Goal: Task Accomplishment & Management: Use online tool/utility

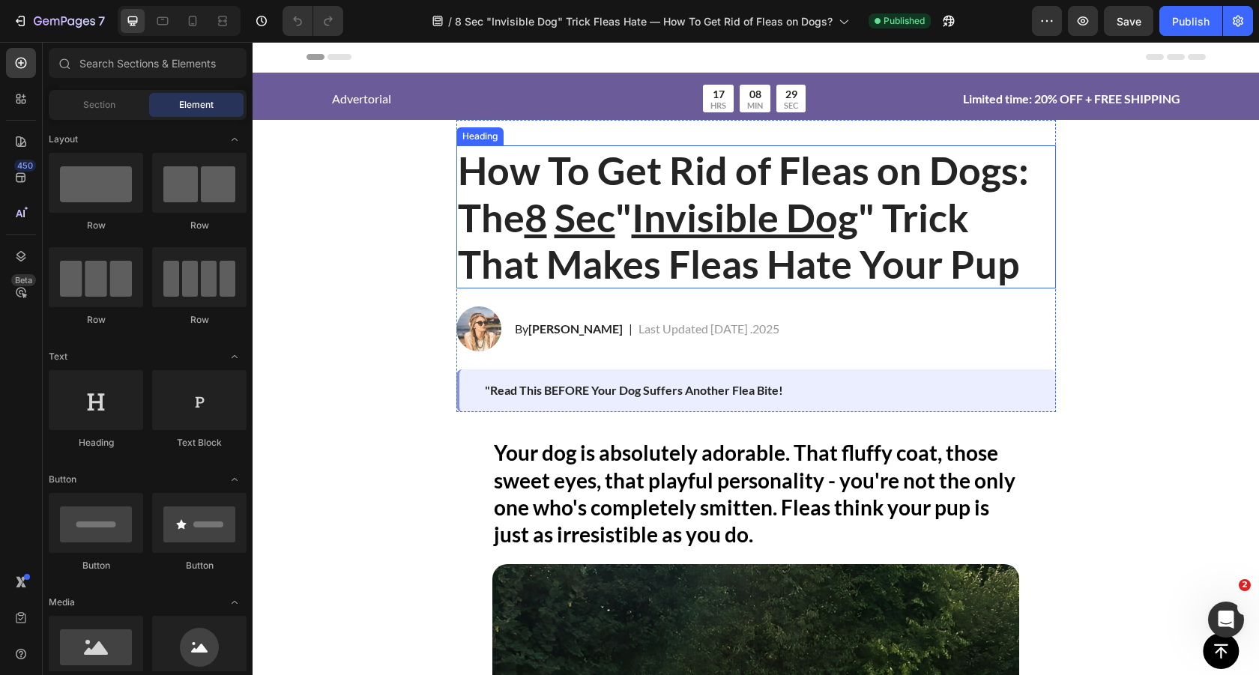
click at [787, 203] on u "Invisible Dog" at bounding box center [745, 217] width 226 height 46
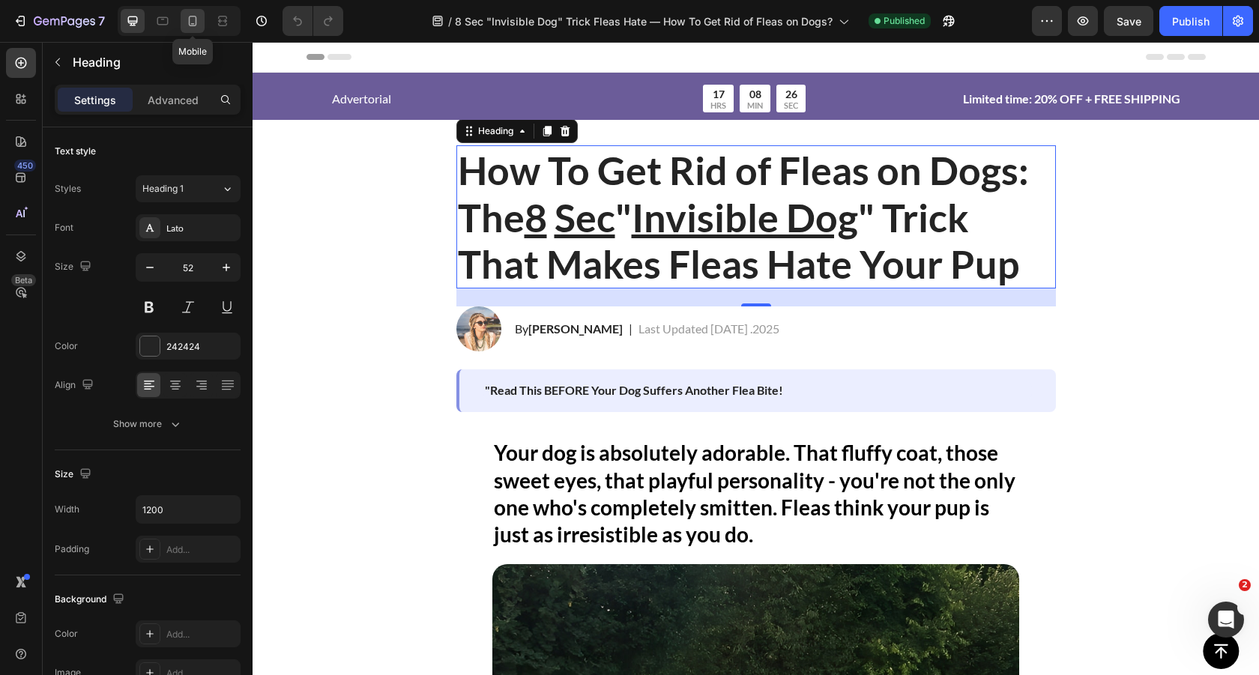
click at [193, 23] on icon at bounding box center [193, 21] width 8 height 10
type input "39"
type input "100%"
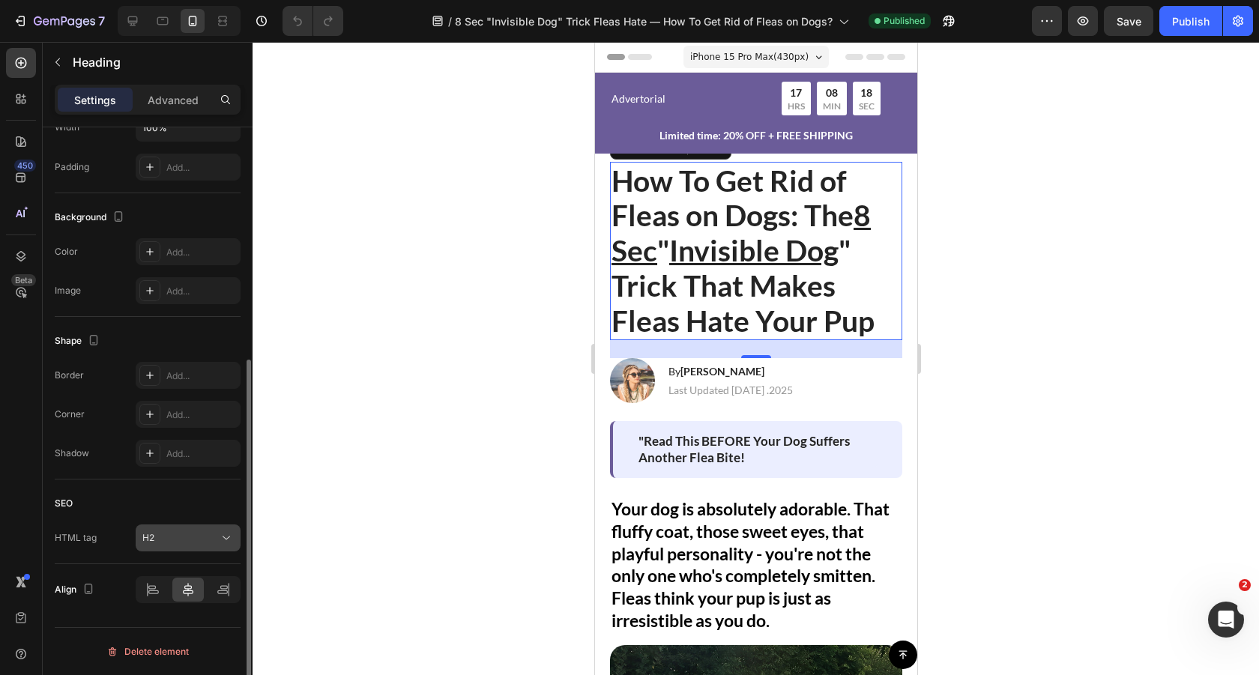
click at [223, 541] on icon at bounding box center [226, 538] width 15 height 15
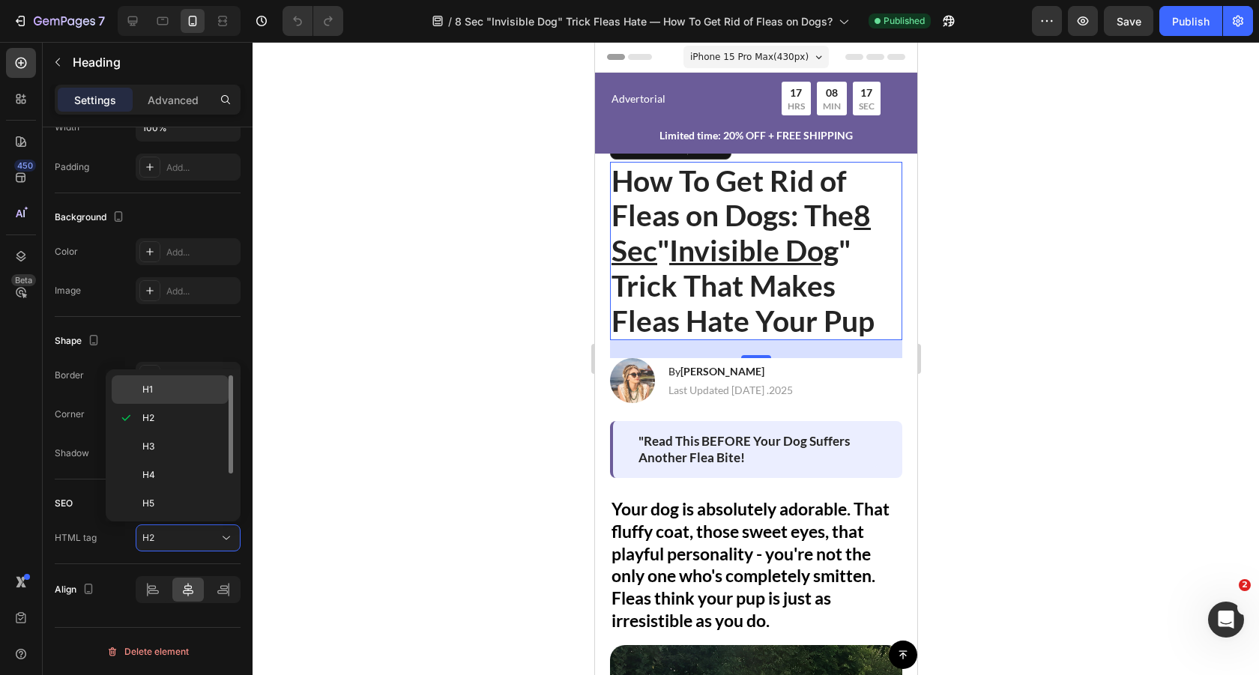
click at [200, 393] on p "H1" at bounding box center [181, 389] width 79 height 13
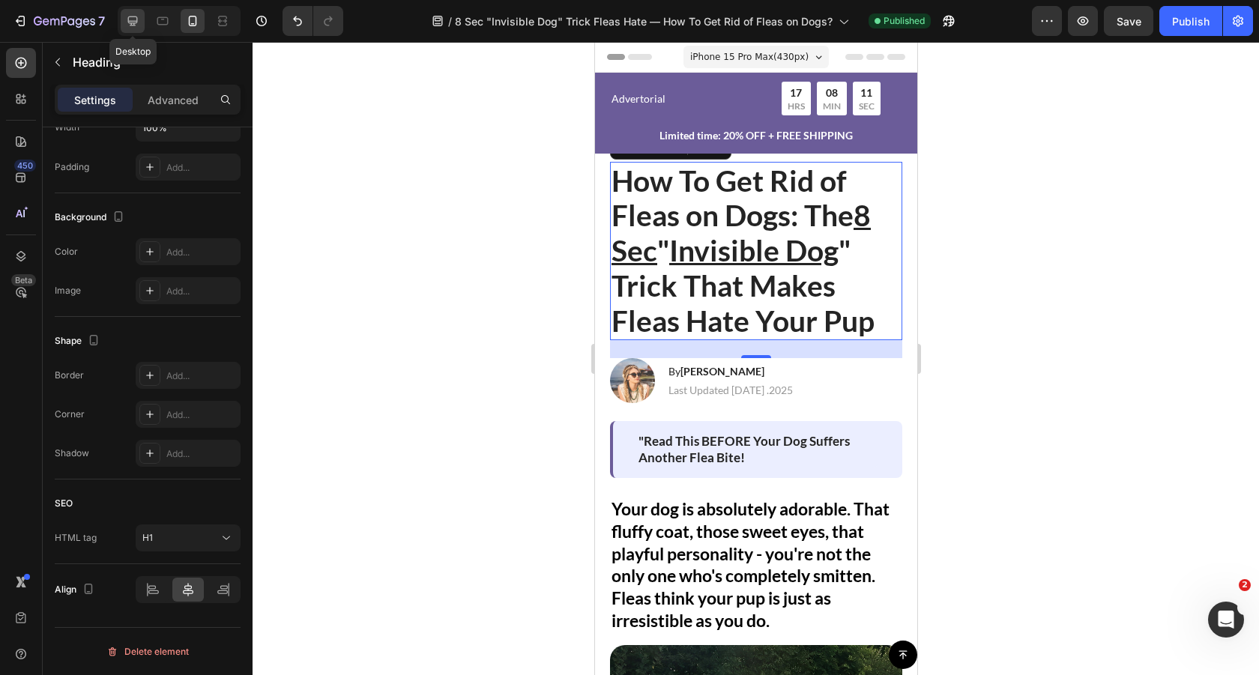
click at [135, 26] on icon at bounding box center [132, 20] width 15 height 15
type input "52"
type input "1200"
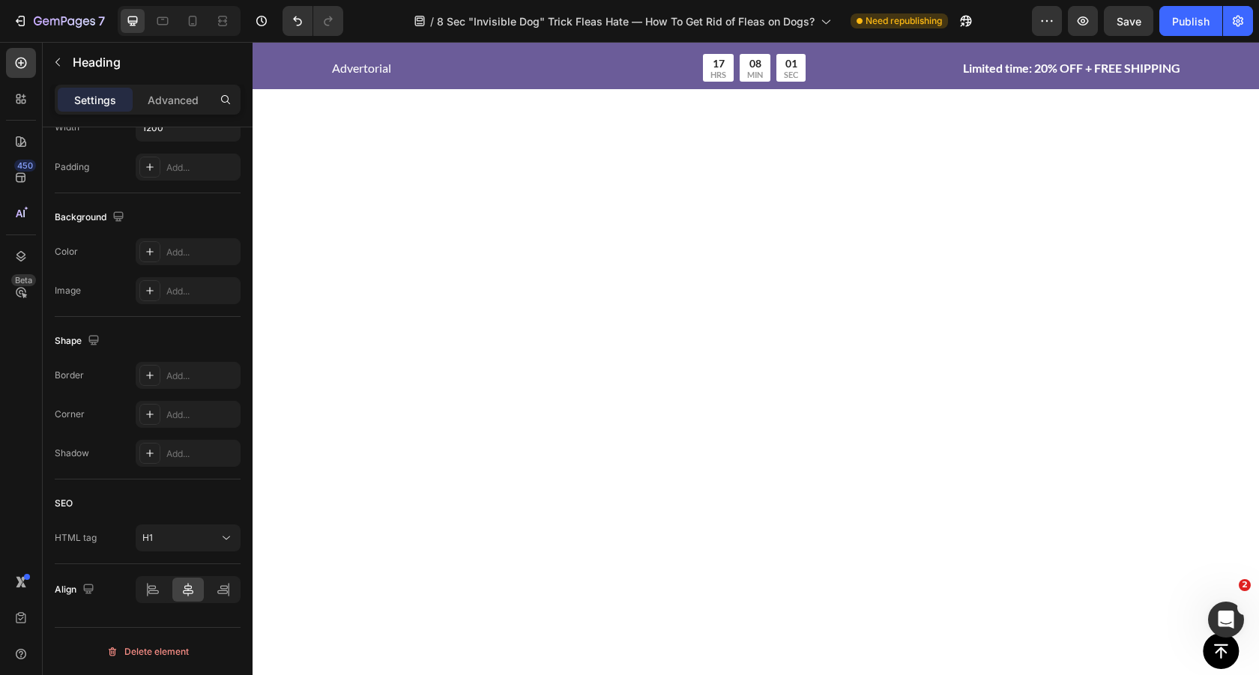
scroll to position [2495, 0]
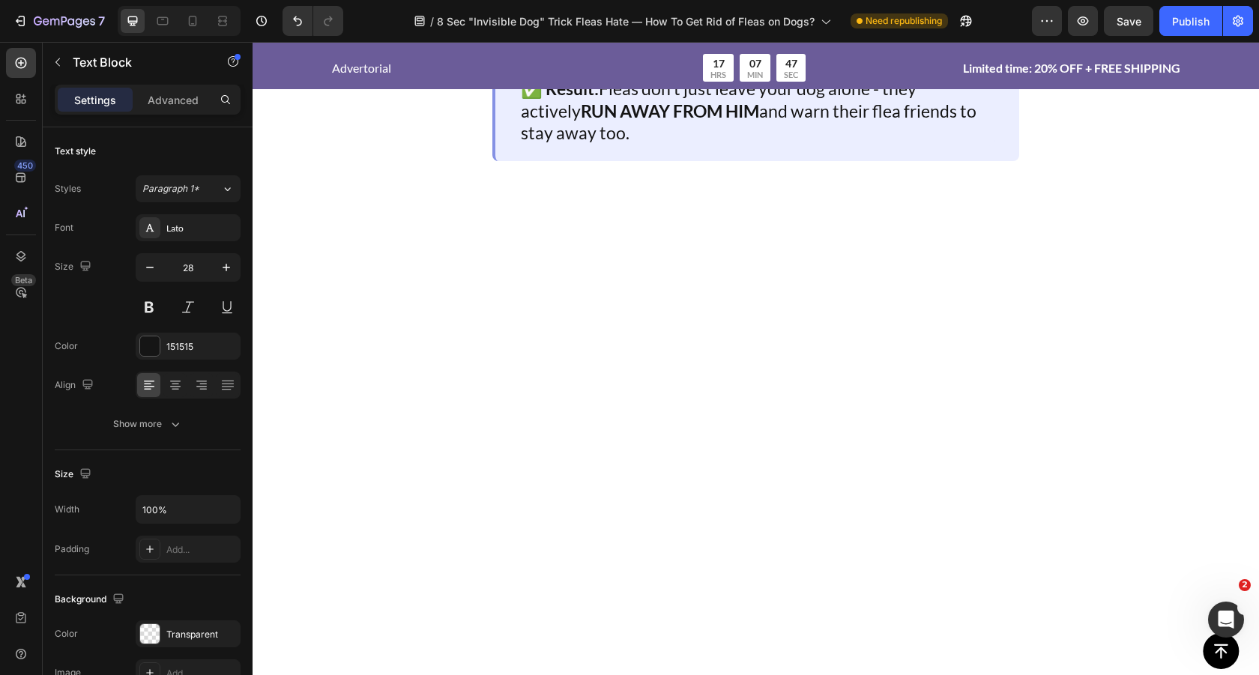
scroll to position [3553, 0]
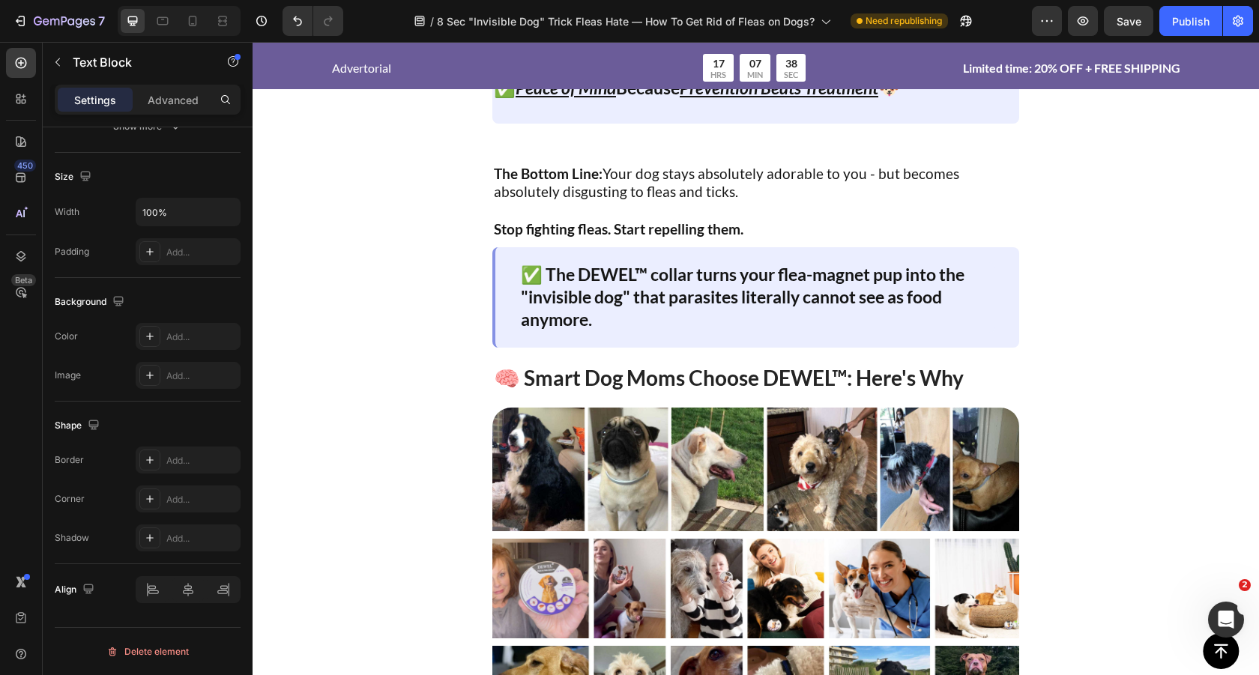
scroll to position [4571, 0]
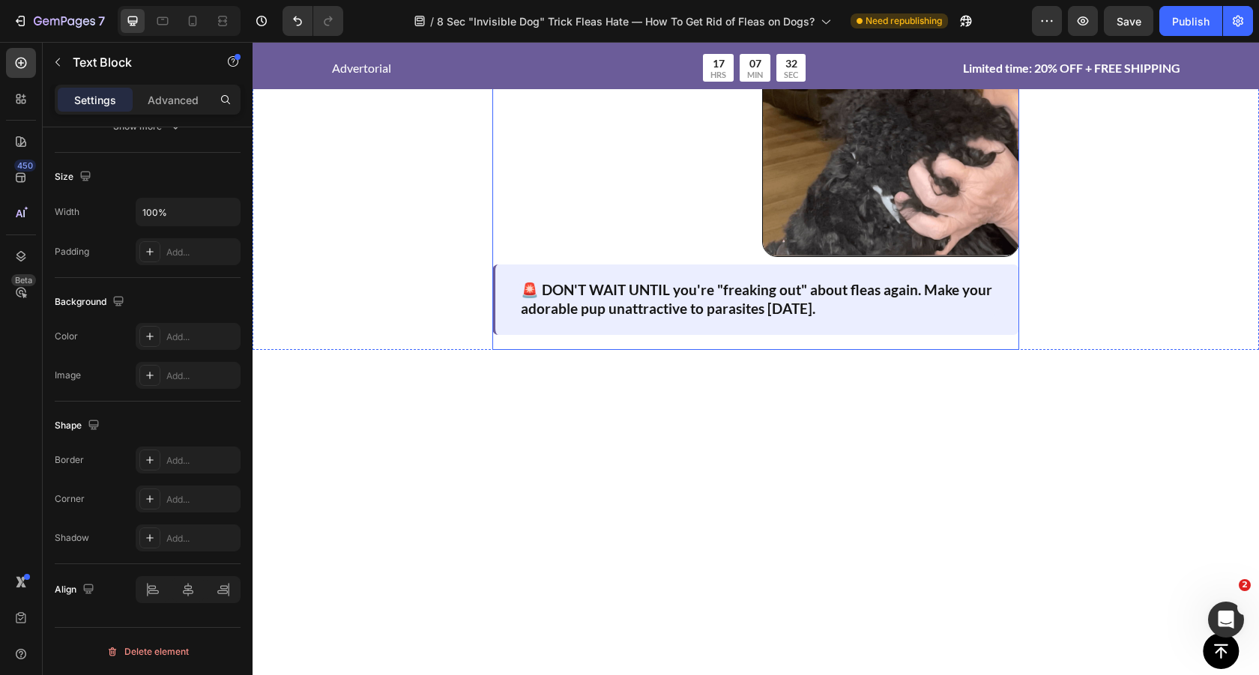
scroll to position [6522, 0]
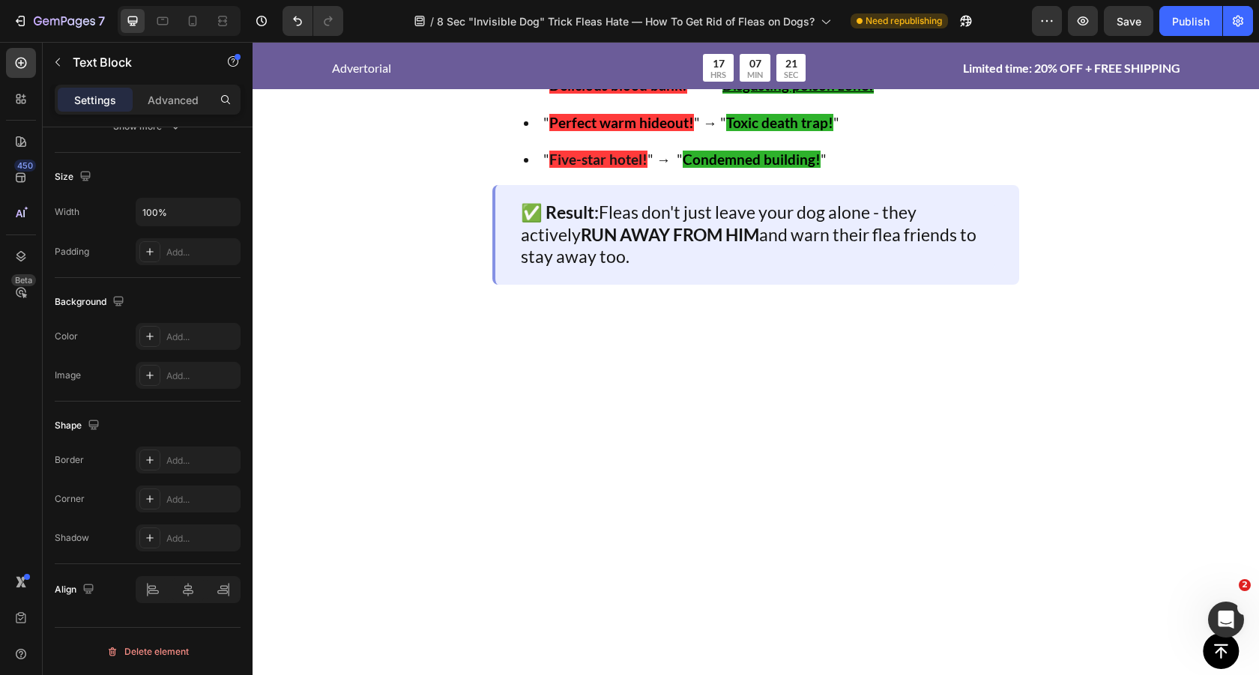
scroll to position [3990, 0]
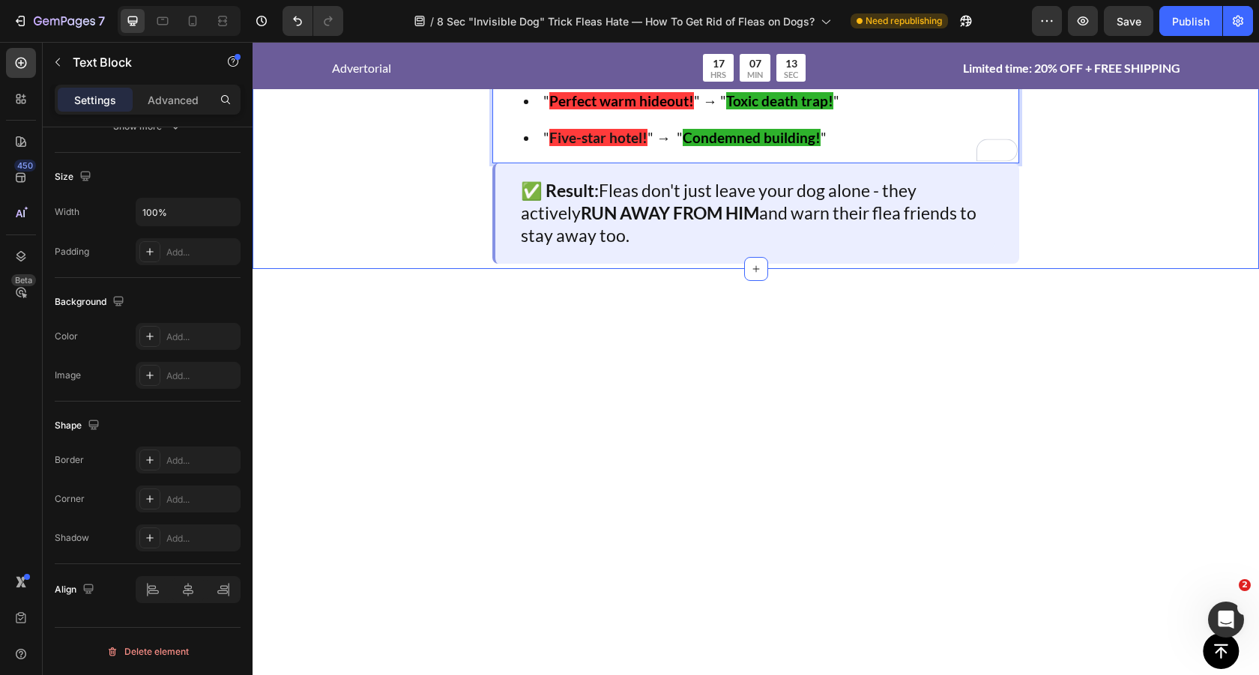
click at [437, 269] on div "🐾 How DEWEL ™ Makes Your Cute Dog "Gross" to Fleas? Text Block Image The DEWEL™…" at bounding box center [756, 21] width 1007 height 495
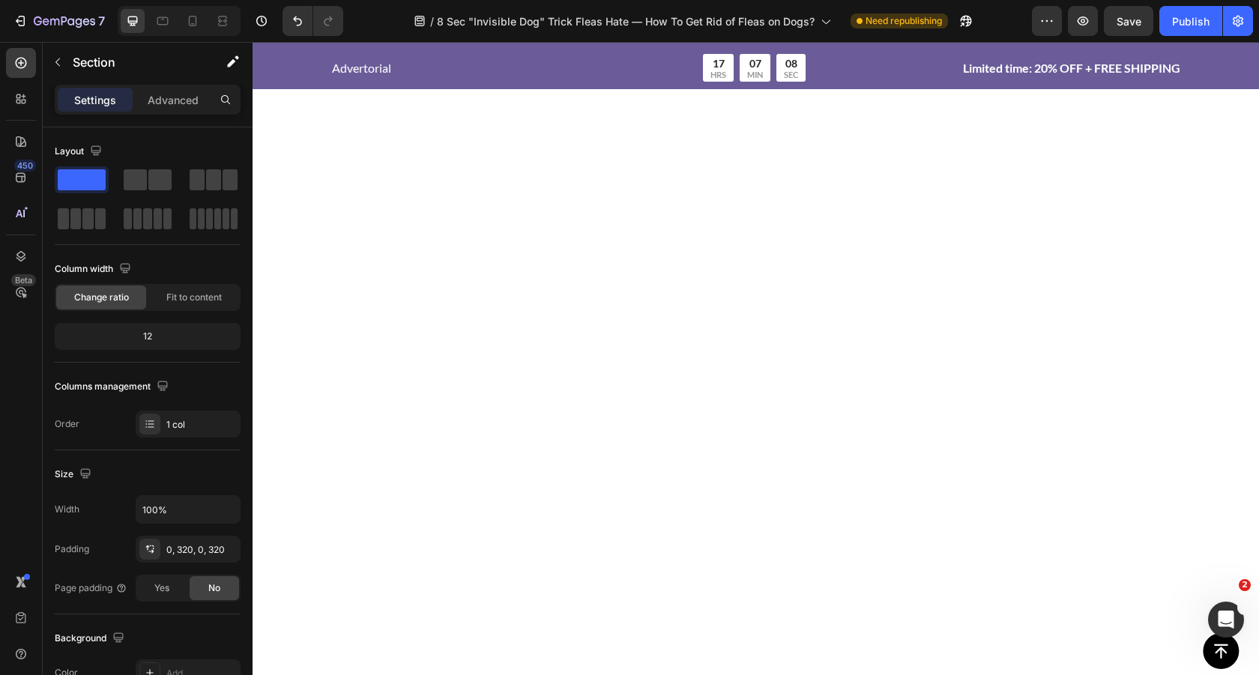
scroll to position [2102, 0]
click at [1129, 21] on span "Save" at bounding box center [1129, 21] width 25 height 13
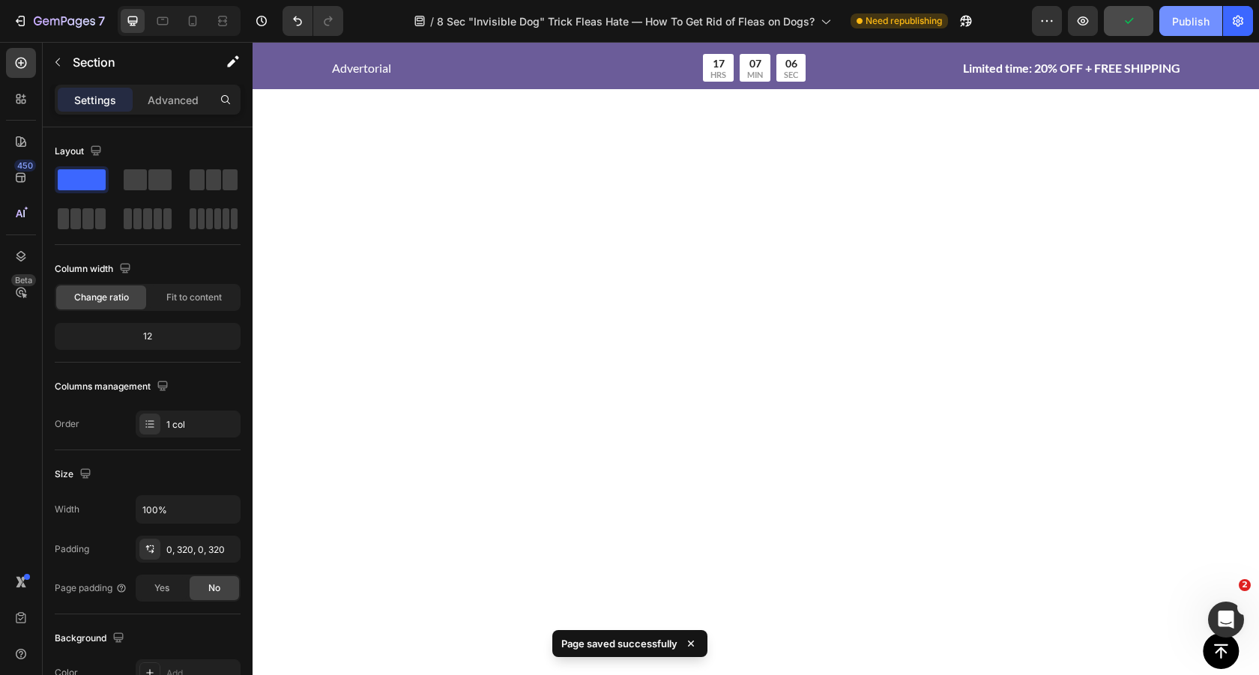
click at [1186, 26] on div "Publish" at bounding box center [1190, 21] width 37 height 16
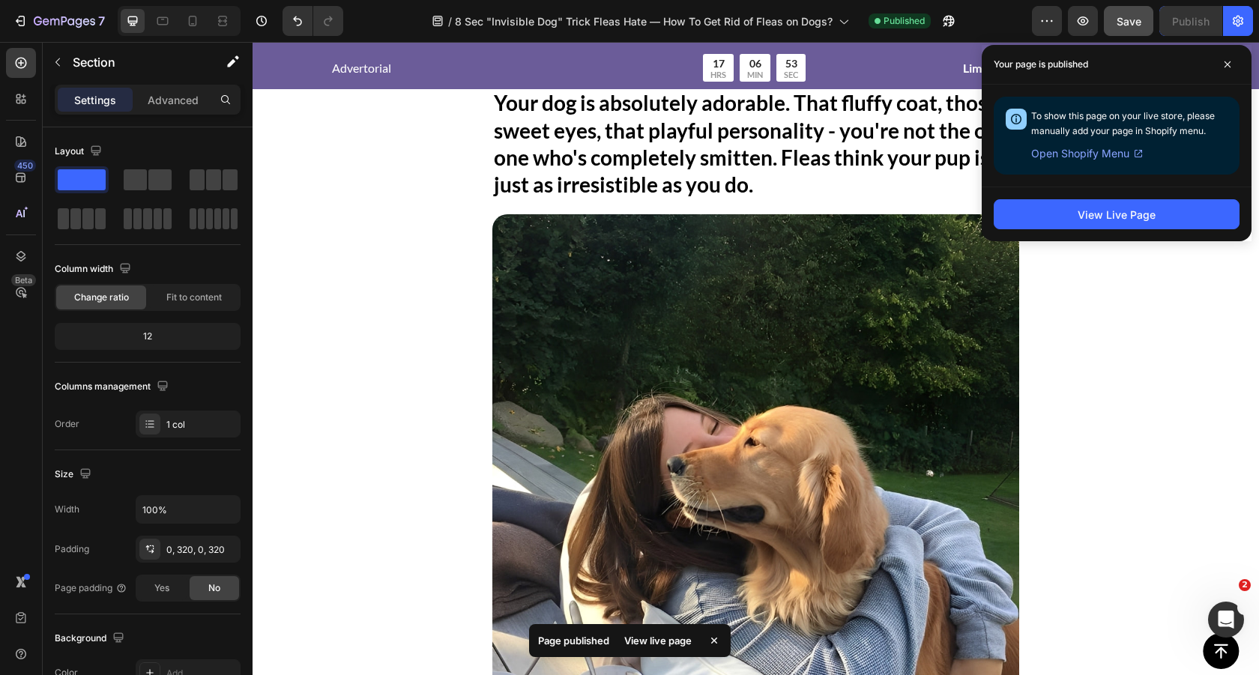
scroll to position [352, 0]
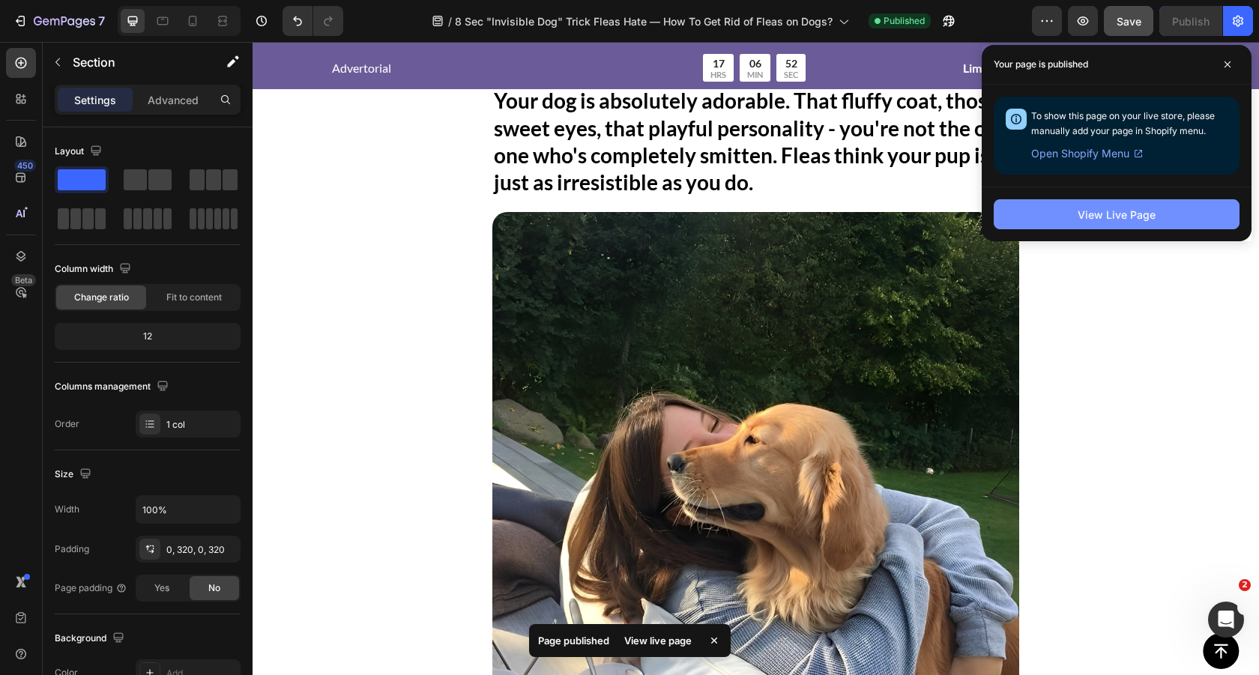
click at [1117, 215] on div "View Live Page" at bounding box center [1117, 215] width 78 height 16
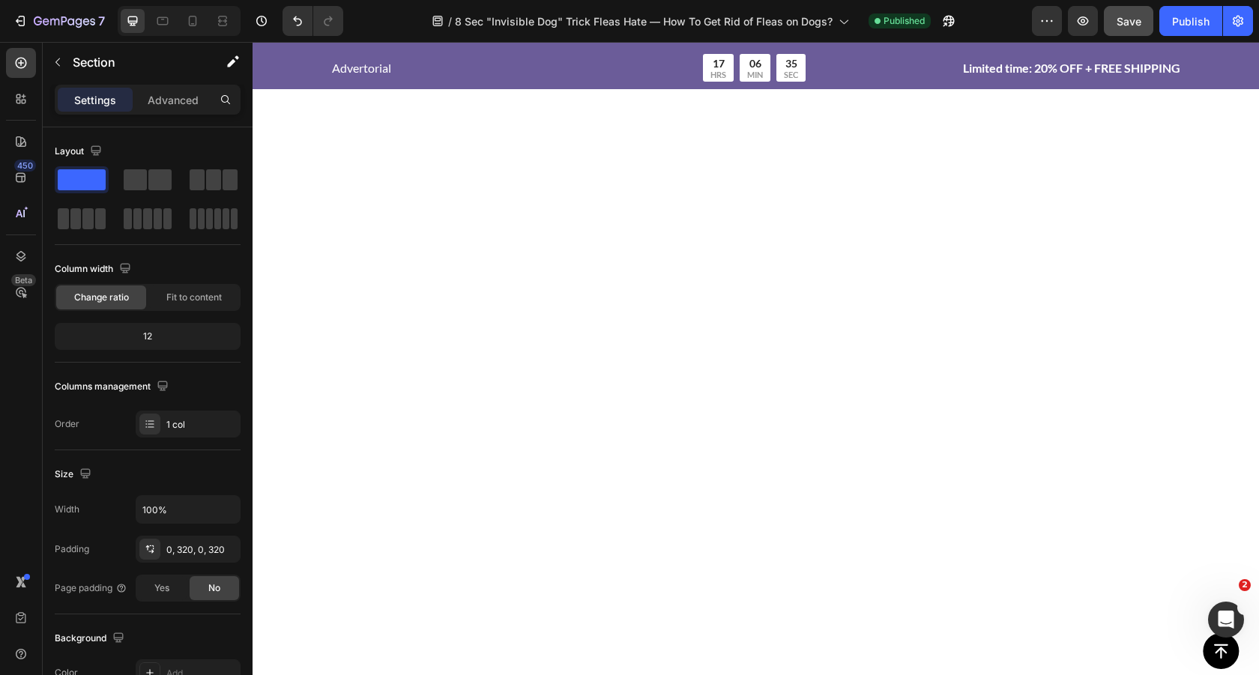
scroll to position [2526, 0]
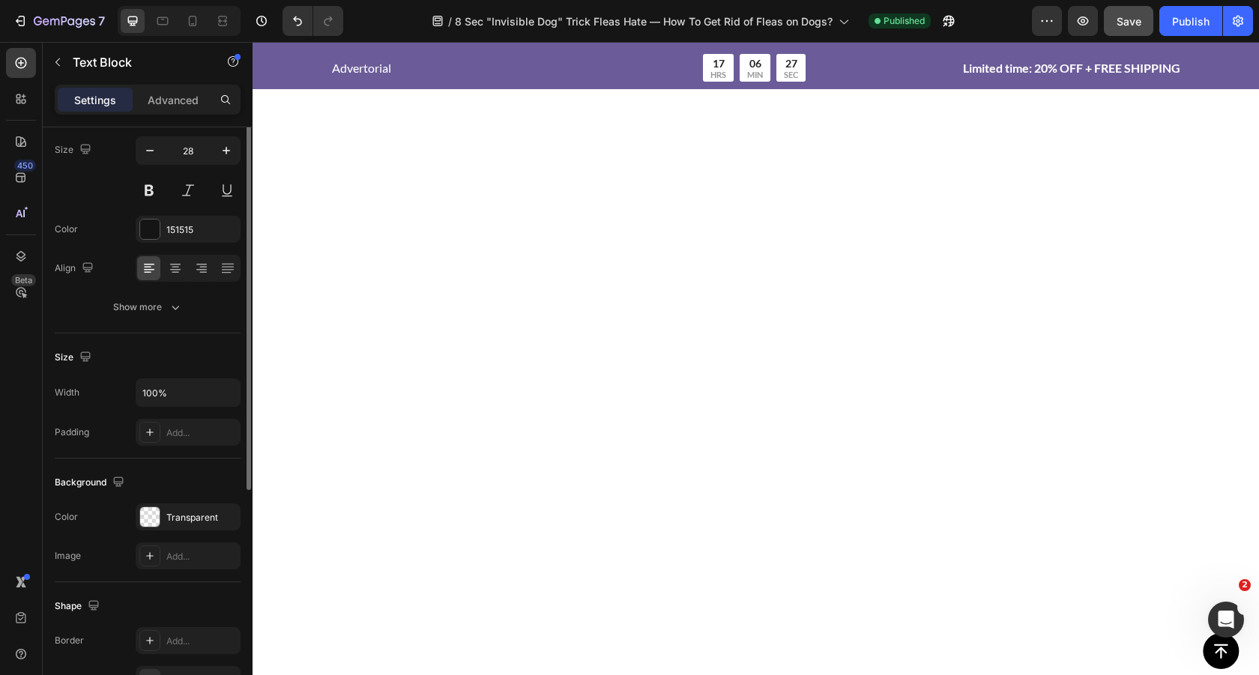
scroll to position [0, 0]
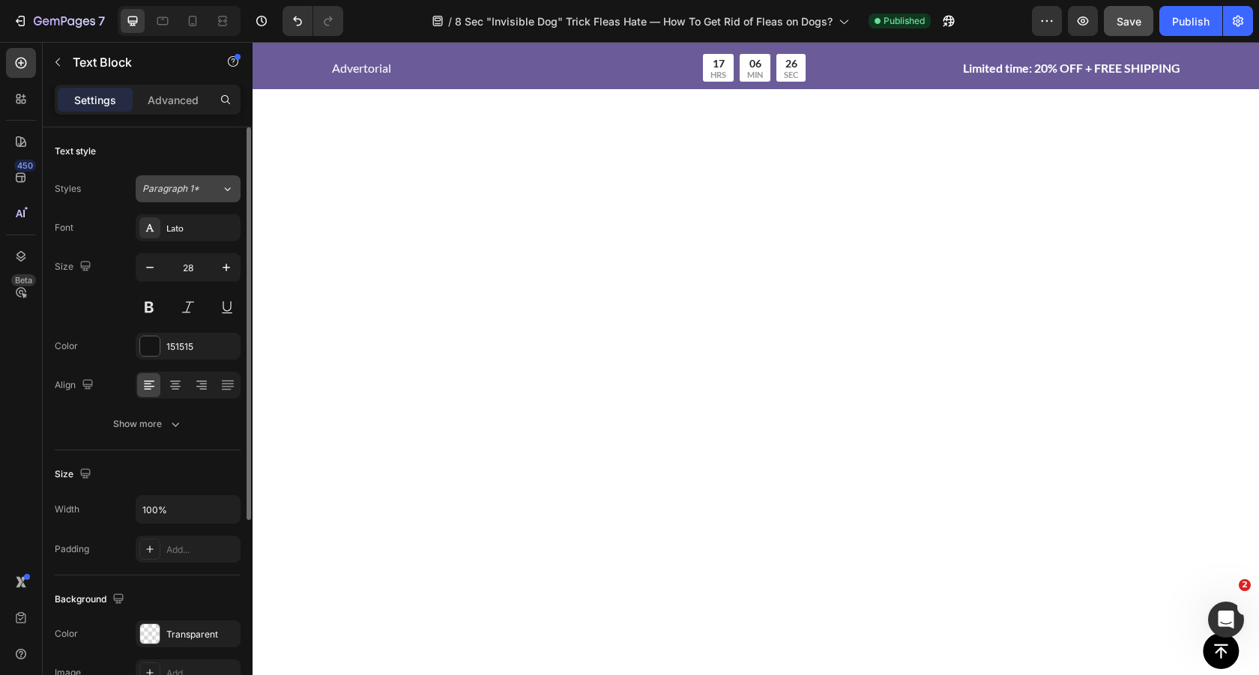
click at [190, 194] on span "Paragraph 1*" at bounding box center [170, 188] width 57 height 13
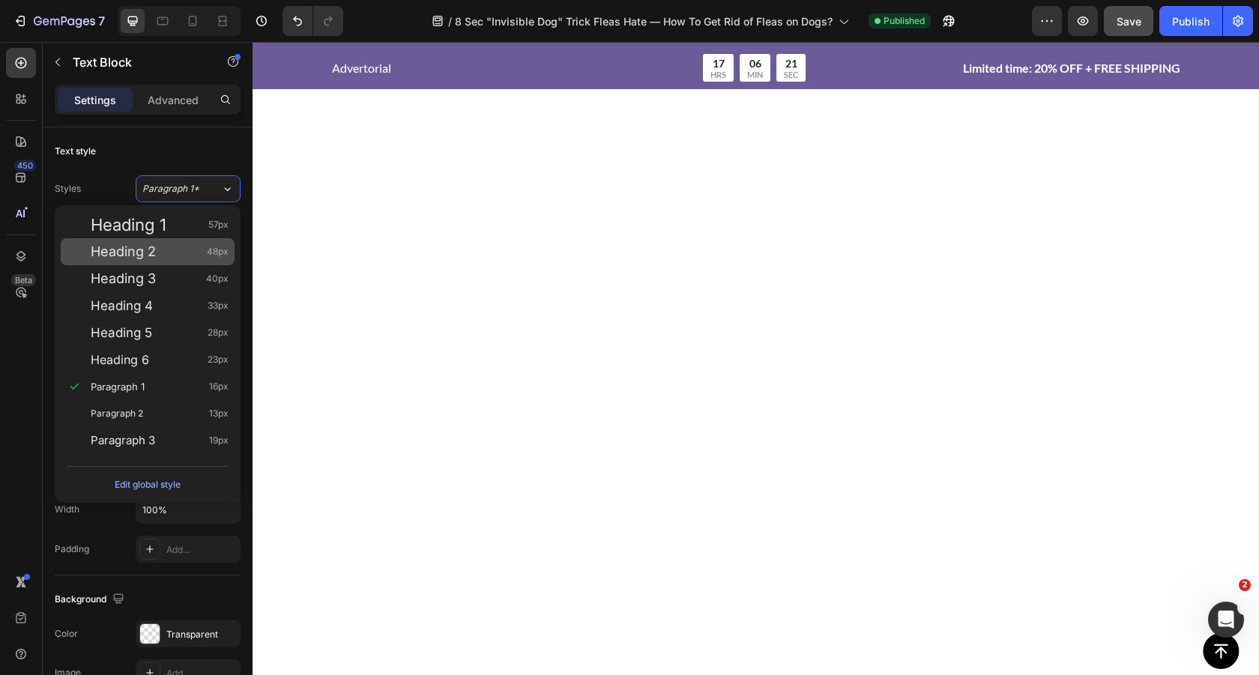
click at [175, 247] on div "Heading 2 48px" at bounding box center [160, 251] width 138 height 15
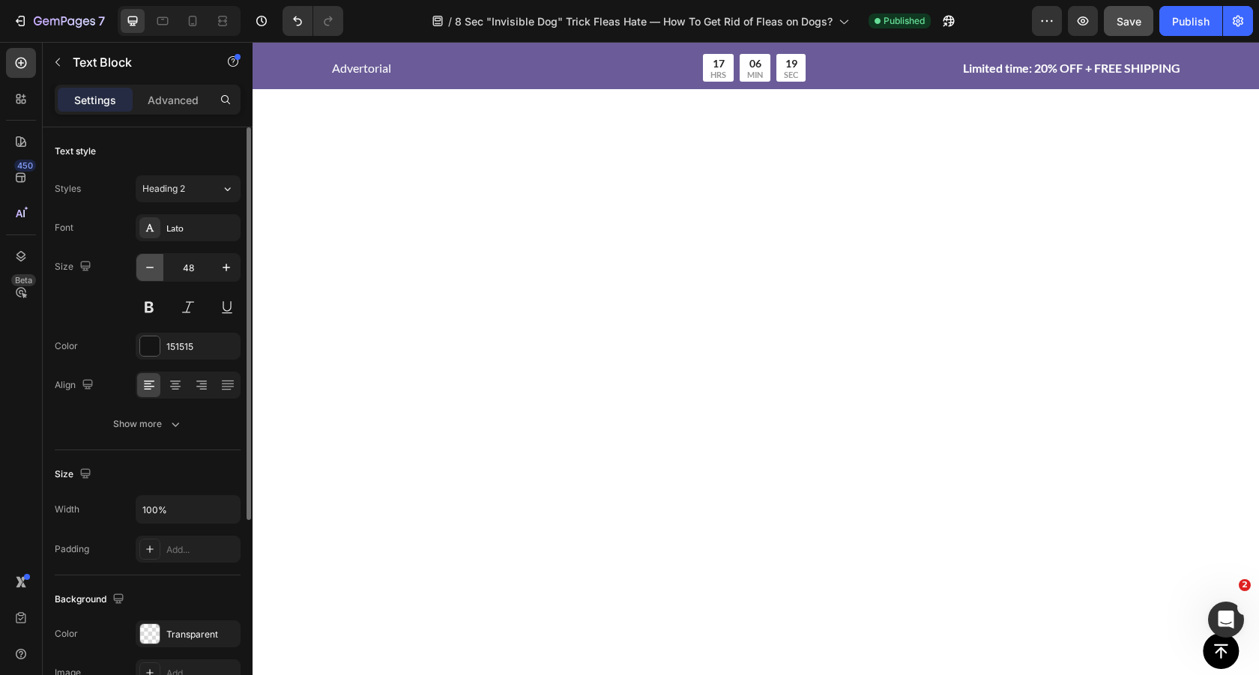
click at [146, 274] on icon "button" at bounding box center [149, 267] width 15 height 15
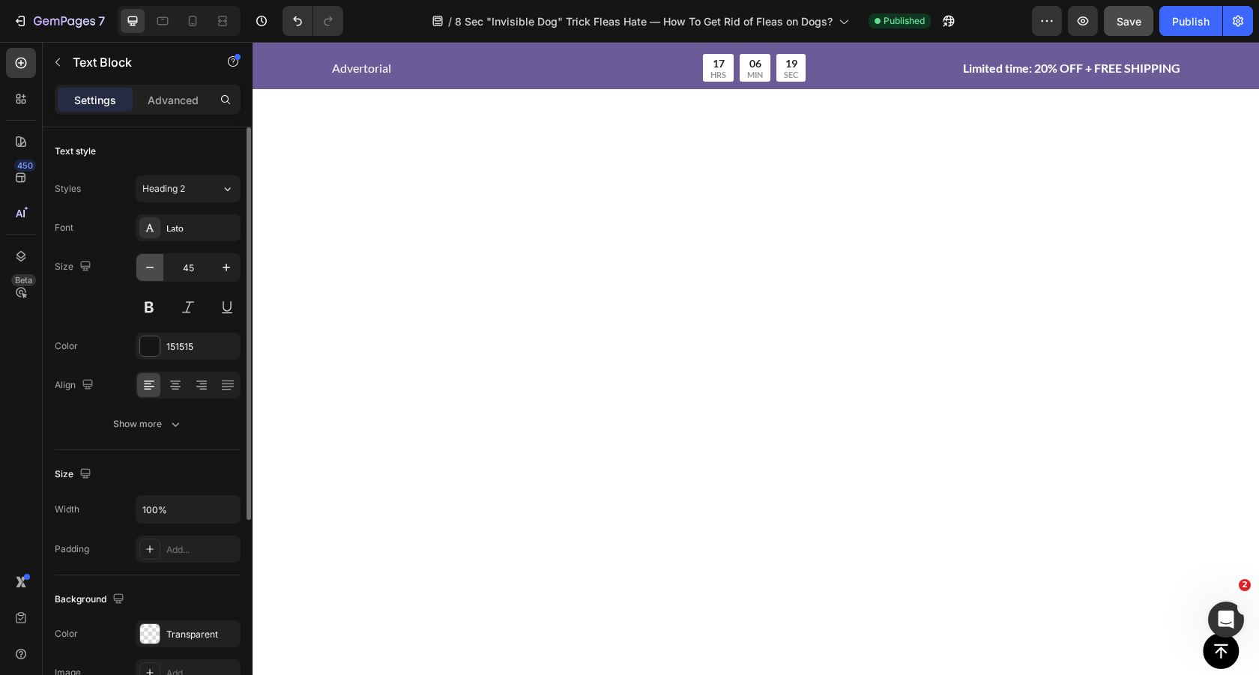
click at [146, 274] on icon "button" at bounding box center [149, 267] width 15 height 15
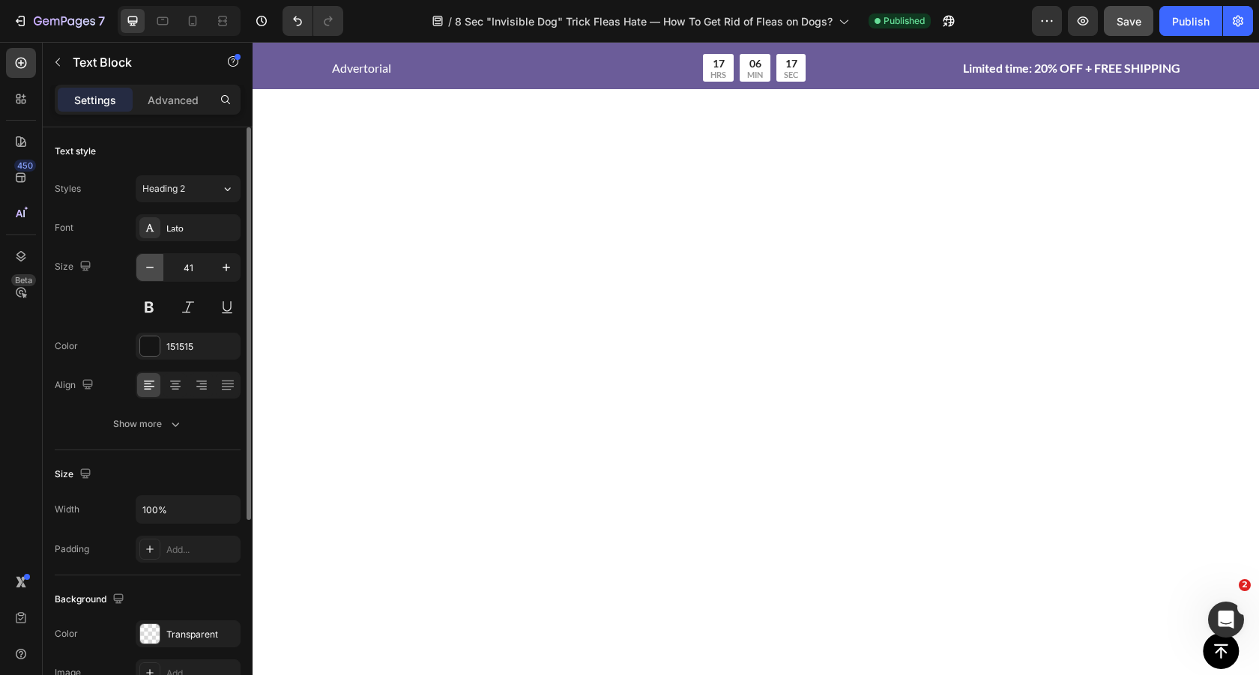
click at [146, 274] on icon "button" at bounding box center [149, 267] width 15 height 15
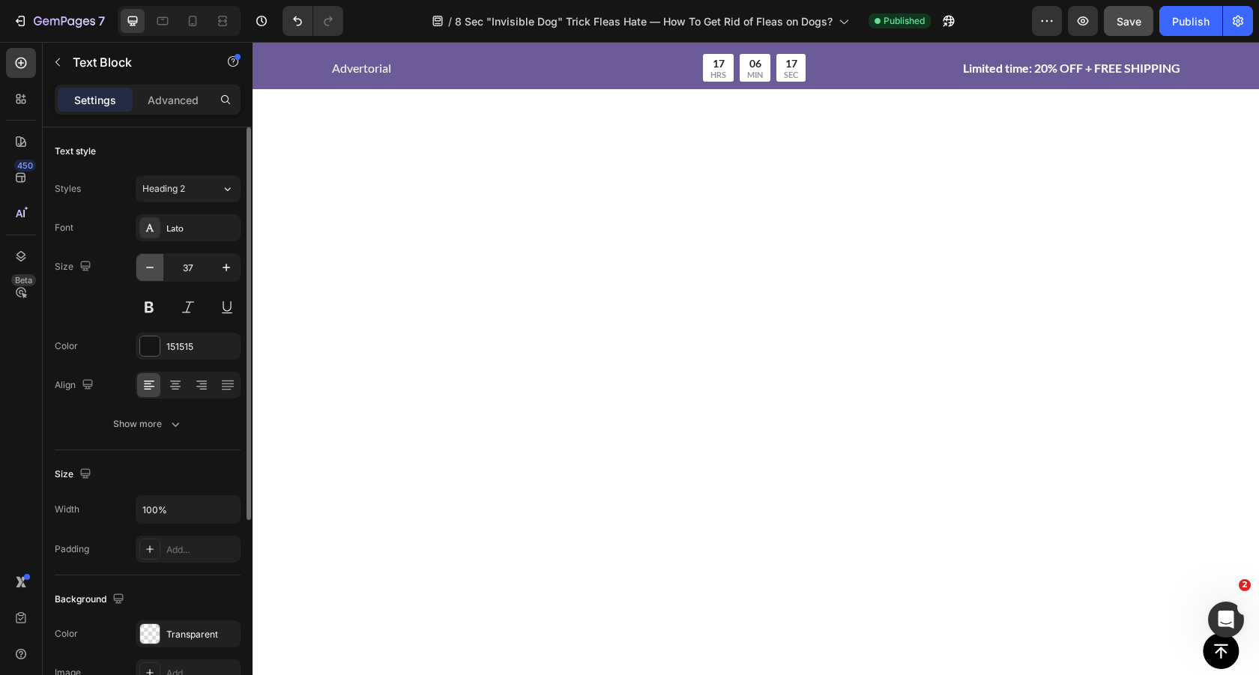
click at [146, 274] on icon "button" at bounding box center [149, 267] width 15 height 15
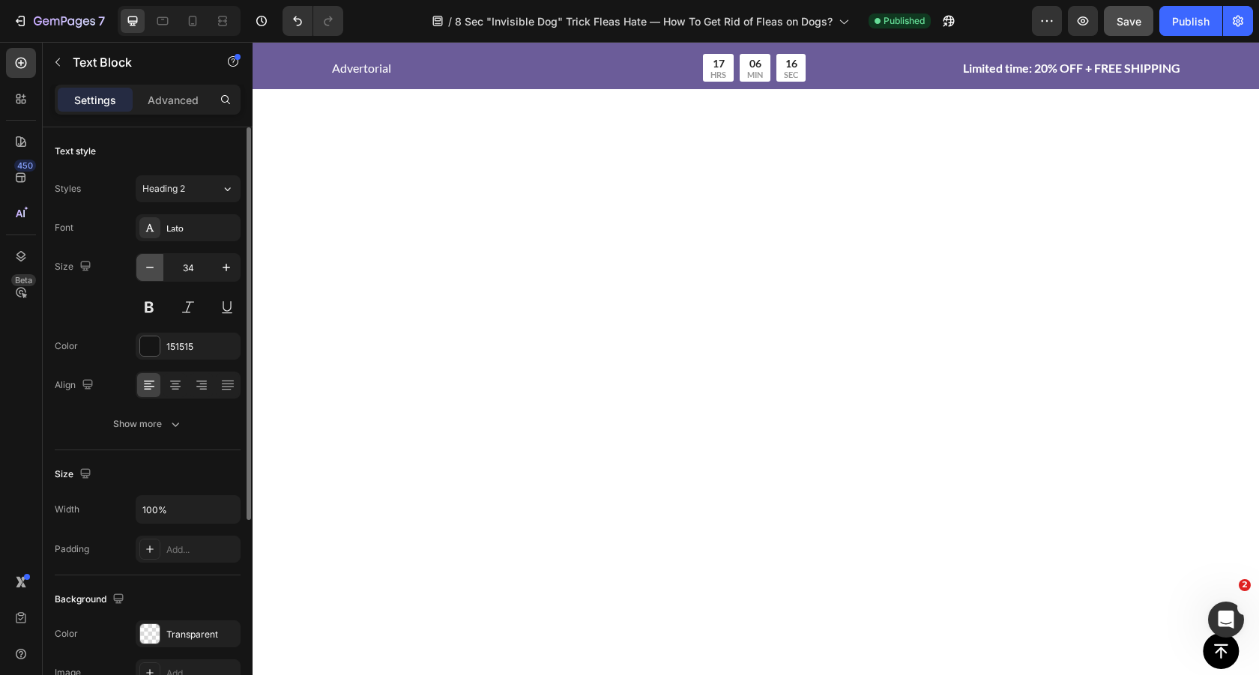
click at [146, 274] on icon "button" at bounding box center [149, 267] width 15 height 15
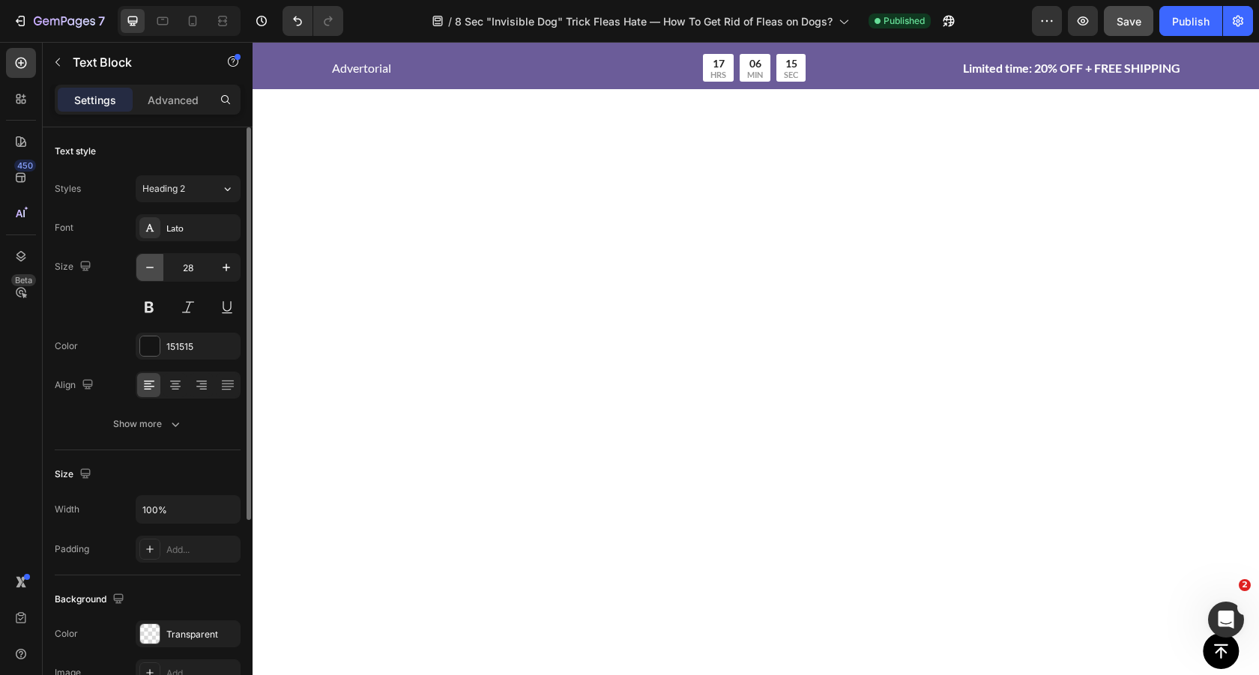
click at [146, 274] on icon "button" at bounding box center [149, 267] width 15 height 15
click at [219, 265] on icon "button" at bounding box center [226, 267] width 15 height 15
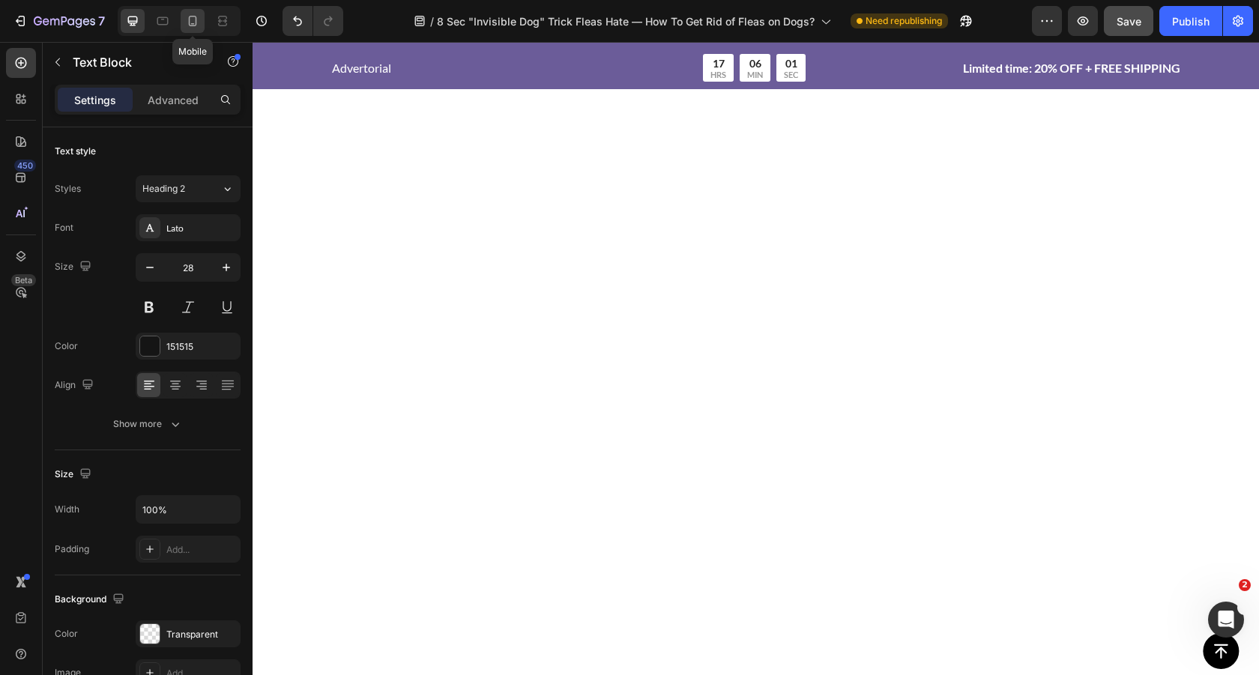
click at [193, 21] on icon at bounding box center [192, 20] width 15 height 15
type input "42"
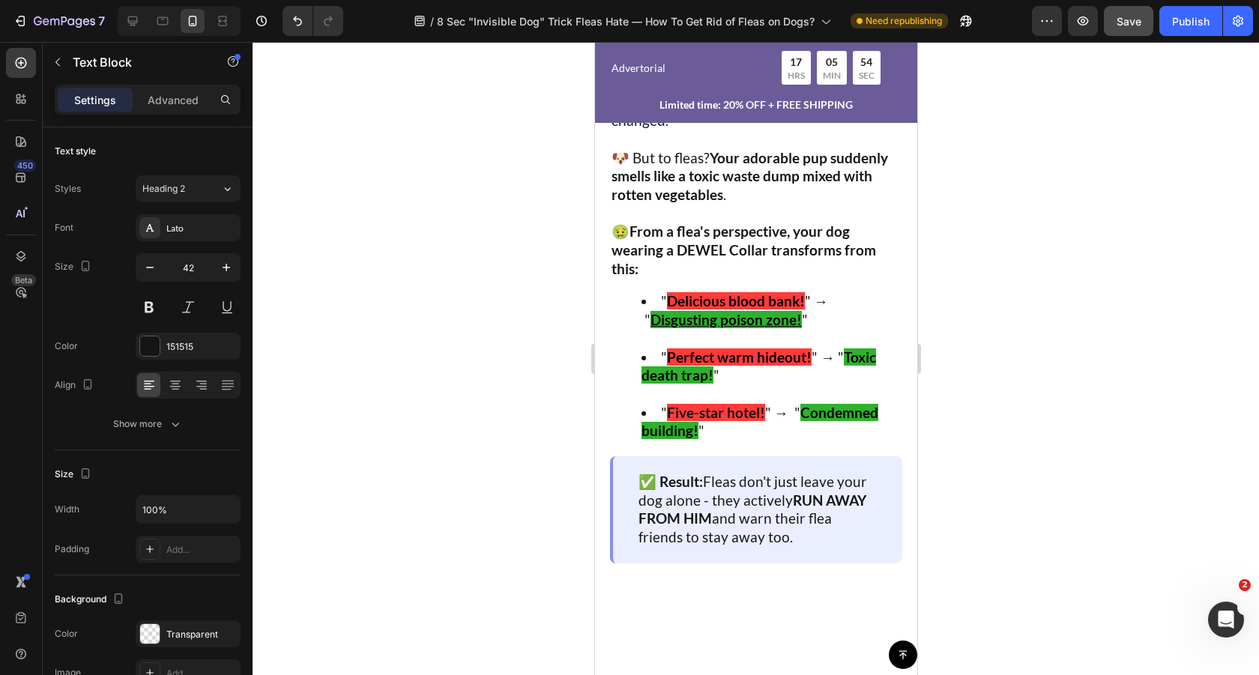
scroll to position [3003, 0]
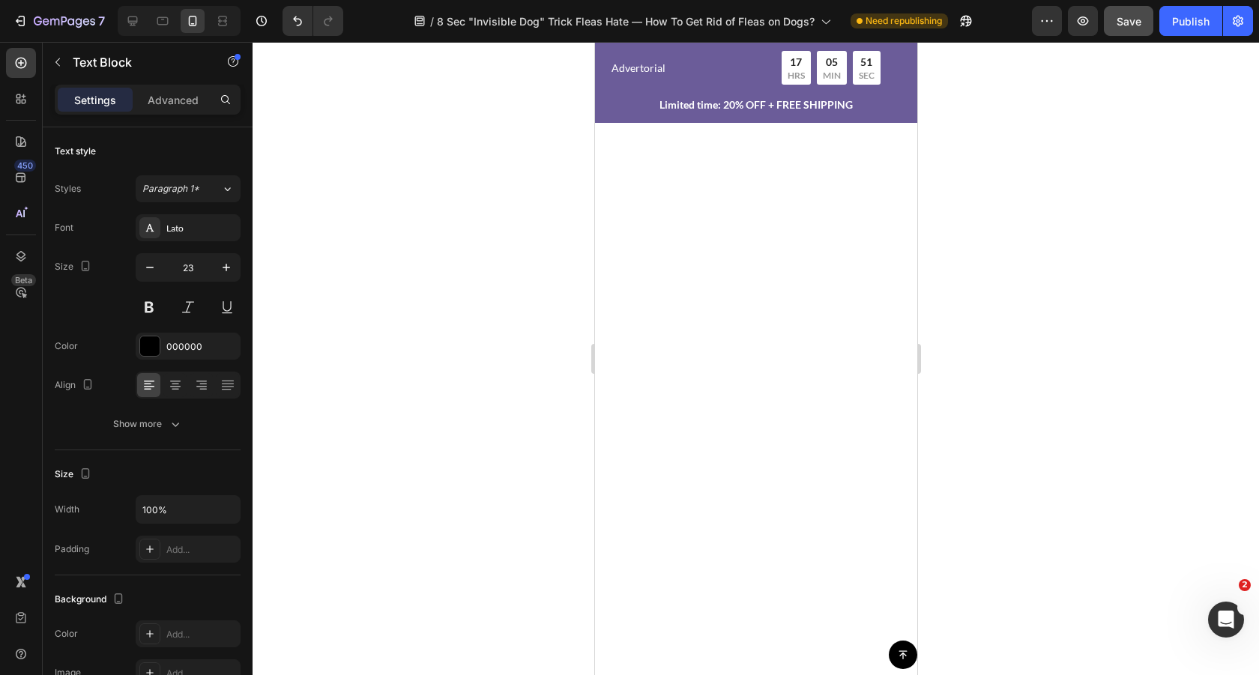
scroll to position [2099, 0]
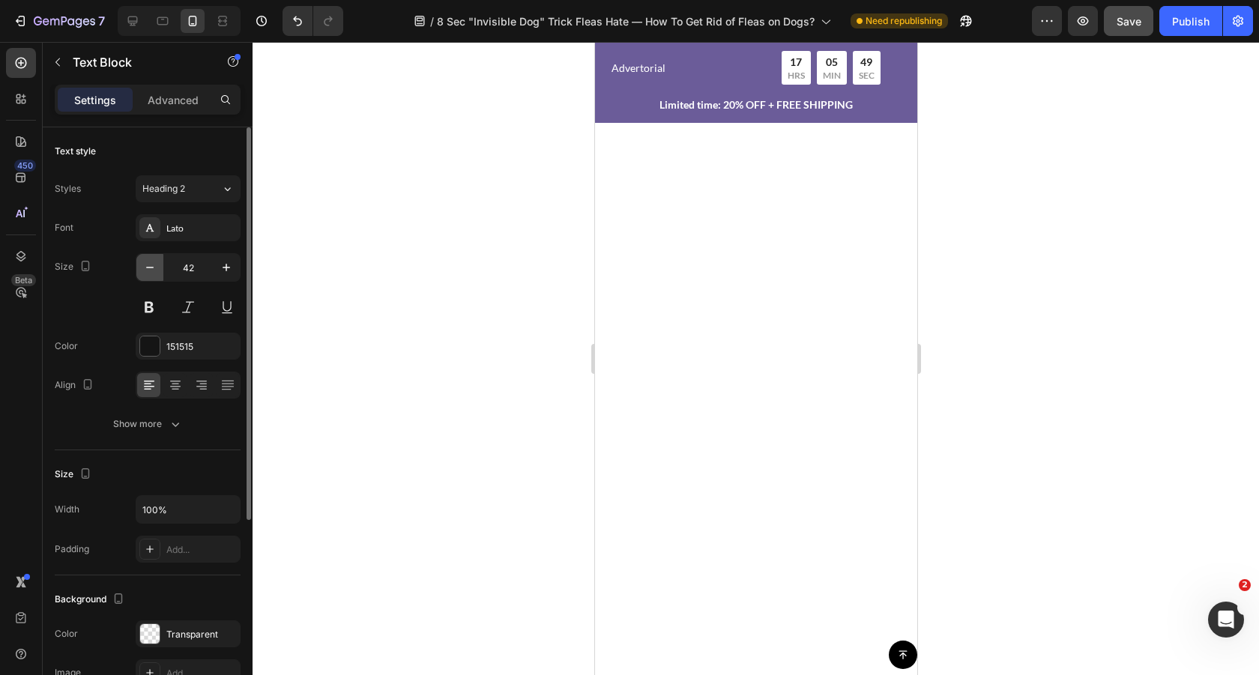
click at [147, 265] on icon "button" at bounding box center [149, 267] width 15 height 15
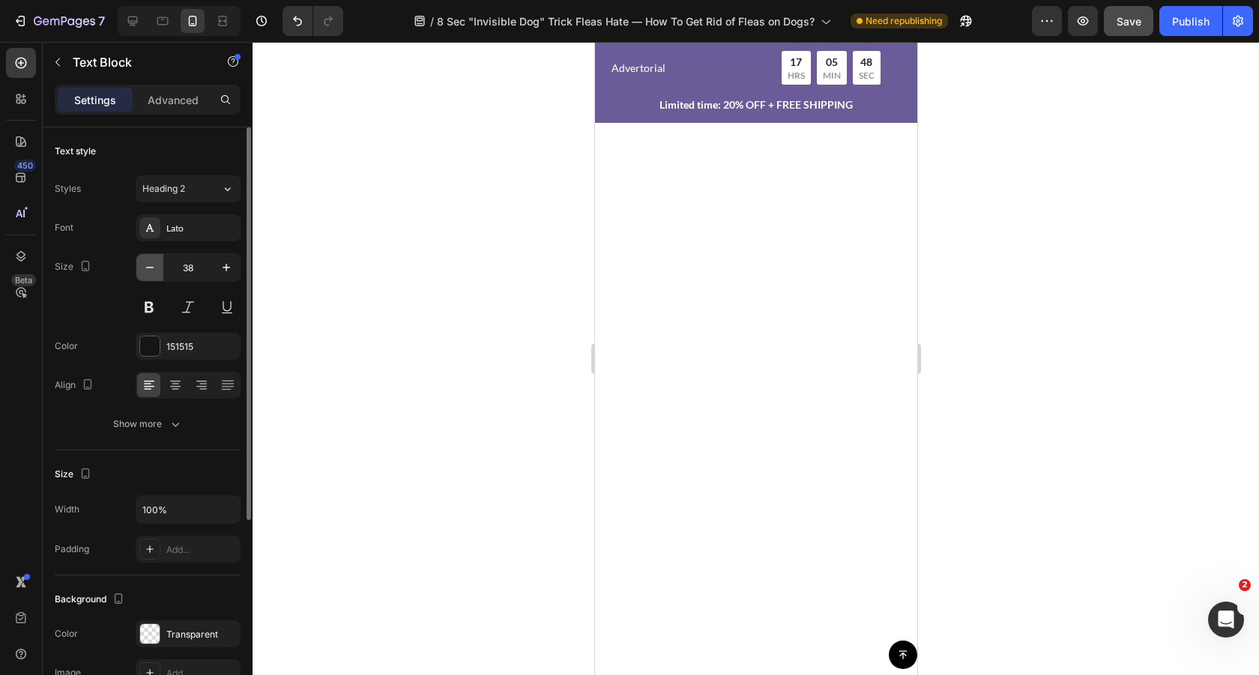
click at [147, 265] on icon "button" at bounding box center [149, 267] width 15 height 15
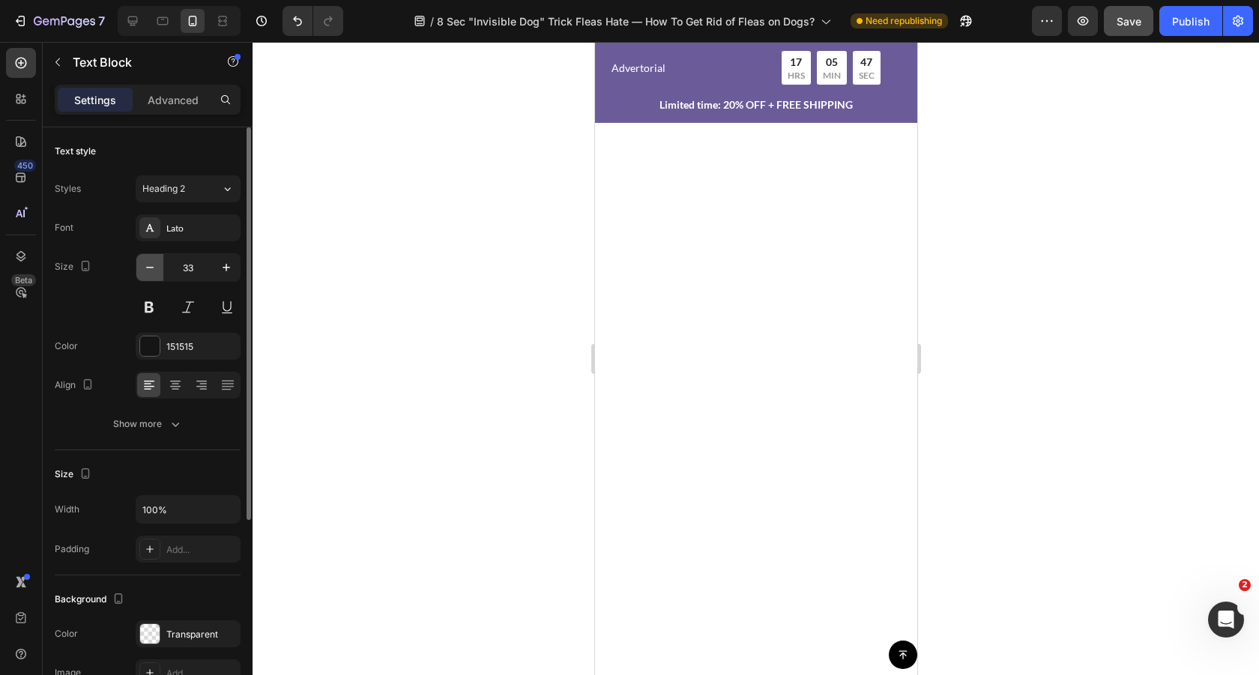
click at [147, 265] on icon "button" at bounding box center [149, 267] width 15 height 15
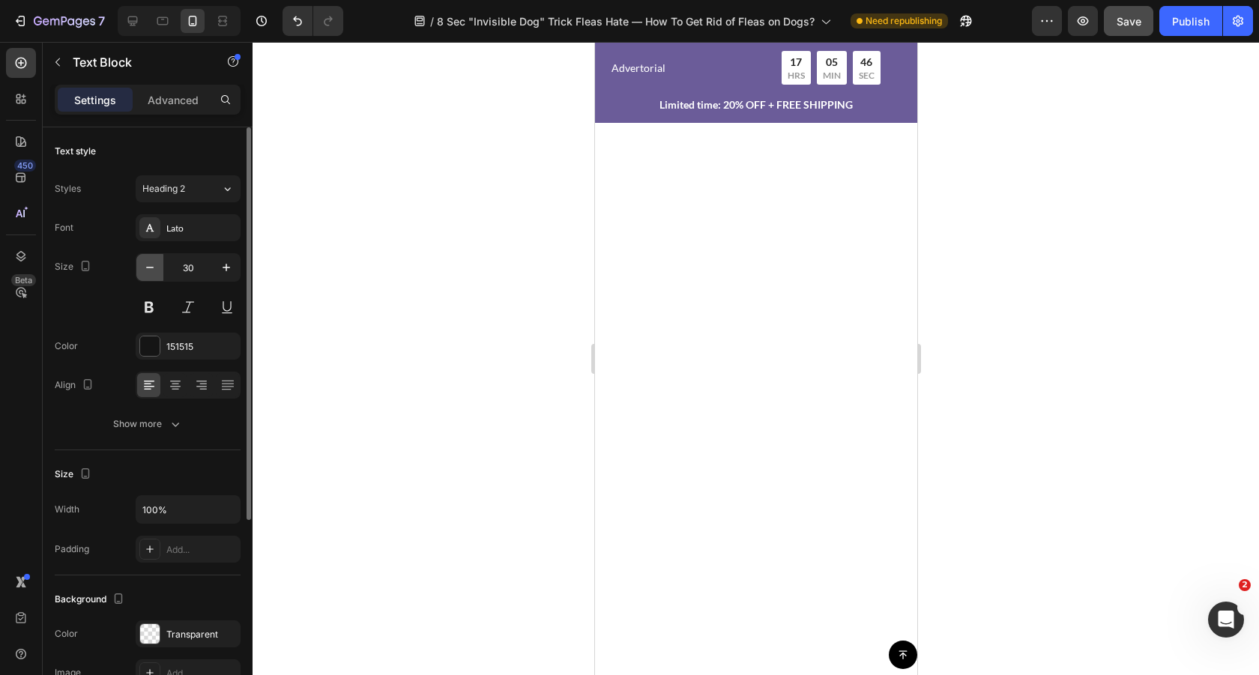
click at [147, 265] on icon "button" at bounding box center [149, 267] width 15 height 15
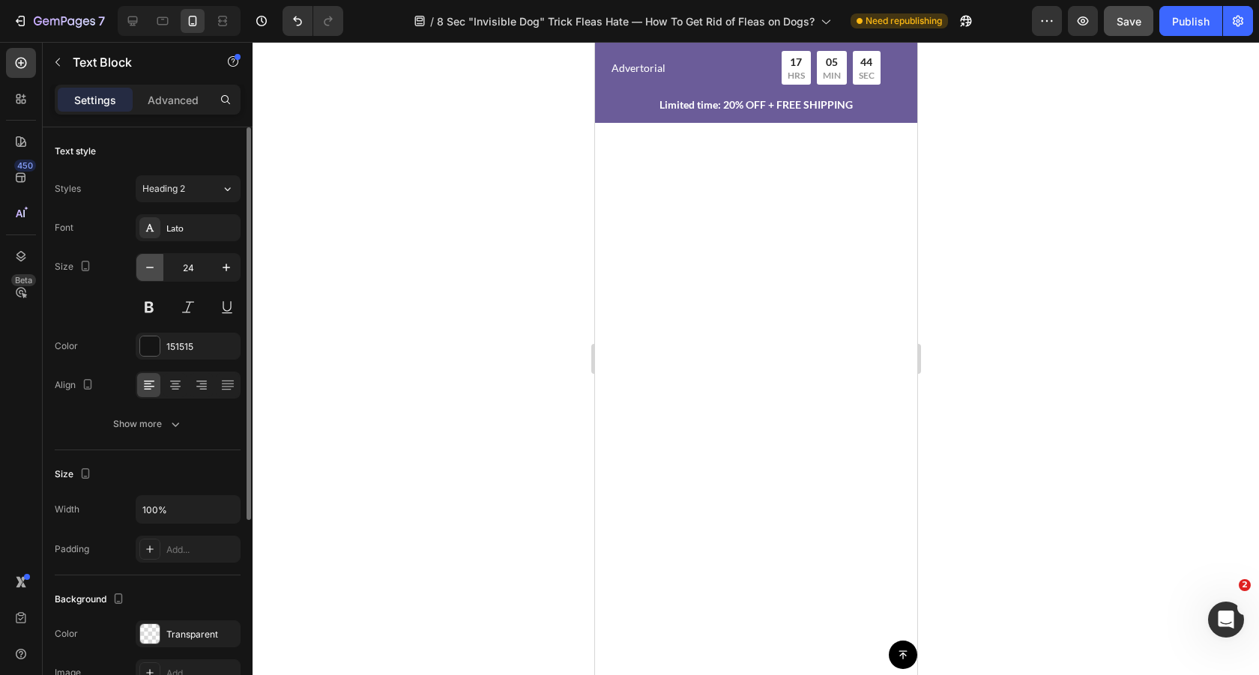
click at [147, 265] on icon "button" at bounding box center [149, 267] width 15 height 15
type input "23"
click at [498, 247] on div at bounding box center [756, 358] width 1007 height 633
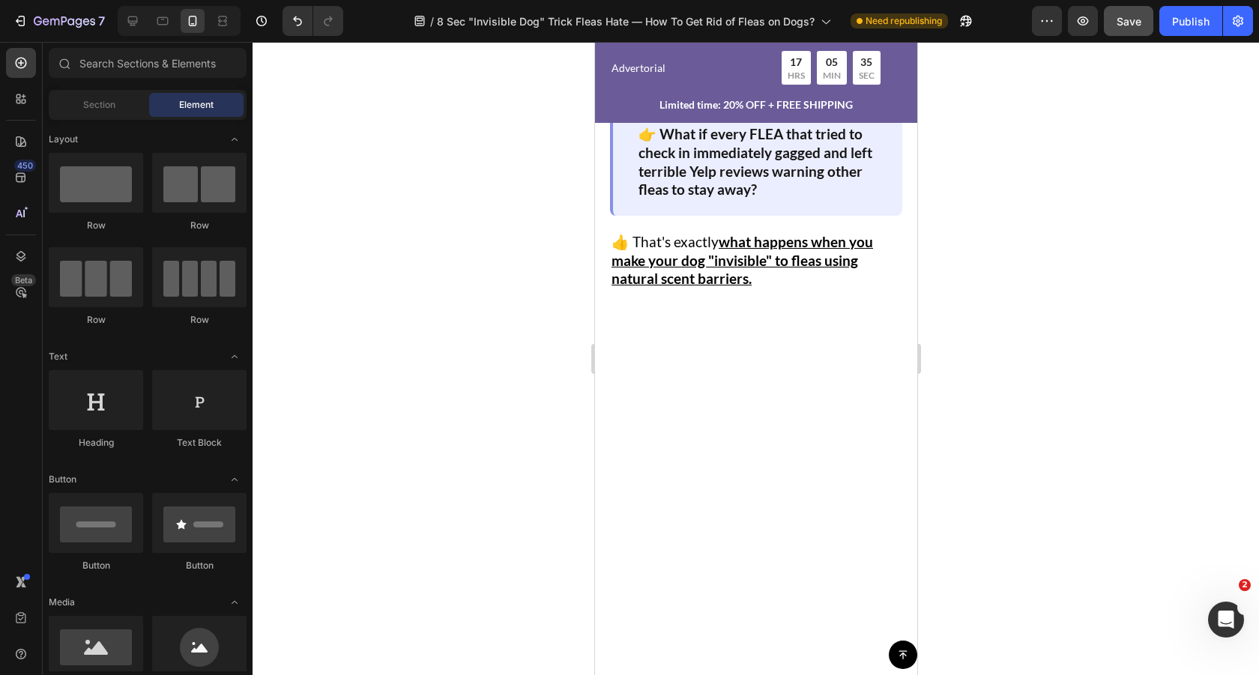
scroll to position [2057, 0]
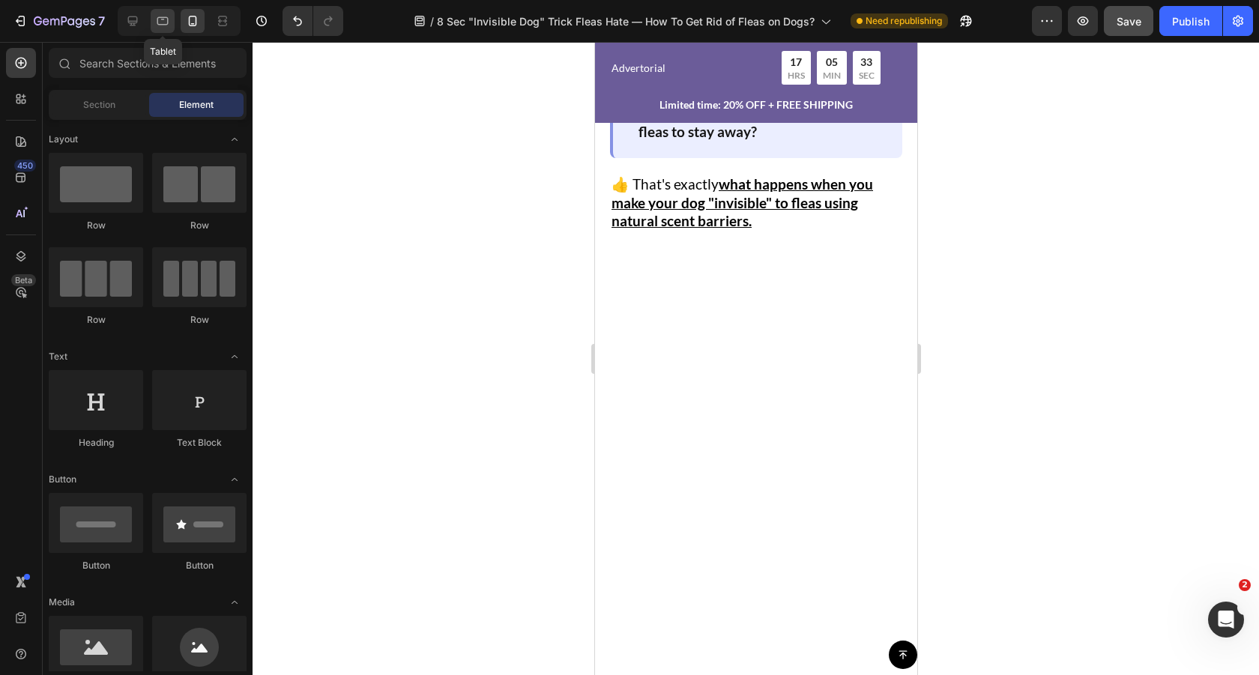
click at [166, 20] on icon at bounding box center [162, 20] width 15 height 15
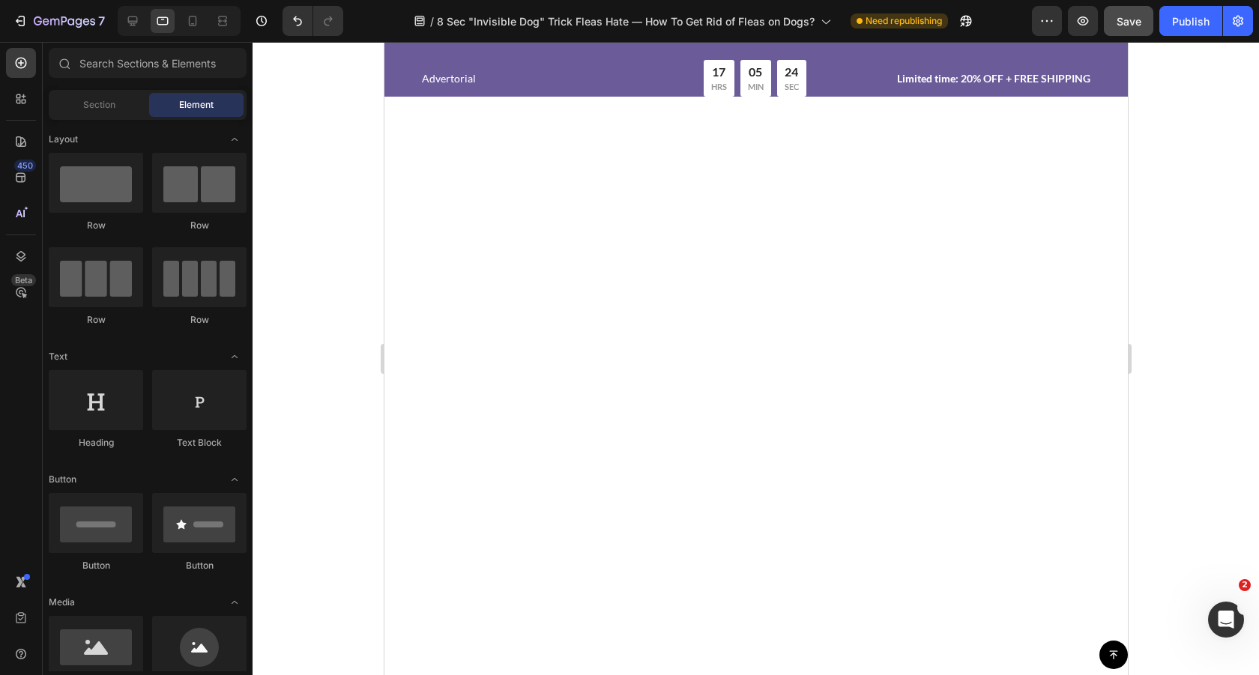
scroll to position [2882, 0]
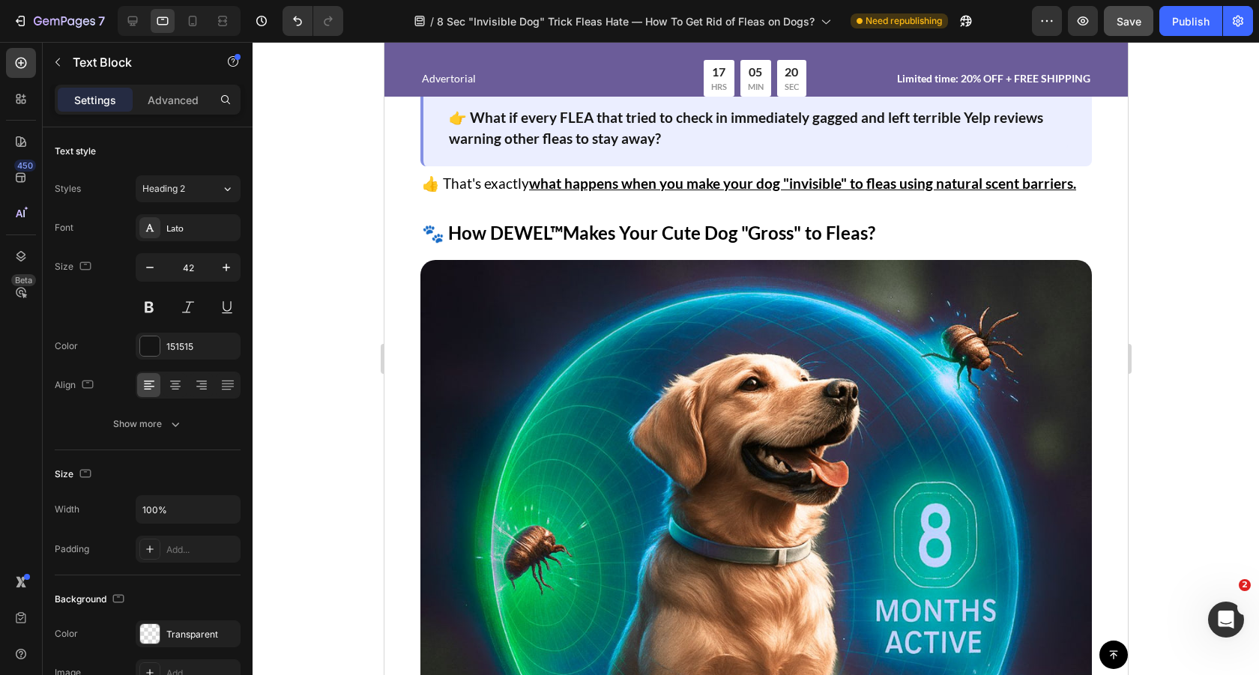
scroll to position [4075, 0]
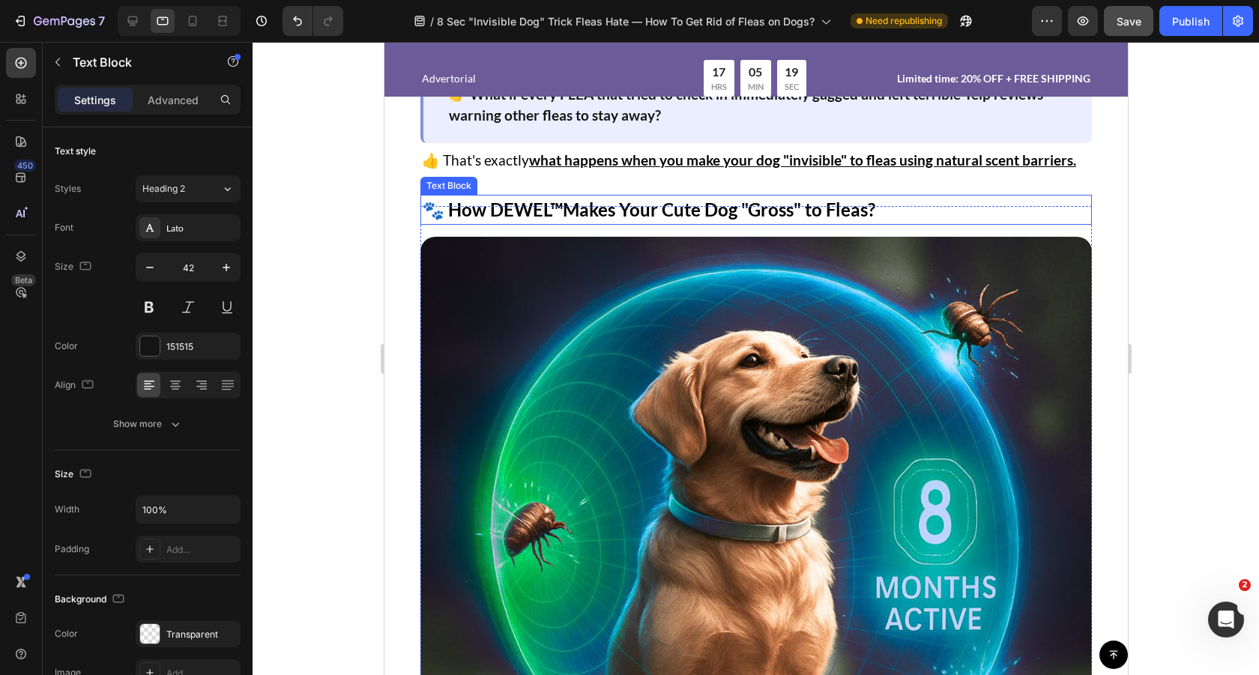
click at [674, 206] on p "🐾 How DEWEL ™ Makes Your Cute Dog "Gross" to Fleas?" at bounding box center [755, 209] width 669 height 27
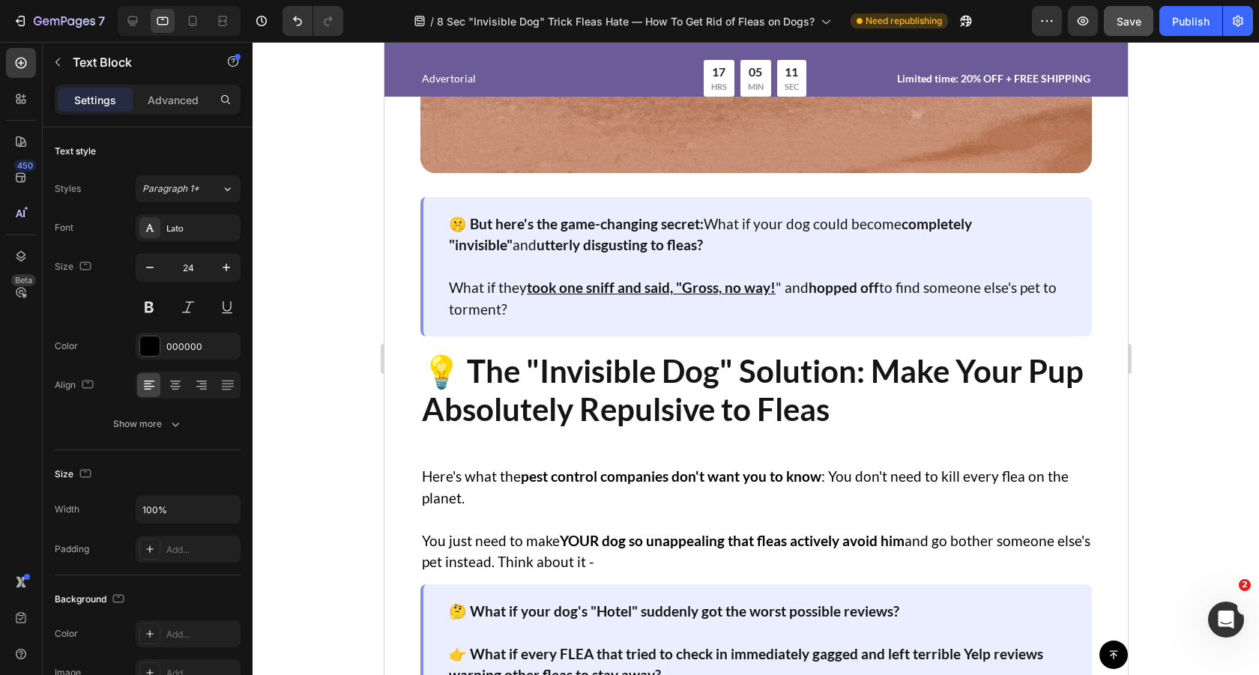
scroll to position [2841, 0]
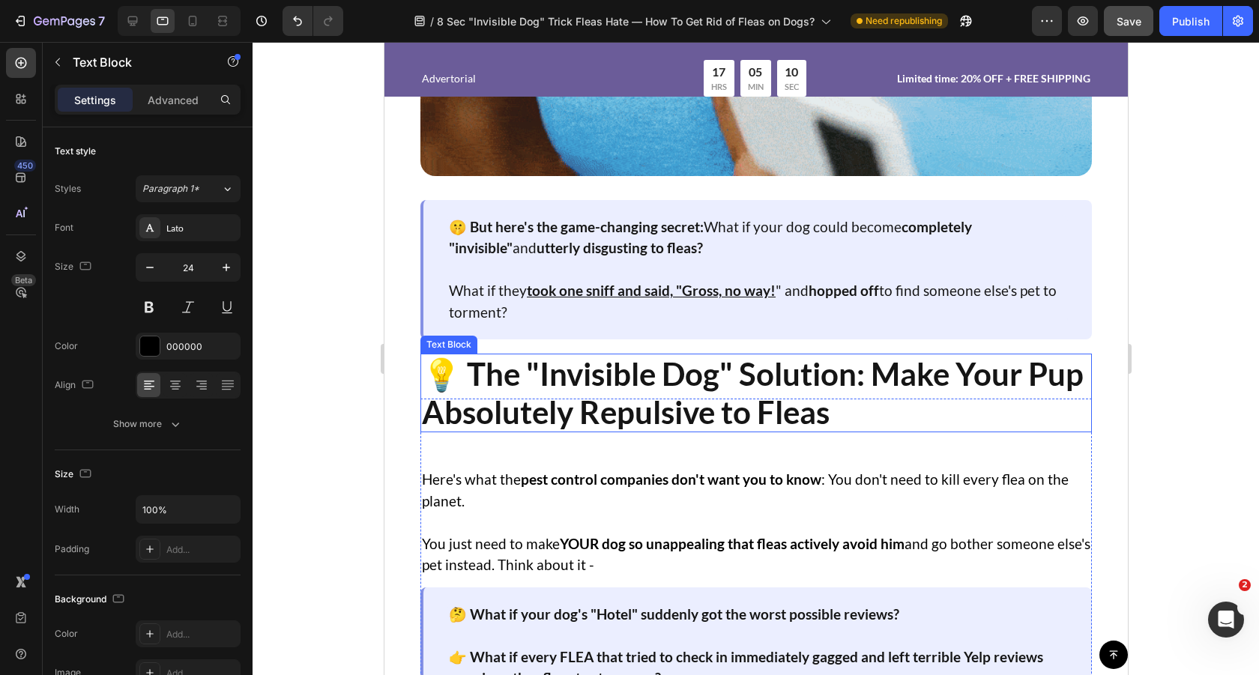
click at [675, 387] on p "💡 The "Invisible Dog" Solution: Make Your Pup Absolutely Repulsive to Fleas" at bounding box center [755, 393] width 669 height 76
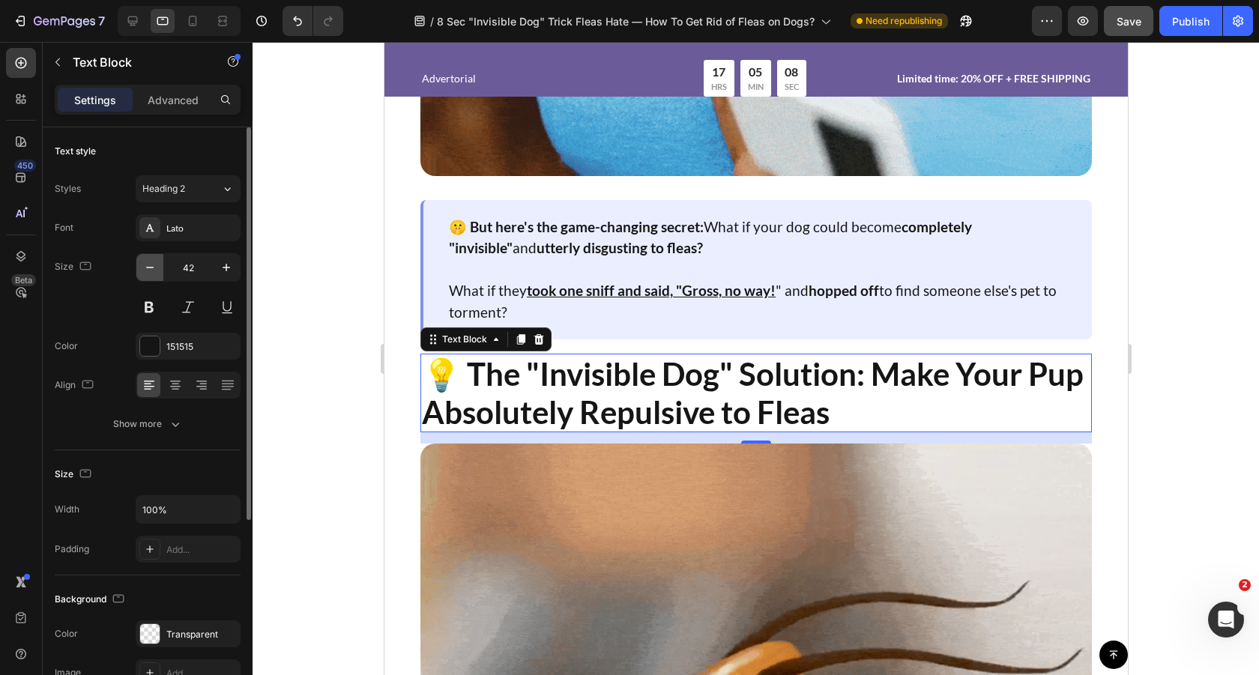
click at [148, 265] on icon "button" at bounding box center [149, 267] width 15 height 15
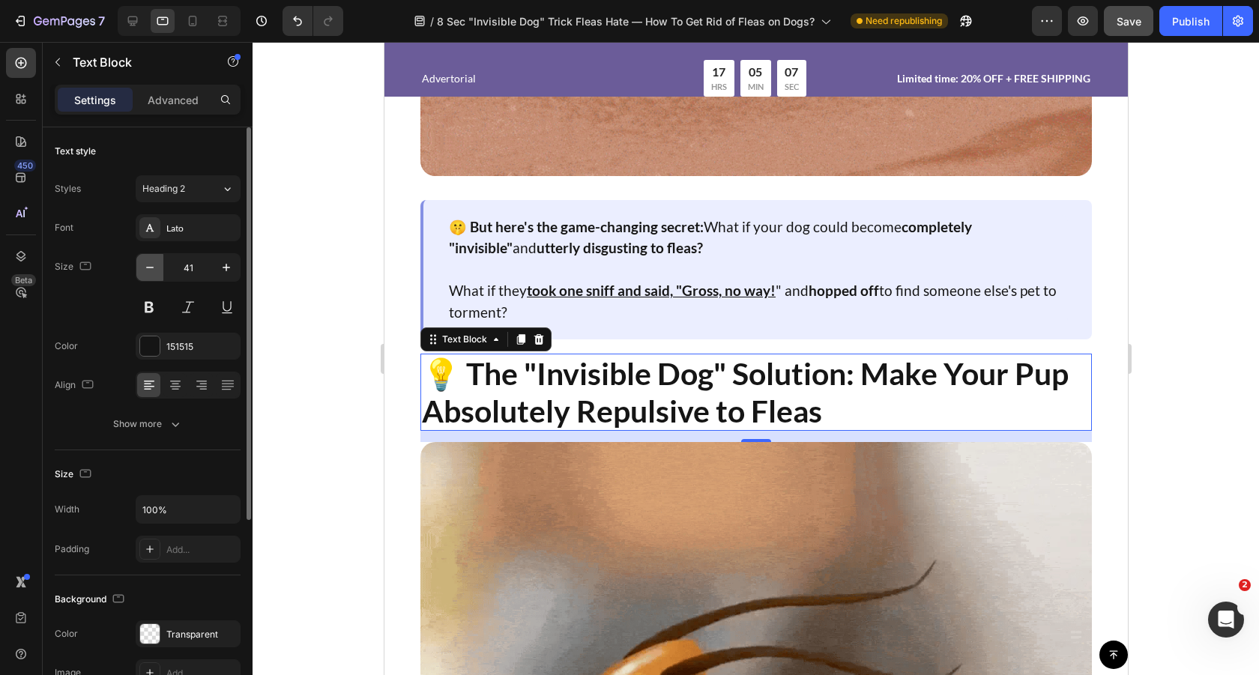
click at [148, 265] on icon "button" at bounding box center [149, 267] width 15 height 15
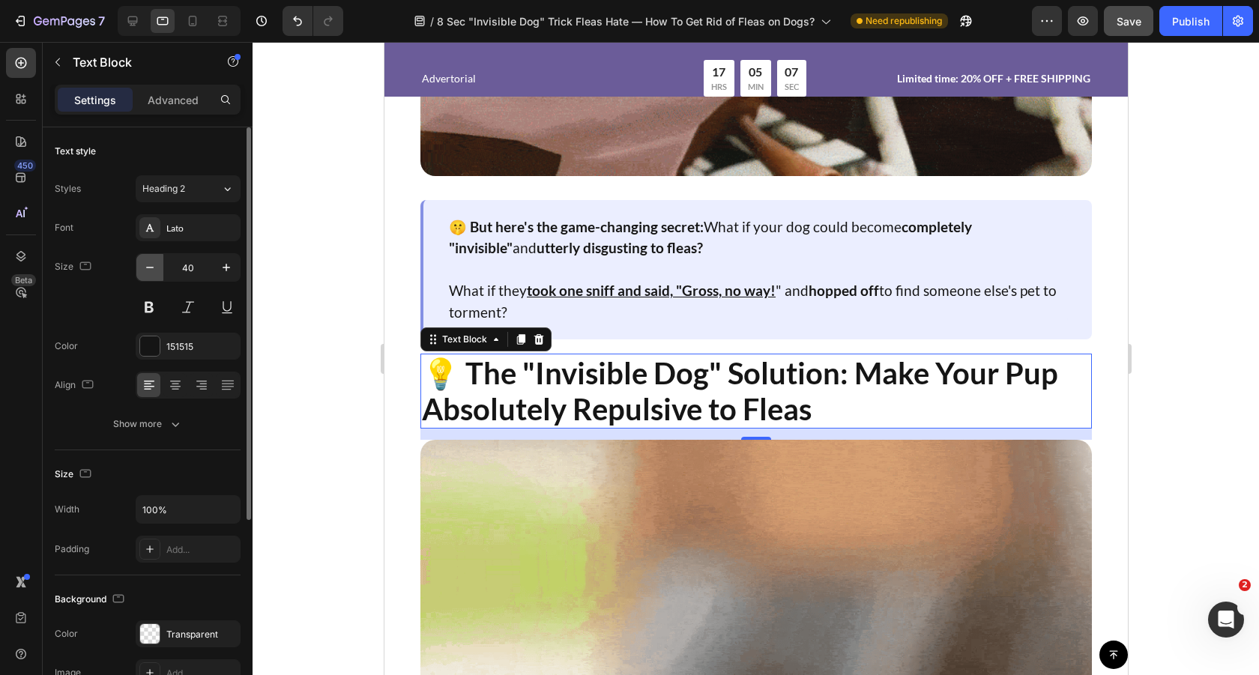
click at [148, 265] on icon "button" at bounding box center [149, 267] width 15 height 15
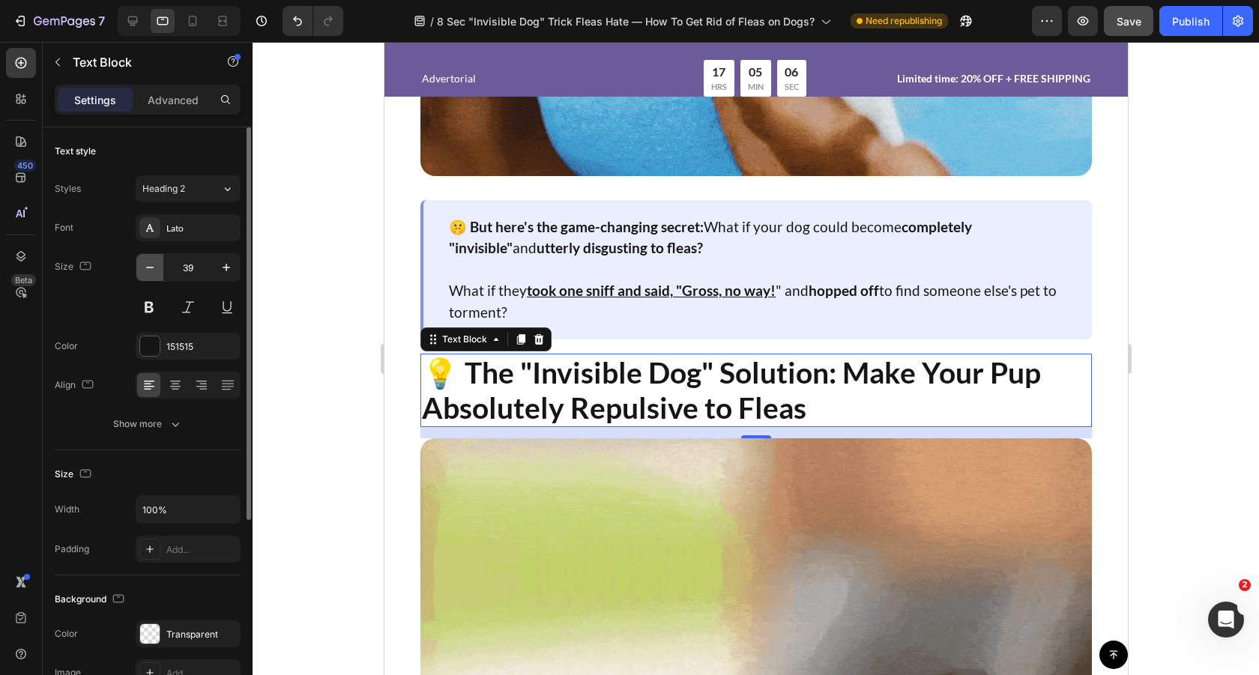
click at [148, 265] on icon "button" at bounding box center [149, 267] width 15 height 15
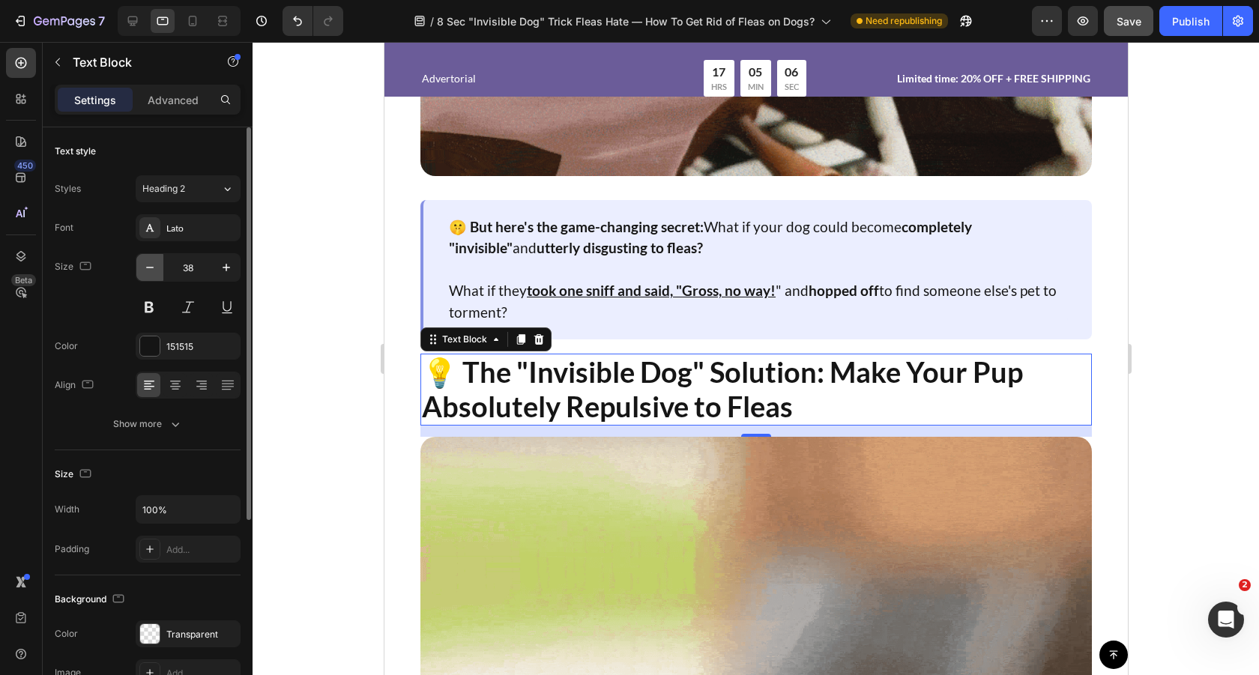
click at [148, 265] on icon "button" at bounding box center [149, 267] width 15 height 15
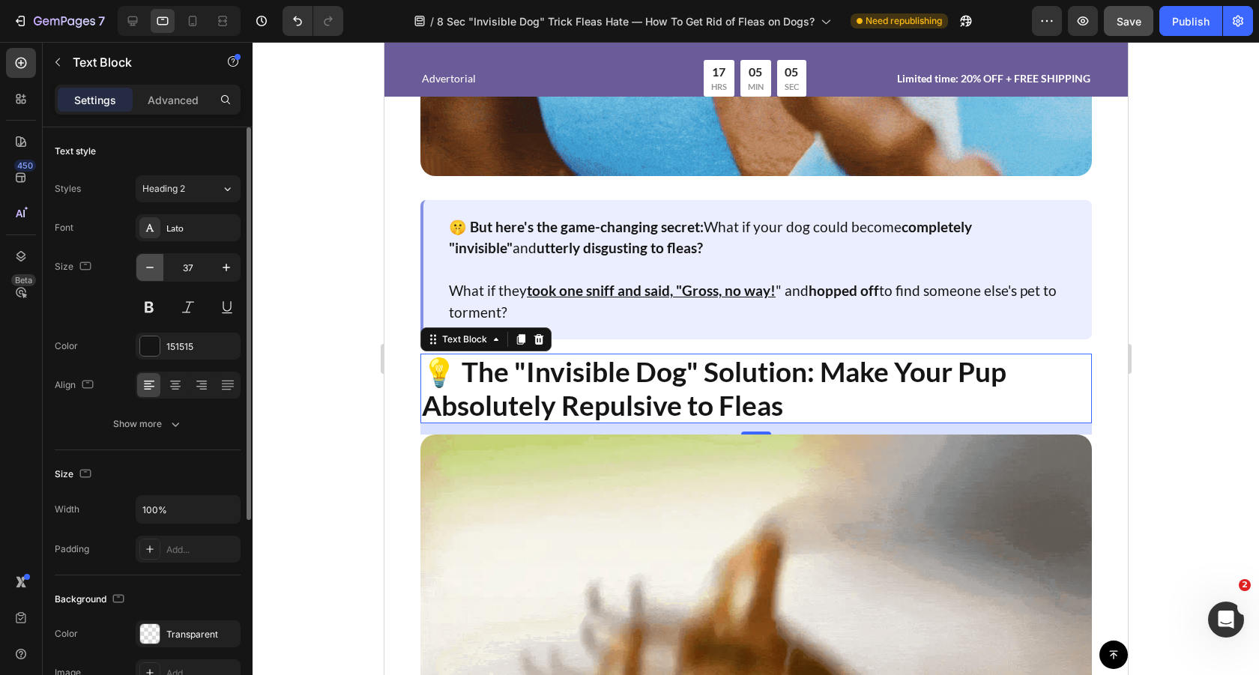
click at [148, 265] on icon "button" at bounding box center [149, 267] width 15 height 15
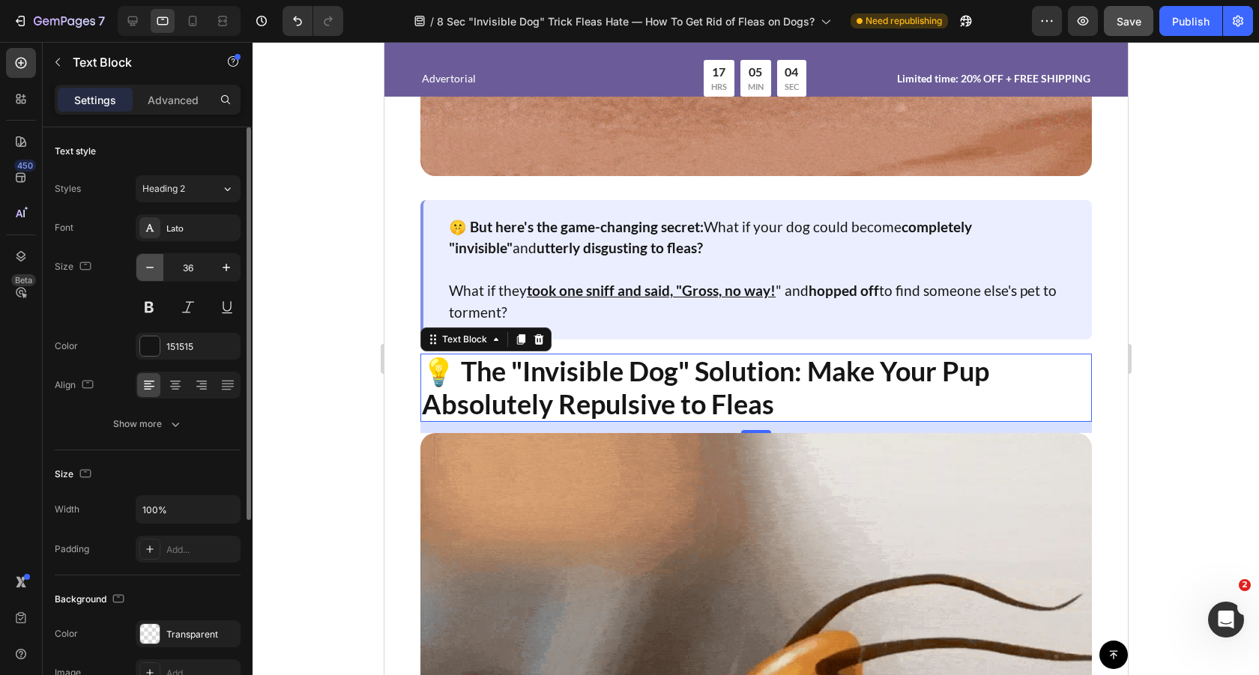
click at [148, 265] on icon "button" at bounding box center [149, 267] width 15 height 15
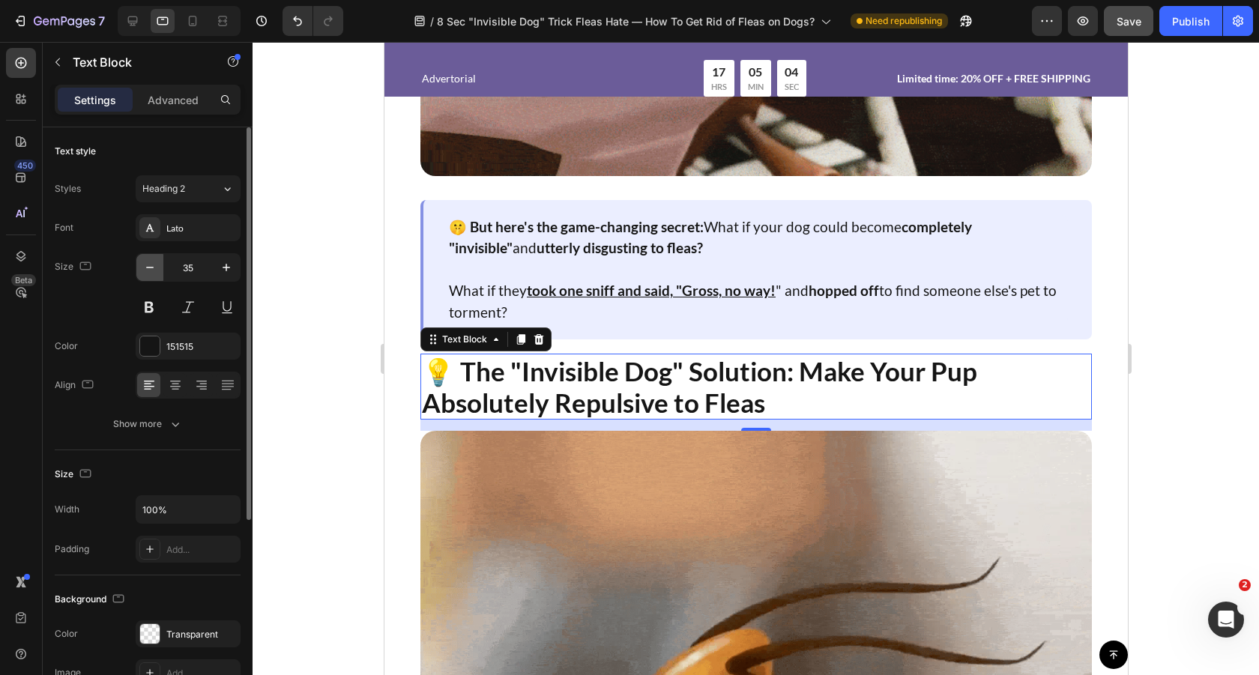
click at [148, 265] on icon "button" at bounding box center [149, 267] width 15 height 15
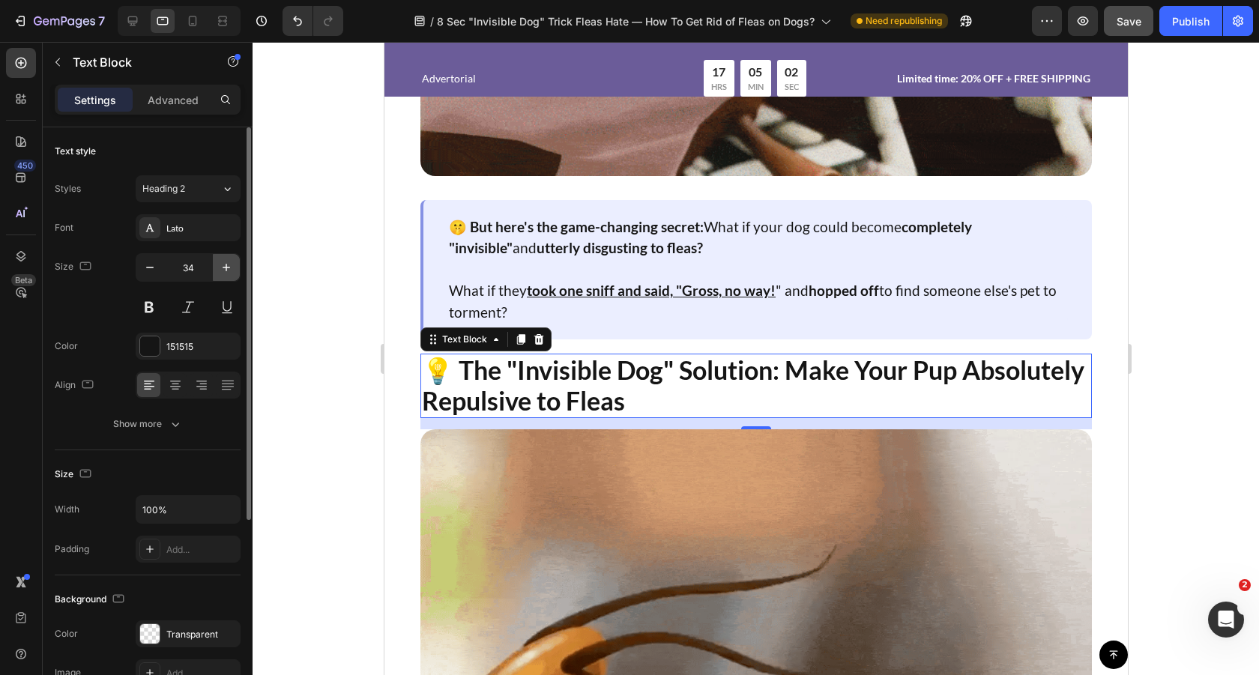
click at [226, 261] on icon "button" at bounding box center [226, 267] width 15 height 15
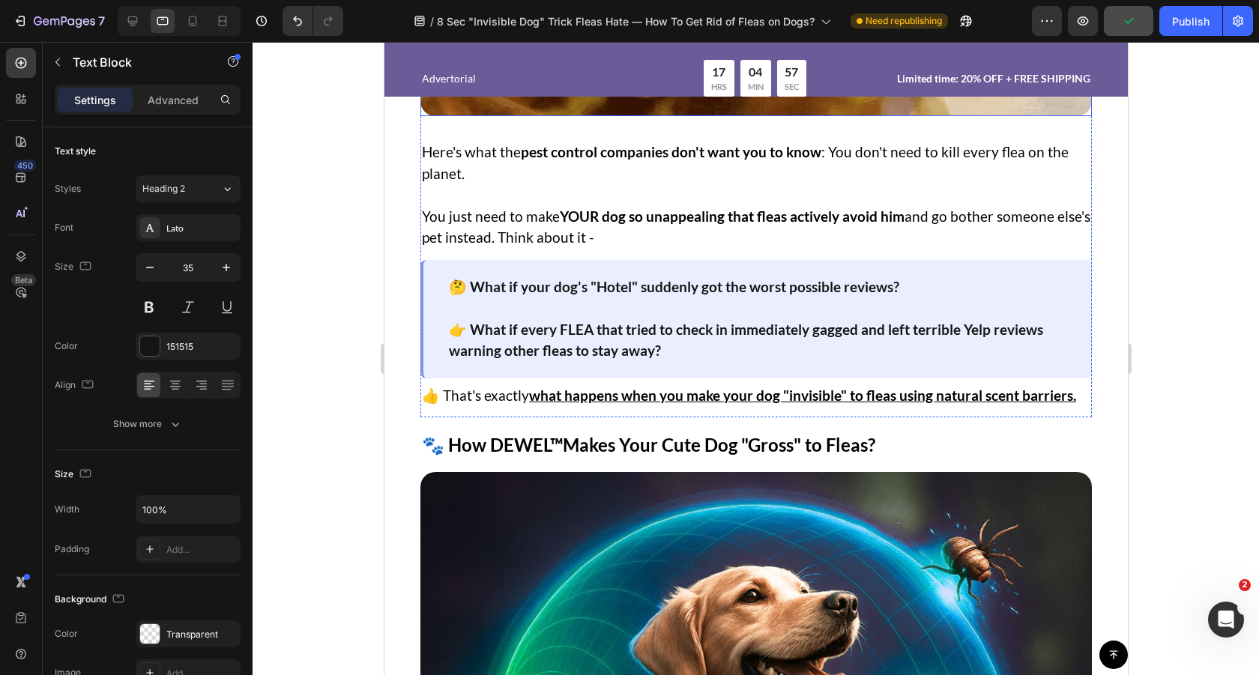
scroll to position [3838, 0]
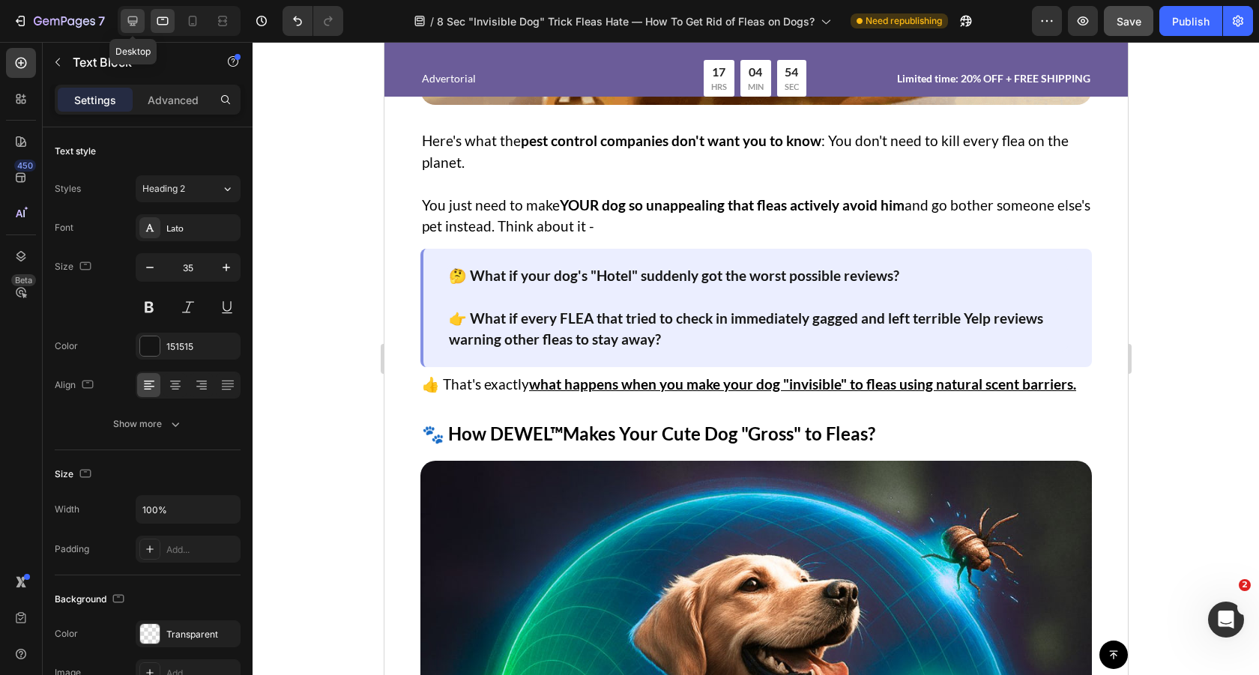
click at [136, 20] on icon at bounding box center [133, 21] width 10 height 10
type input "28"
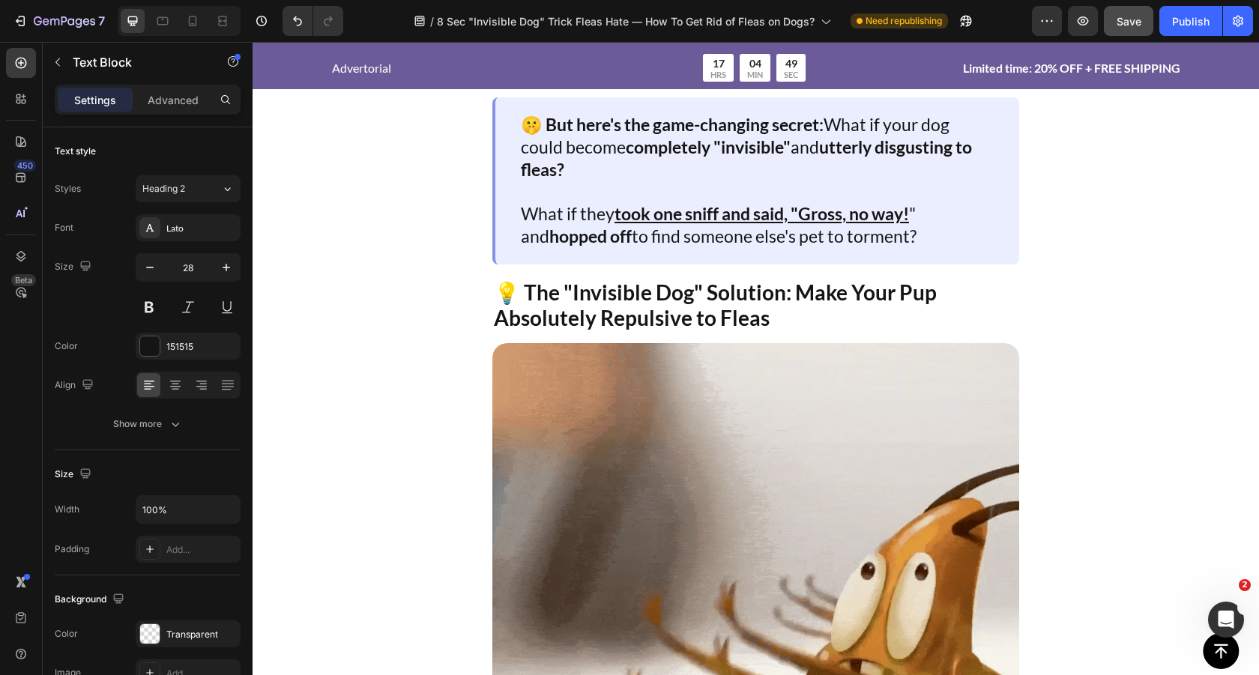
scroll to position [2513, 0]
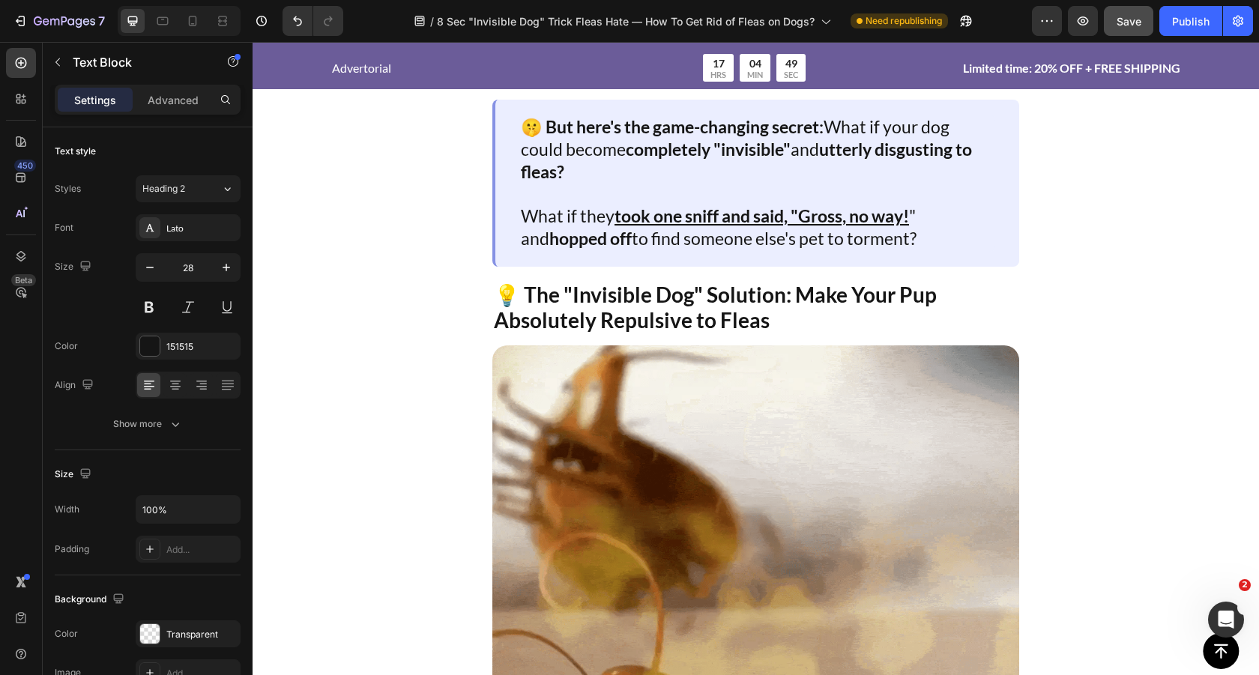
click at [707, 313] on p "💡 The "Invisible Dog" Solution: Make Your Pup Absolutely Repulsive to Fleas" at bounding box center [756, 308] width 524 height 50
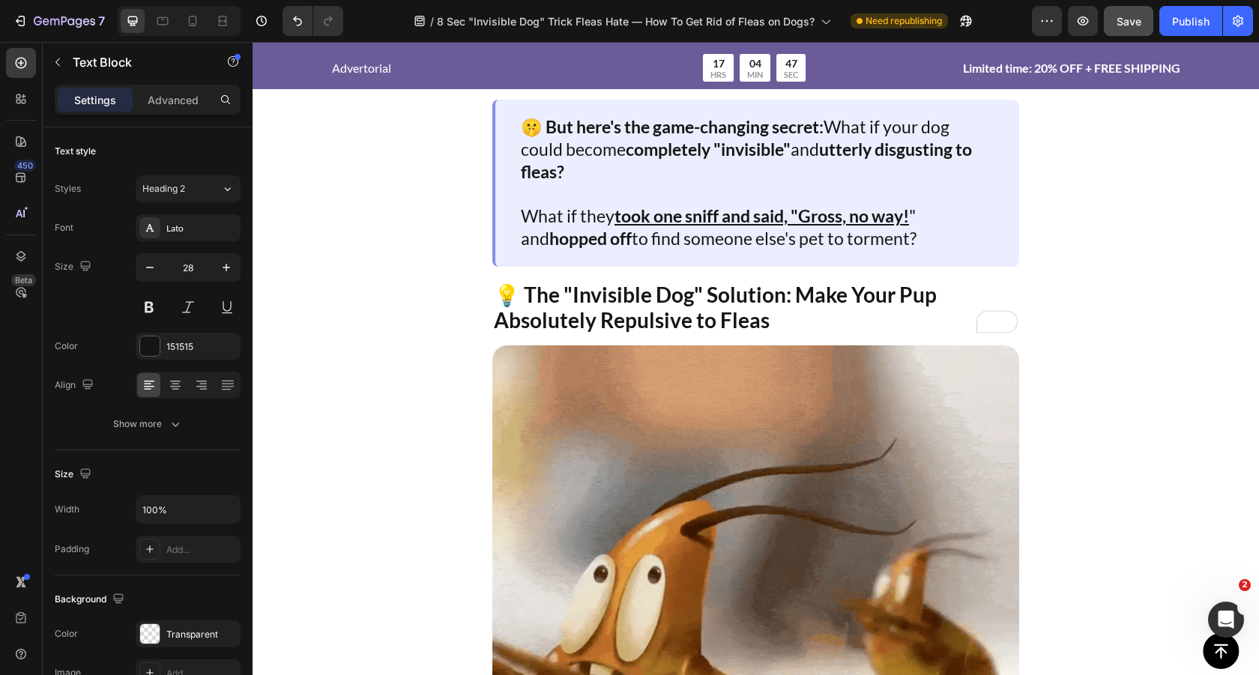
click at [672, 308] on p "💡 The "Invisible Dog" Solution: Make Your Pup Absolutely Repulsive to Fleas" at bounding box center [756, 308] width 524 height 50
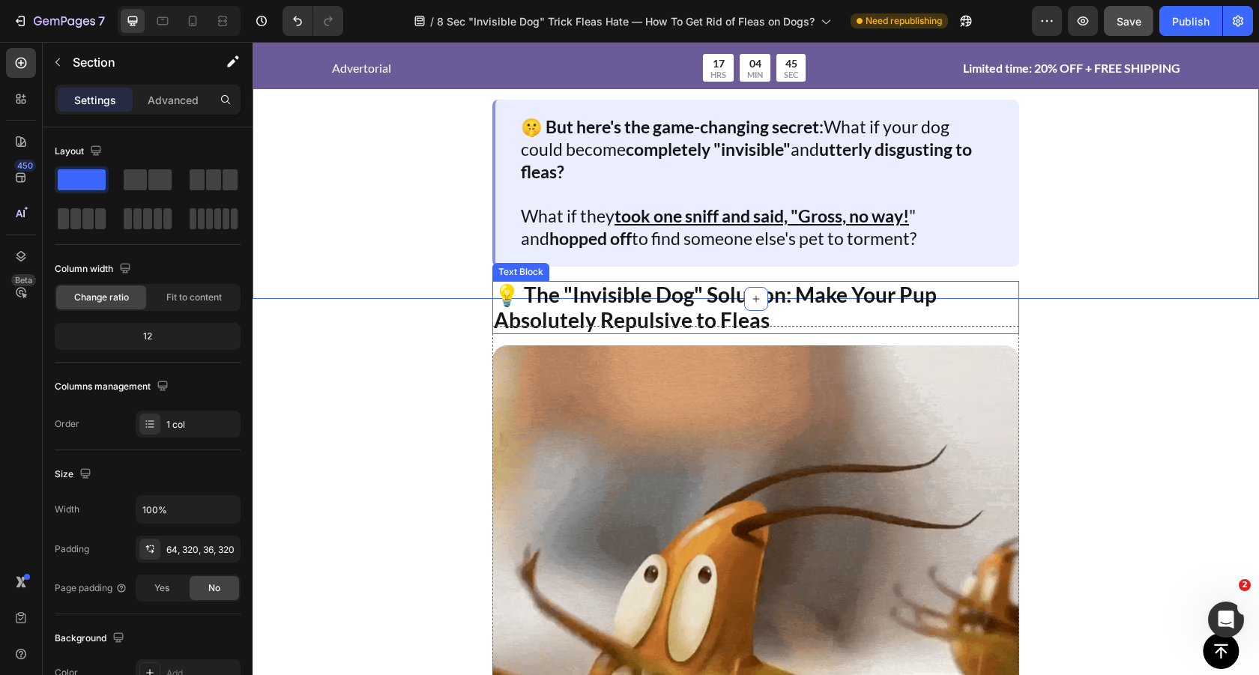
click at [645, 283] on p "💡 The "Invisible Dog" Solution: Make Your Pup Absolutely Repulsive to Fleas" at bounding box center [756, 308] width 524 height 50
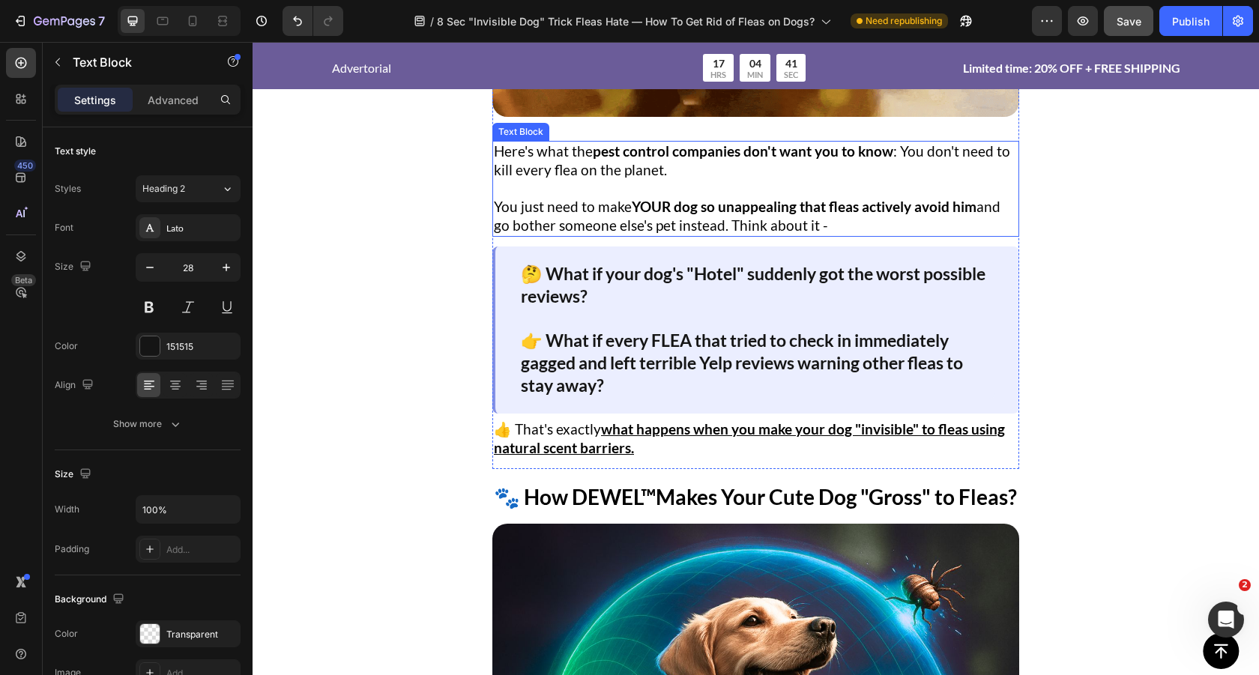
scroll to position [3335, 0]
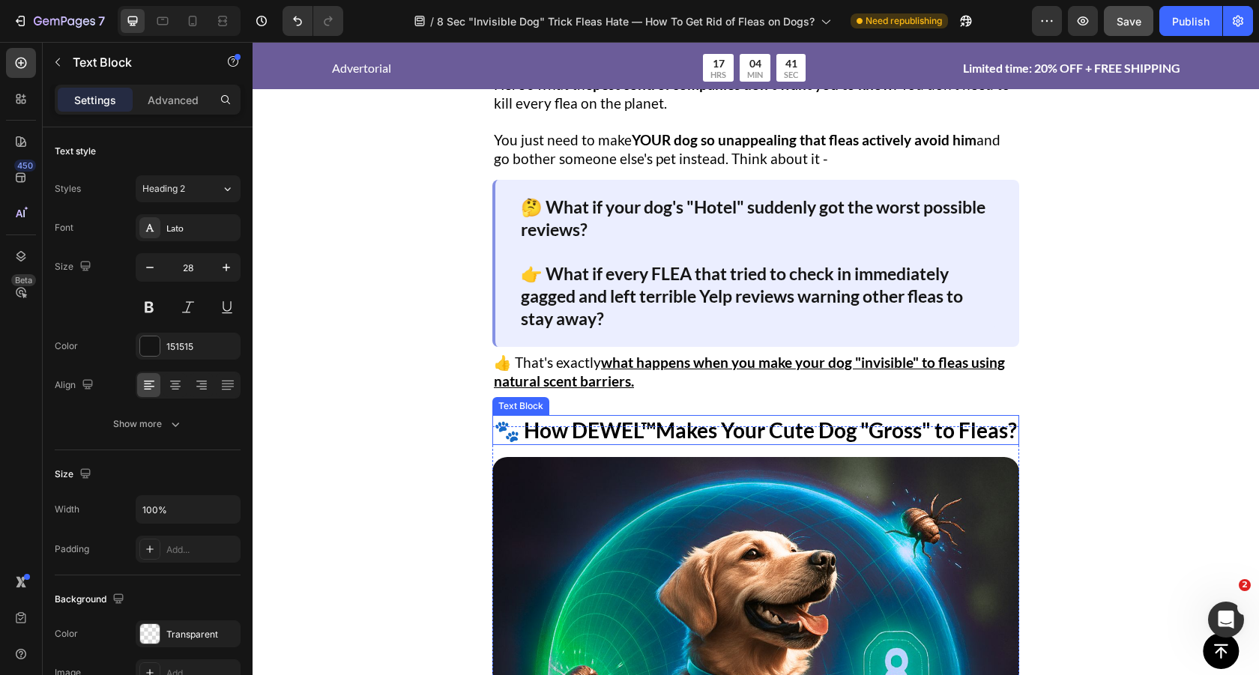
click at [612, 429] on p "🐾 How DEWEL ™ Makes Your Cute Dog "Gross" to Fleas?" at bounding box center [756, 430] width 524 height 27
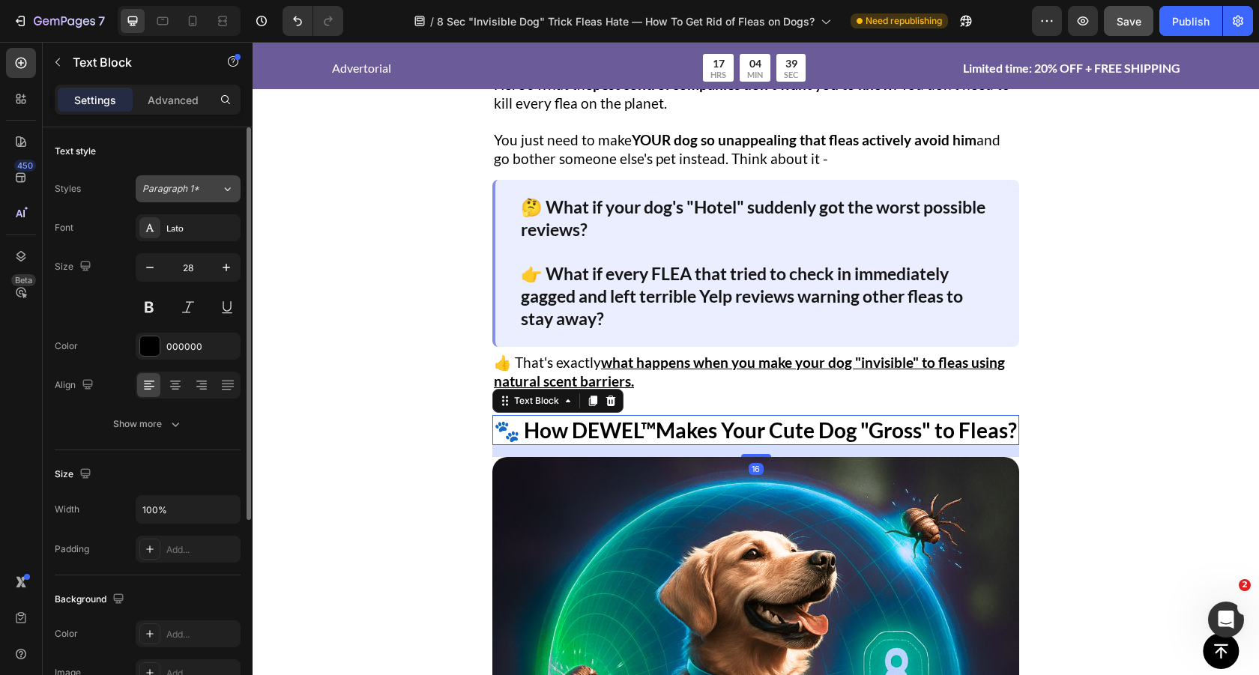
click at [204, 190] on div "Paragraph 1*" at bounding box center [181, 188] width 79 height 13
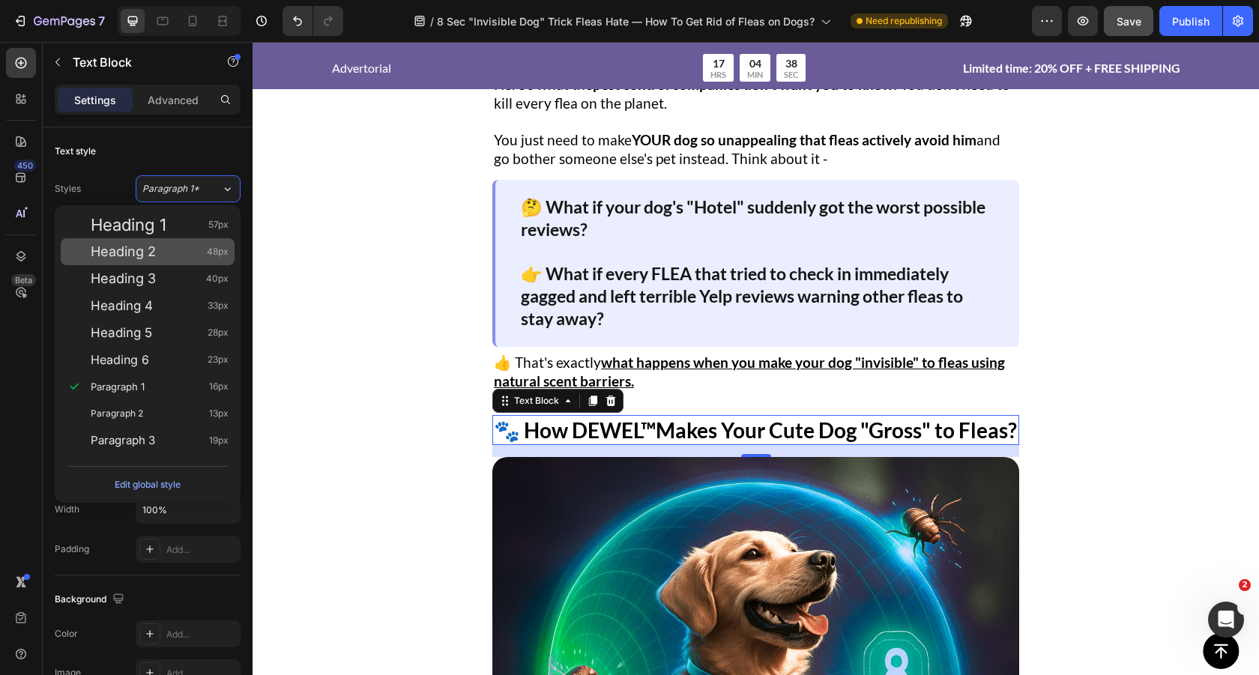
click at [203, 249] on div "Heading 2 48px" at bounding box center [160, 251] width 138 height 15
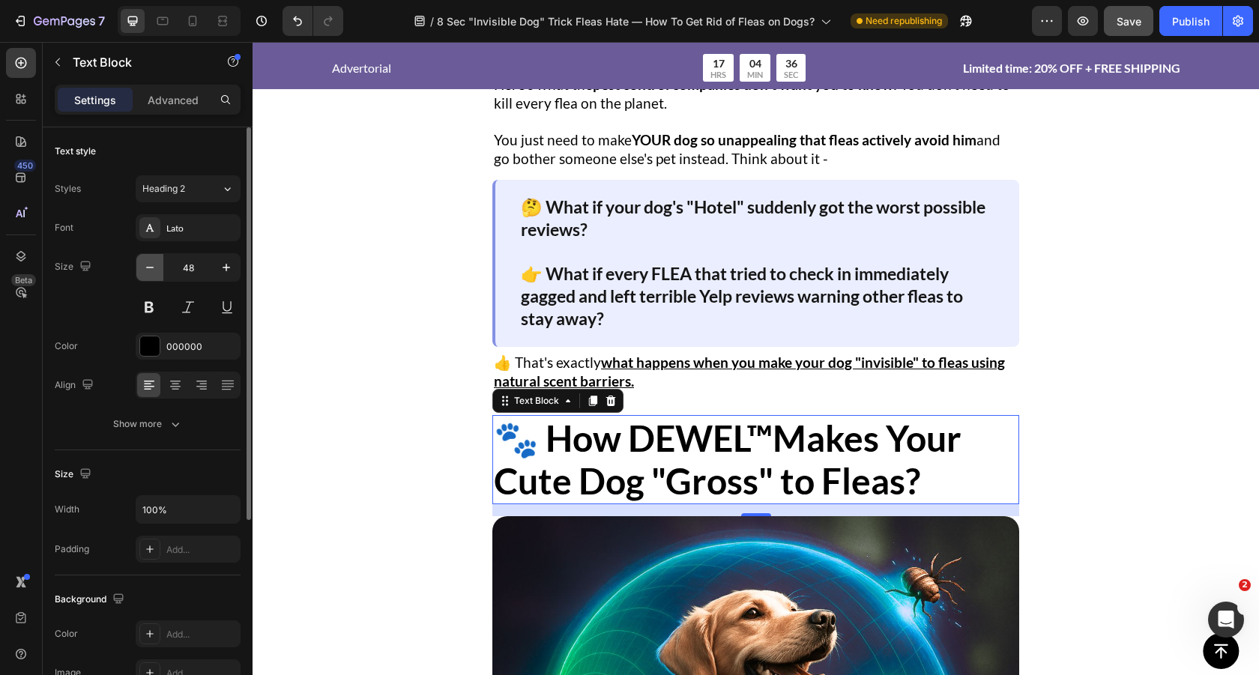
click at [151, 268] on icon "button" at bounding box center [149, 267] width 15 height 15
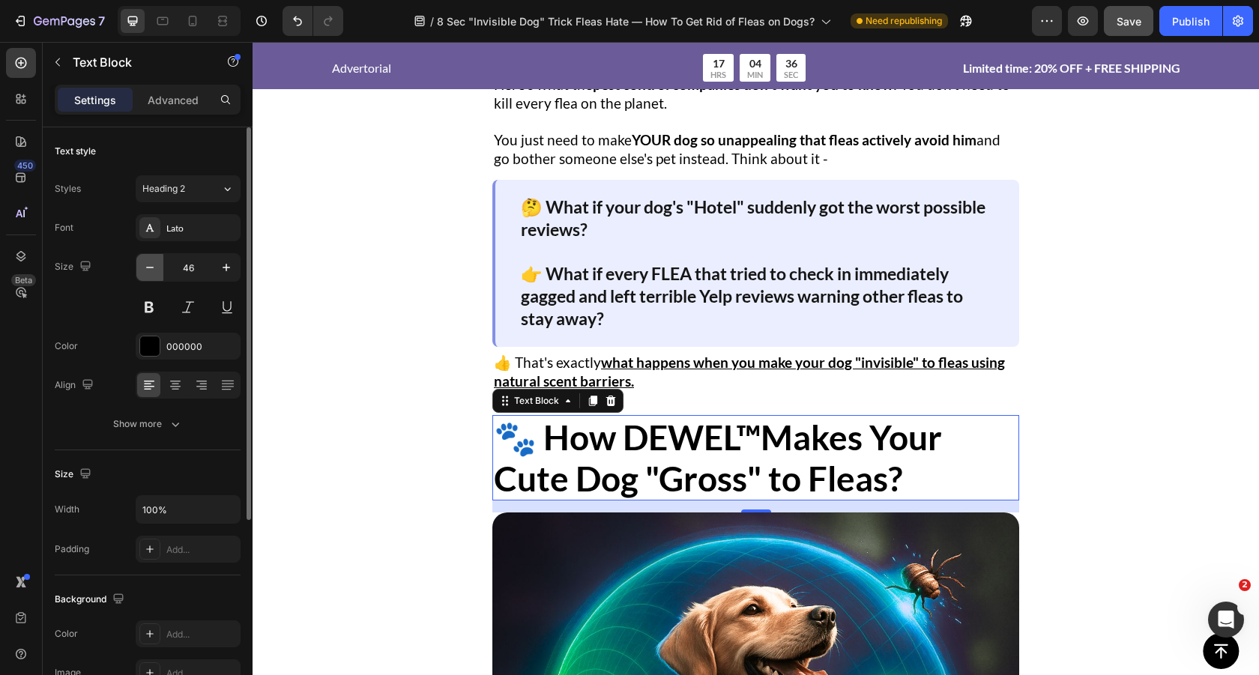
click at [151, 268] on icon "button" at bounding box center [149, 267] width 15 height 15
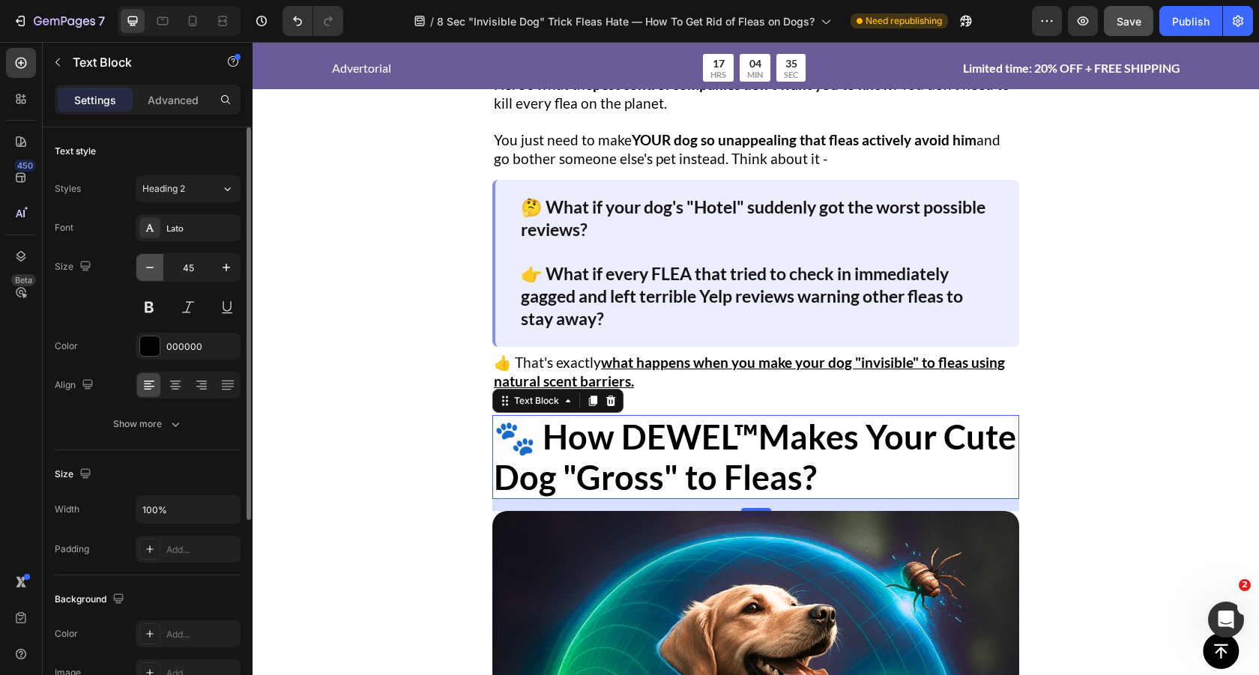
click at [151, 268] on icon "button" at bounding box center [149, 267] width 15 height 15
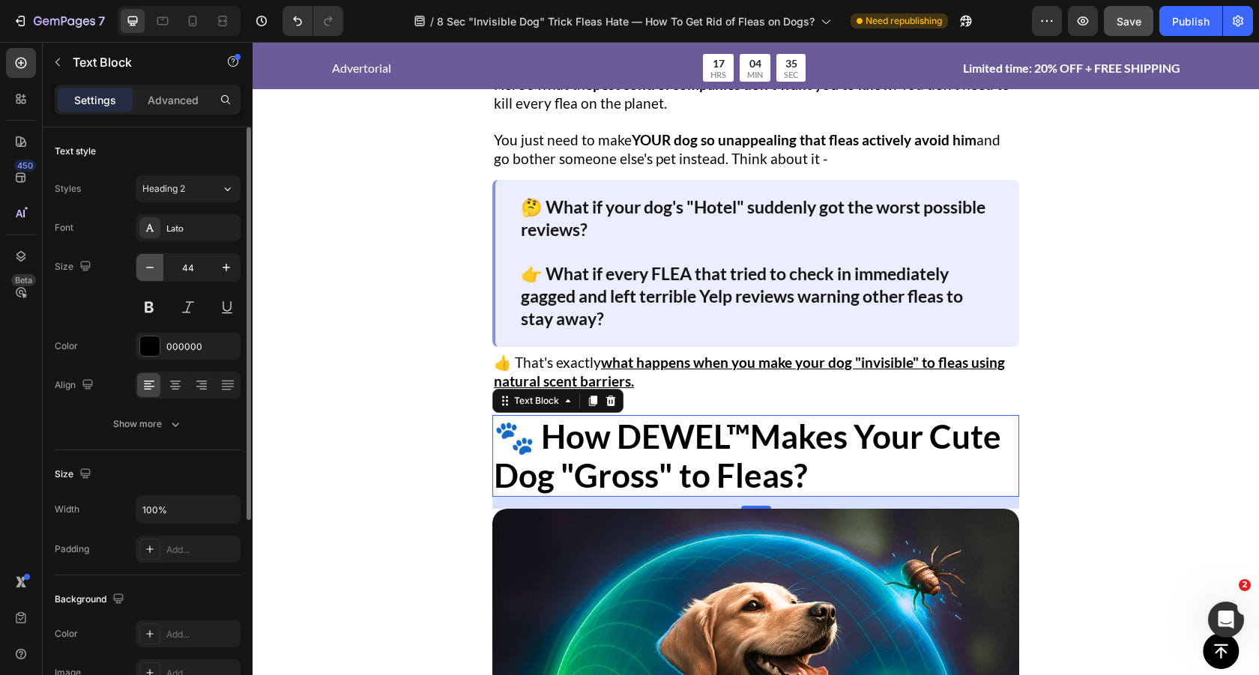
click at [151, 268] on icon "button" at bounding box center [149, 267] width 15 height 15
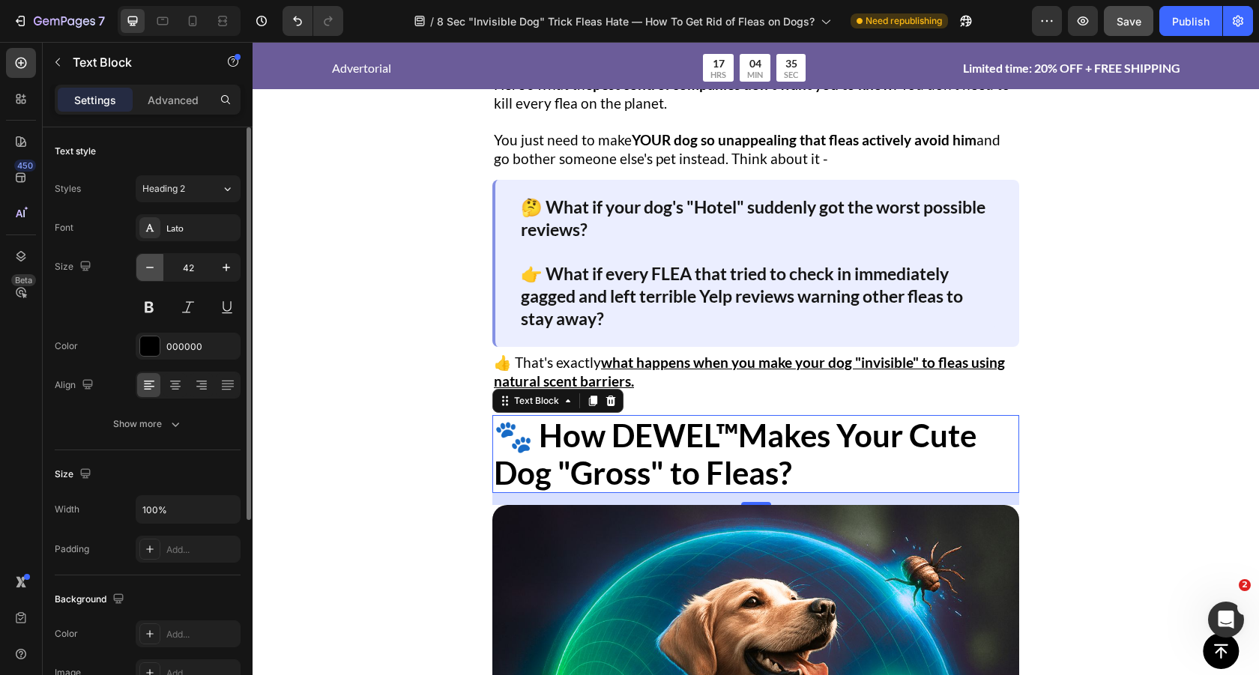
click at [151, 268] on icon "button" at bounding box center [149, 267] width 15 height 15
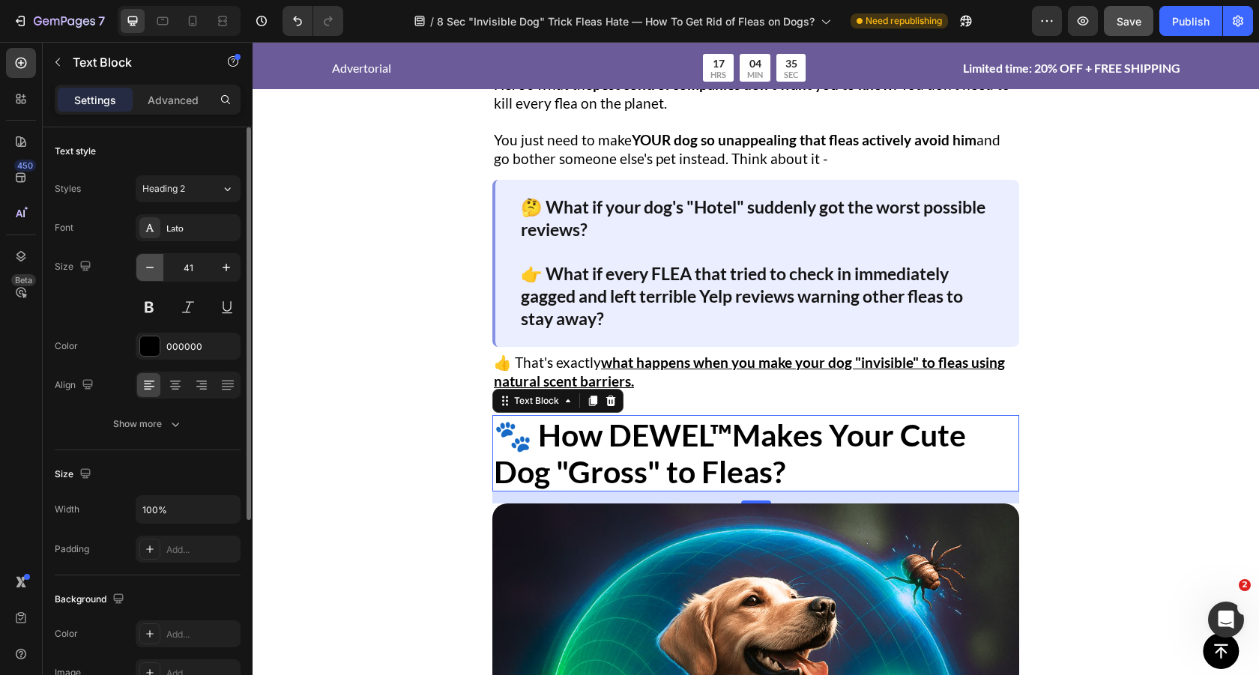
click at [151, 268] on icon "button" at bounding box center [149, 267] width 15 height 15
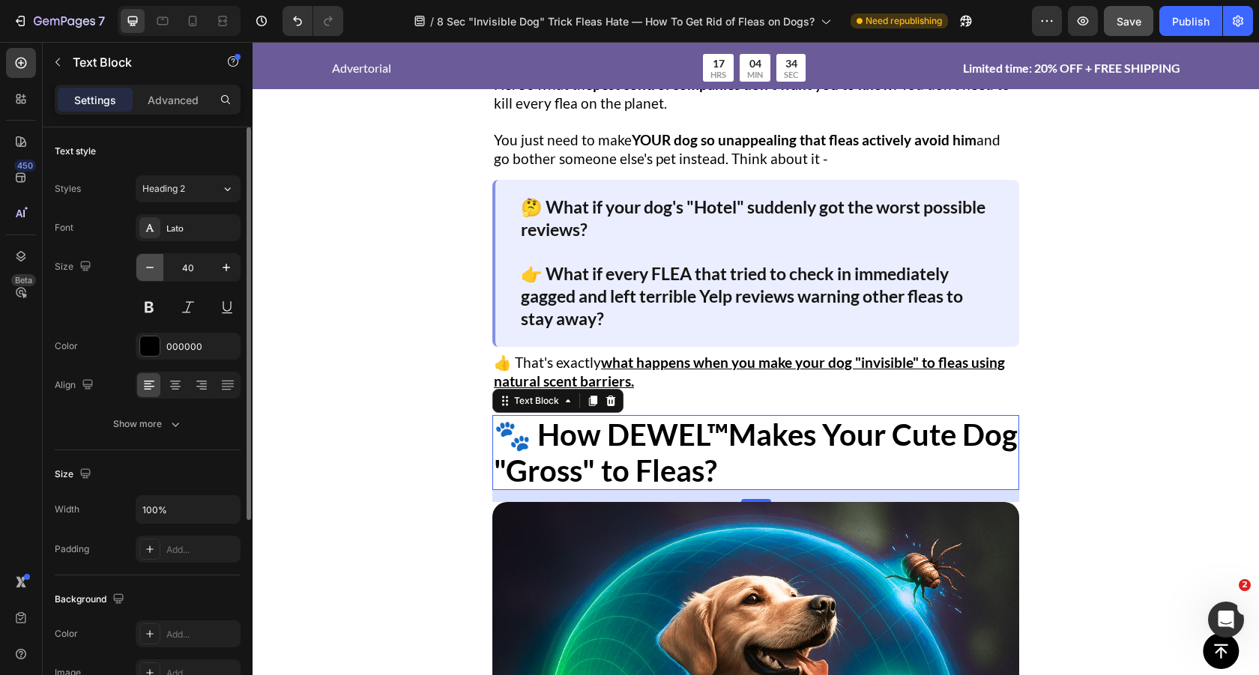
click at [151, 268] on icon "button" at bounding box center [149, 267] width 15 height 15
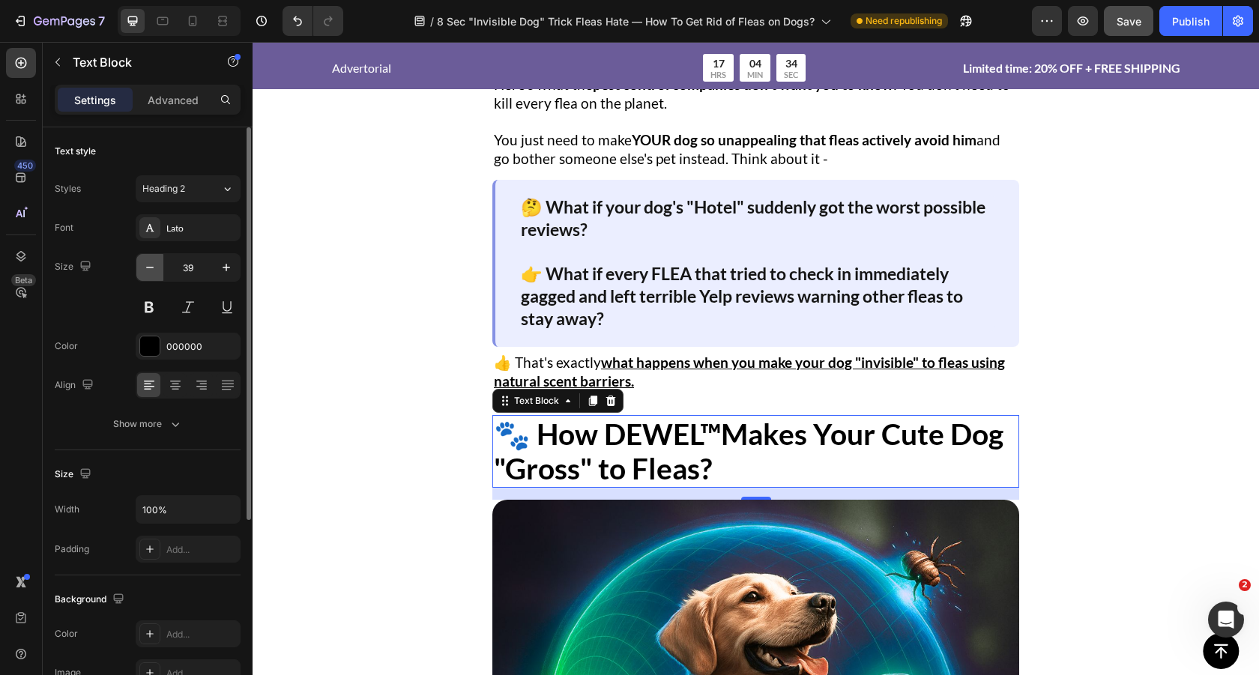
click at [151, 268] on icon "button" at bounding box center [149, 267] width 15 height 15
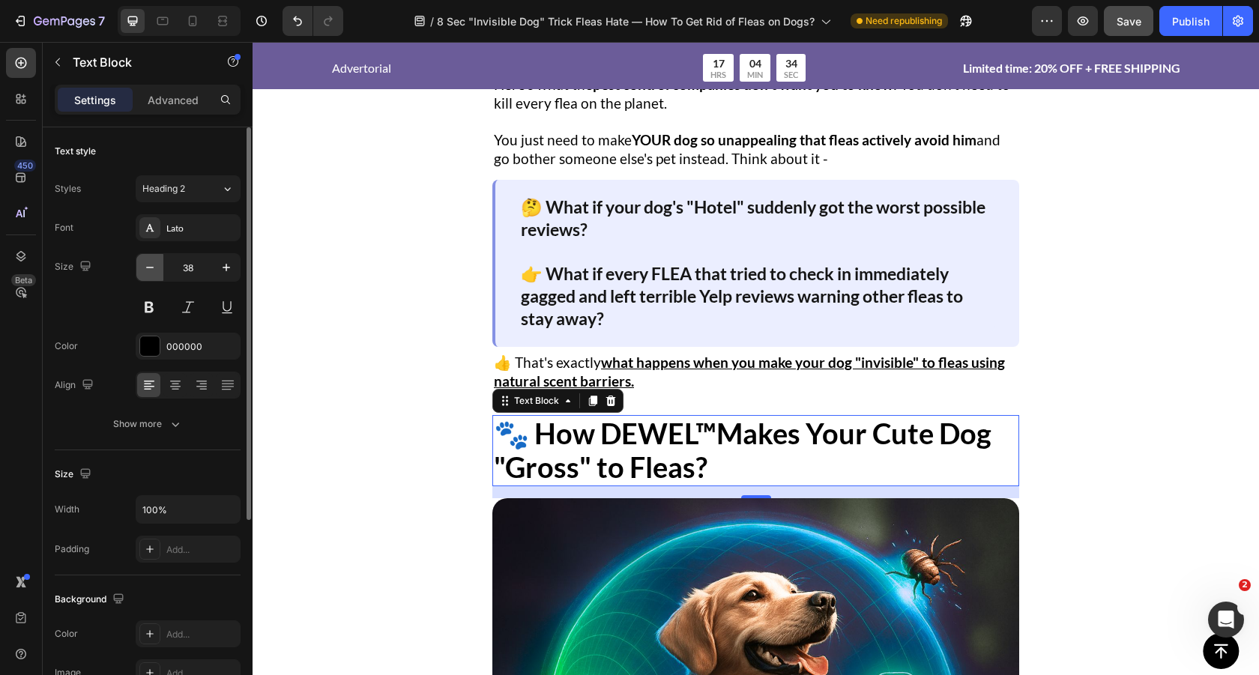
click at [151, 268] on icon "button" at bounding box center [149, 267] width 15 height 15
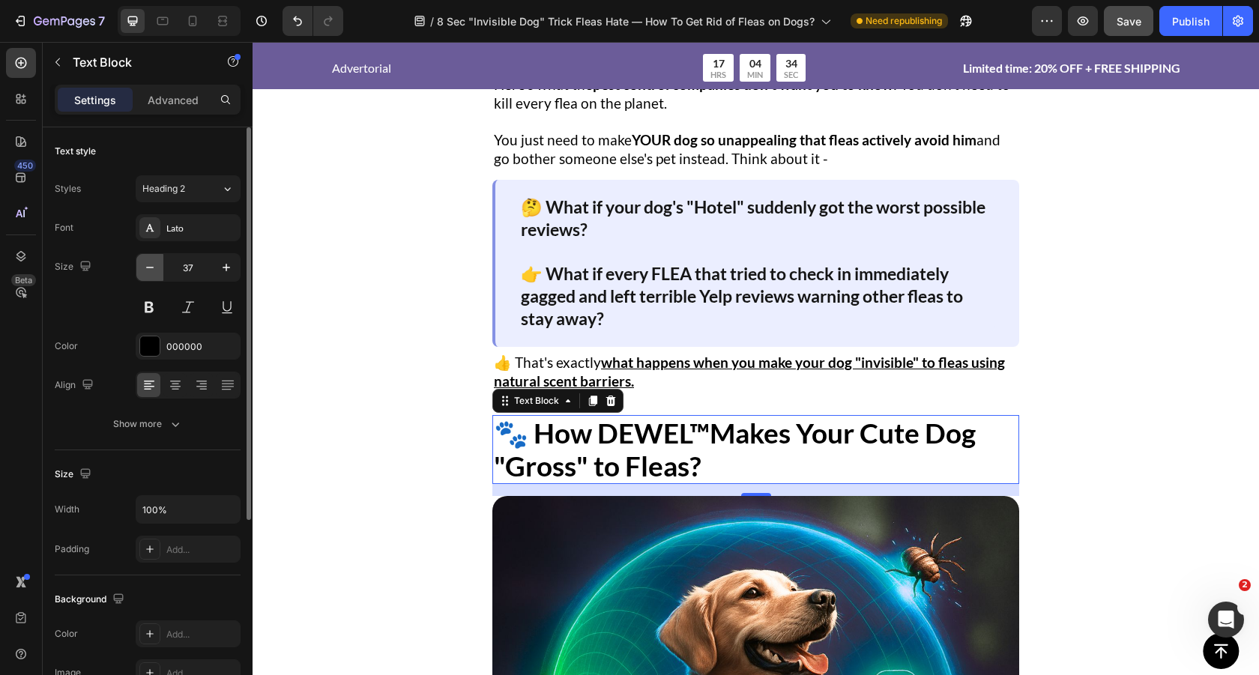
click at [151, 268] on icon "button" at bounding box center [149, 267] width 15 height 15
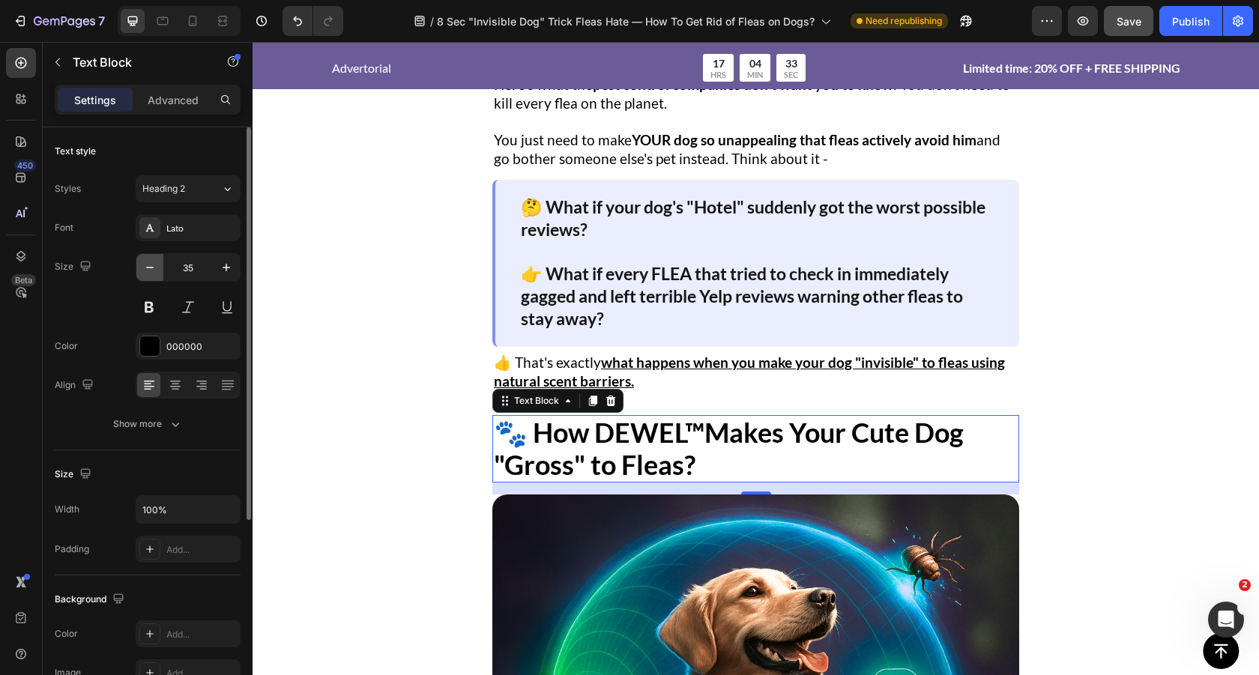
click at [151, 268] on icon "button" at bounding box center [149, 267] width 15 height 15
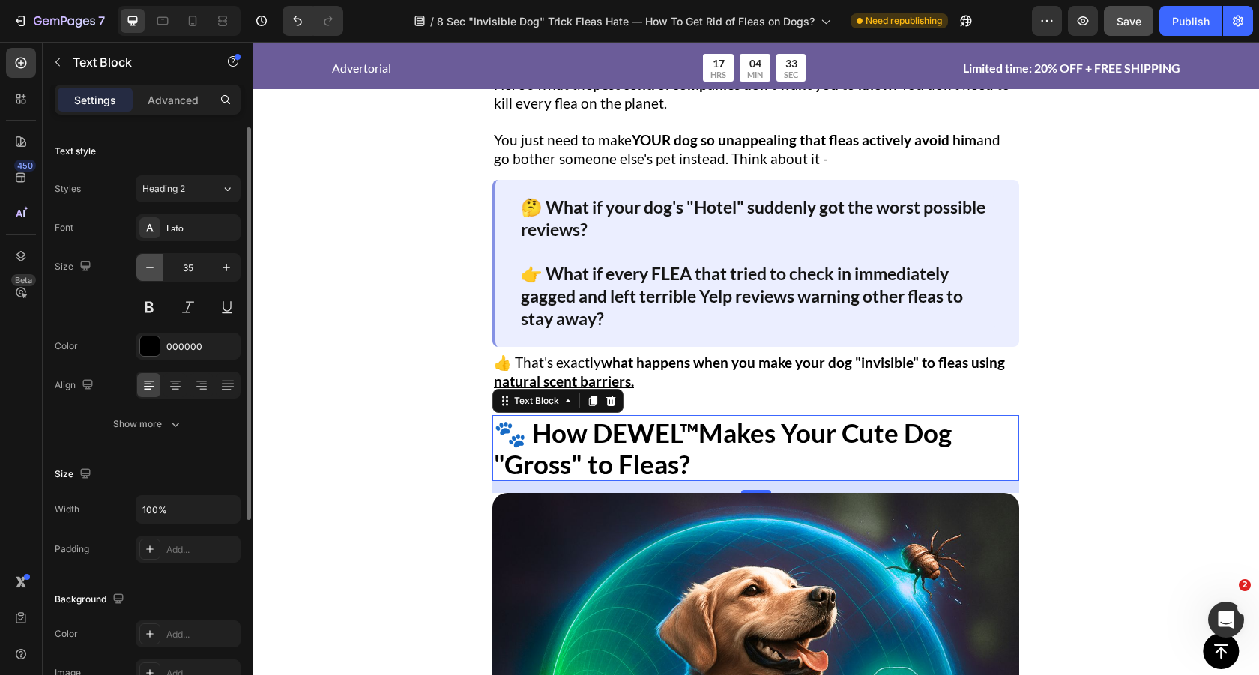
click at [151, 268] on icon "button" at bounding box center [149, 267] width 15 height 15
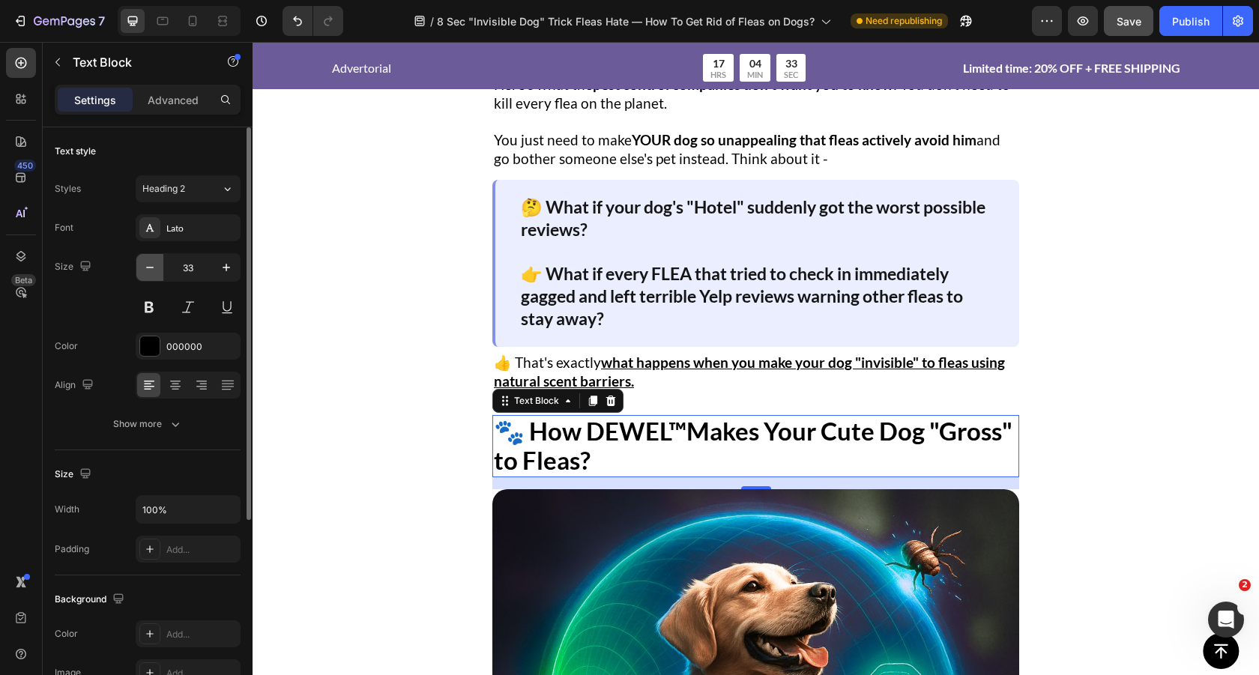
click at [151, 268] on icon "button" at bounding box center [149, 267] width 15 height 15
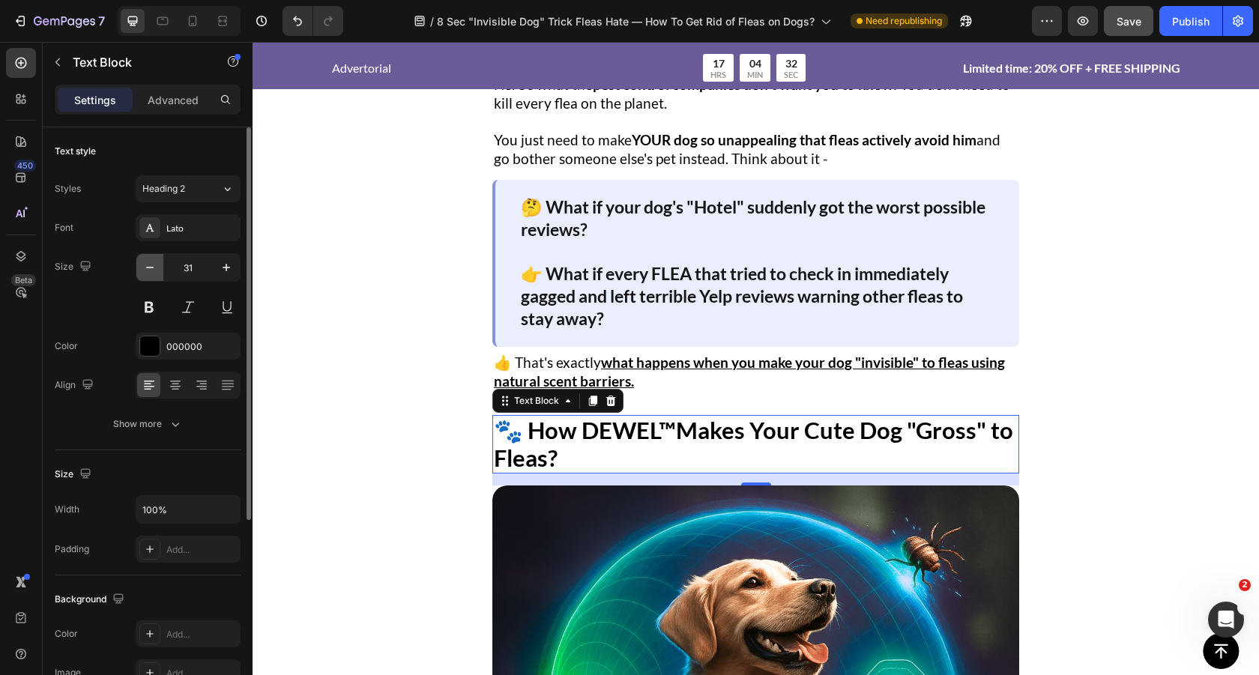
click at [151, 268] on icon "button" at bounding box center [149, 267] width 15 height 15
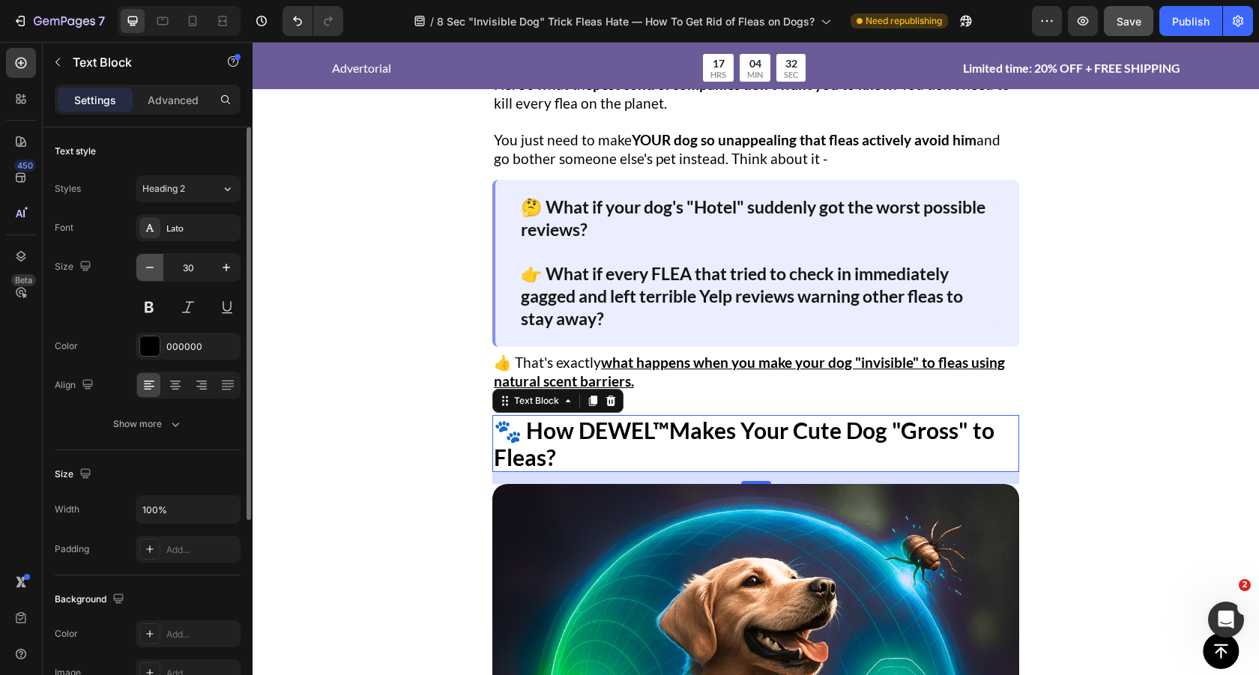
click at [151, 268] on icon "button" at bounding box center [149, 267] width 15 height 15
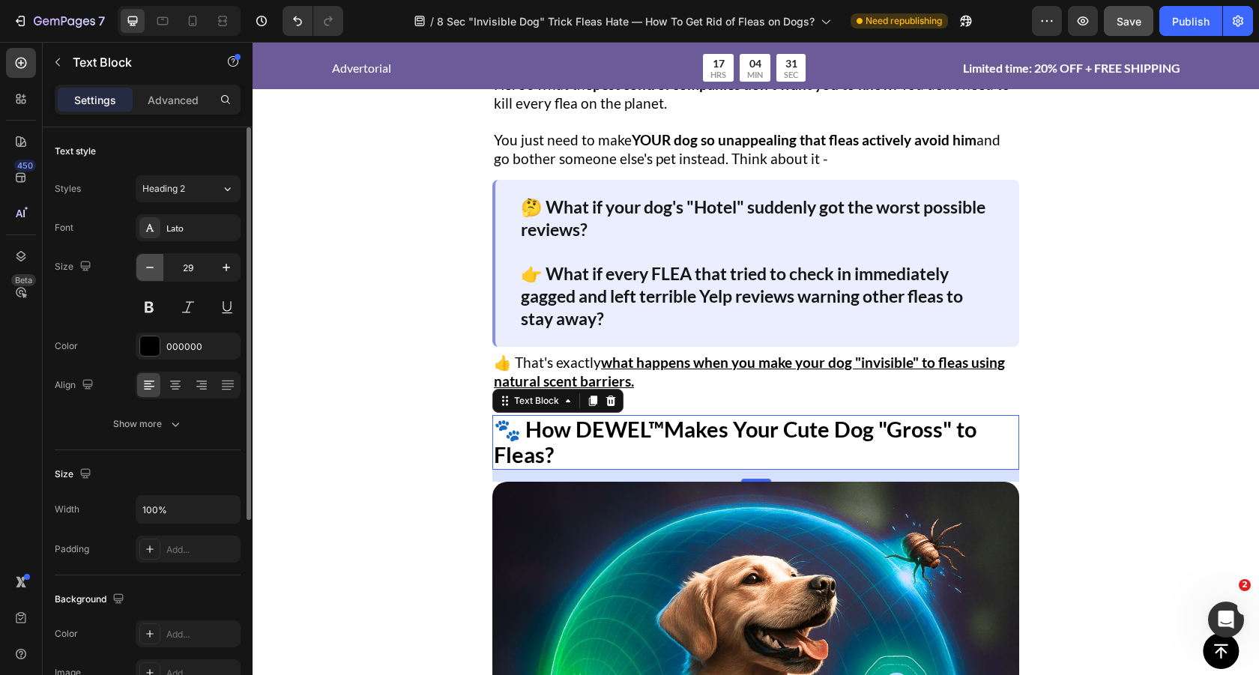
click at [151, 268] on icon "button" at bounding box center [149, 267] width 15 height 15
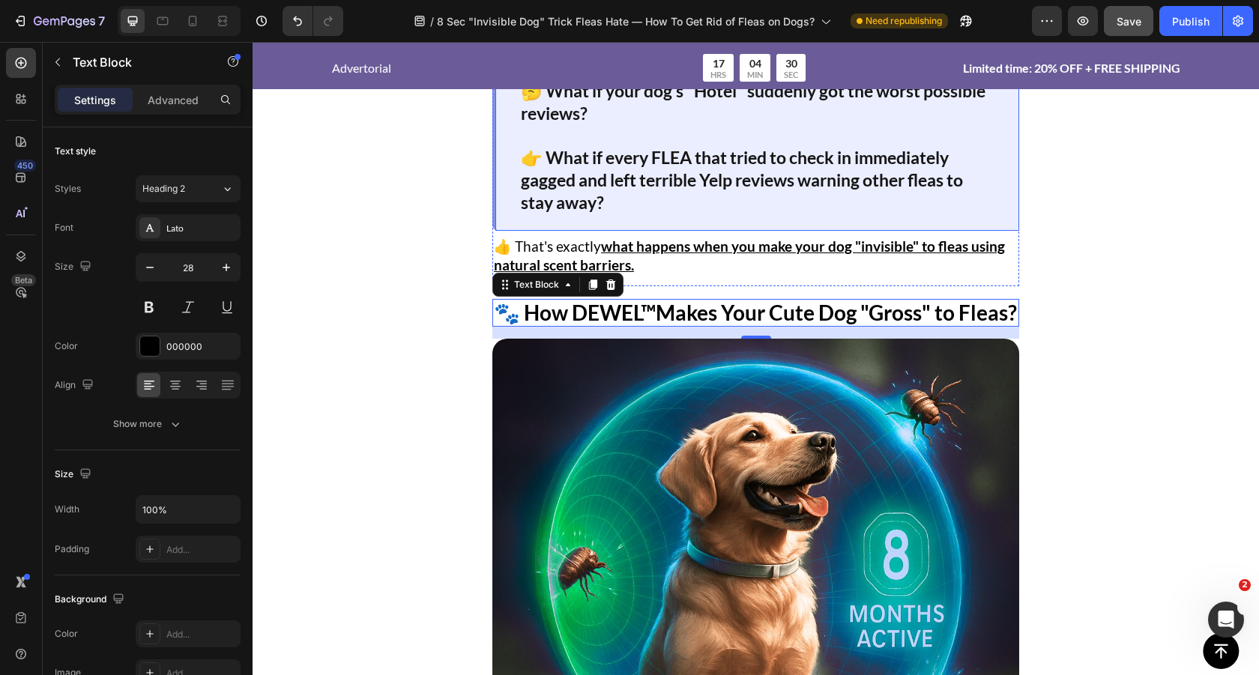
scroll to position [3493, 0]
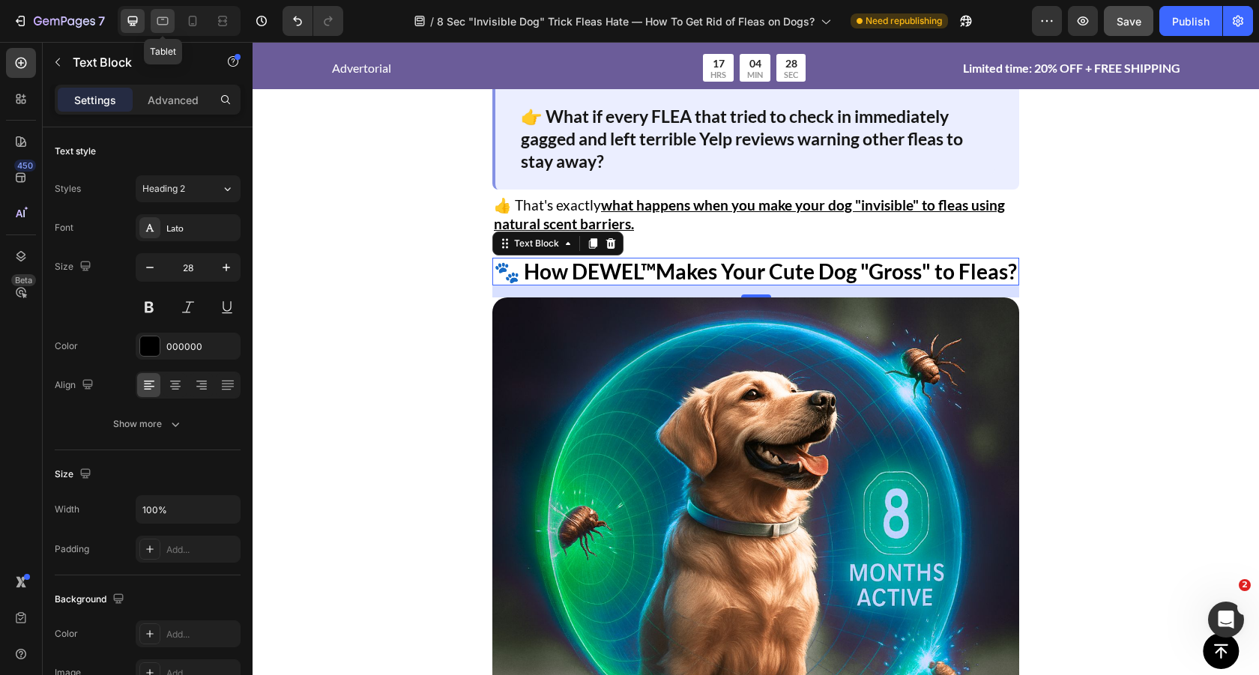
click at [165, 22] on icon at bounding box center [162, 20] width 15 height 15
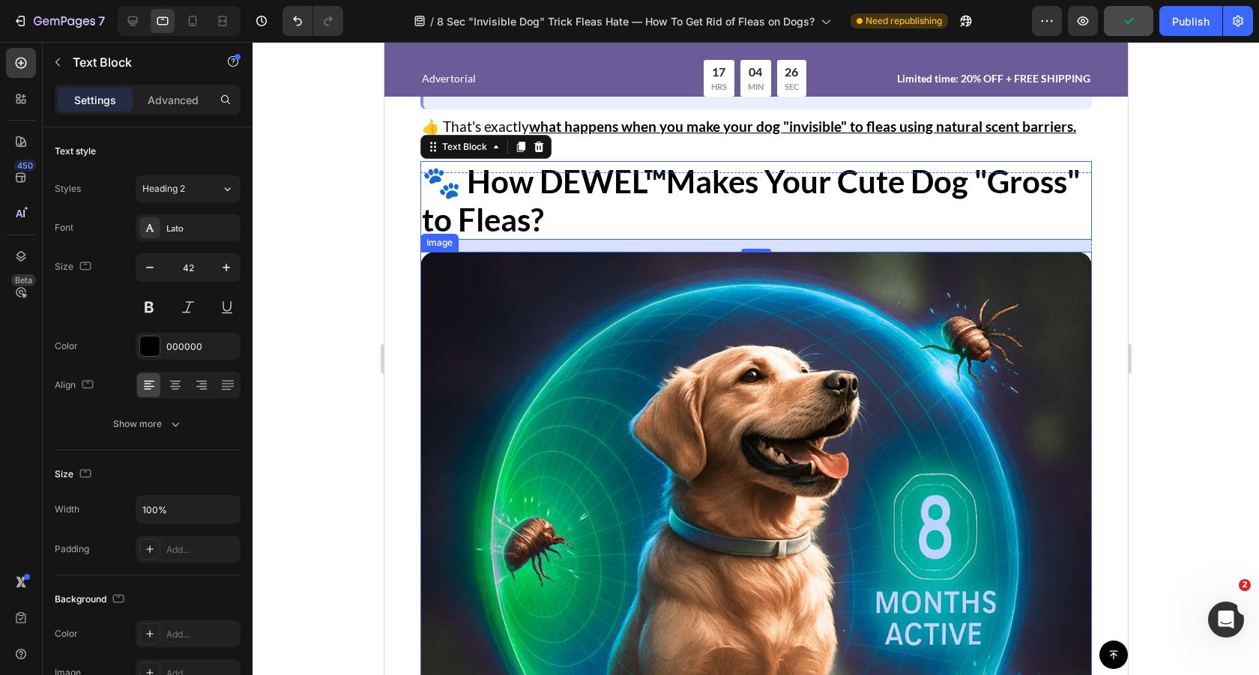
scroll to position [3617, 0]
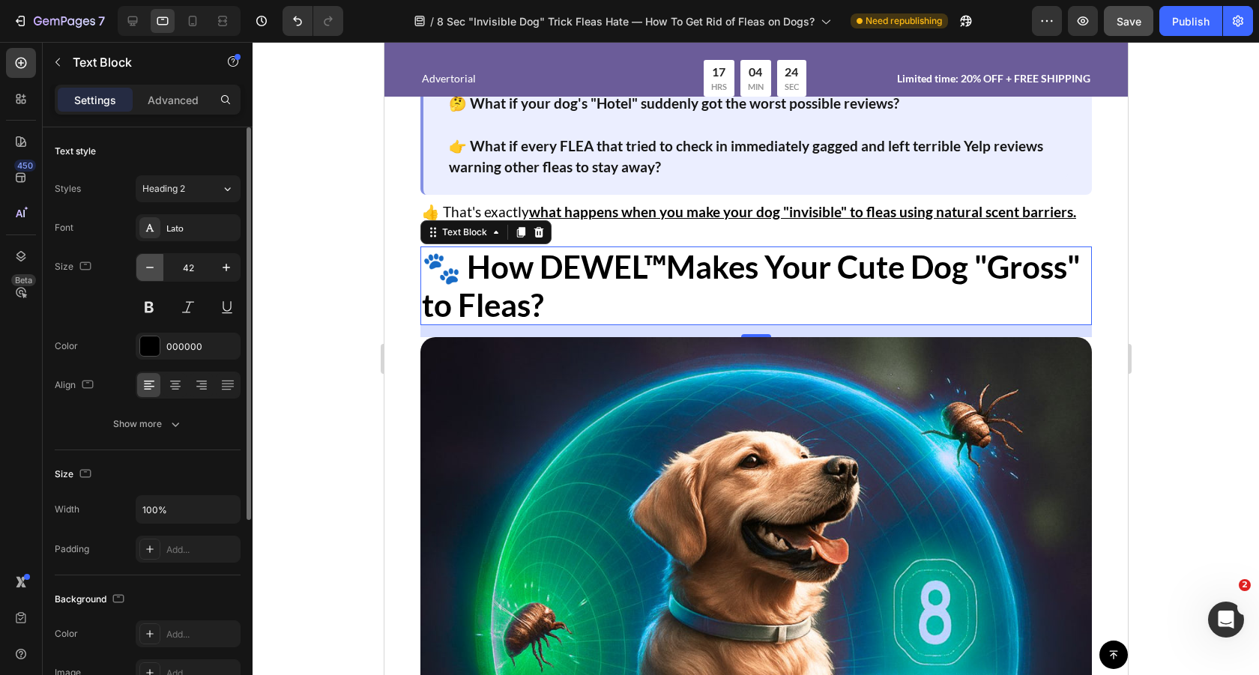
click at [150, 268] on icon "button" at bounding box center [149, 267] width 15 height 15
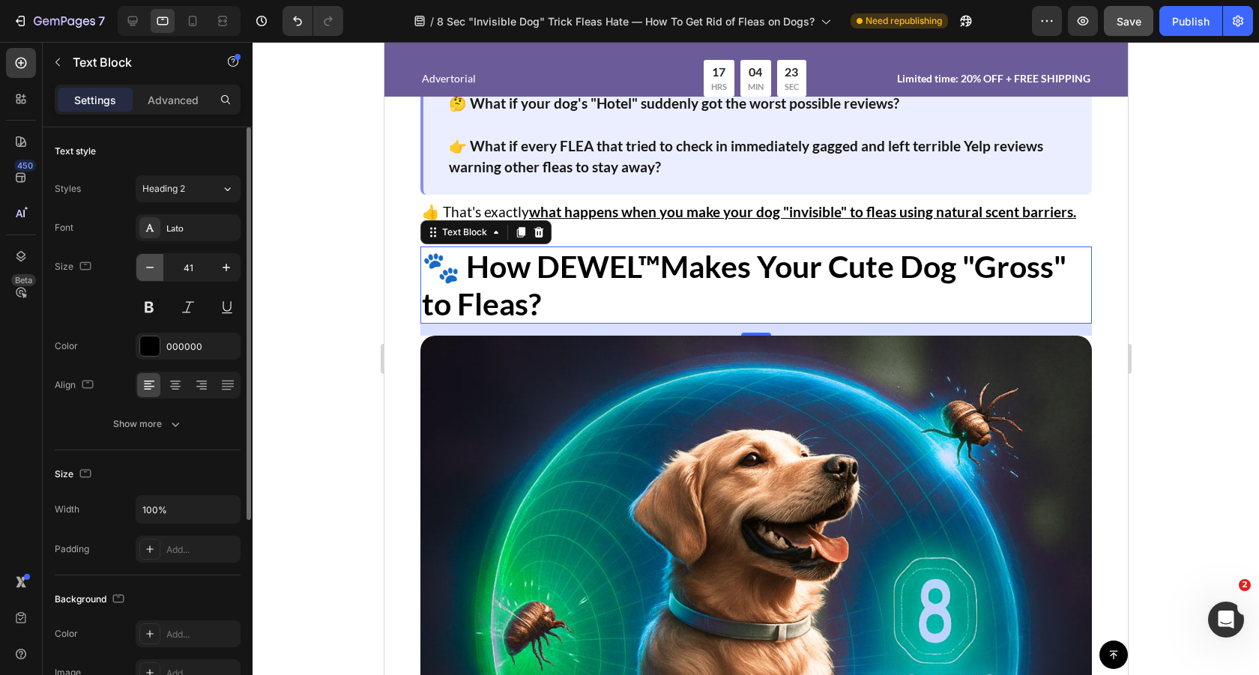
click at [150, 268] on icon "button" at bounding box center [149, 267] width 15 height 15
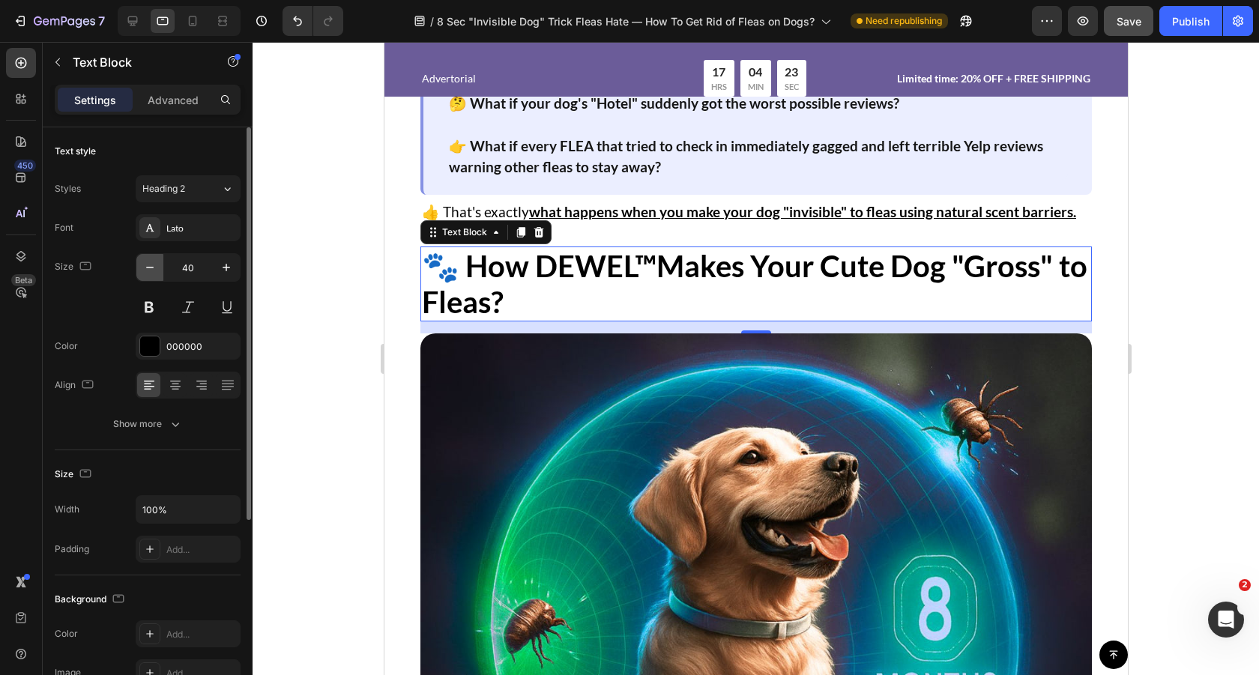
click at [150, 268] on icon "button" at bounding box center [149, 267] width 15 height 15
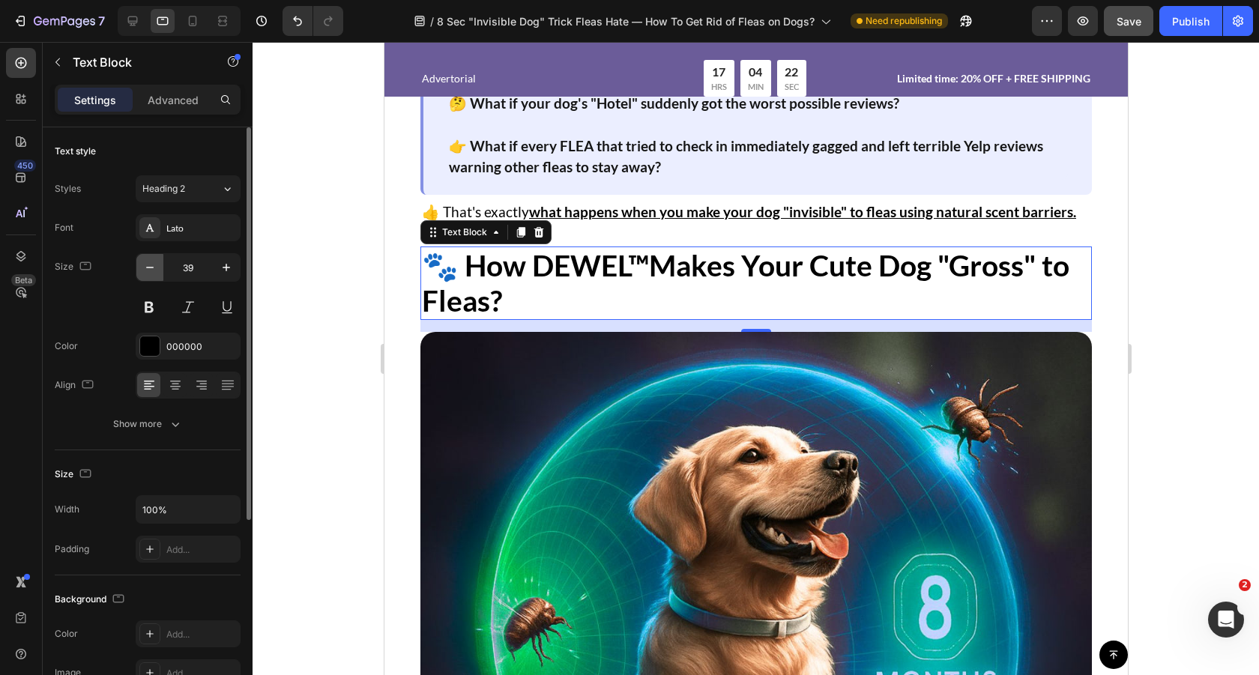
click at [150, 268] on icon "button" at bounding box center [149, 267] width 15 height 15
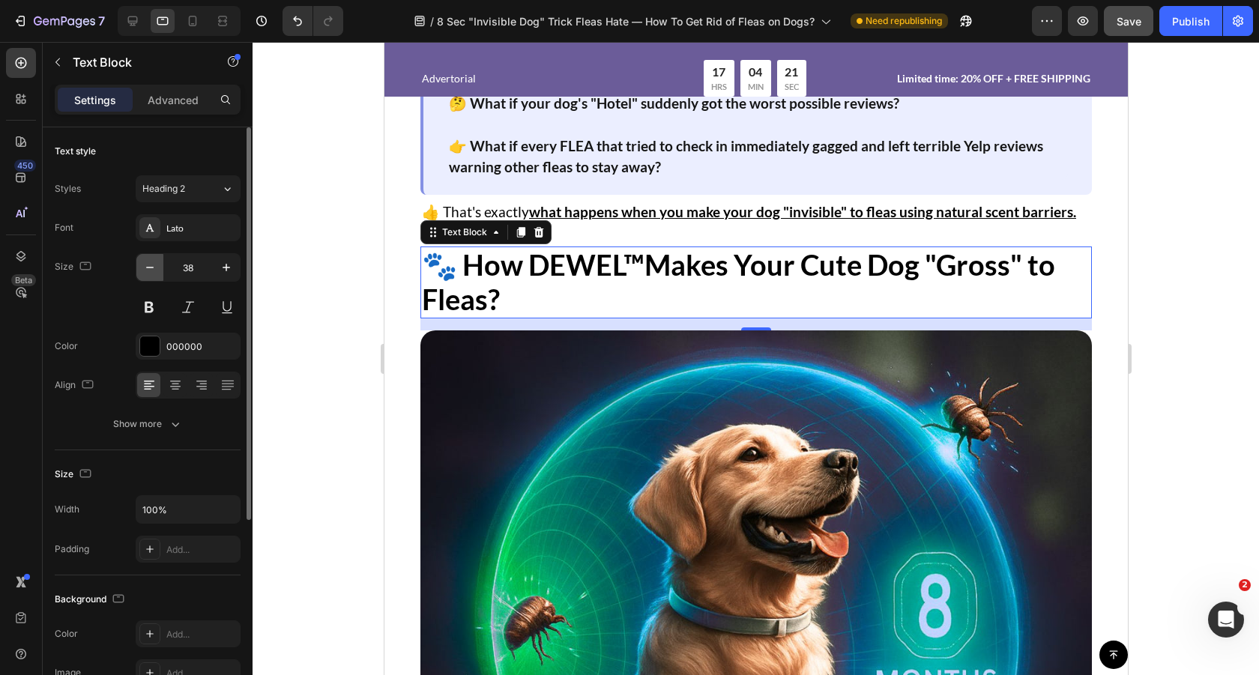
click at [150, 268] on icon "button" at bounding box center [149, 267] width 15 height 15
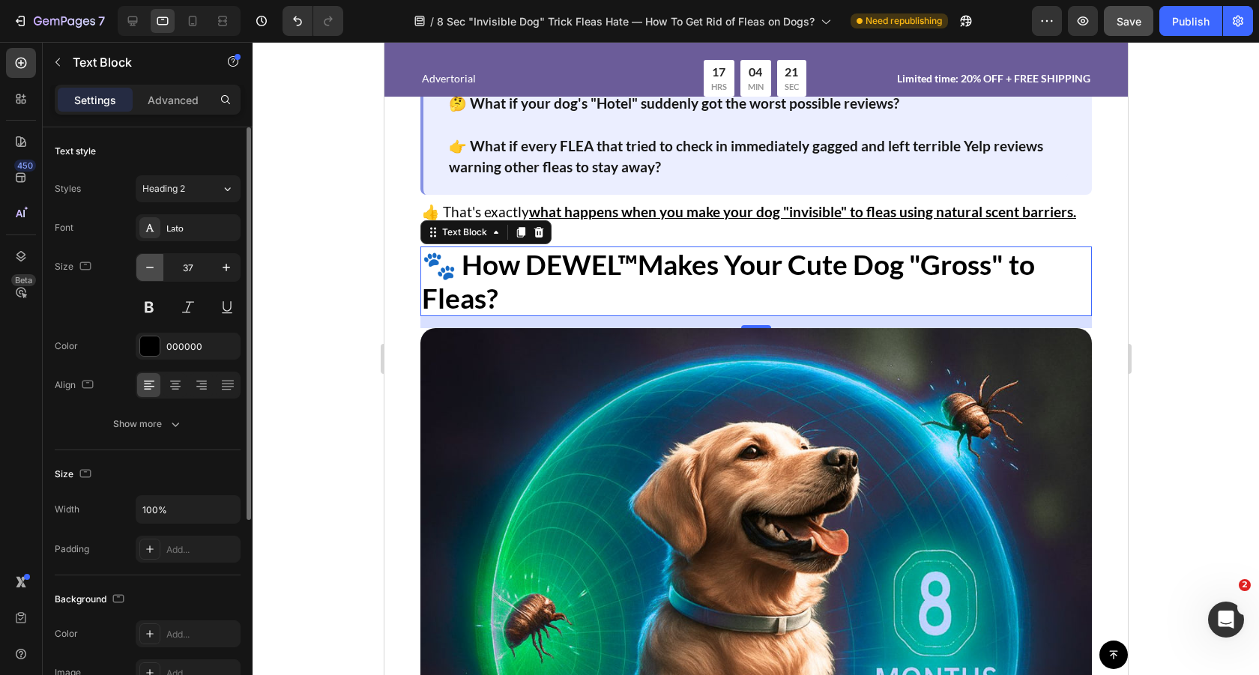
click at [150, 268] on icon "button" at bounding box center [149, 267] width 15 height 15
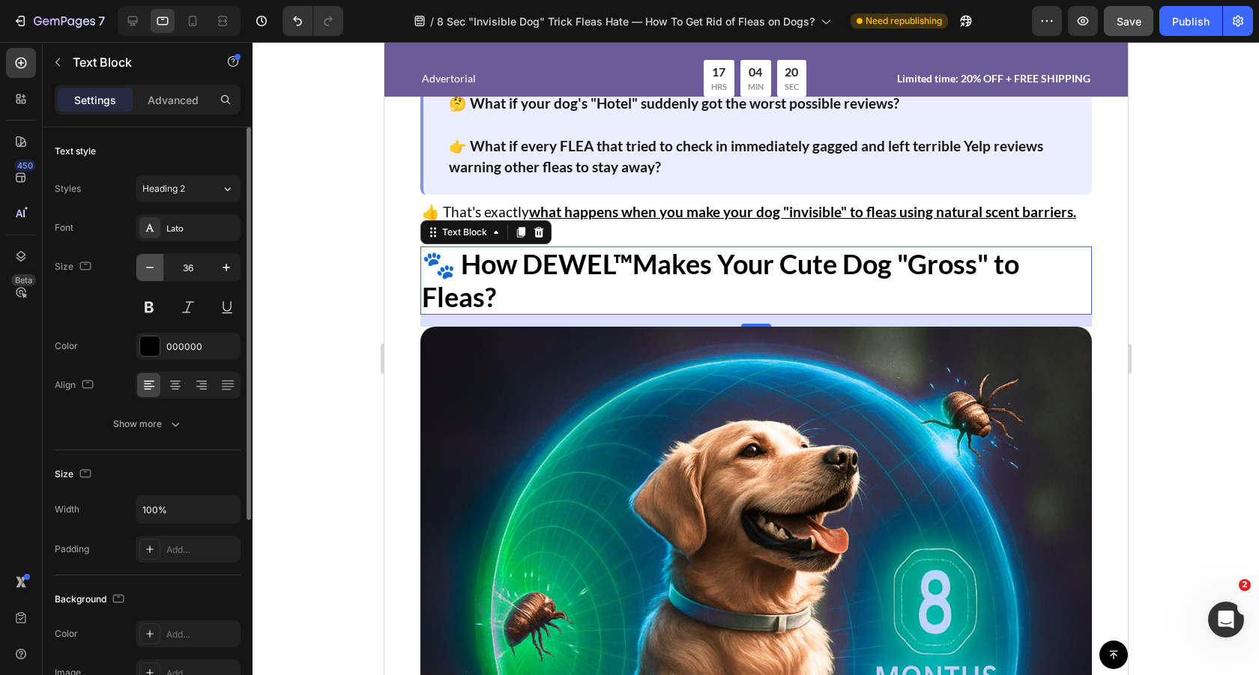
click at [150, 268] on icon "button" at bounding box center [149, 267] width 15 height 15
type input "35"
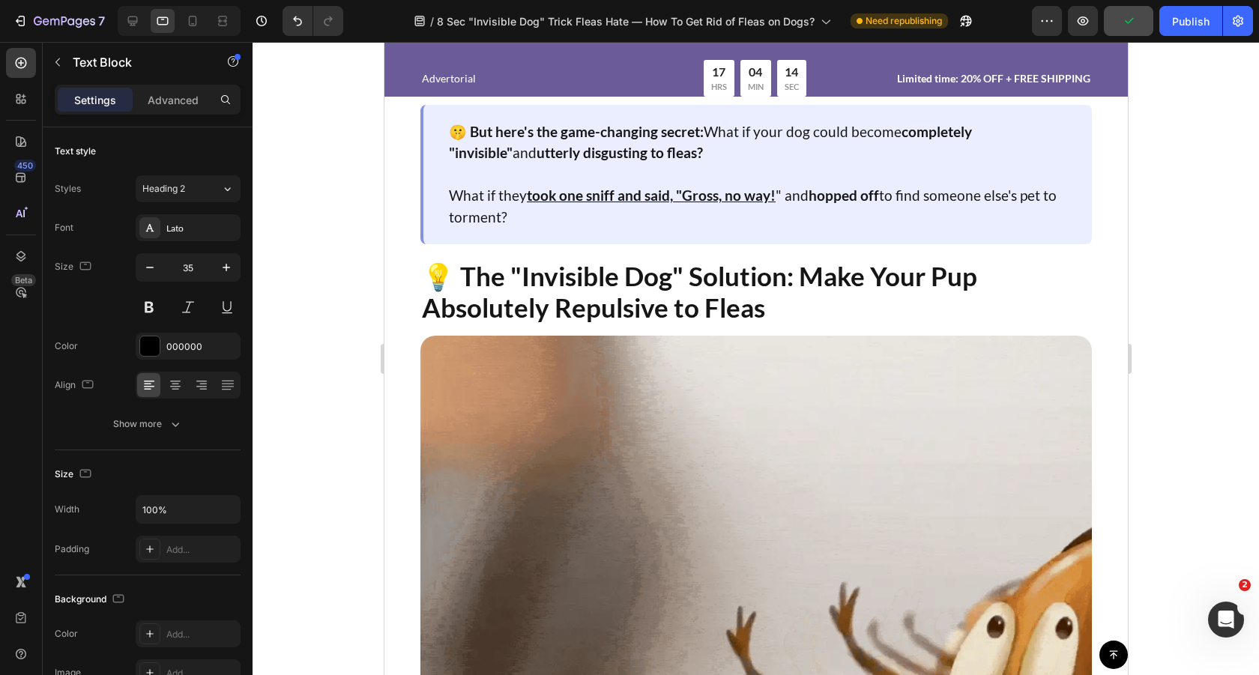
scroll to position [2918, 0]
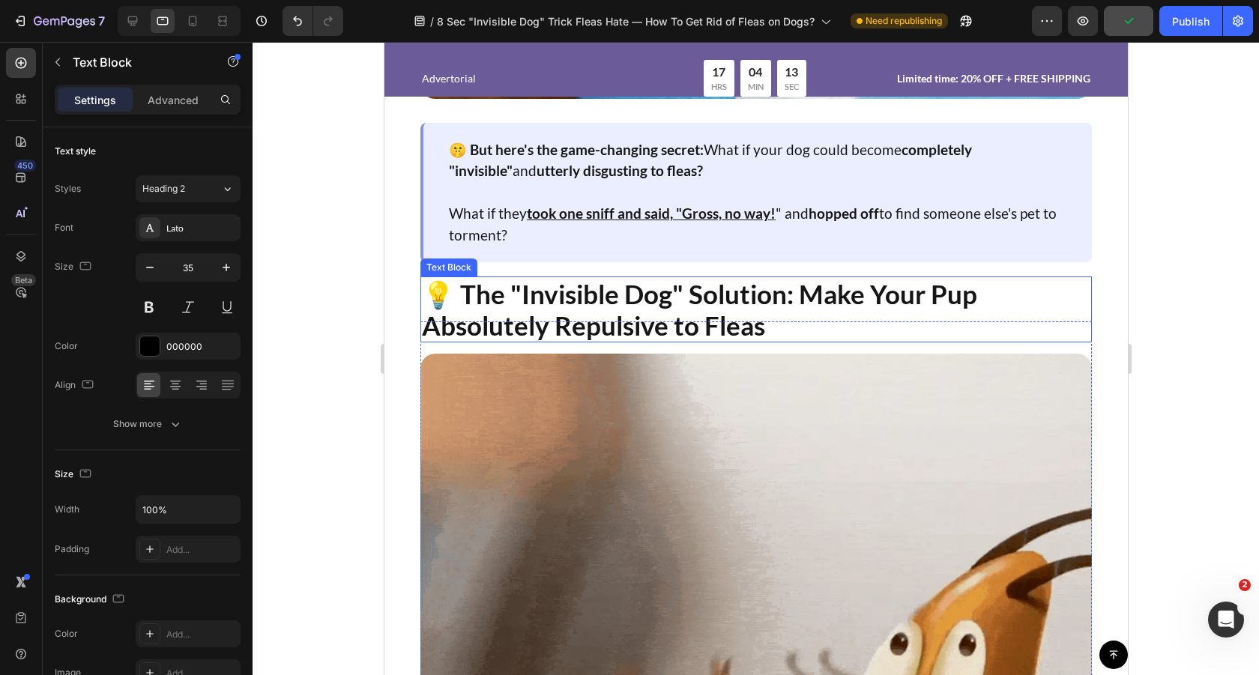
click at [737, 293] on p "💡 The "Invisible Dog" Solution: Make Your Pup Absolutely Repulsive to Fleas" at bounding box center [755, 309] width 669 height 63
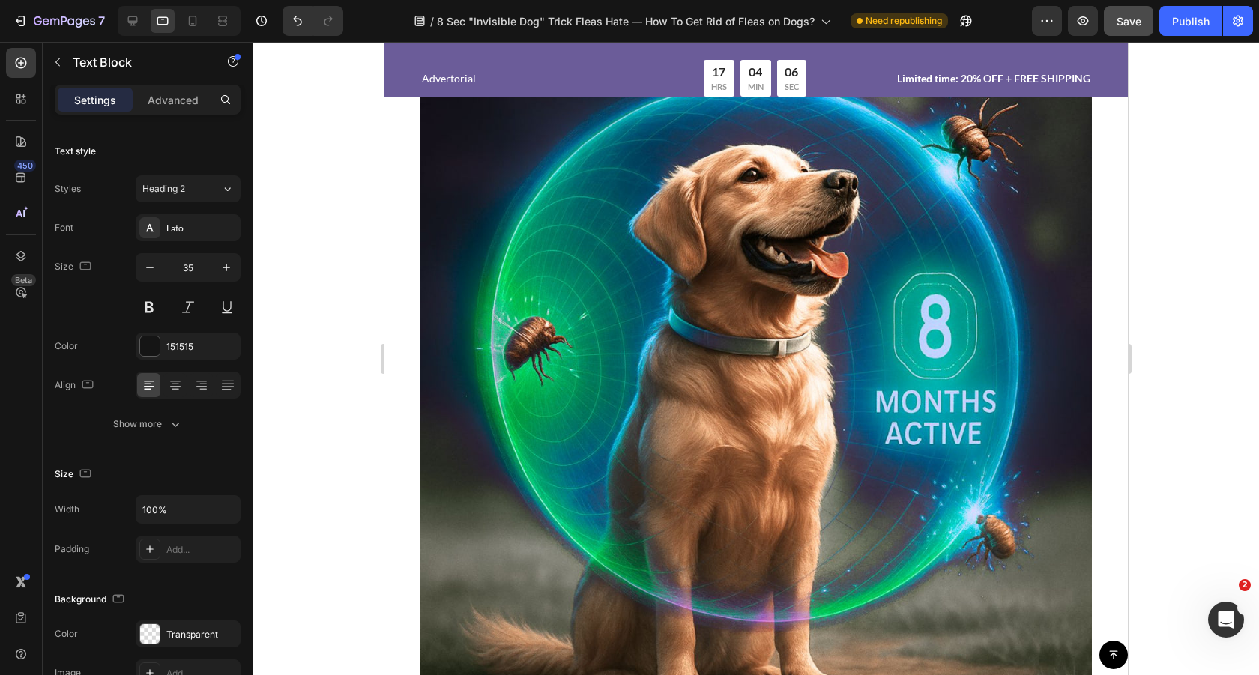
scroll to position [4261, 0]
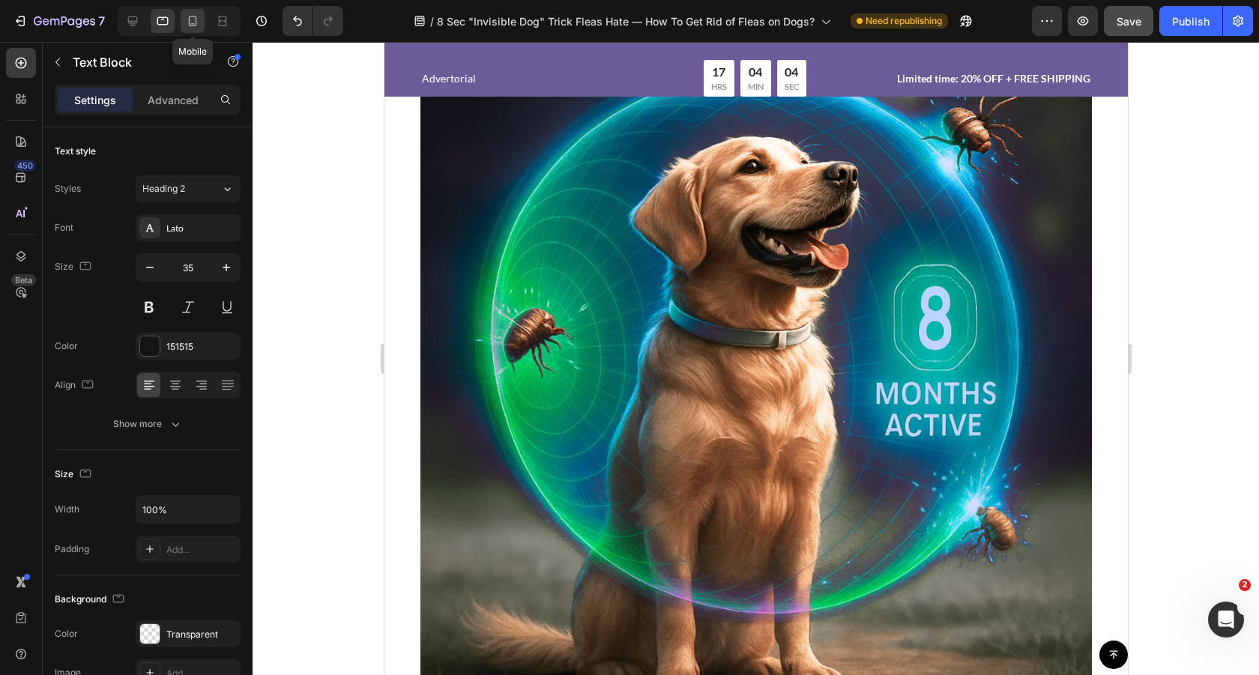
click at [192, 23] on icon at bounding box center [193, 21] width 8 height 10
type input "23"
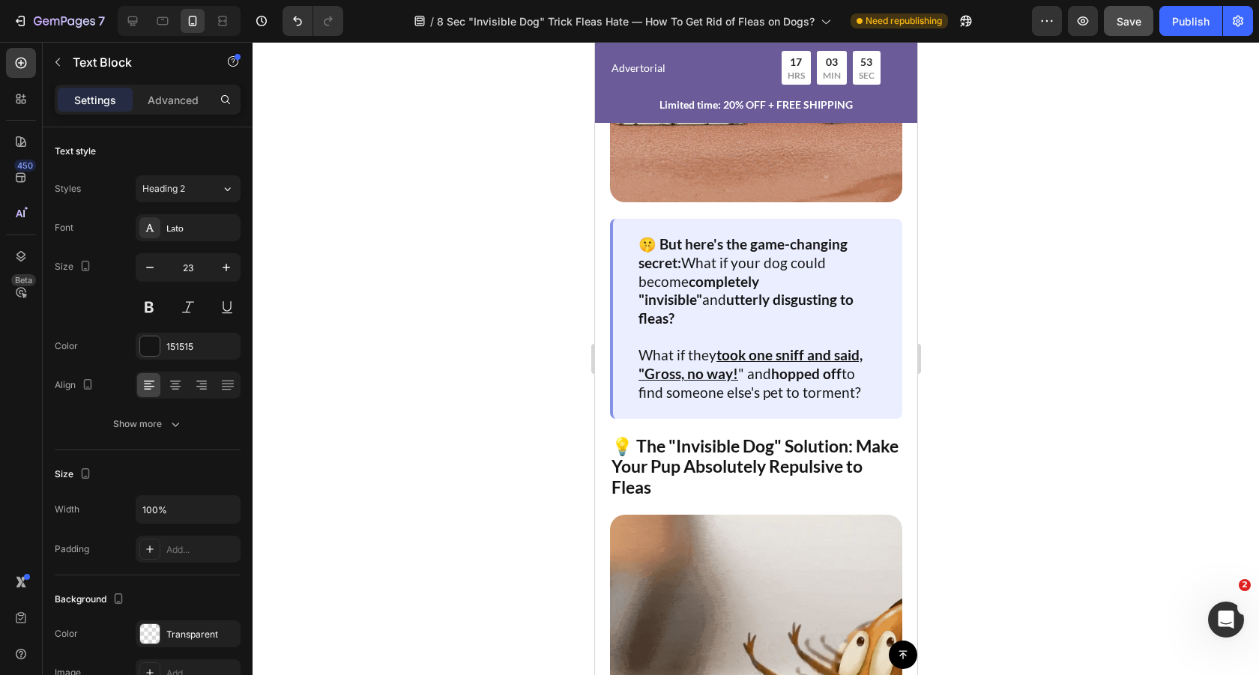
scroll to position [1912, 0]
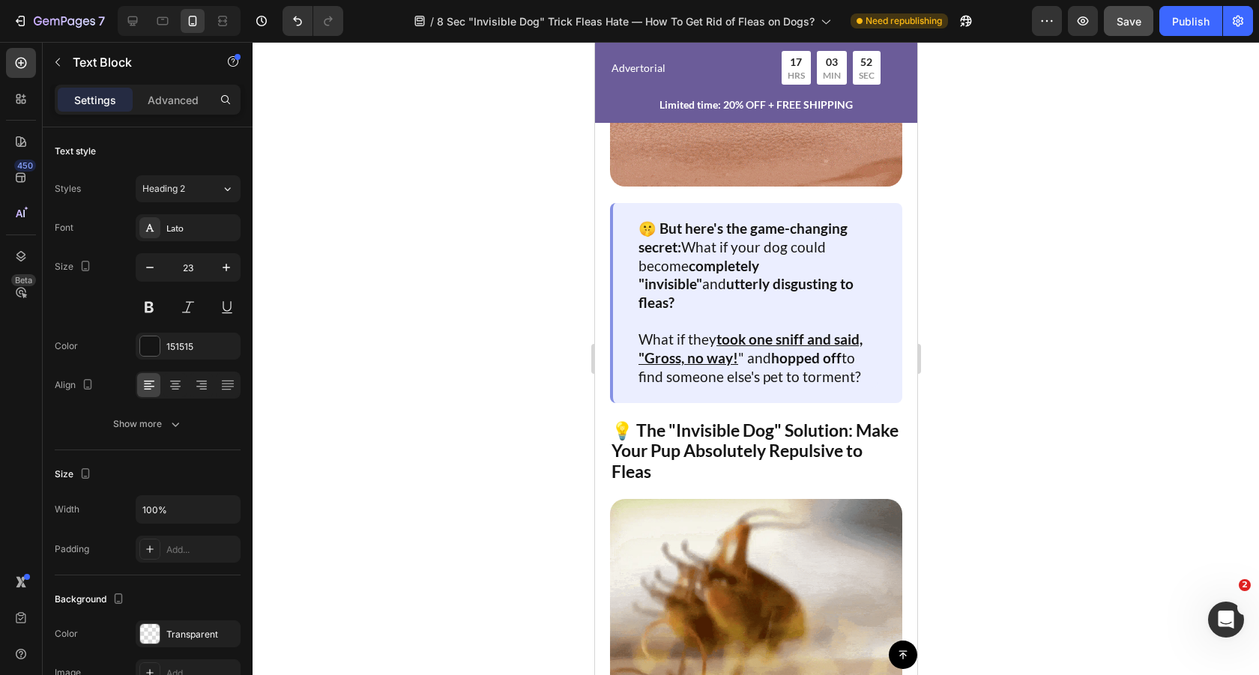
click at [791, 420] on p "💡 The "Invisible Dog" Solution: Make Your Pup Absolutely Repulsive to Fleas" at bounding box center [755, 451] width 289 height 62
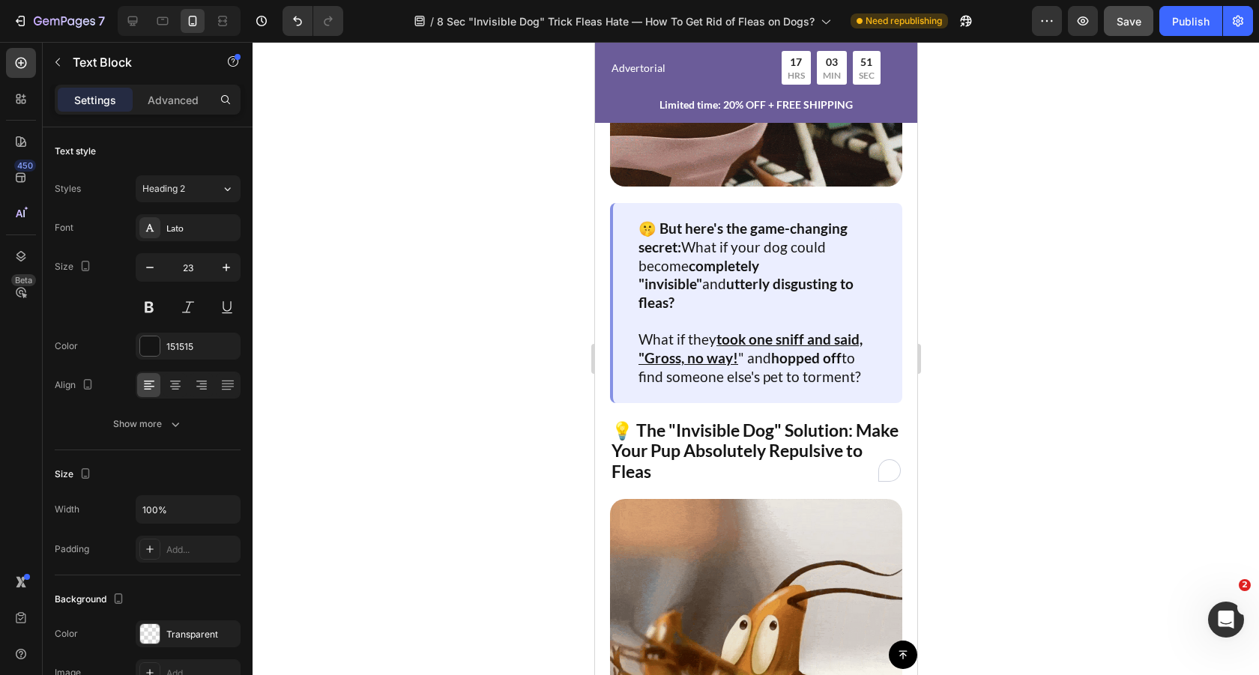
click at [799, 421] on p "💡 The "Invisible Dog" Solution: Make Your Pup Absolutely Repulsive to Fleas" at bounding box center [755, 451] width 289 height 62
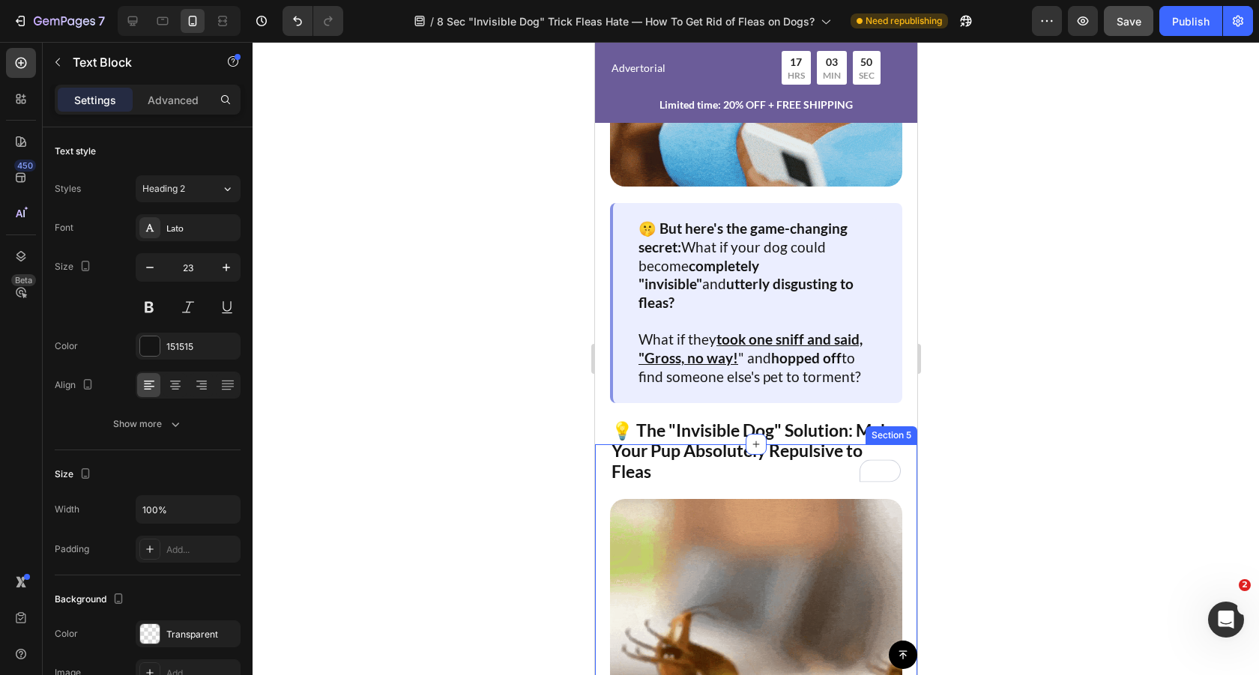
click at [564, 416] on div at bounding box center [756, 358] width 1007 height 633
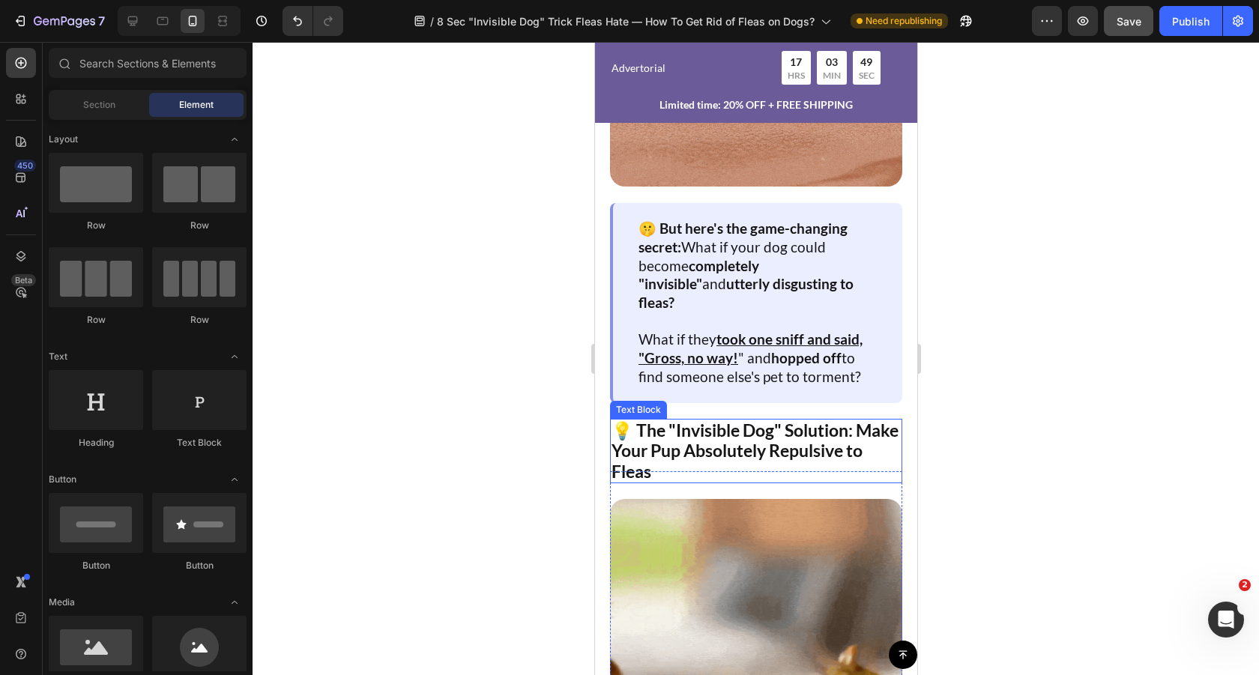
click at [781, 420] on p "💡 The "Invisible Dog" Solution: Make Your Pup Absolutely Repulsive to Fleas" at bounding box center [755, 451] width 289 height 62
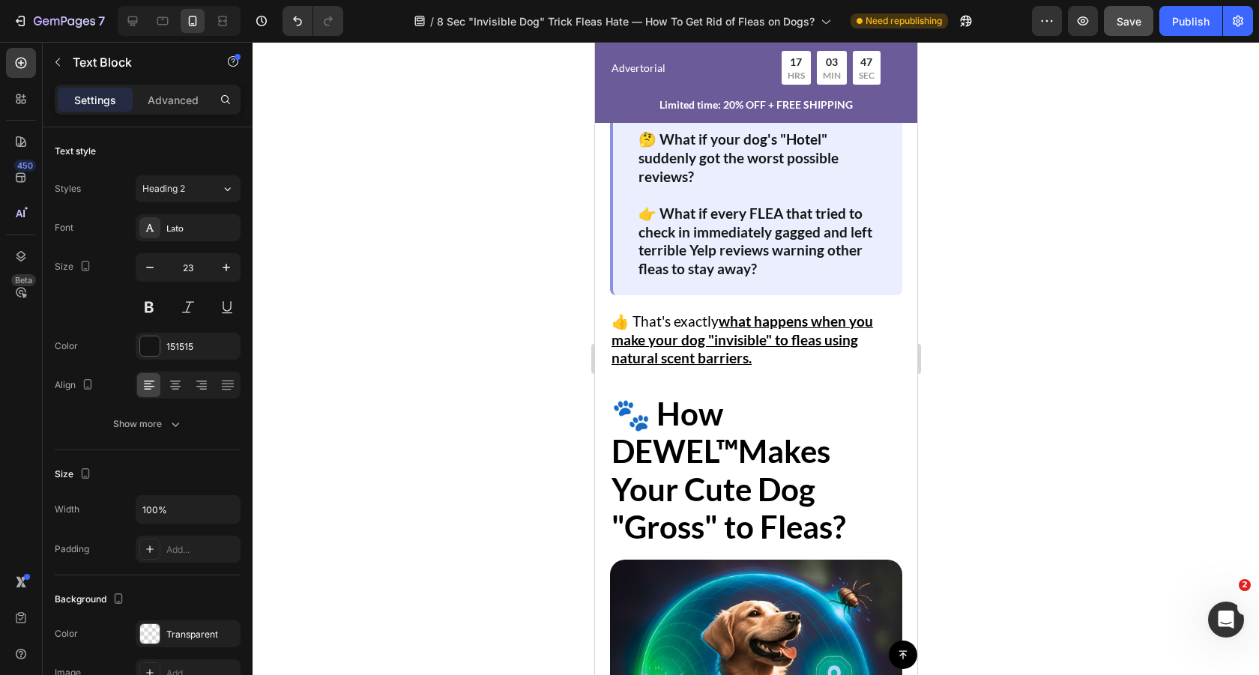
scroll to position [2749, 0]
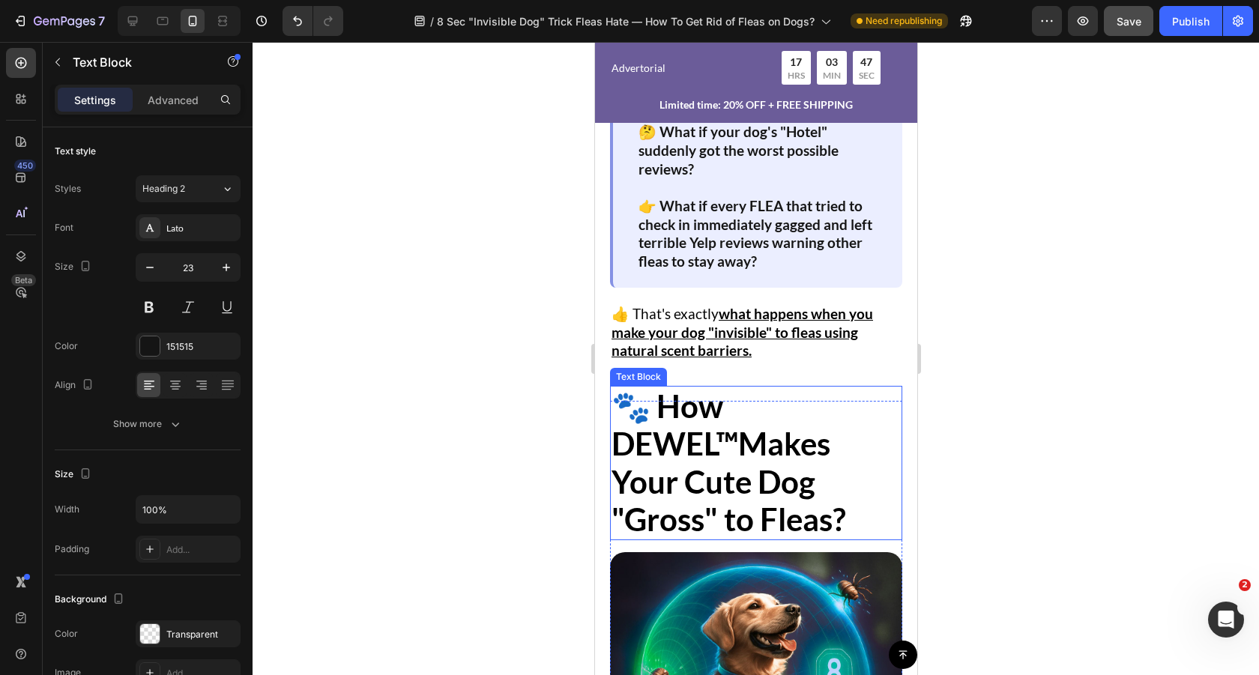
click at [755, 453] on p "🐾 How DEWEL ™ Makes Your Cute Dog "Gross" to Fleas?" at bounding box center [755, 462] width 289 height 151
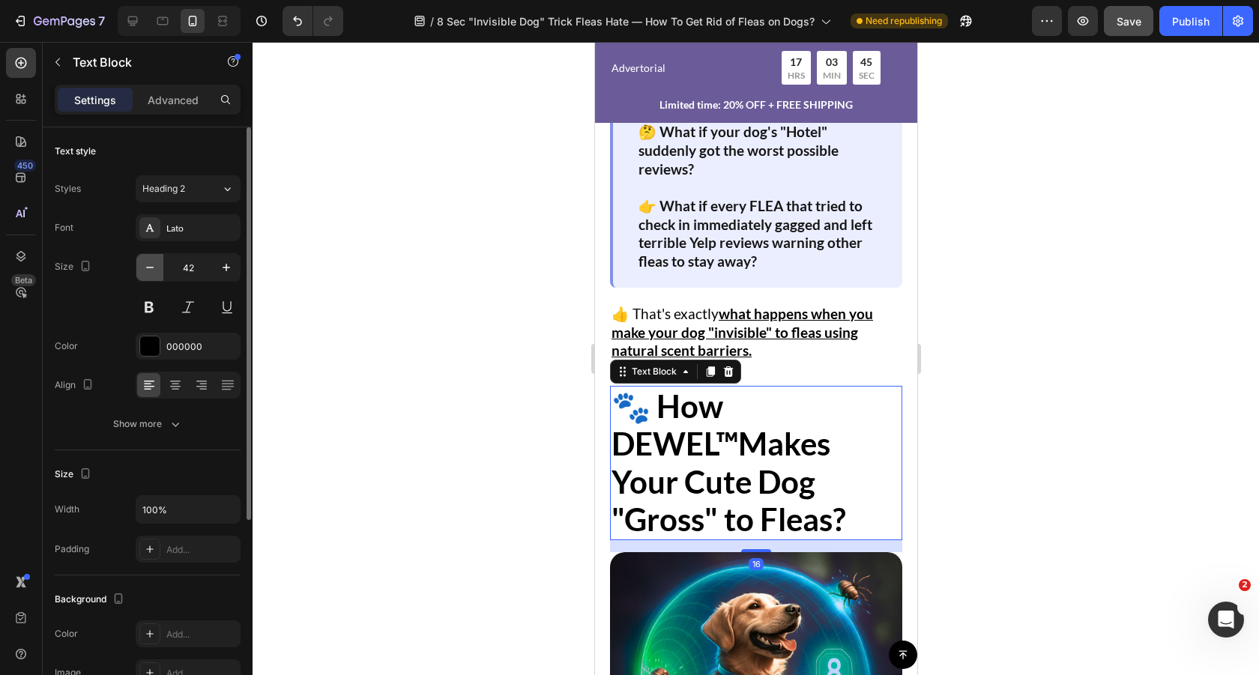
click at [157, 266] on icon "button" at bounding box center [149, 267] width 15 height 15
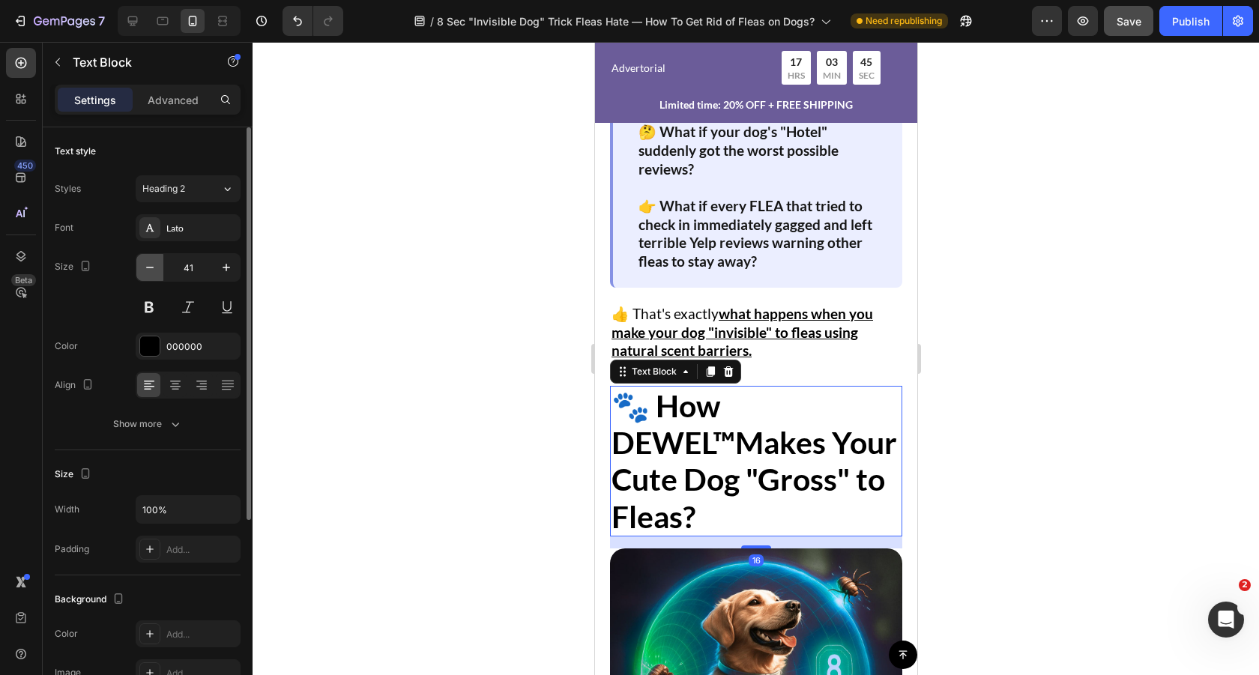
click at [157, 266] on icon "button" at bounding box center [149, 267] width 15 height 15
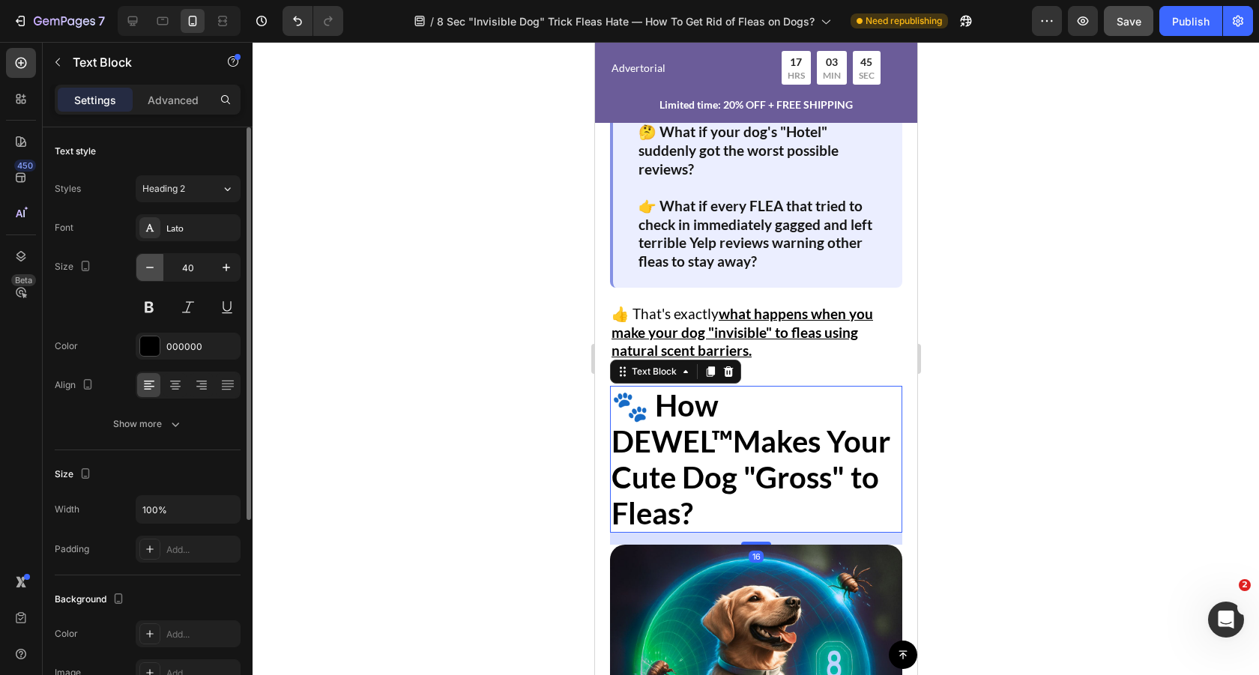
click at [157, 266] on icon "button" at bounding box center [149, 267] width 15 height 15
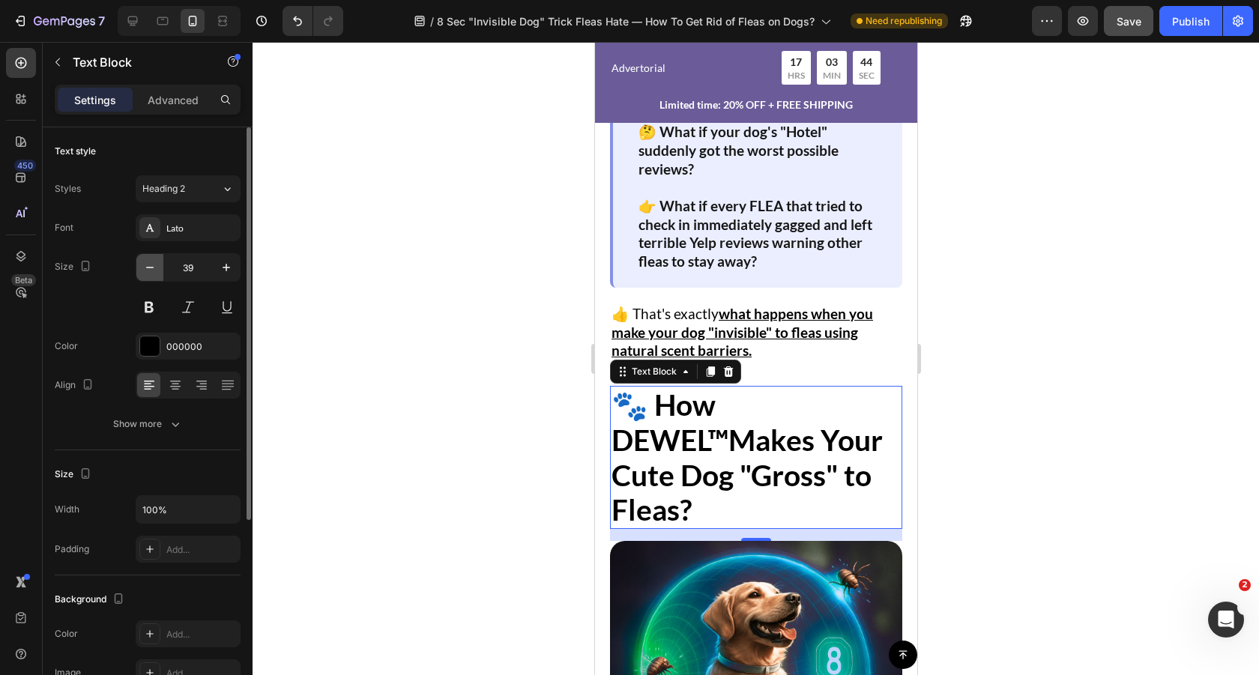
click at [157, 266] on icon "button" at bounding box center [149, 267] width 15 height 15
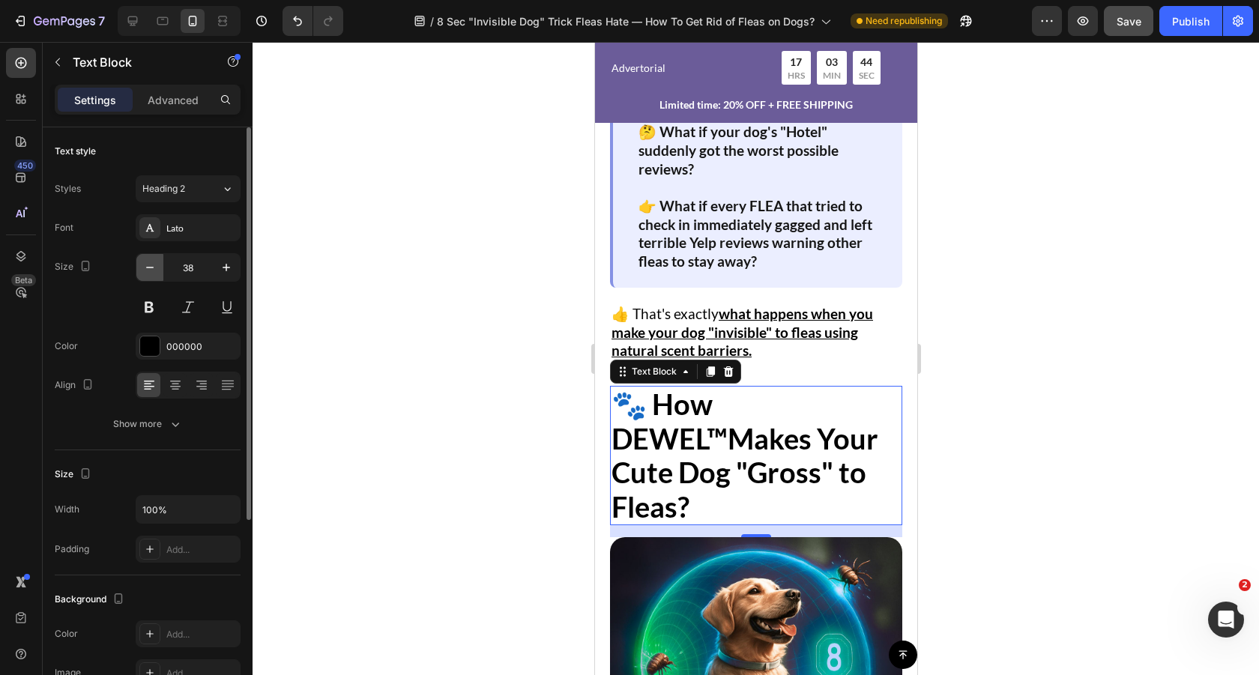
click at [157, 266] on icon "button" at bounding box center [149, 267] width 15 height 15
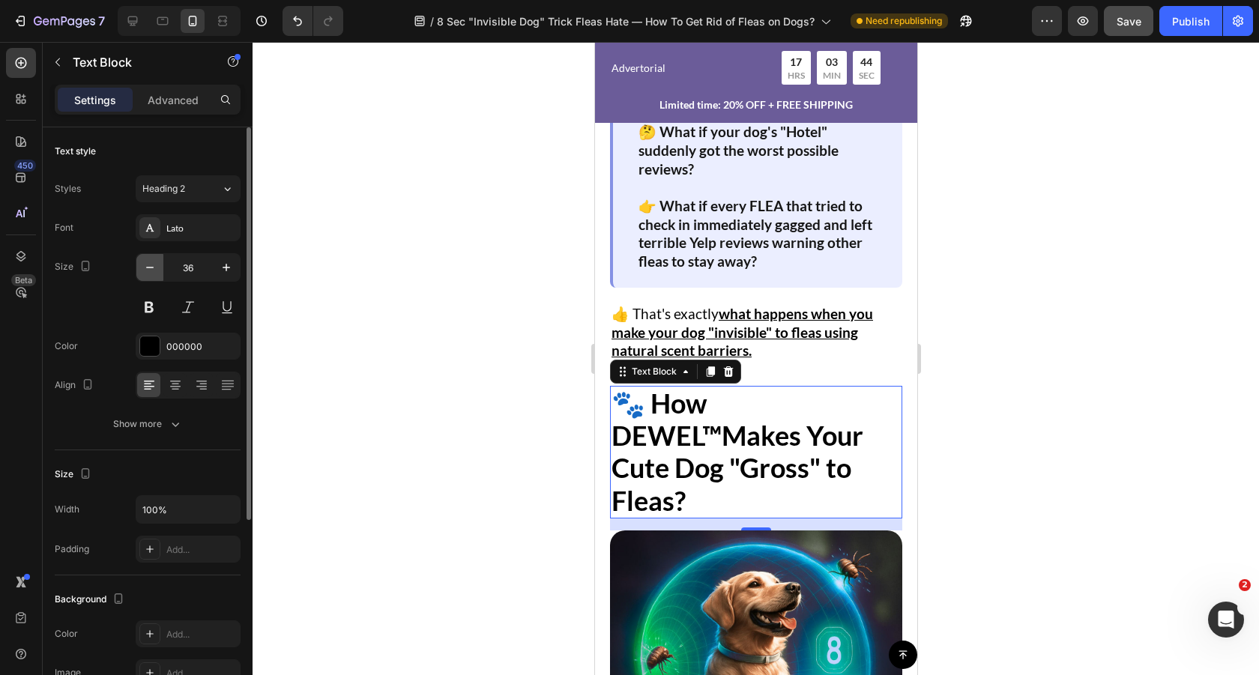
click at [157, 266] on icon "button" at bounding box center [149, 267] width 15 height 15
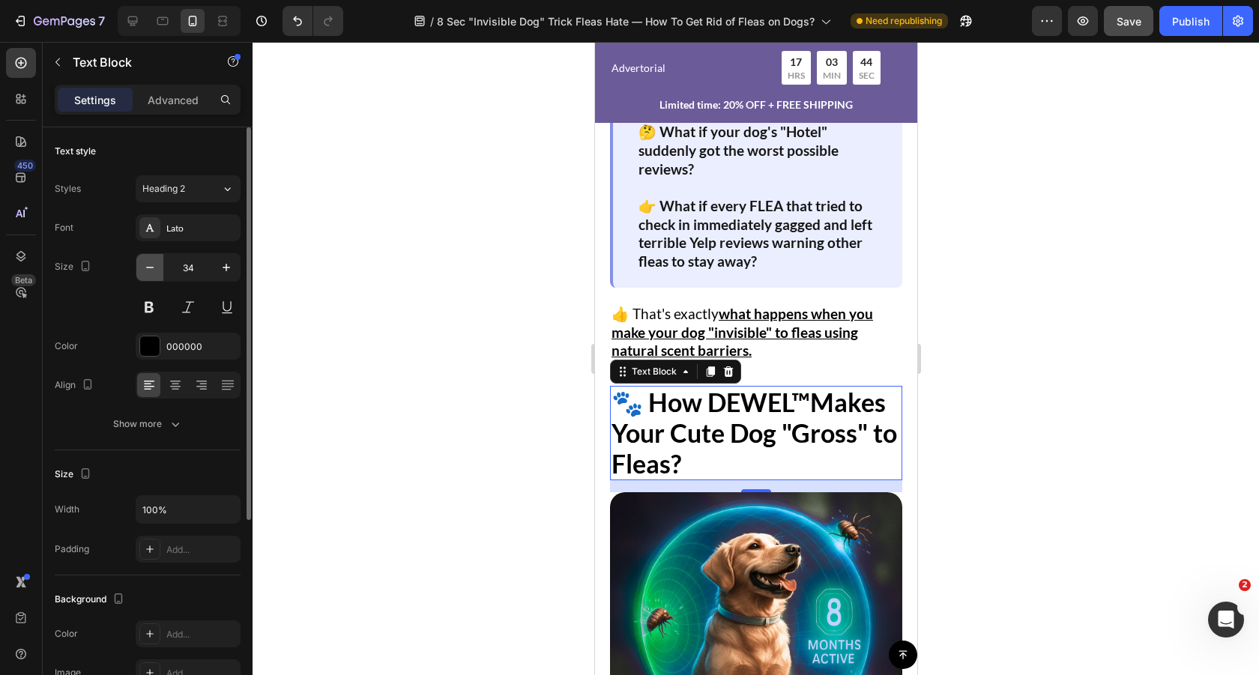
click at [157, 266] on icon "button" at bounding box center [149, 267] width 15 height 15
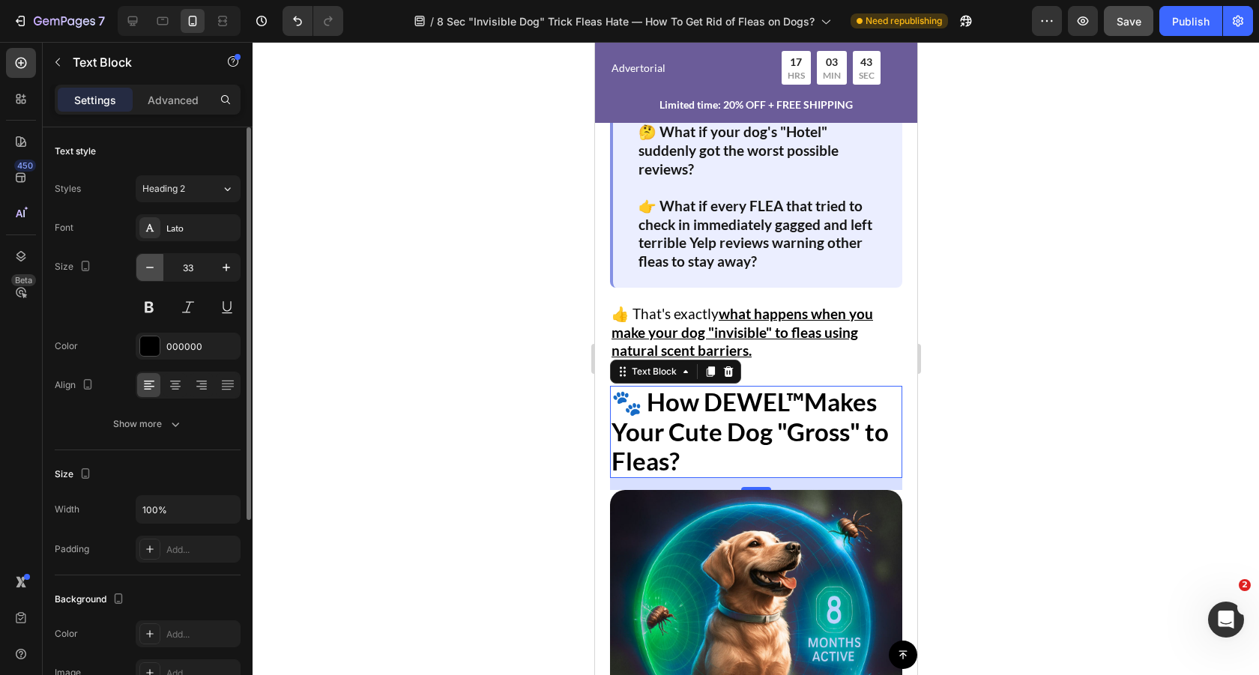
click at [157, 266] on icon "button" at bounding box center [149, 267] width 15 height 15
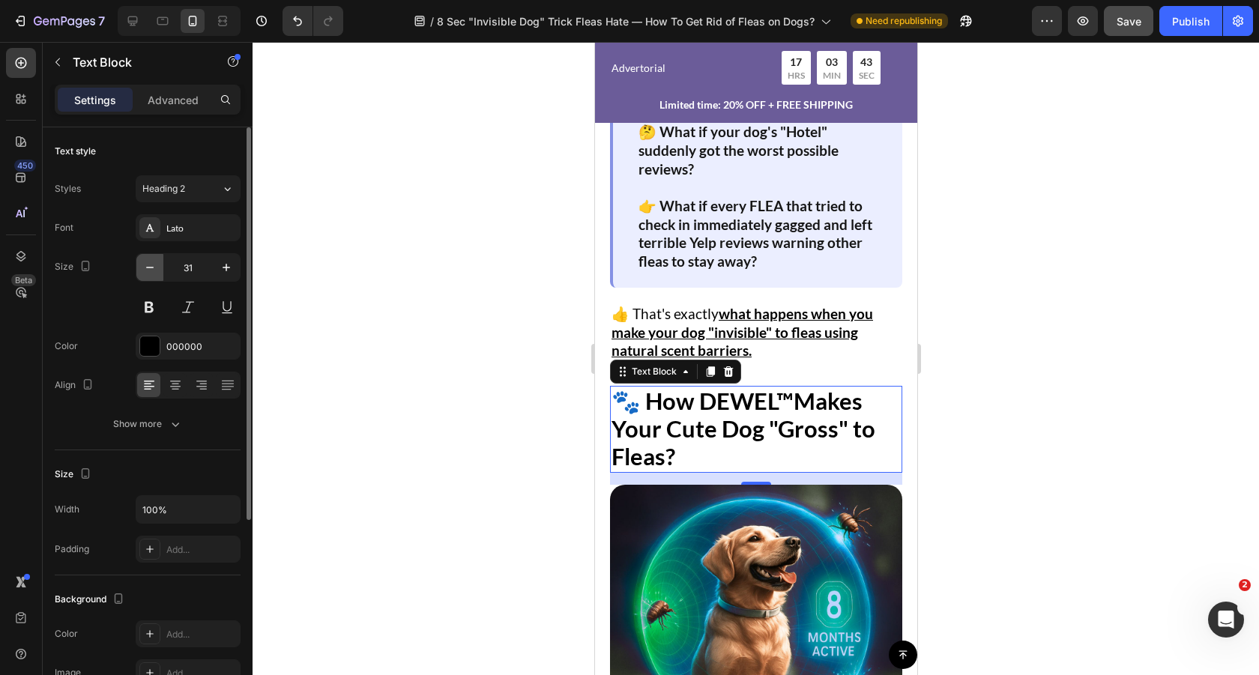
click at [157, 266] on icon "button" at bounding box center [149, 267] width 15 height 15
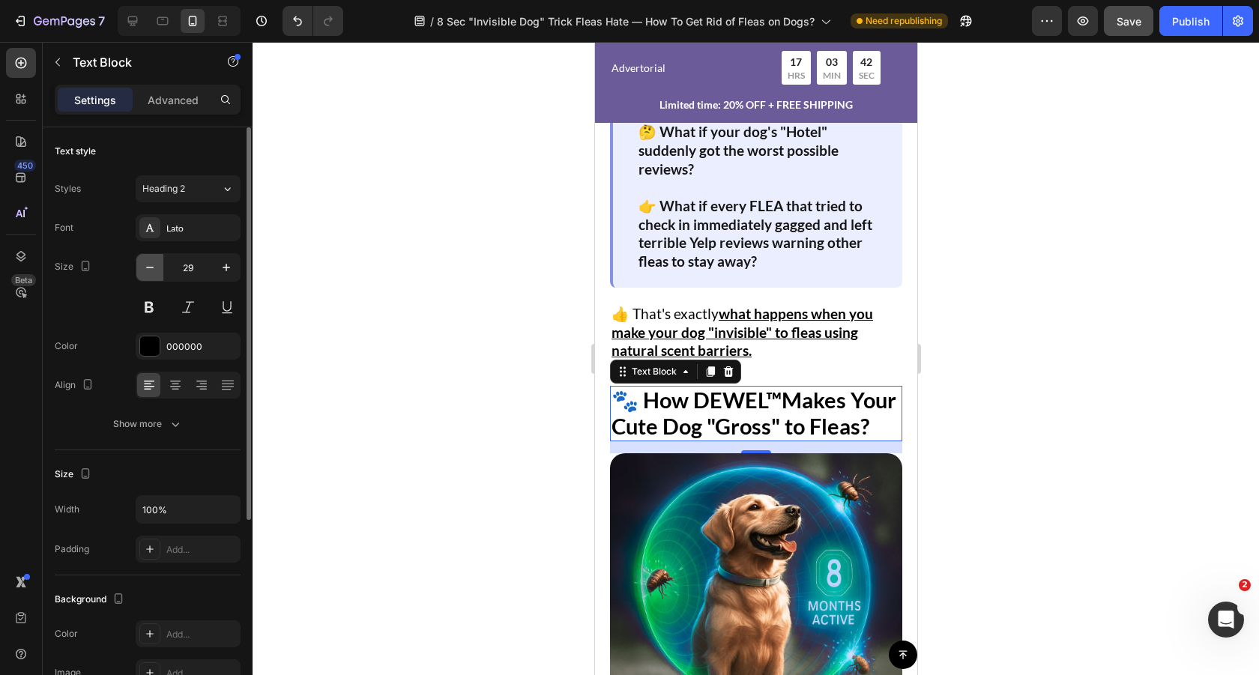
click at [157, 266] on icon "button" at bounding box center [149, 267] width 15 height 15
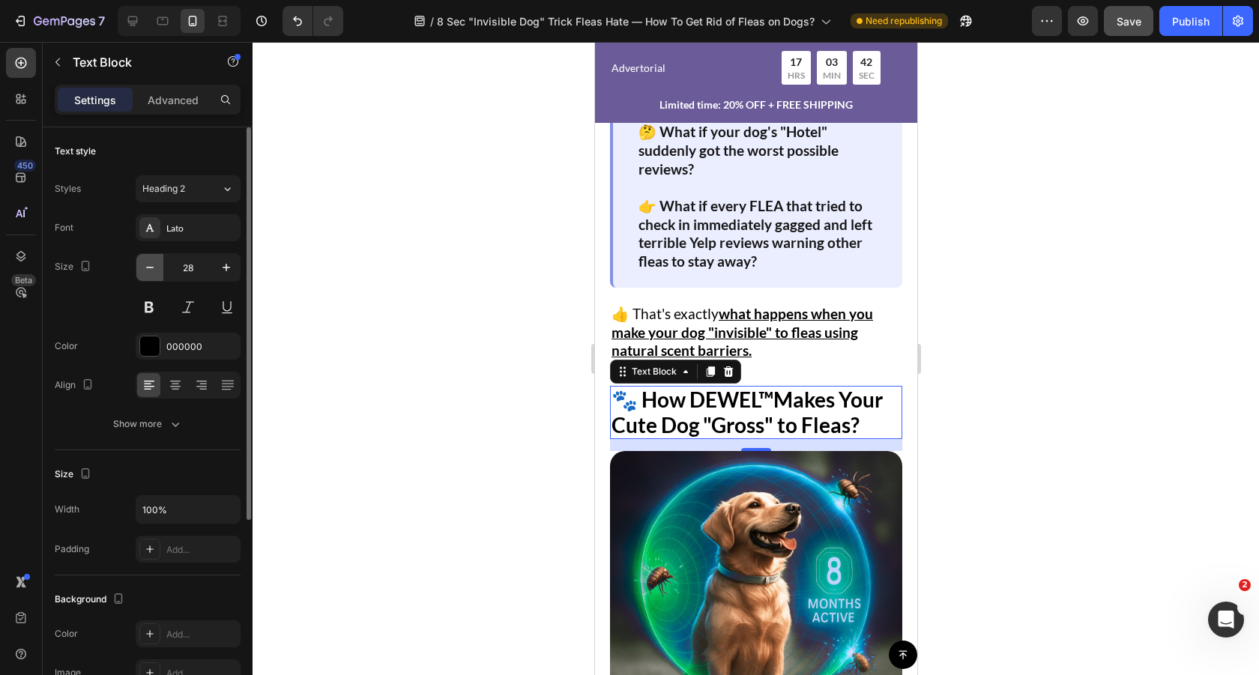
click at [157, 266] on icon "button" at bounding box center [149, 267] width 15 height 15
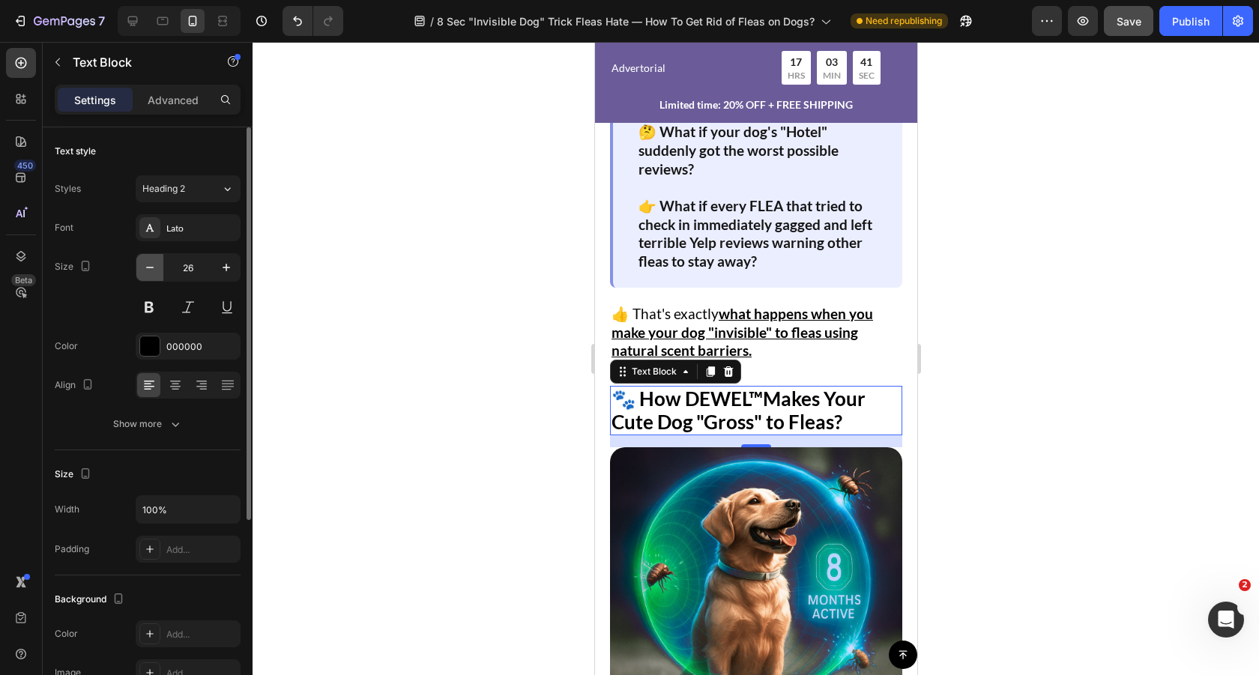
click at [157, 266] on icon "button" at bounding box center [149, 267] width 15 height 15
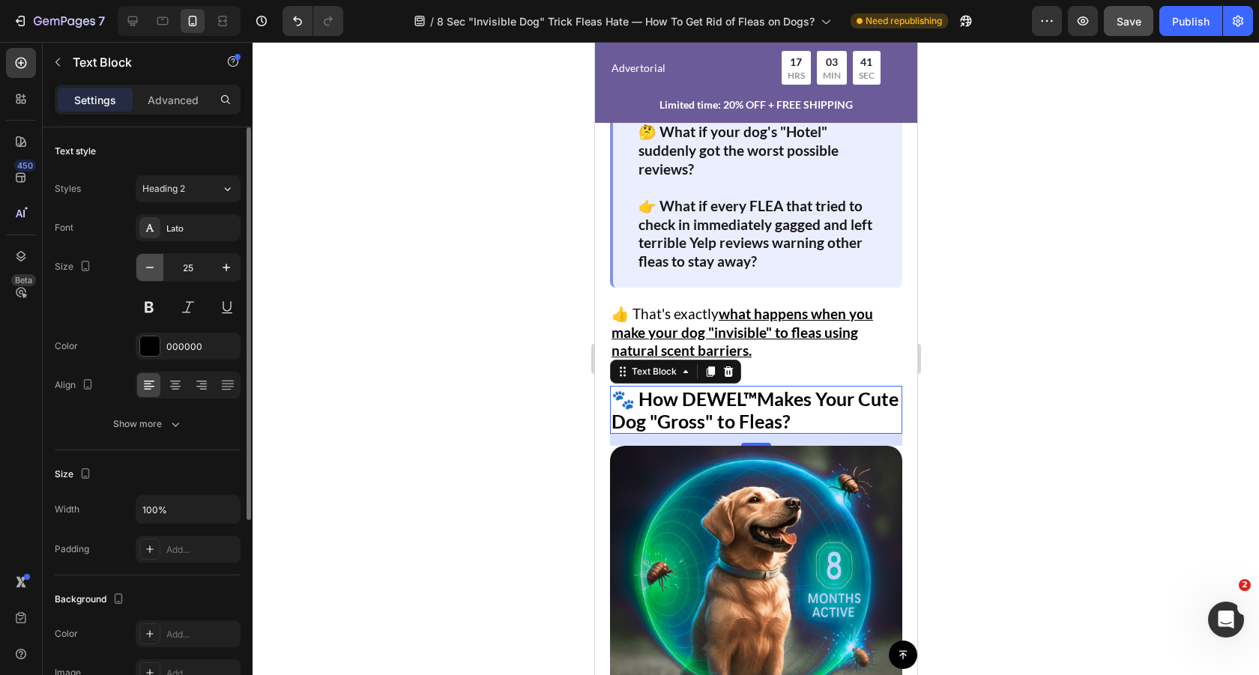
click at [157, 266] on icon "button" at bounding box center [149, 267] width 15 height 15
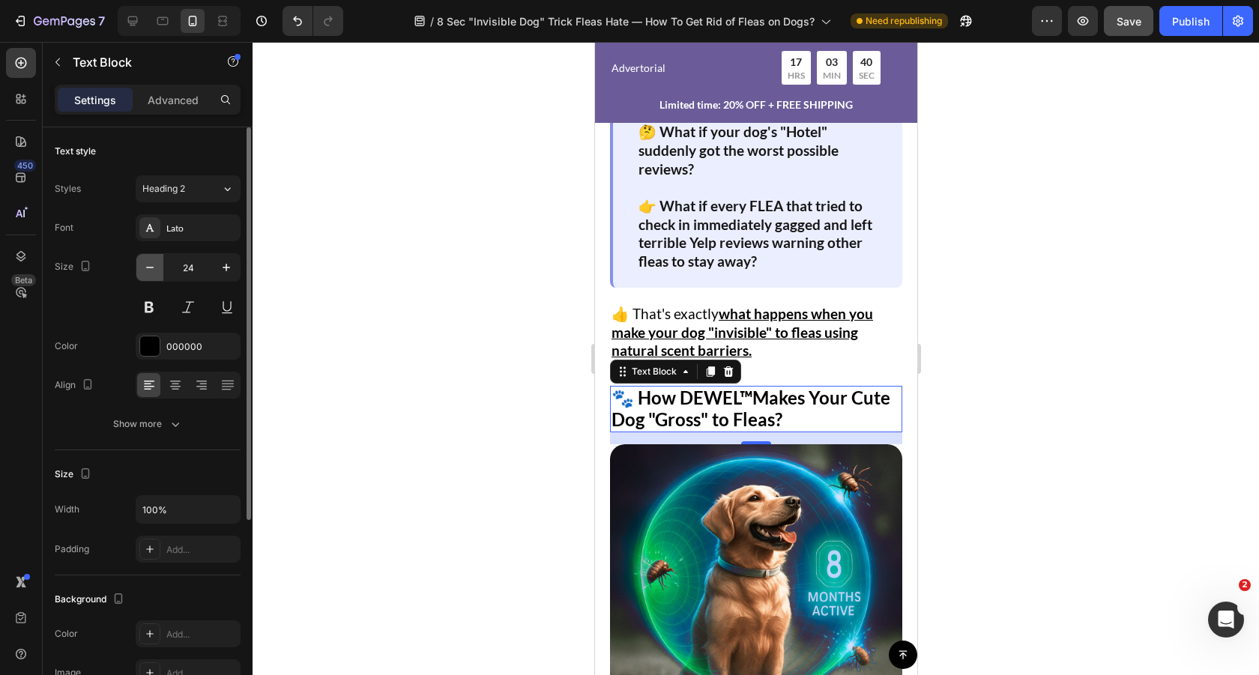
click at [157, 266] on icon "button" at bounding box center [149, 267] width 15 height 15
type input "23"
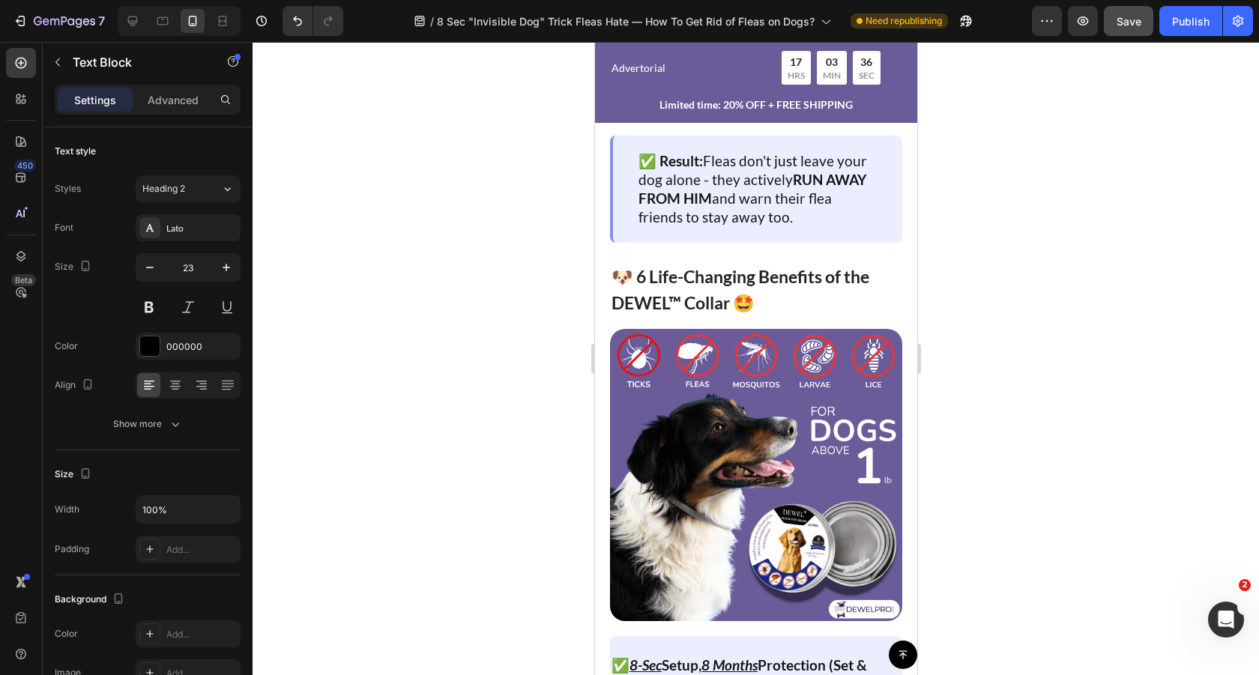
scroll to position [3873, 0]
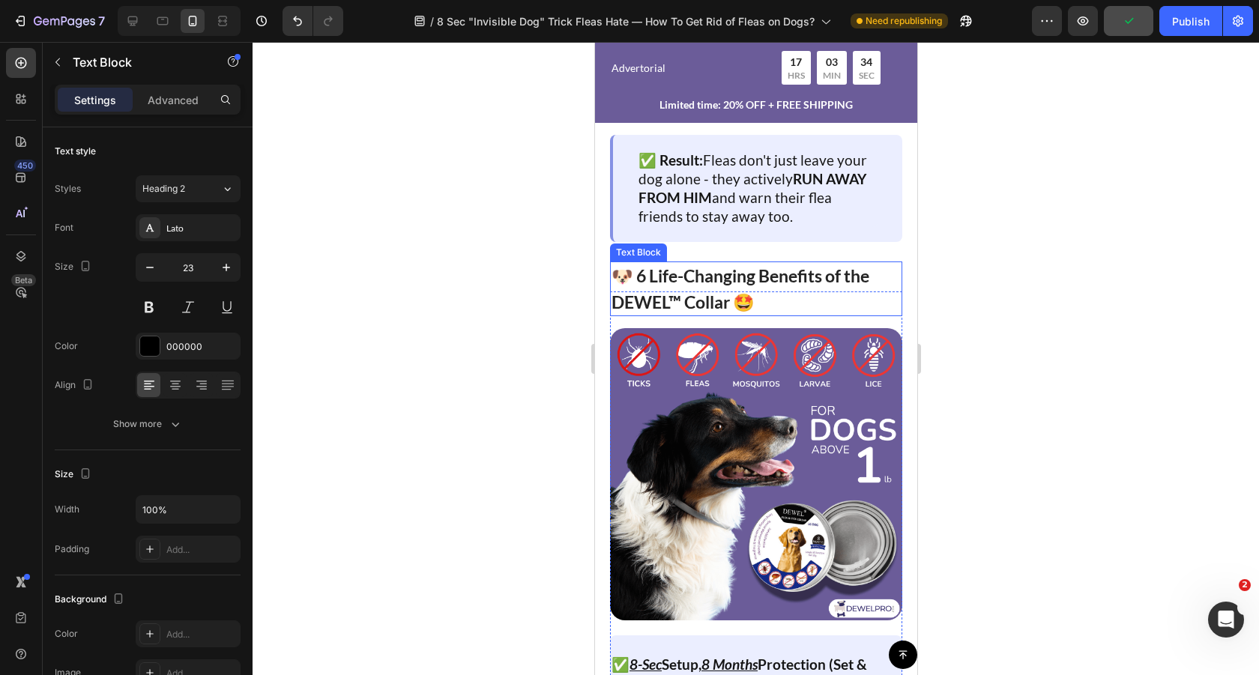
click at [698, 276] on p "🐶 6 Life-Changing Benefits of the DEWEL™ Collar 🤩" at bounding box center [755, 289] width 289 height 52
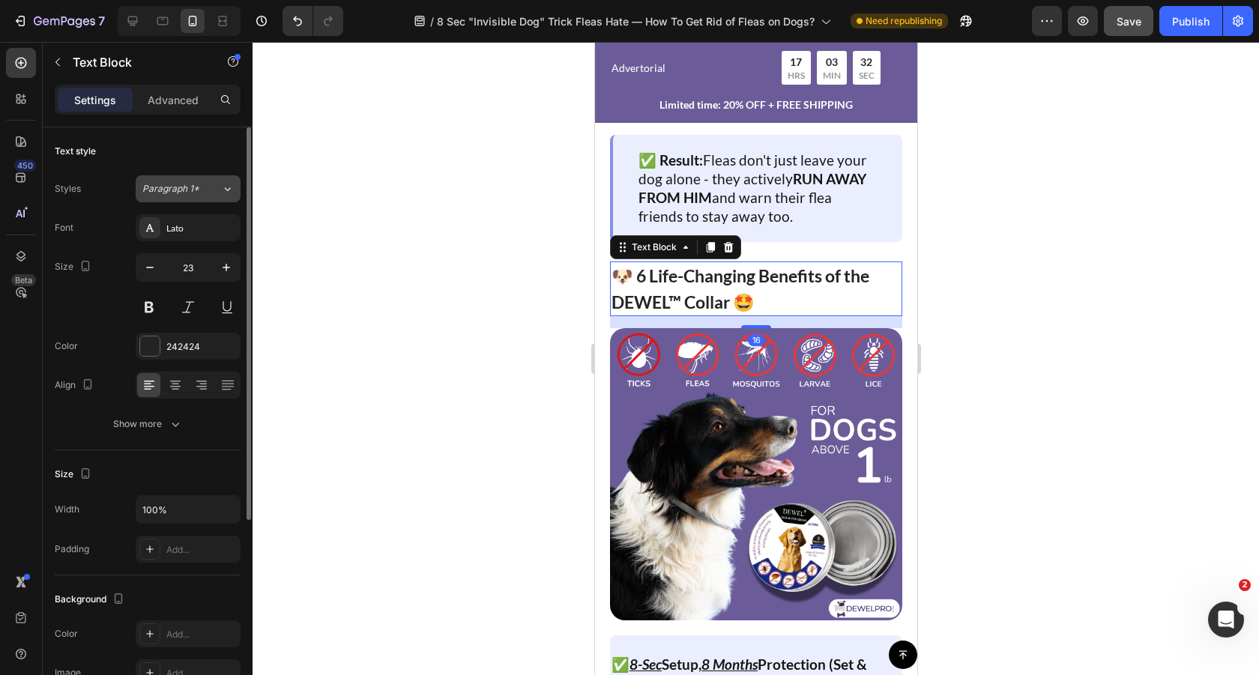
click at [202, 189] on div "Paragraph 1*" at bounding box center [172, 188] width 61 height 13
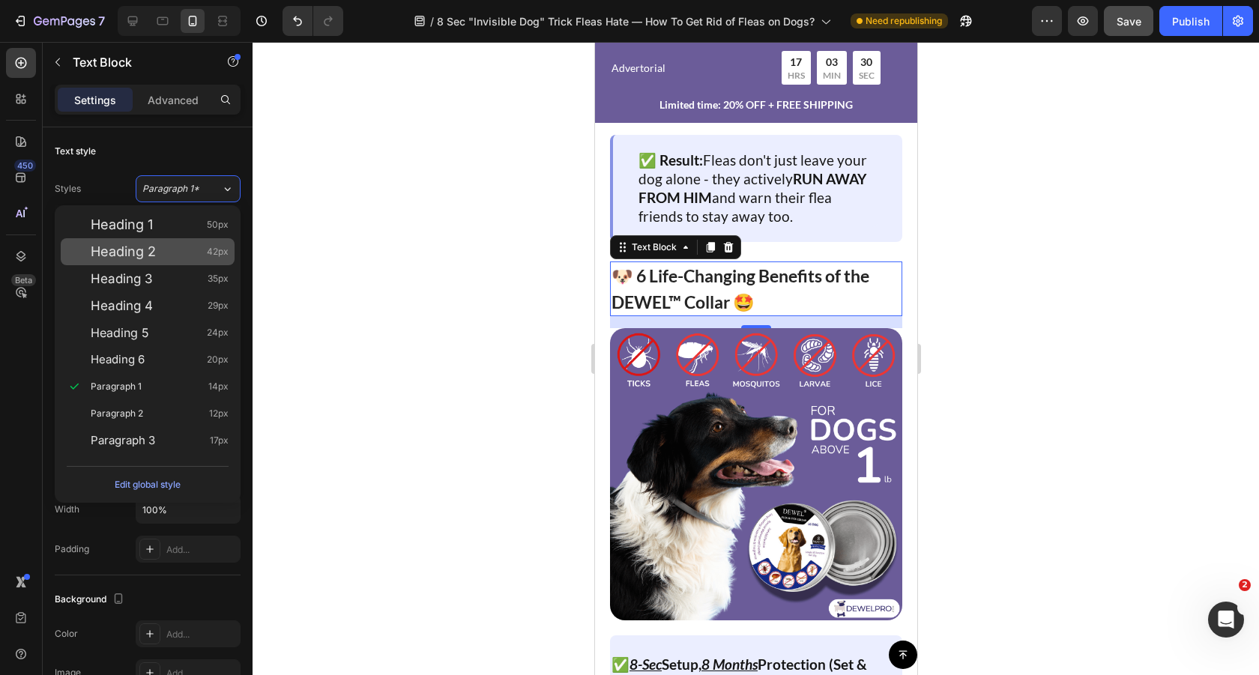
click at [188, 252] on div "Heading 2 42px" at bounding box center [160, 251] width 138 height 15
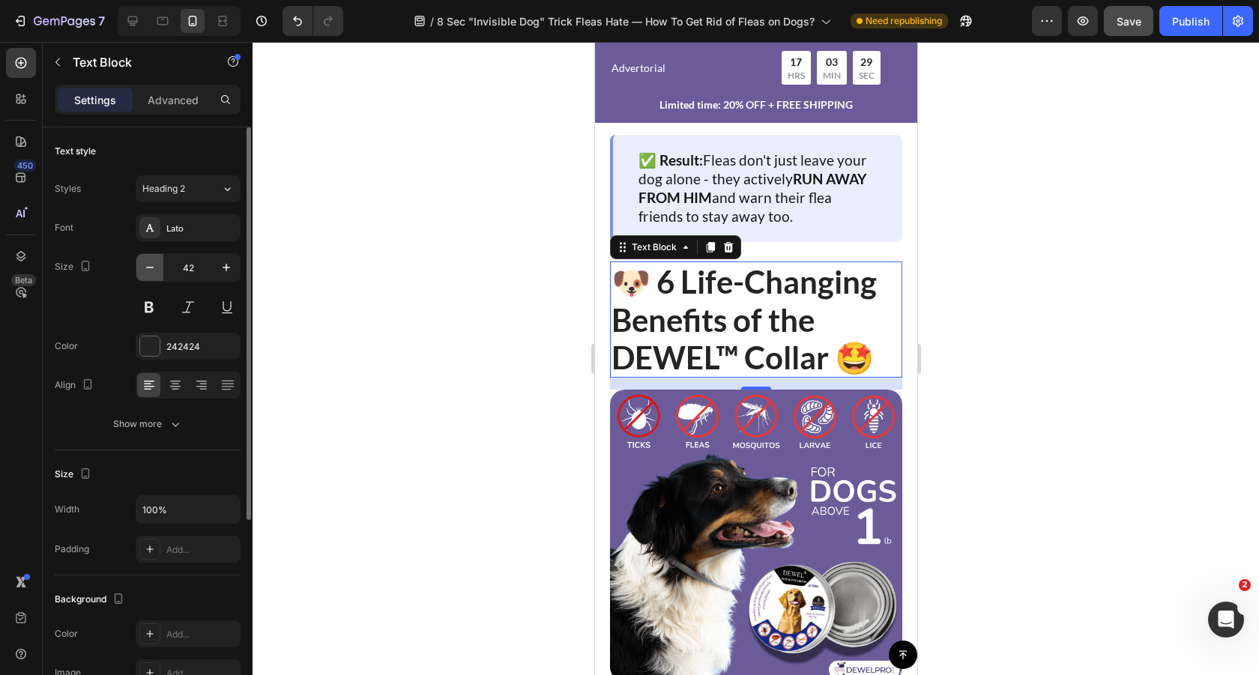
click at [145, 268] on icon "button" at bounding box center [149, 267] width 15 height 15
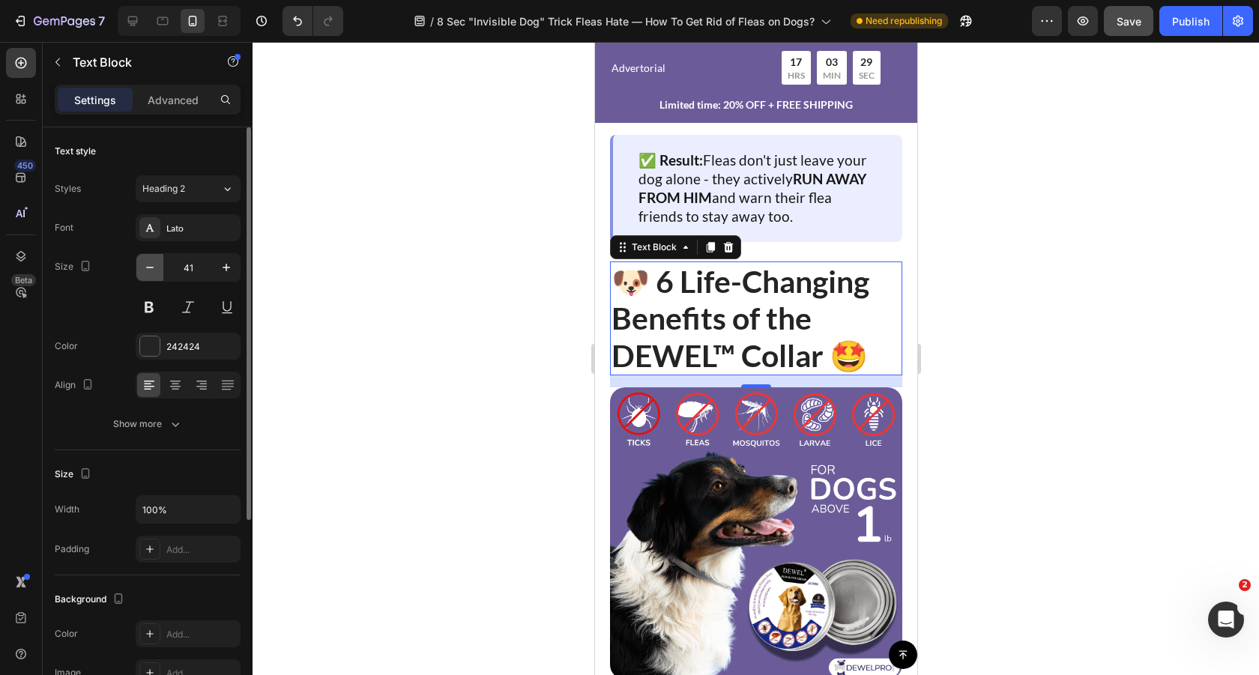
click at [145, 268] on icon "button" at bounding box center [149, 267] width 15 height 15
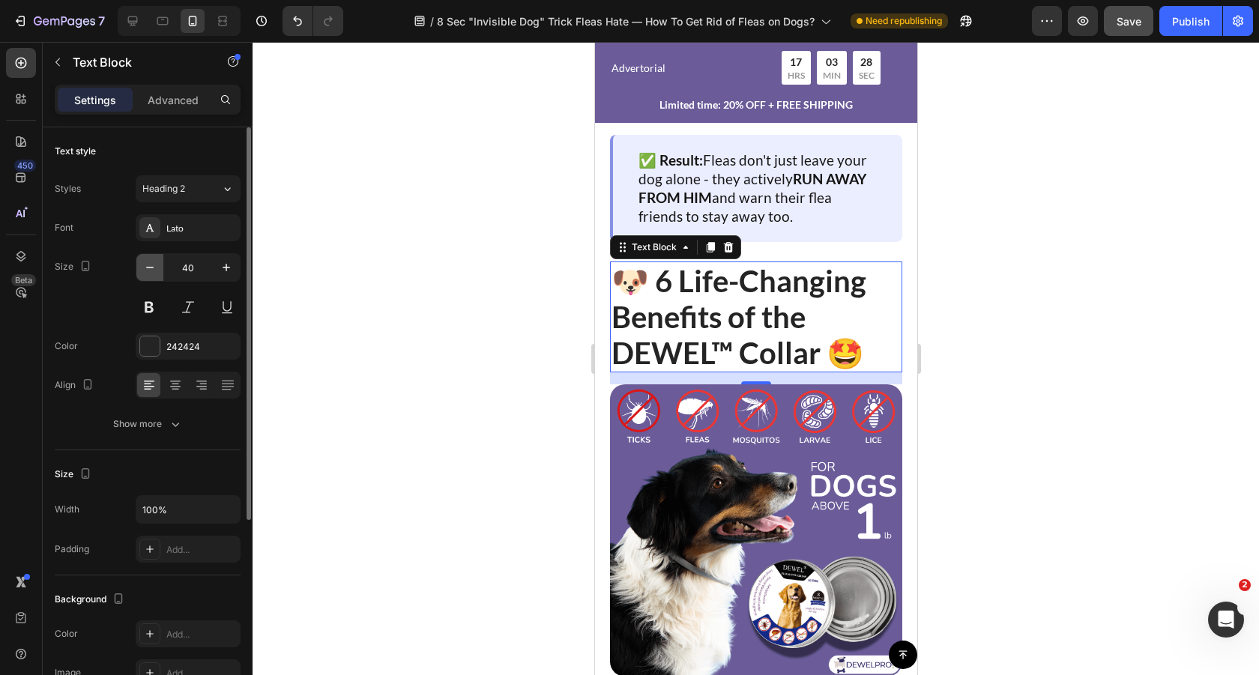
click at [145, 268] on icon "button" at bounding box center [149, 267] width 15 height 15
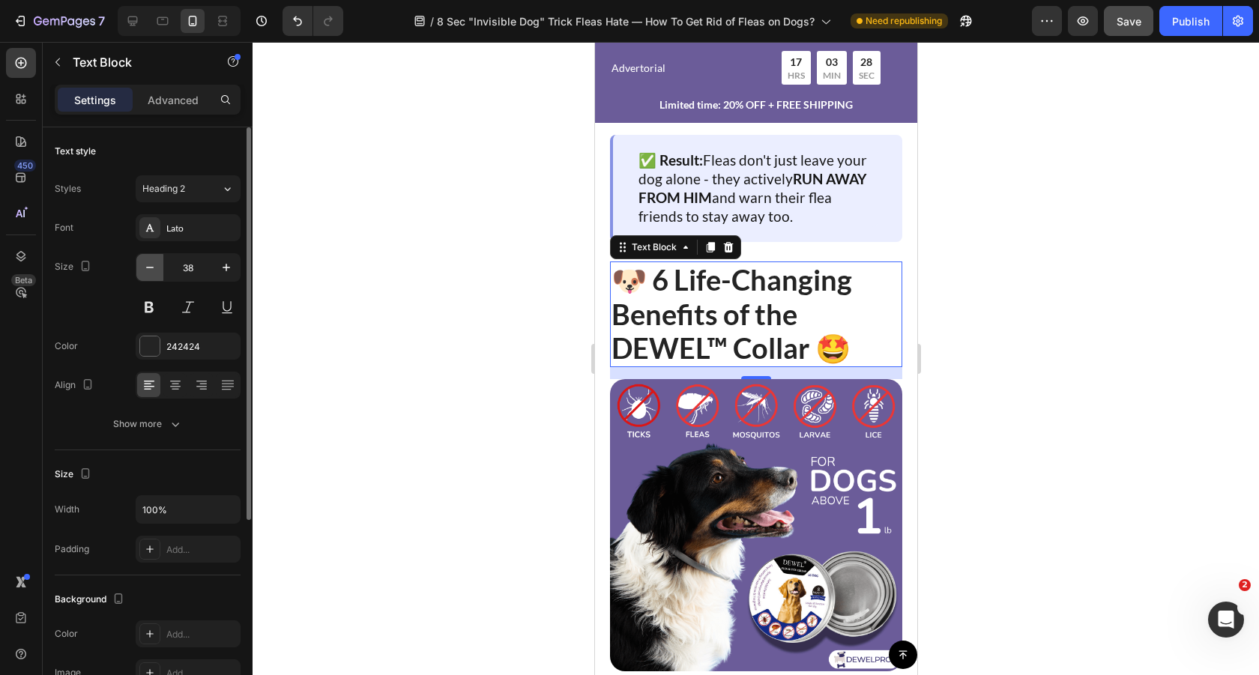
click at [145, 268] on icon "button" at bounding box center [149, 267] width 15 height 15
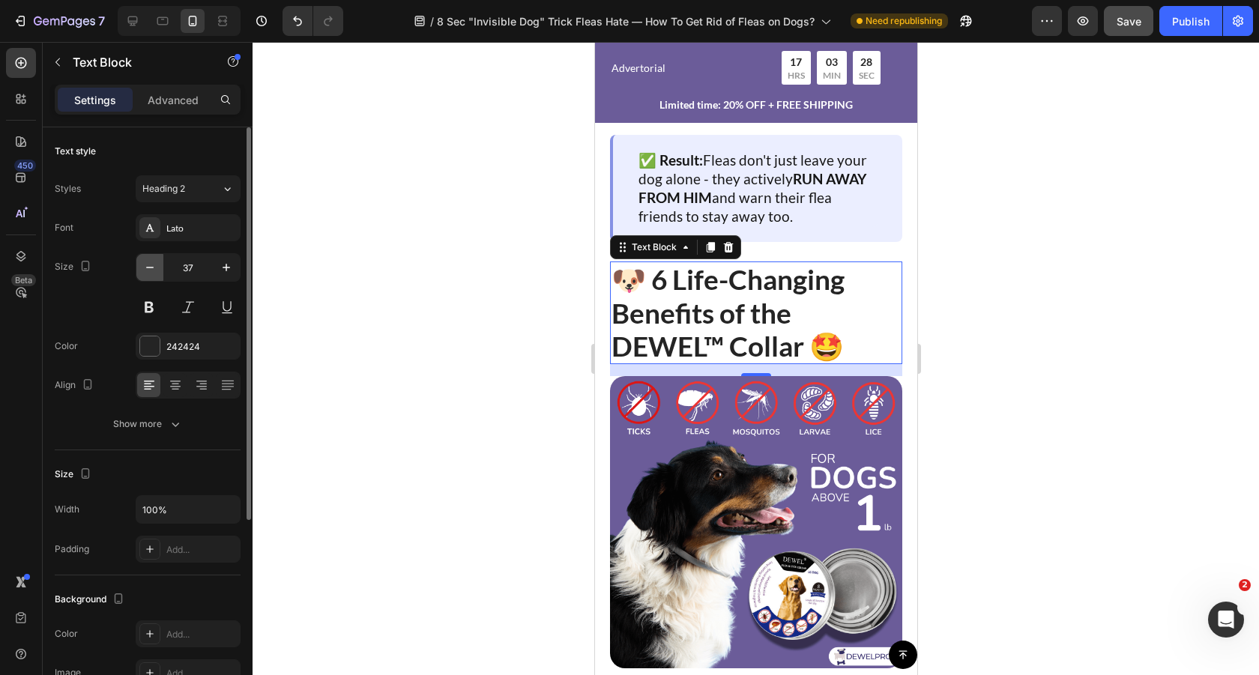
click at [145, 268] on icon "button" at bounding box center [149, 267] width 15 height 15
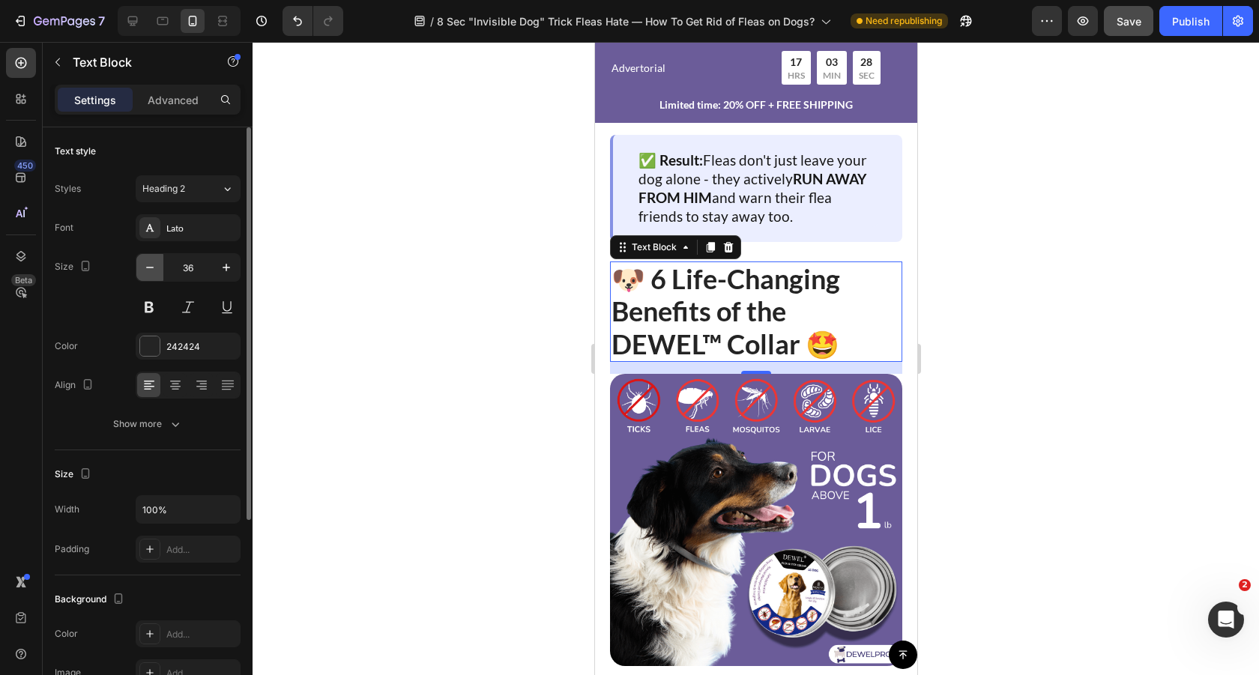
click at [145, 268] on icon "button" at bounding box center [149, 267] width 15 height 15
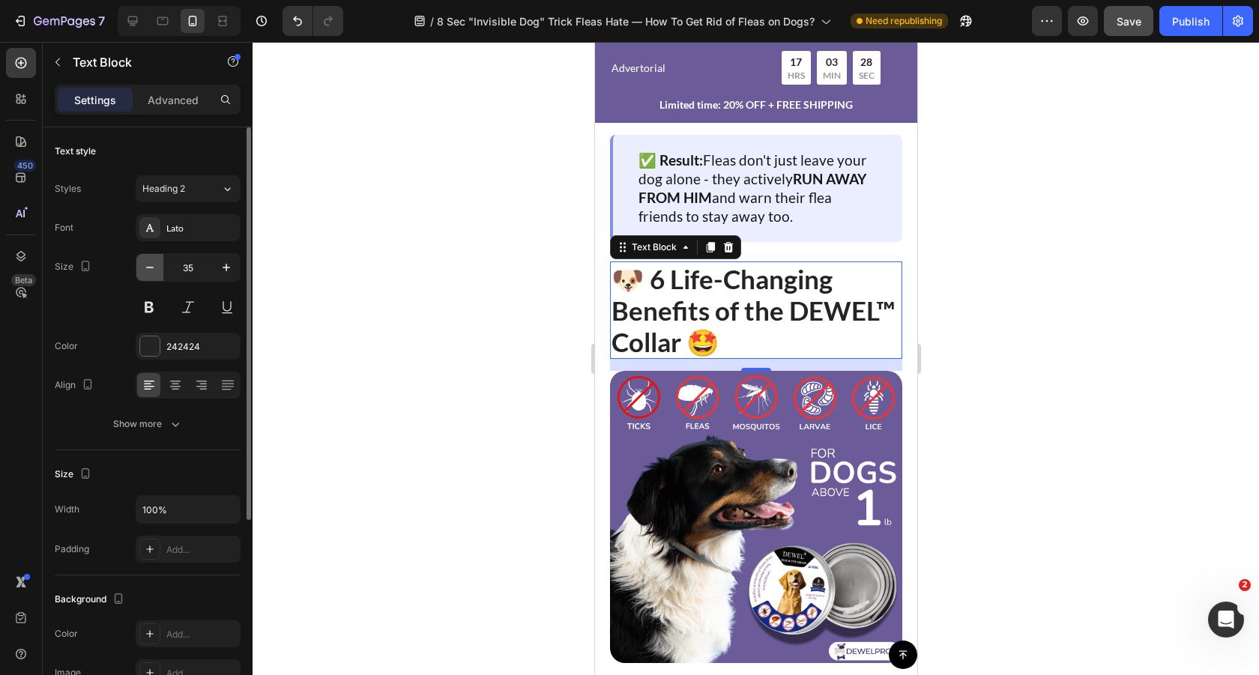
click at [145, 268] on icon "button" at bounding box center [149, 267] width 15 height 15
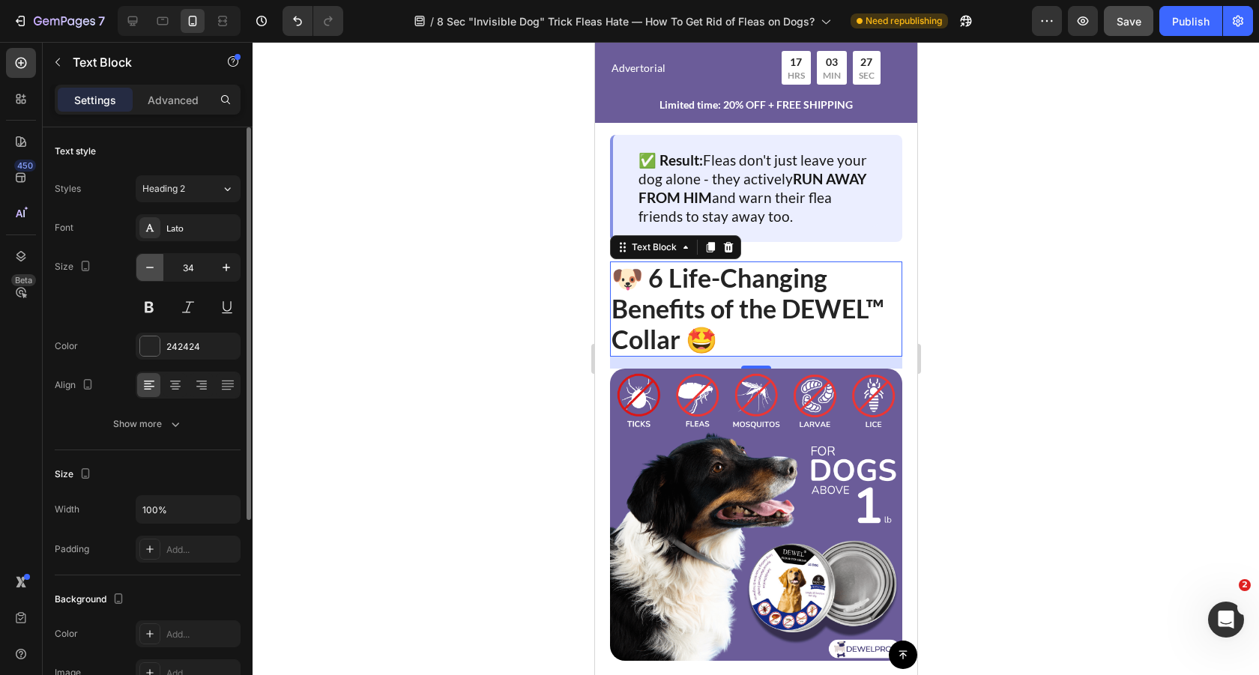
click at [145, 268] on icon "button" at bounding box center [149, 267] width 15 height 15
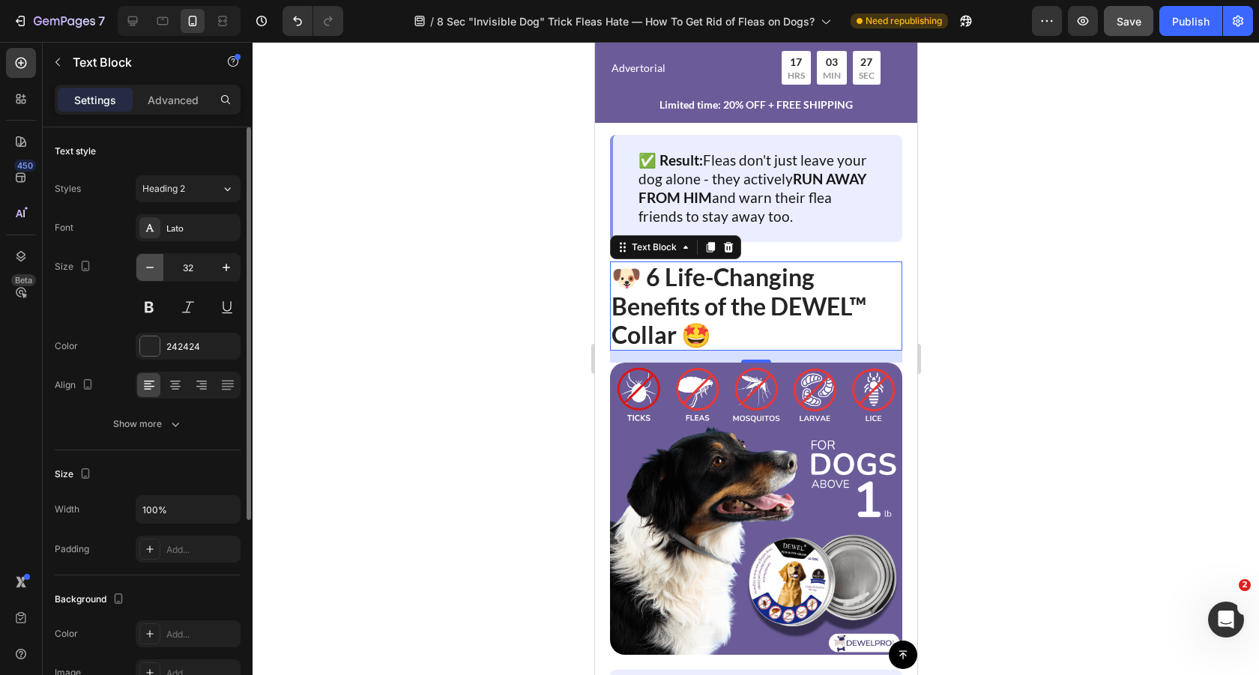
click at [145, 268] on icon "button" at bounding box center [149, 267] width 15 height 15
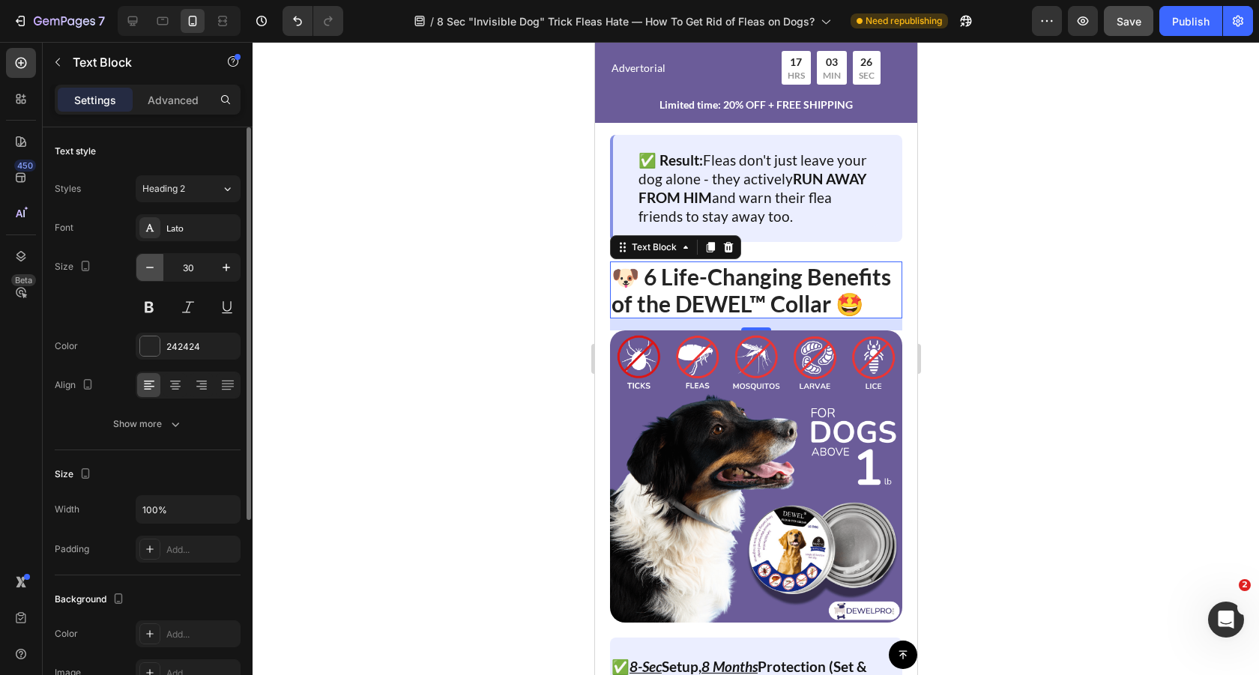
click at [145, 268] on icon "button" at bounding box center [149, 267] width 15 height 15
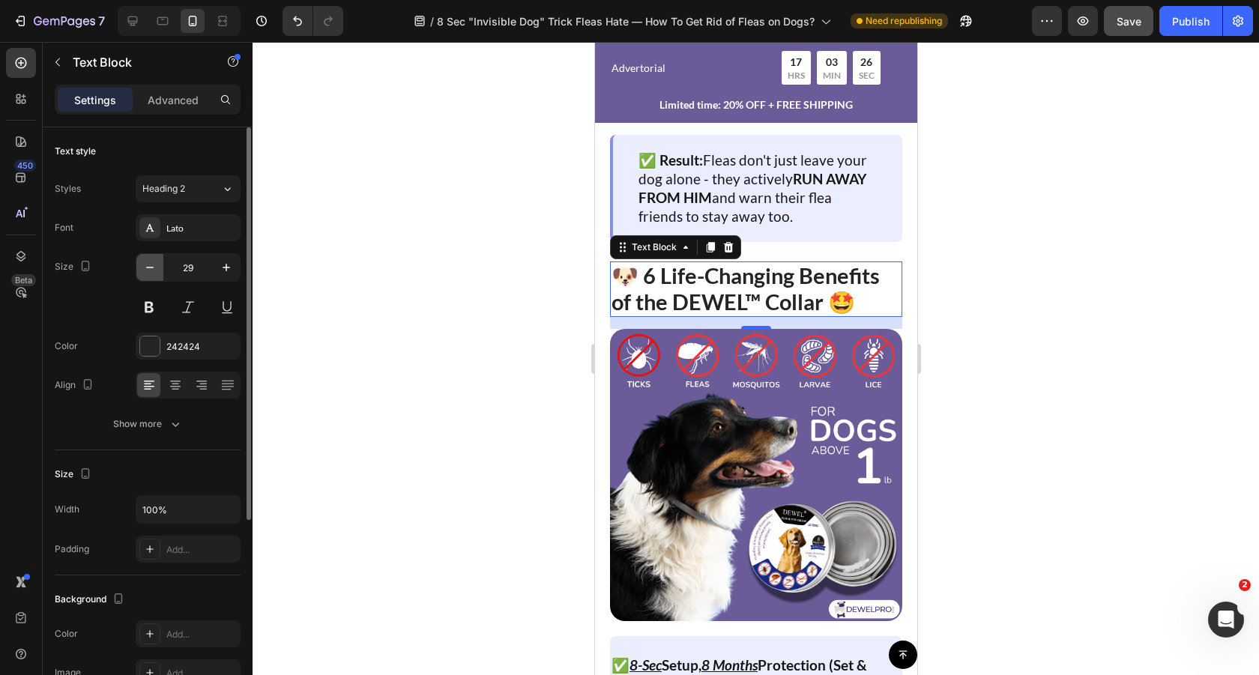
click at [145, 268] on icon "button" at bounding box center [149, 267] width 15 height 15
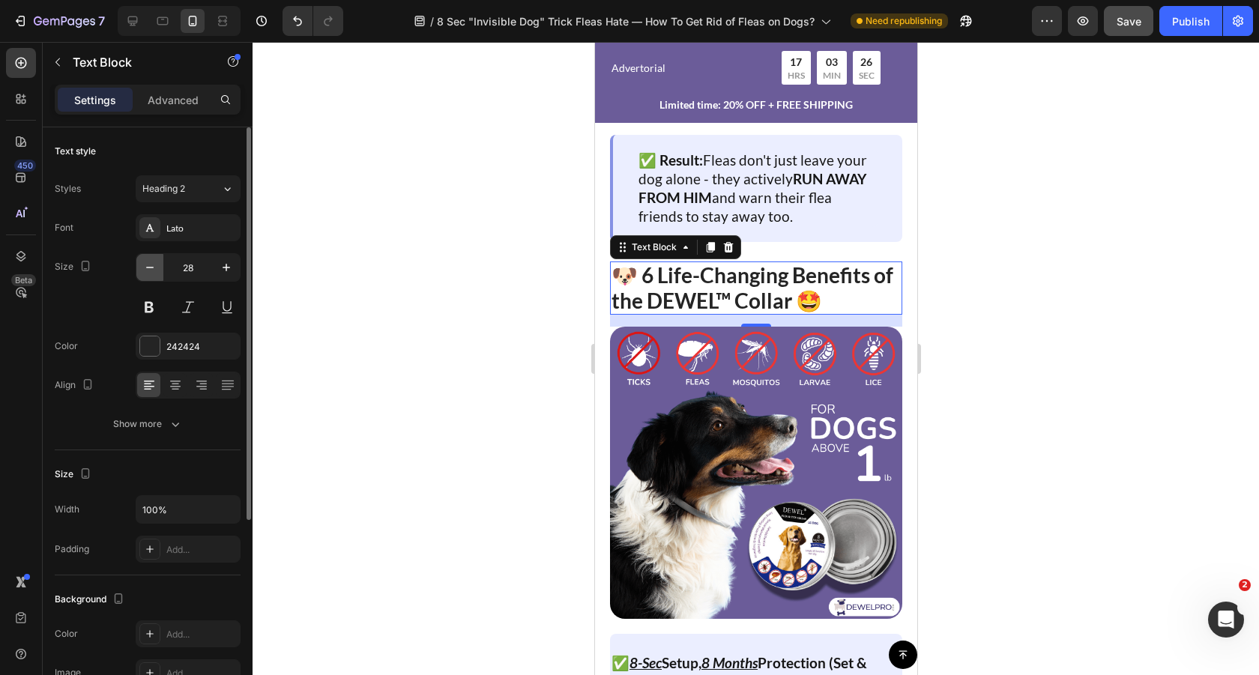
click at [145, 268] on icon "button" at bounding box center [149, 267] width 15 height 15
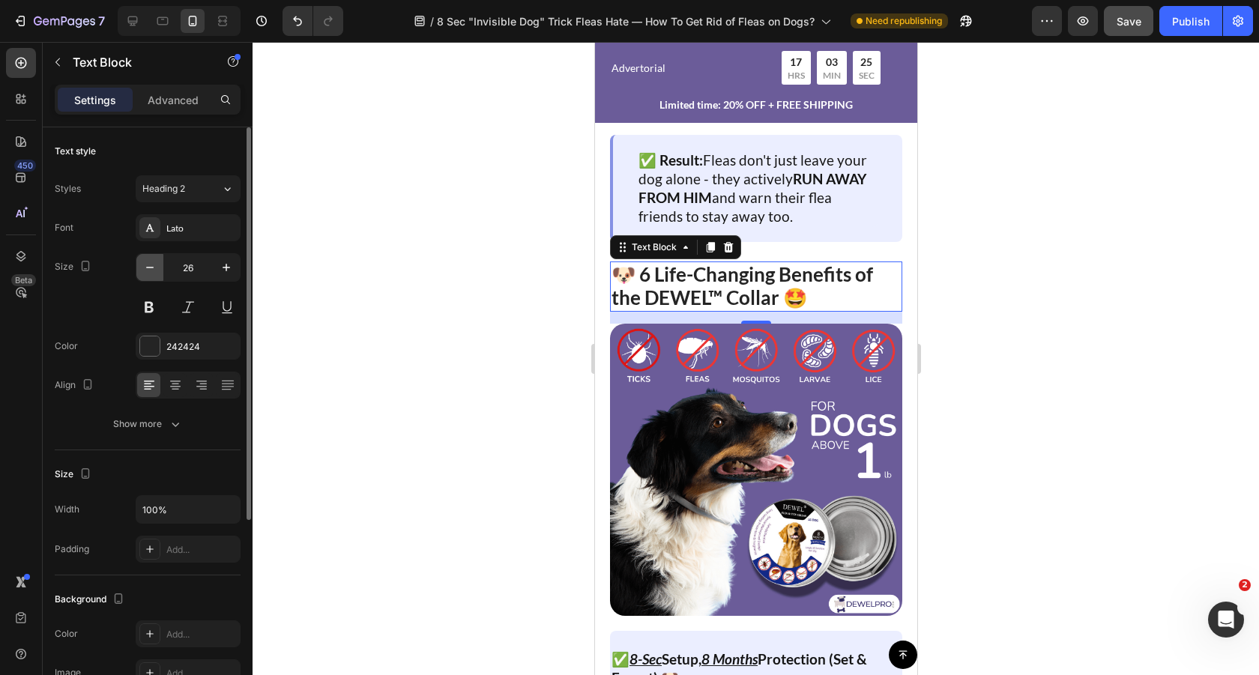
click at [145, 268] on icon "button" at bounding box center [149, 267] width 15 height 15
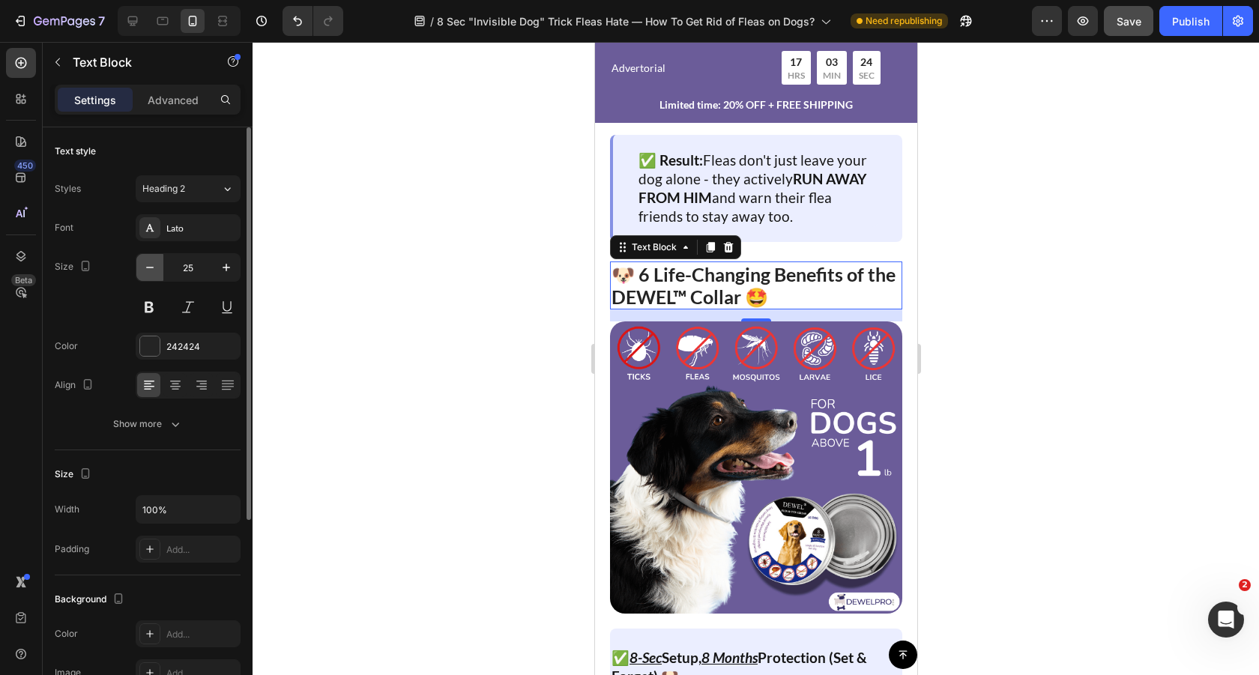
click at [145, 268] on icon "button" at bounding box center [149, 267] width 15 height 15
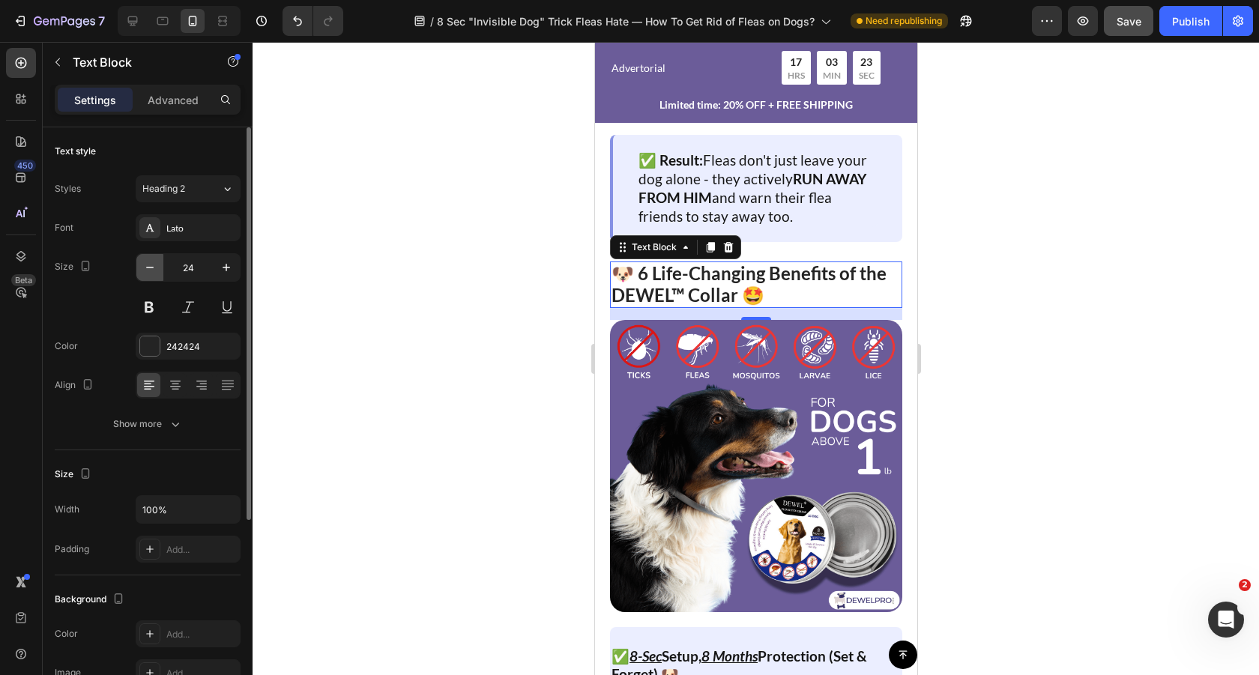
click at [145, 268] on icon "button" at bounding box center [149, 267] width 15 height 15
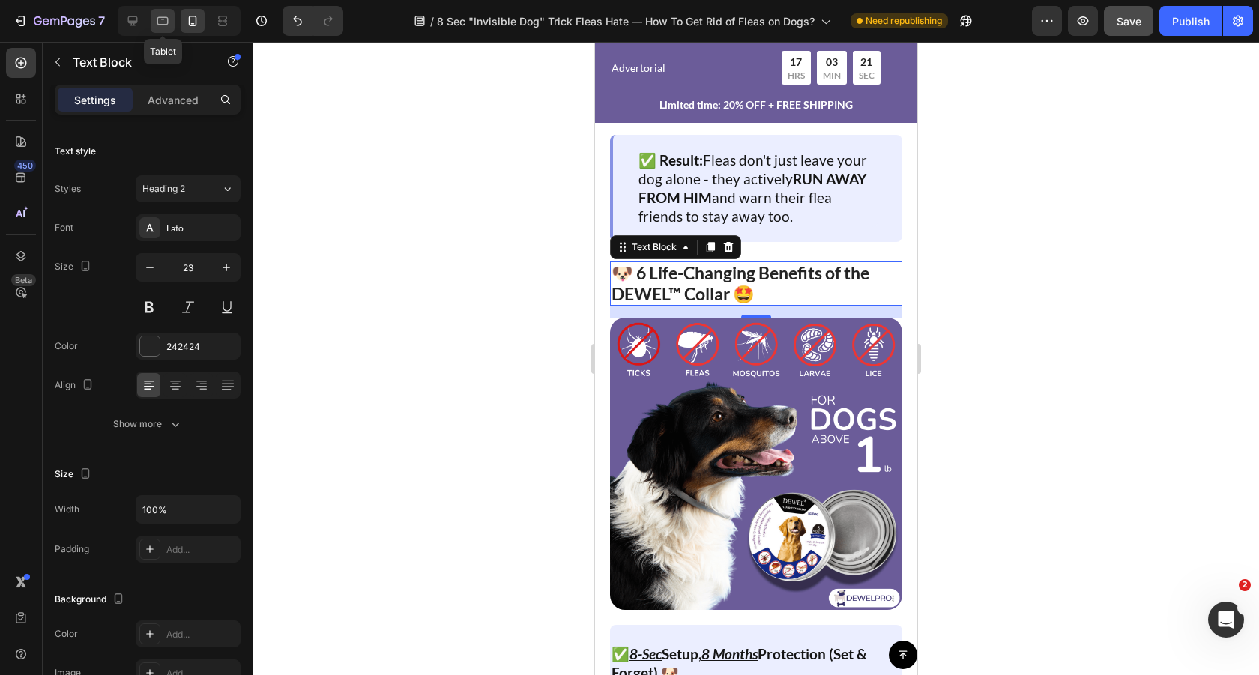
click at [163, 16] on icon at bounding box center [162, 20] width 15 height 15
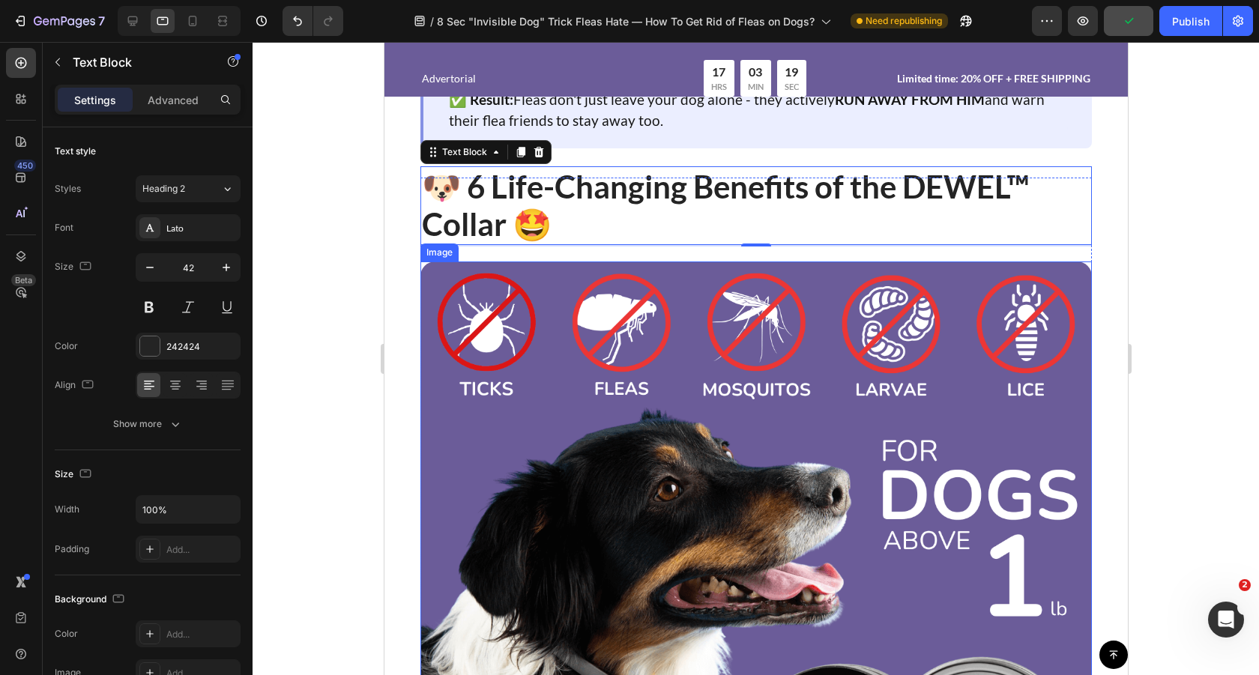
scroll to position [4119, 0]
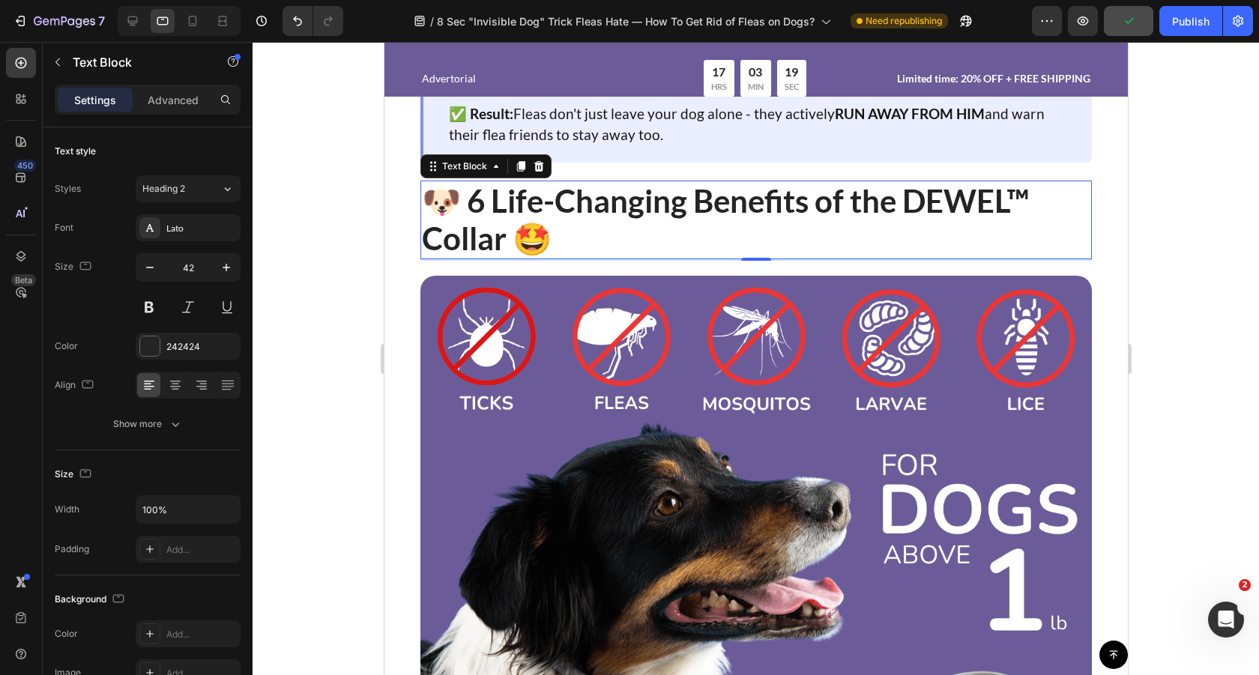
click at [622, 204] on p "🐶 6 Life-Changing Benefits of the DEWEL™ Collar 🤩" at bounding box center [755, 220] width 669 height 76
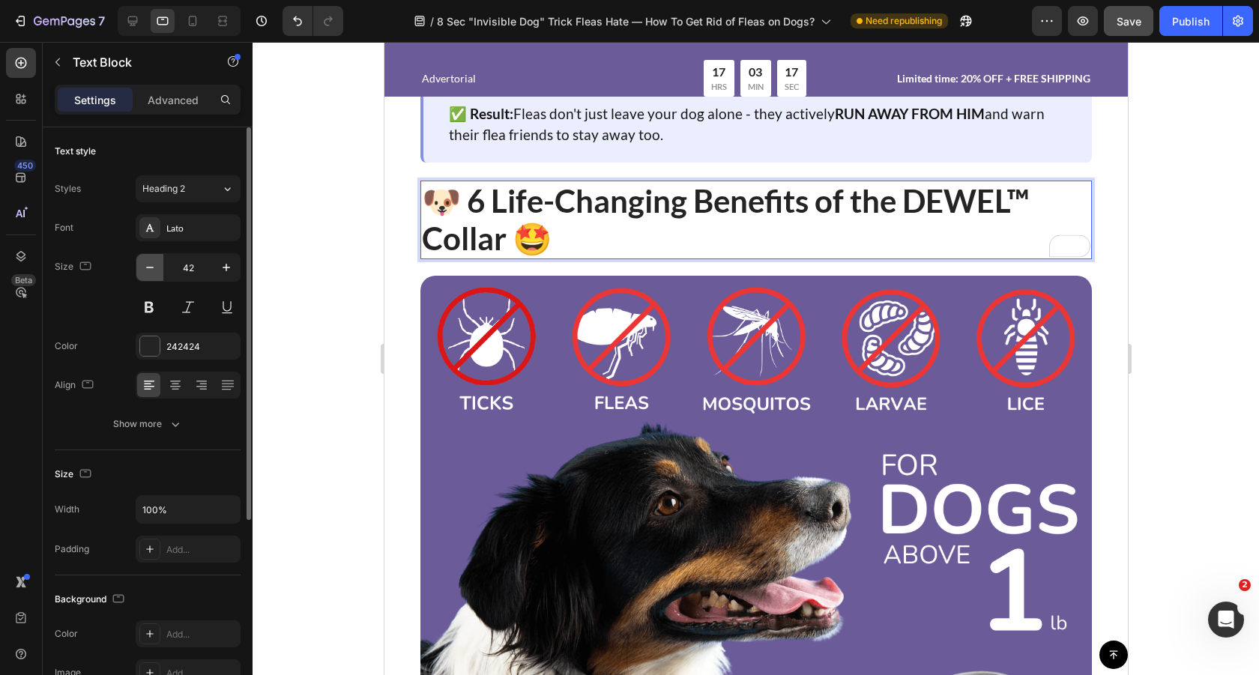
click at [151, 272] on icon "button" at bounding box center [149, 267] width 15 height 15
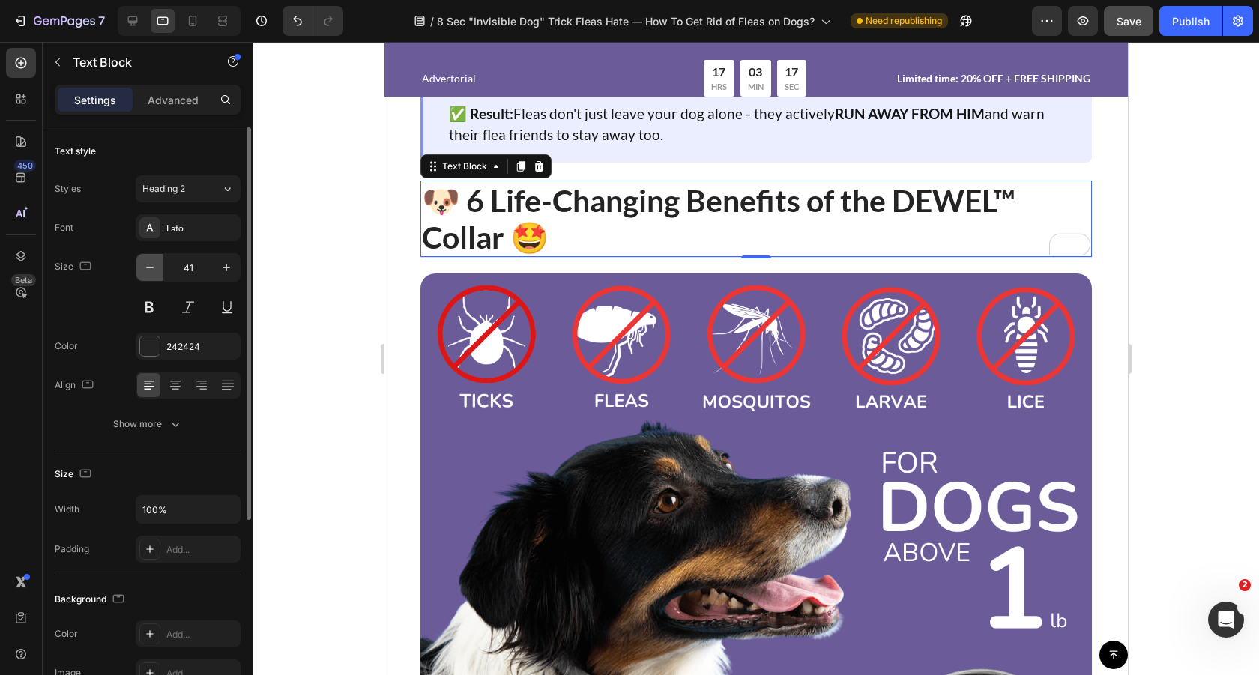
click at [151, 272] on icon "button" at bounding box center [149, 267] width 15 height 15
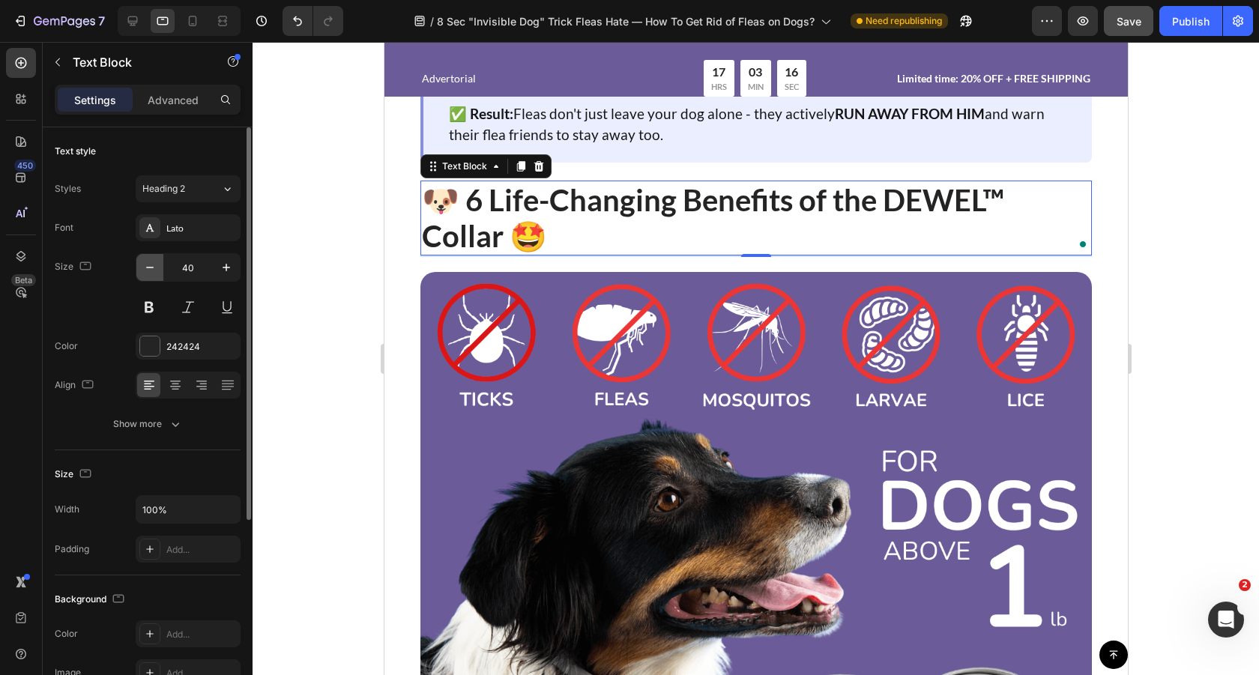
click at [151, 272] on icon "button" at bounding box center [149, 267] width 15 height 15
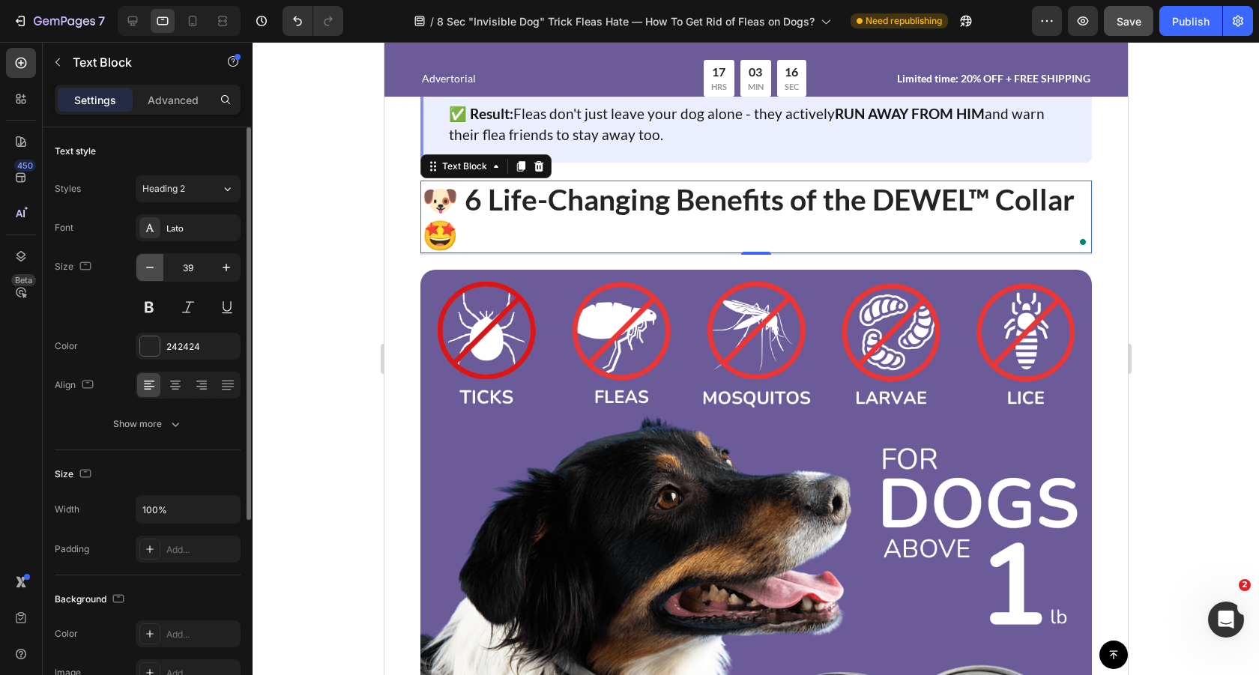
click at [151, 272] on icon "button" at bounding box center [149, 267] width 15 height 15
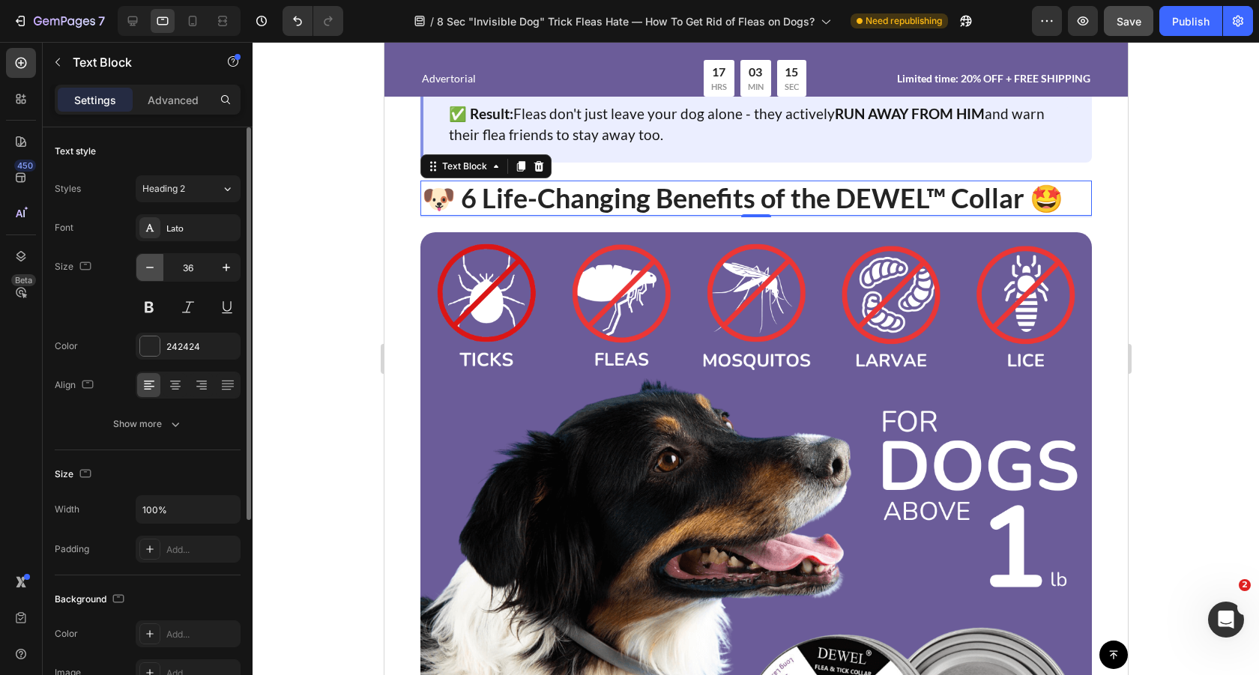
click at [151, 272] on icon "button" at bounding box center [149, 267] width 15 height 15
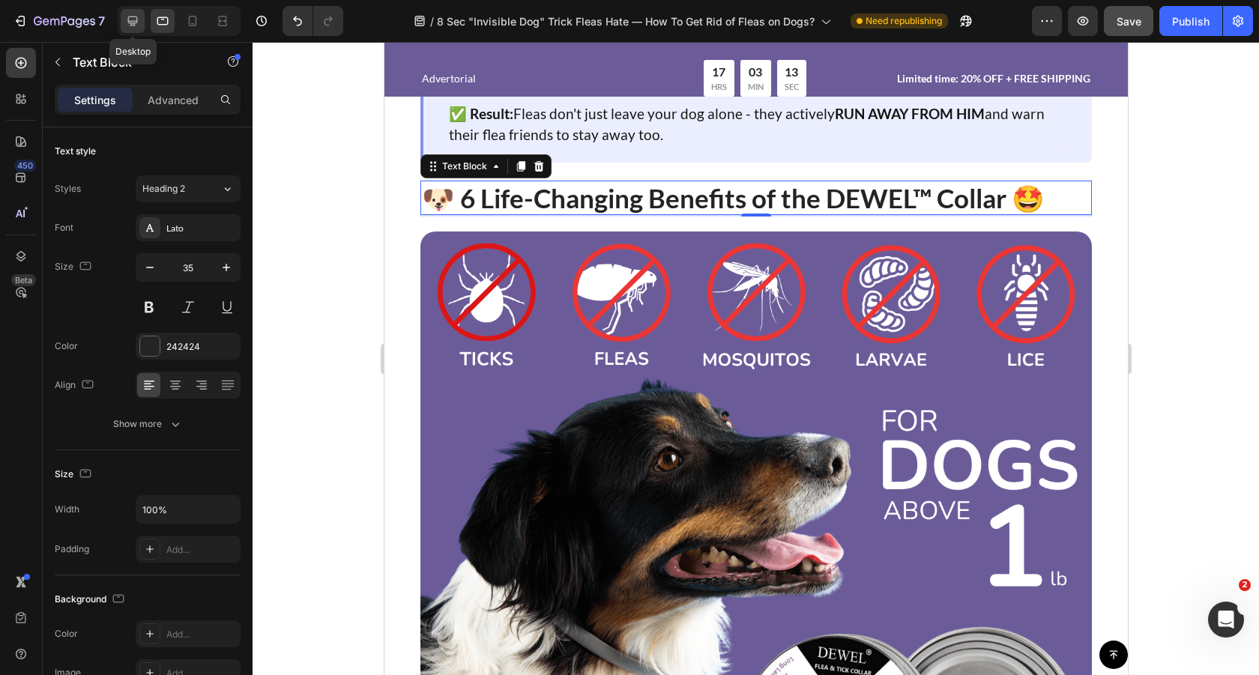
click at [137, 22] on icon at bounding box center [132, 20] width 15 height 15
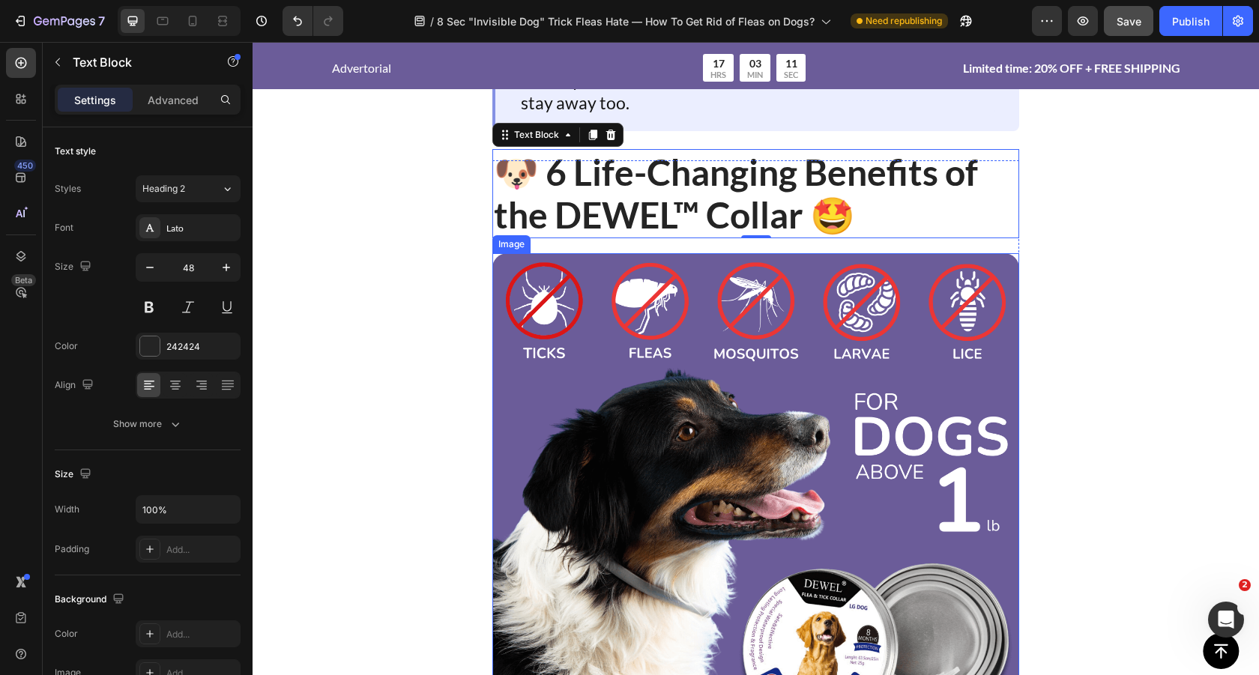
scroll to position [3989, 0]
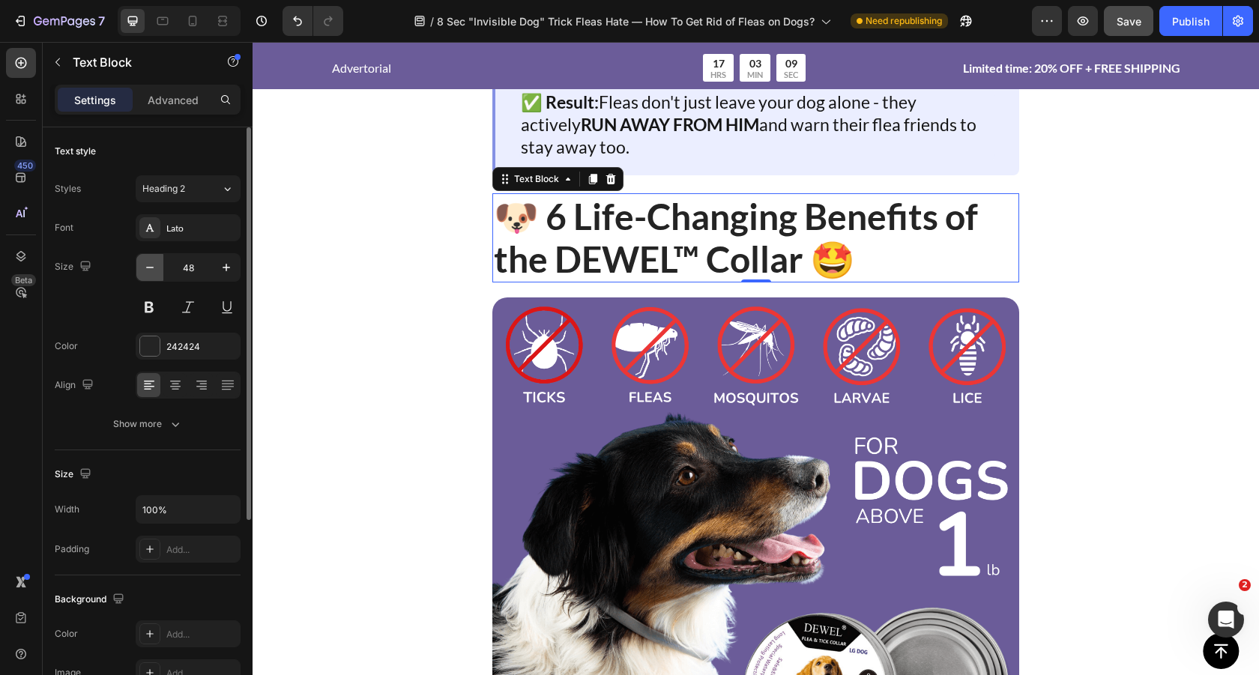
click at [151, 273] on icon "button" at bounding box center [149, 267] width 15 height 15
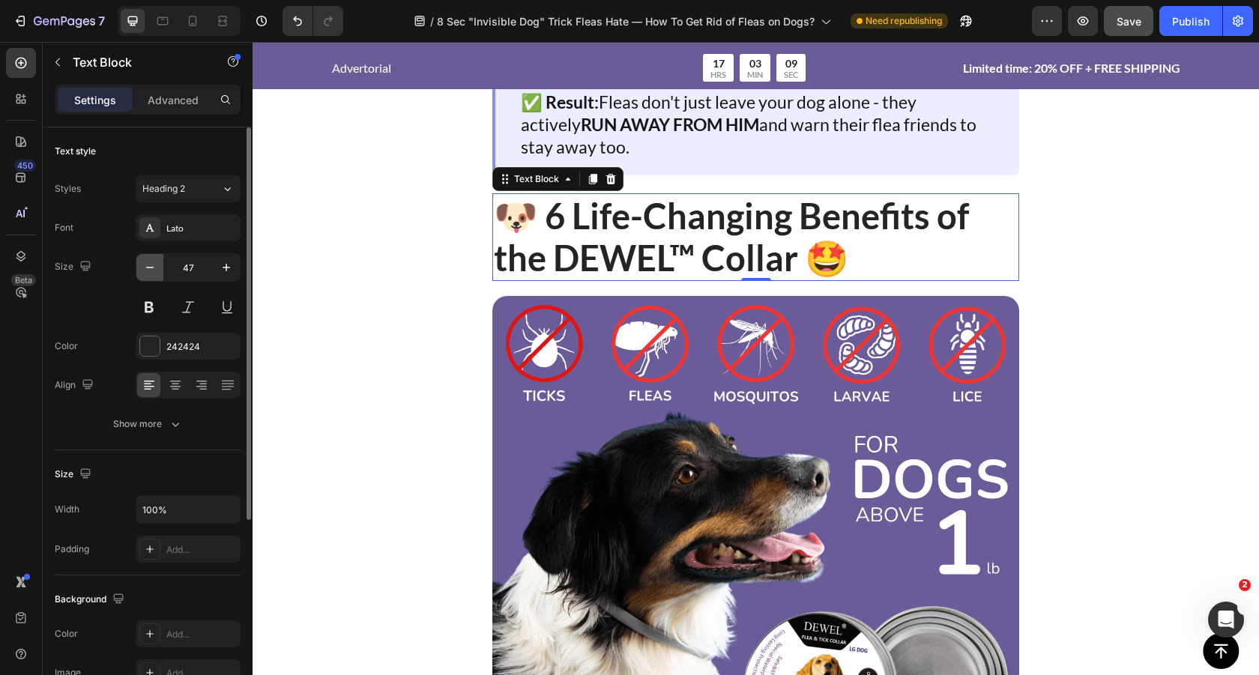
click at [151, 273] on icon "button" at bounding box center [149, 267] width 15 height 15
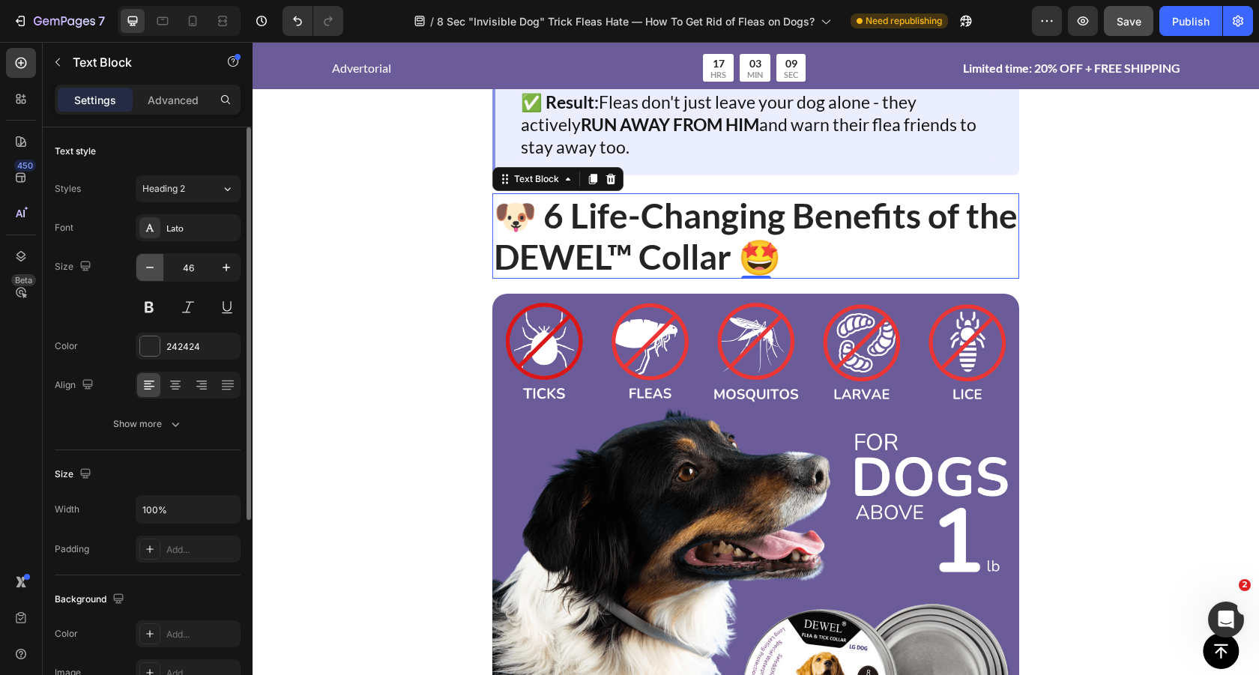
click at [151, 273] on icon "button" at bounding box center [149, 267] width 15 height 15
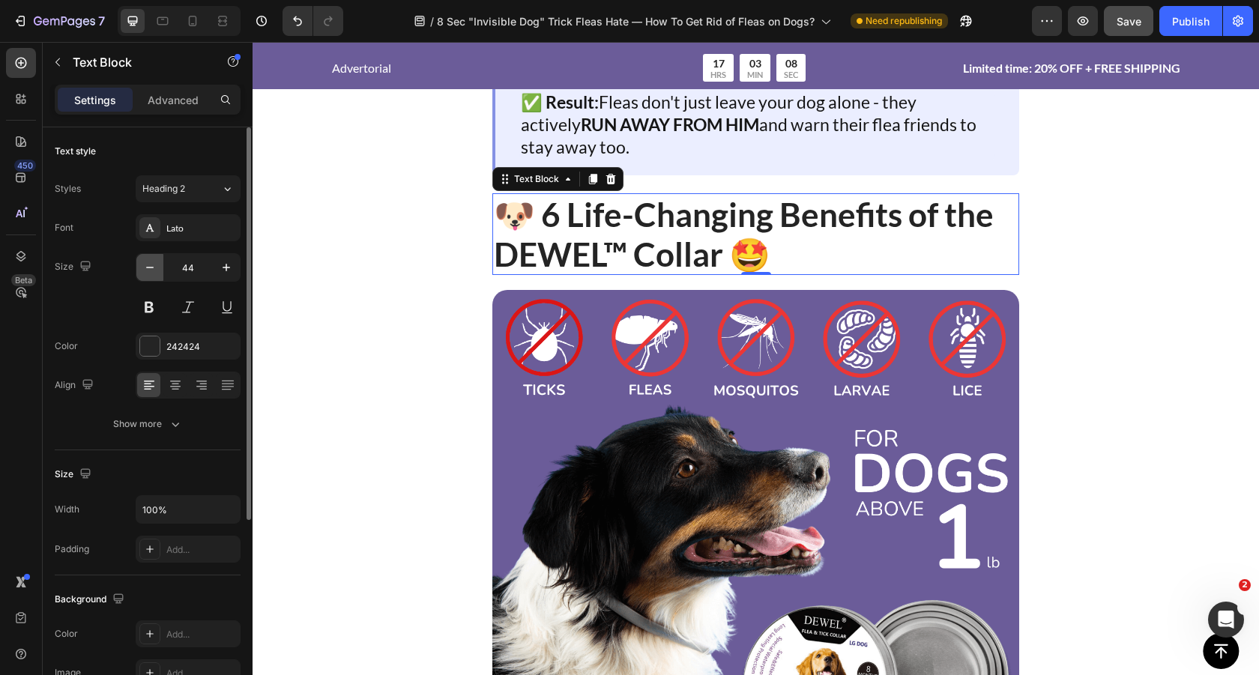
click at [151, 273] on icon "button" at bounding box center [149, 267] width 15 height 15
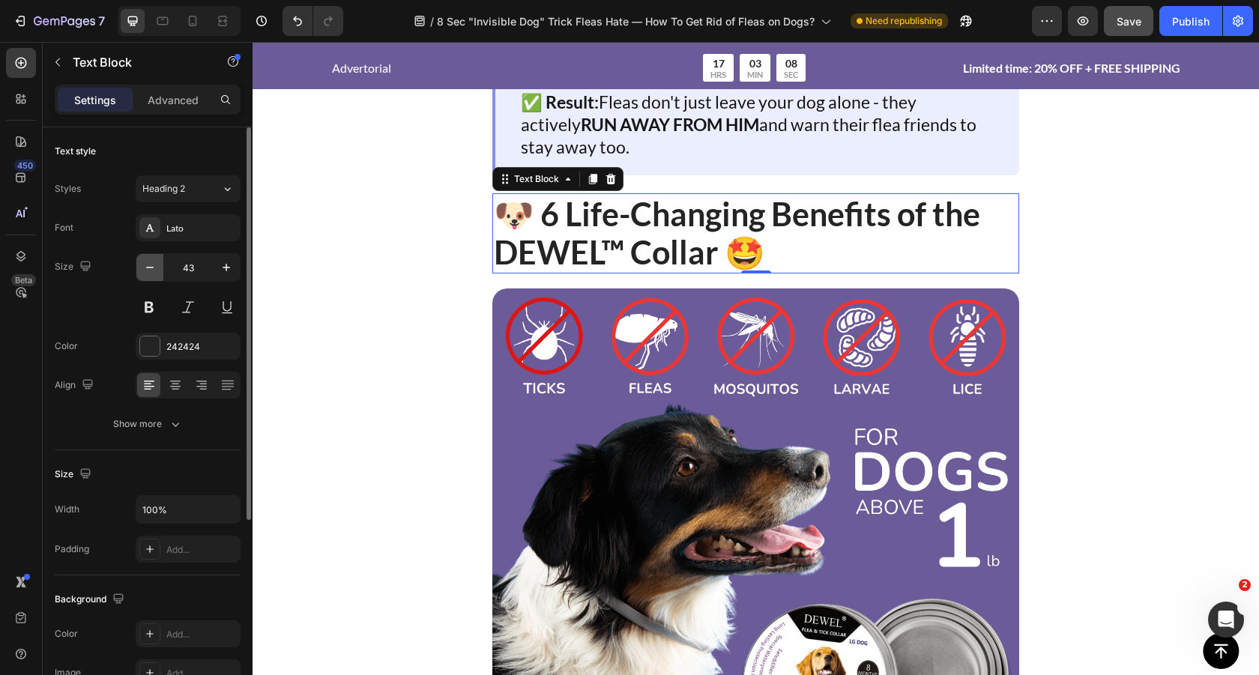
click at [151, 273] on icon "button" at bounding box center [149, 267] width 15 height 15
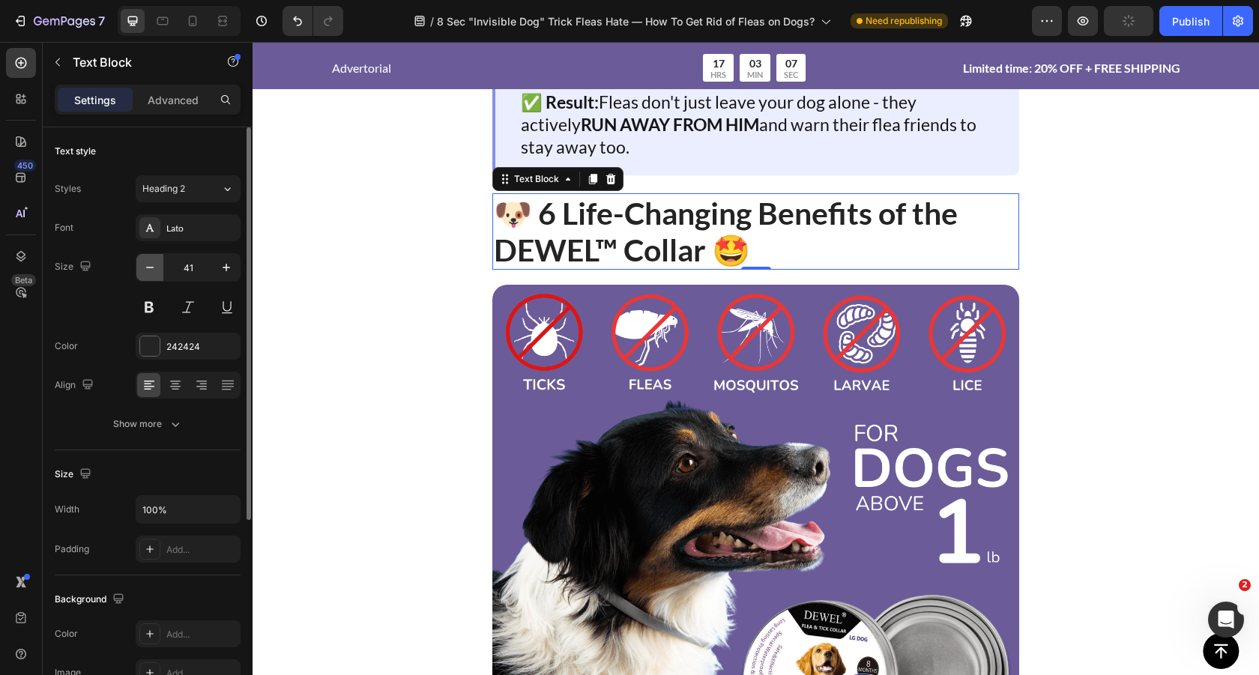
click at [151, 273] on icon "button" at bounding box center [149, 267] width 15 height 15
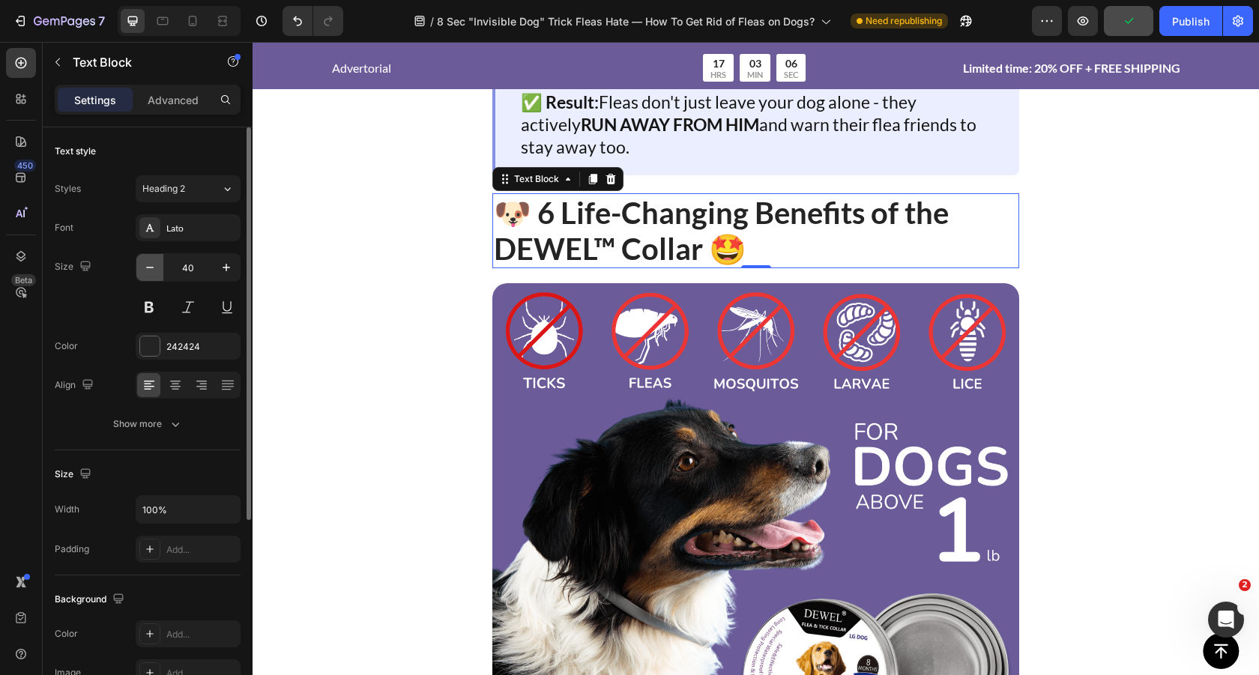
click at [151, 273] on icon "button" at bounding box center [149, 267] width 15 height 15
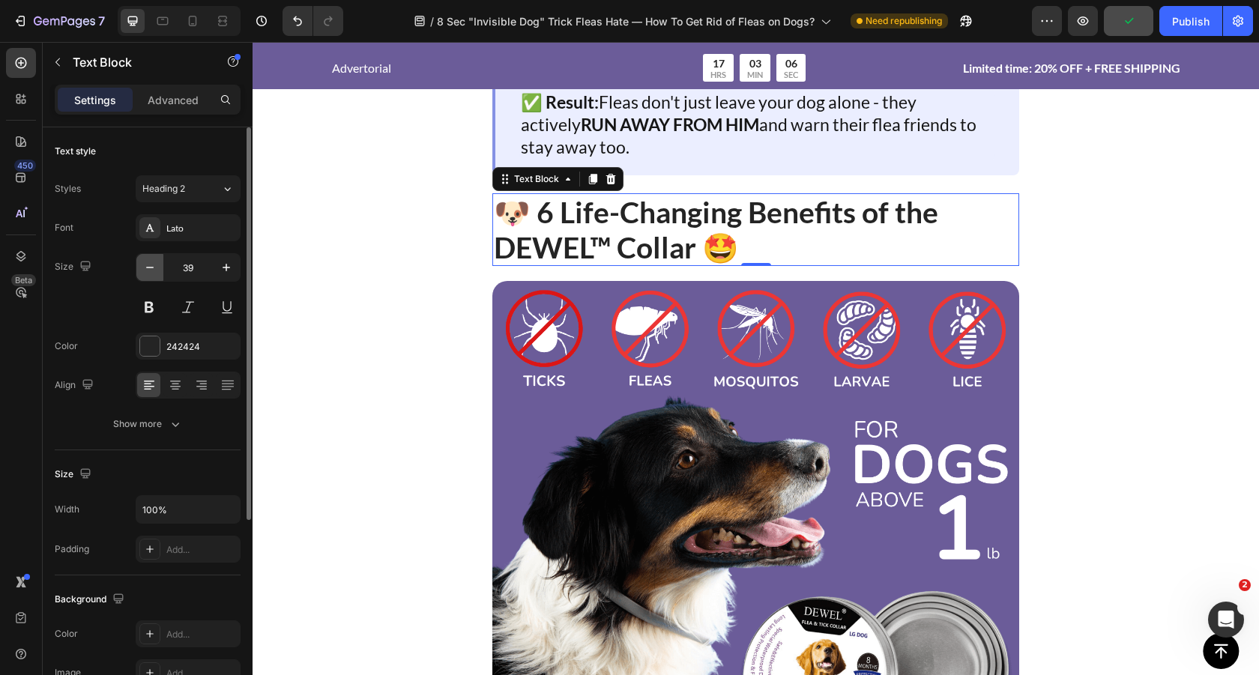
click at [151, 273] on icon "button" at bounding box center [149, 267] width 15 height 15
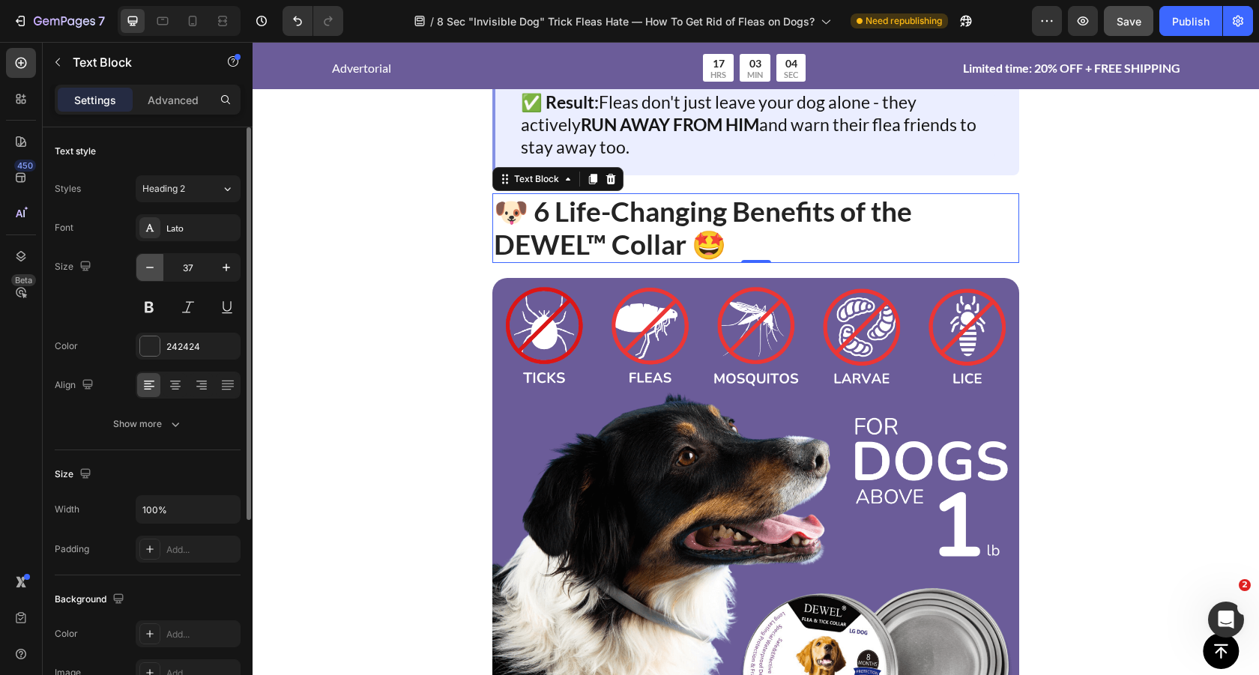
click at [151, 273] on icon "button" at bounding box center [149, 267] width 15 height 15
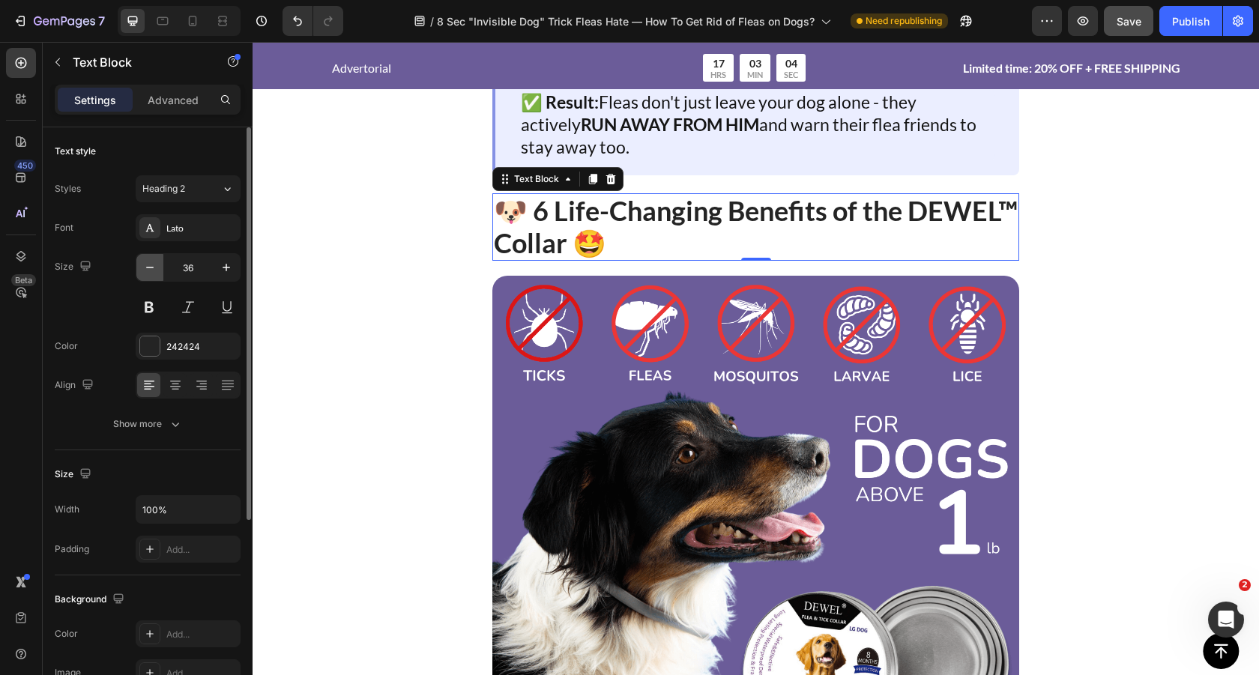
click at [151, 273] on icon "button" at bounding box center [149, 267] width 15 height 15
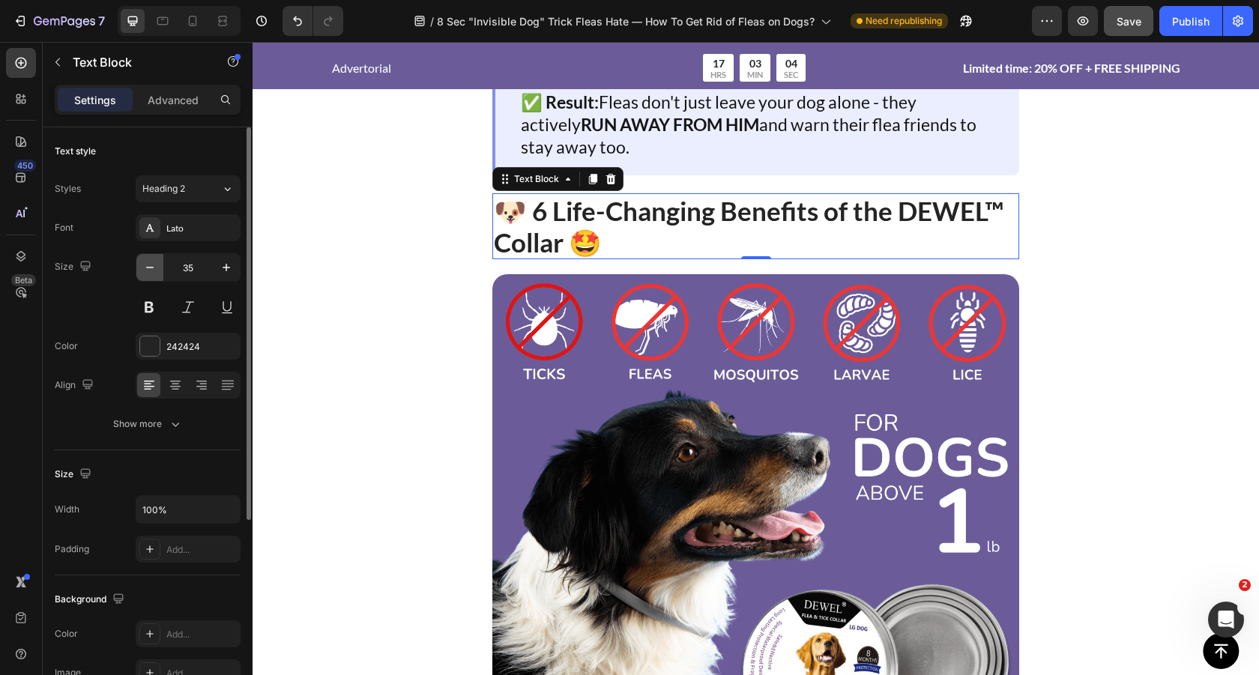
type input "34"
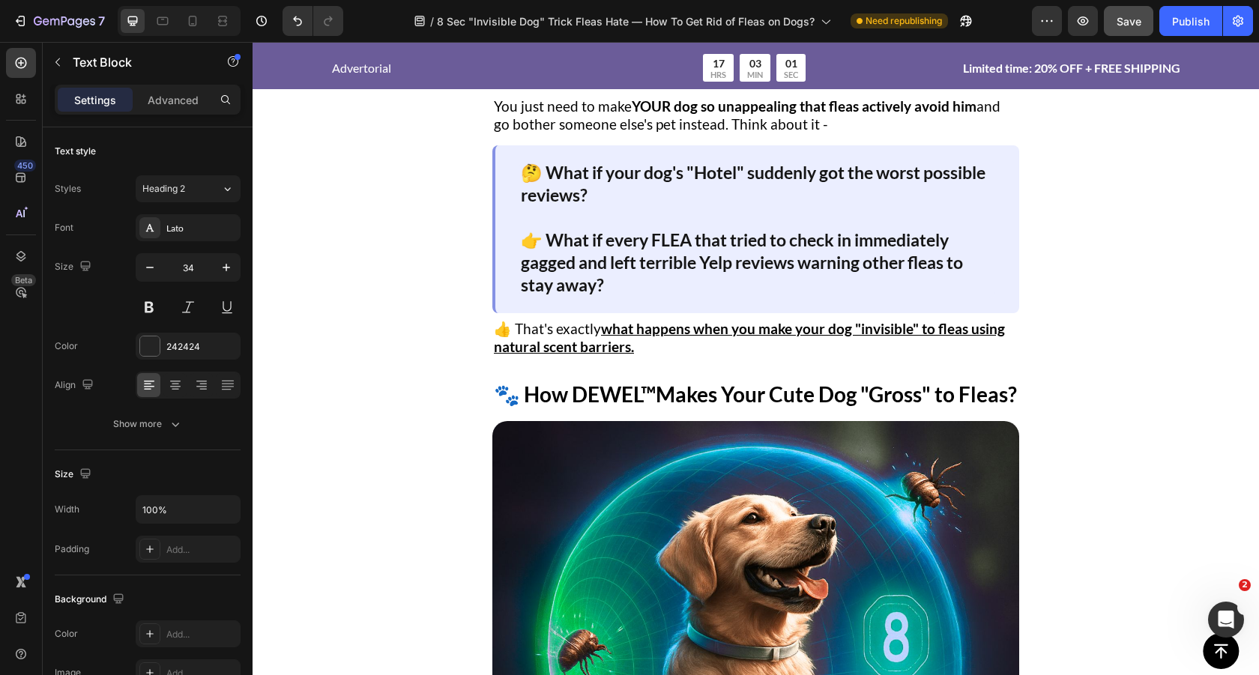
scroll to position [2858, 0]
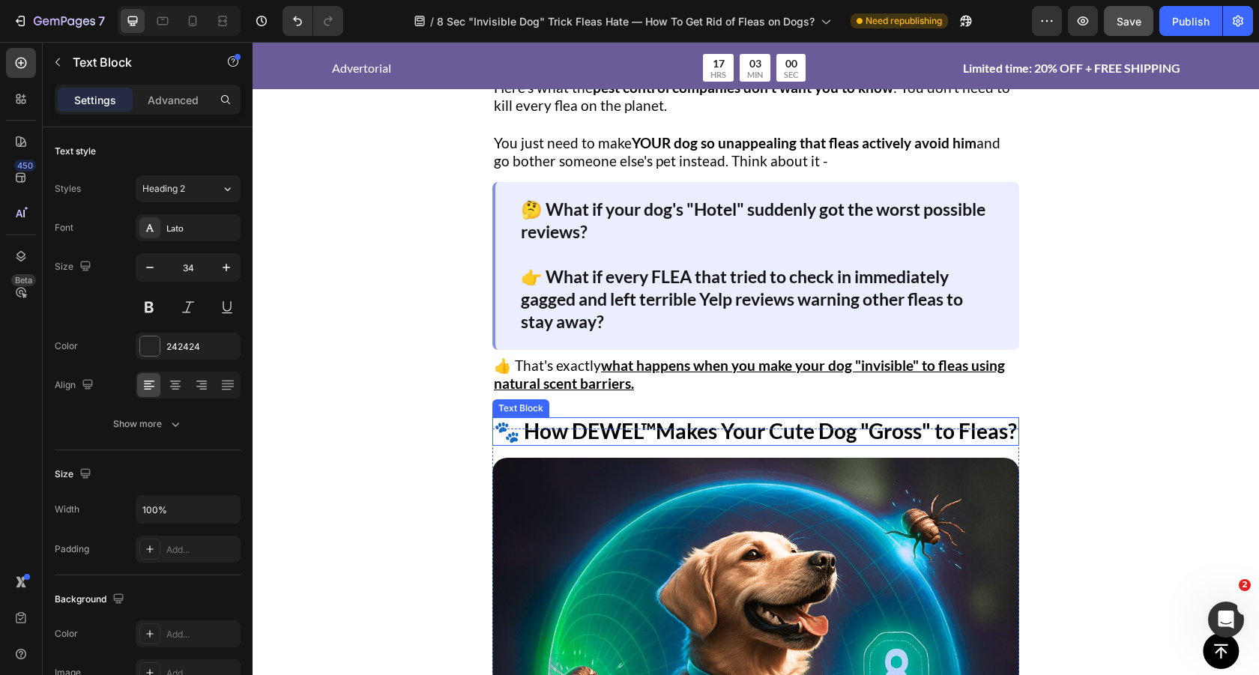
click at [678, 442] on p "🐾 How DEWEL ™ Makes Your Cute Dog "Gross" to Fleas?" at bounding box center [756, 431] width 524 height 25
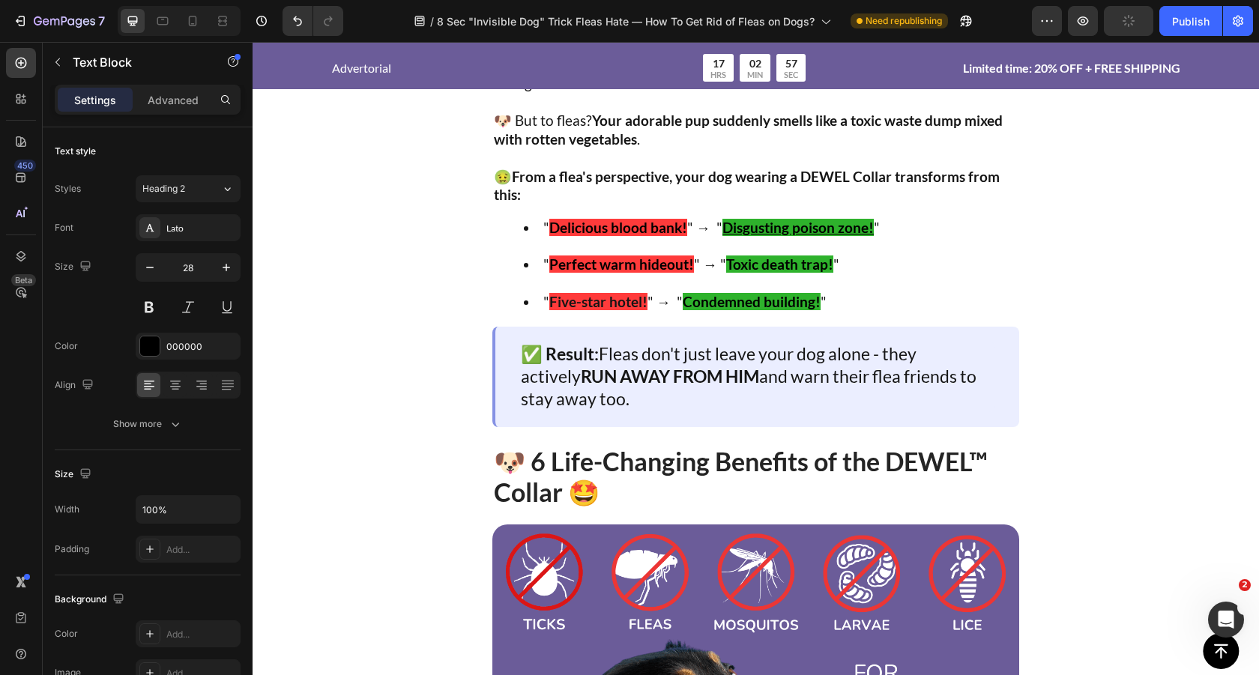
scroll to position [3916, 0]
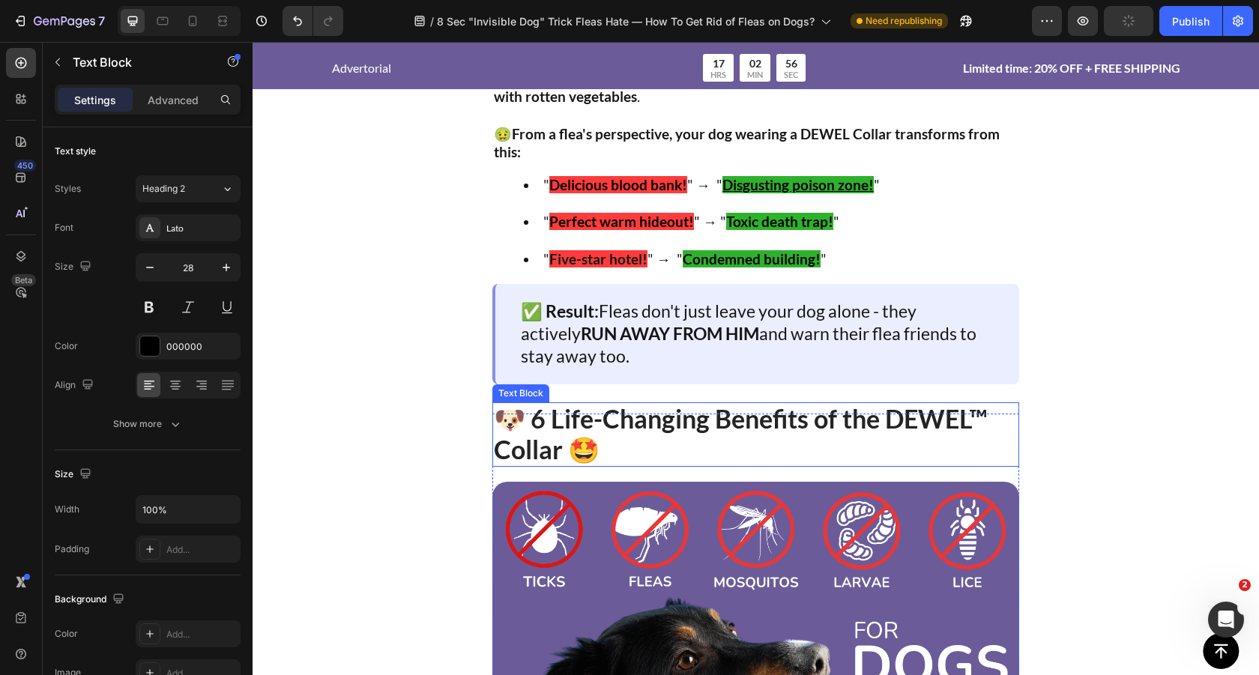
click at [641, 450] on p "🐶 6 Life-Changing Benefits of the DEWEL™ Collar 🤩" at bounding box center [756, 434] width 524 height 61
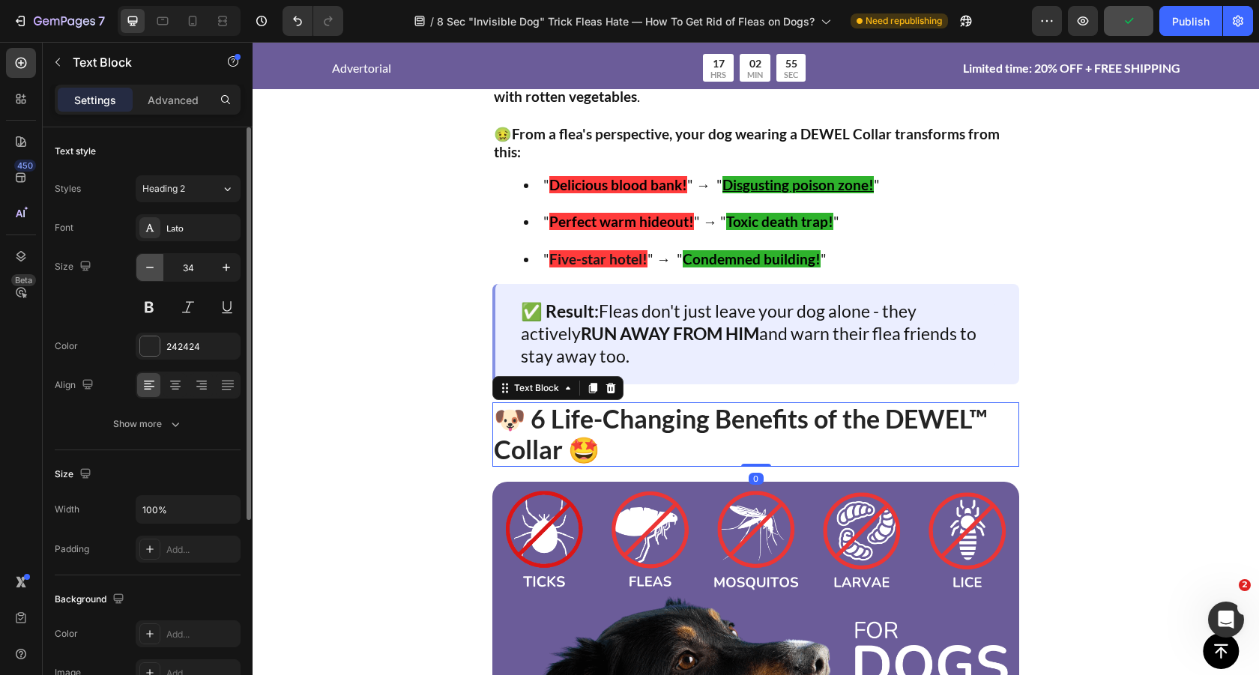
click at [152, 273] on icon "button" at bounding box center [149, 267] width 15 height 15
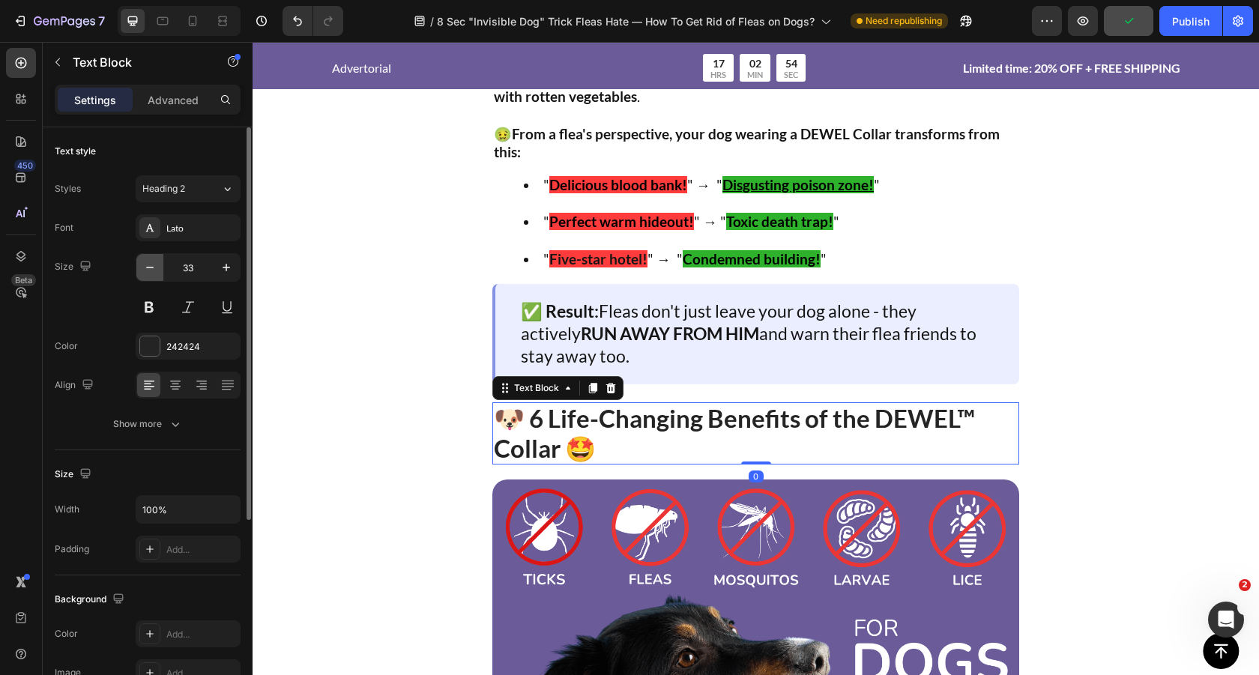
click at [152, 273] on icon "button" at bounding box center [149, 267] width 15 height 15
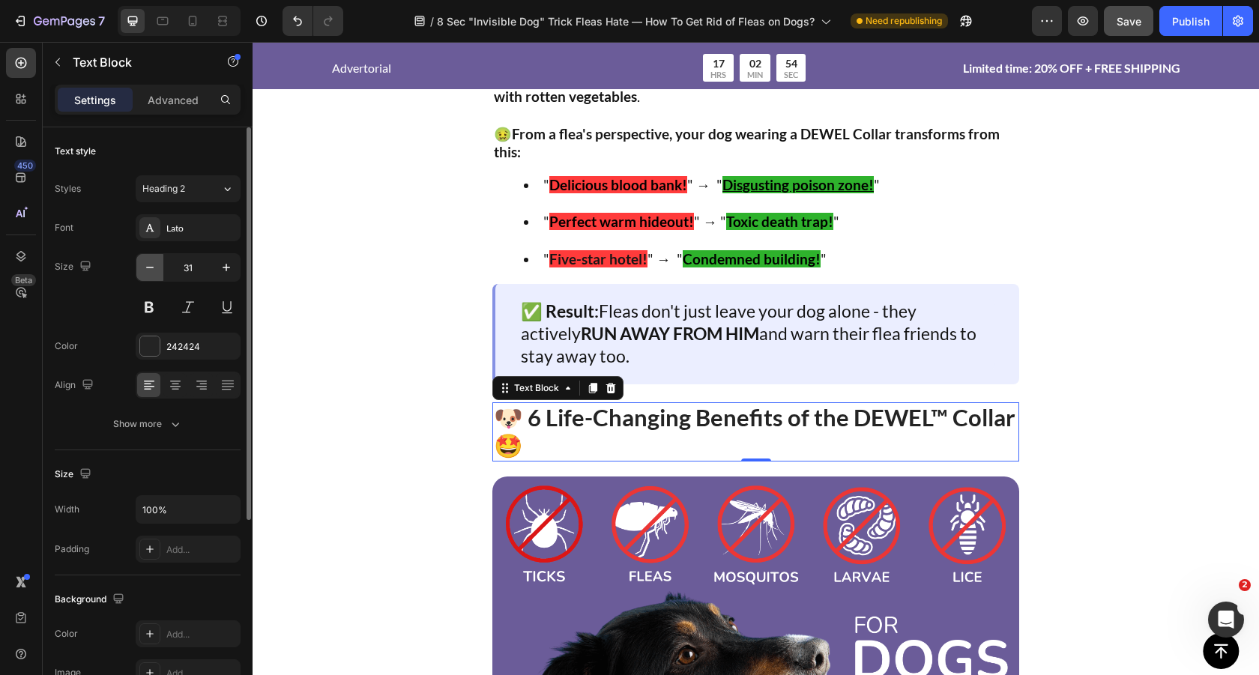
click at [152, 273] on icon "button" at bounding box center [149, 267] width 15 height 15
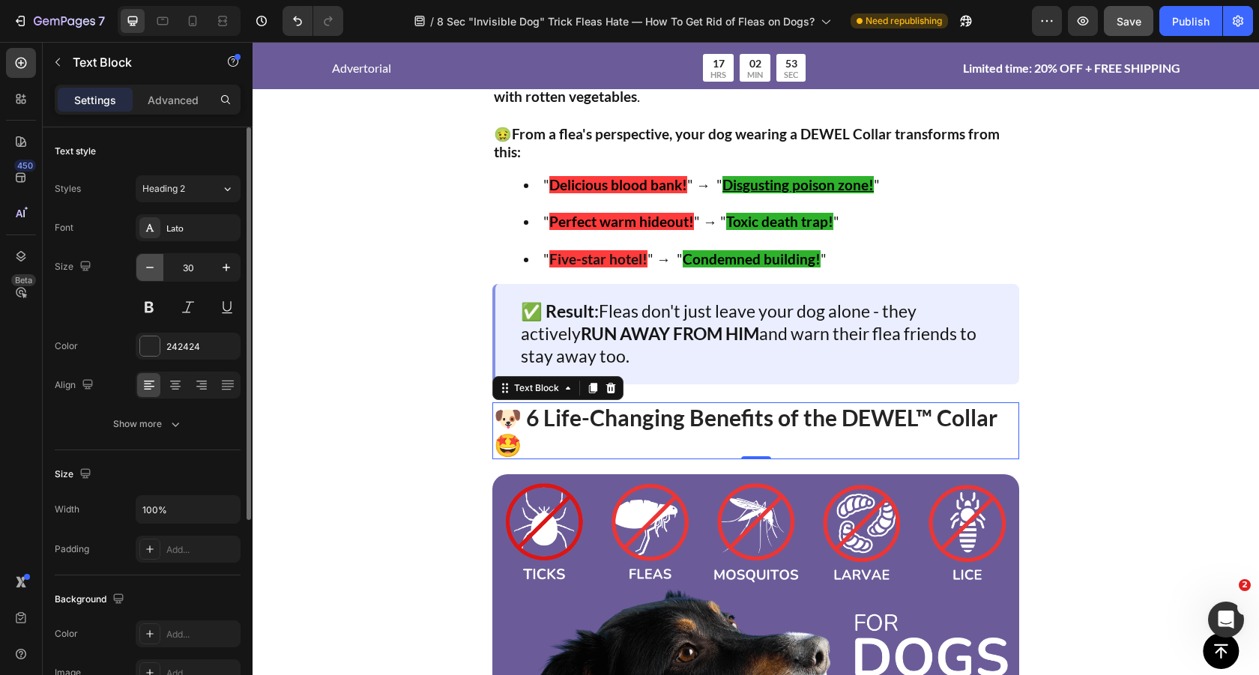
click at [152, 273] on icon "button" at bounding box center [149, 267] width 15 height 15
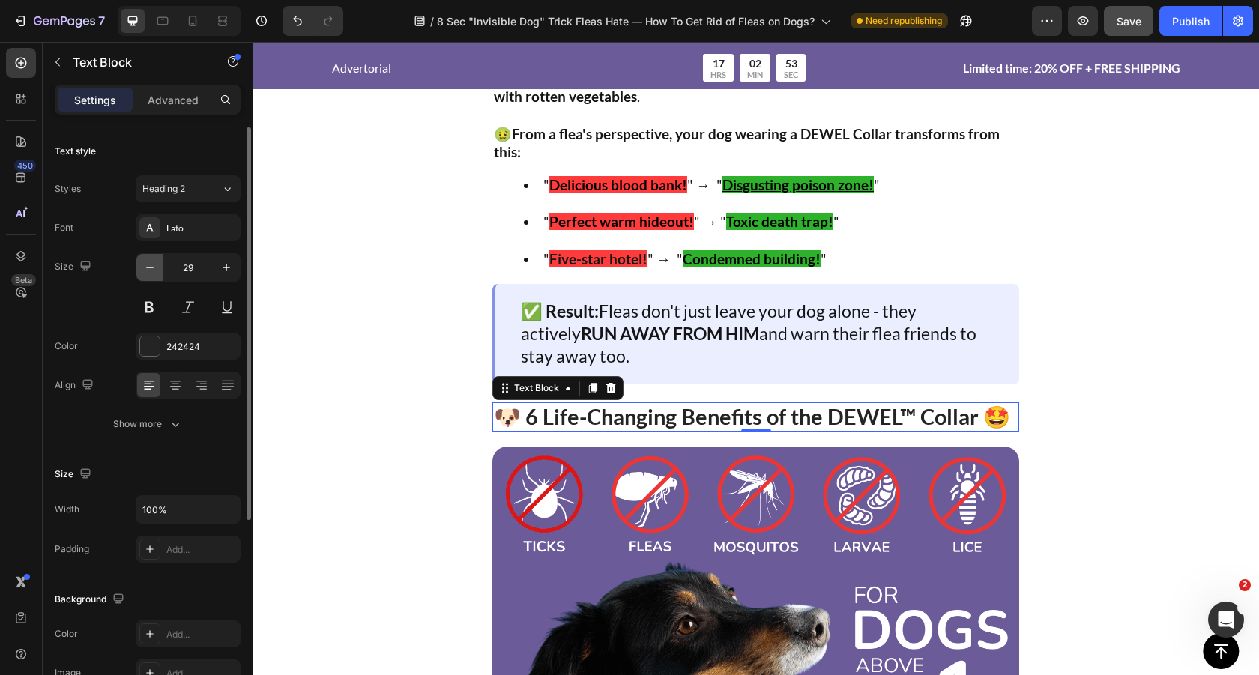
click at [152, 273] on icon "button" at bounding box center [149, 267] width 15 height 15
type input "28"
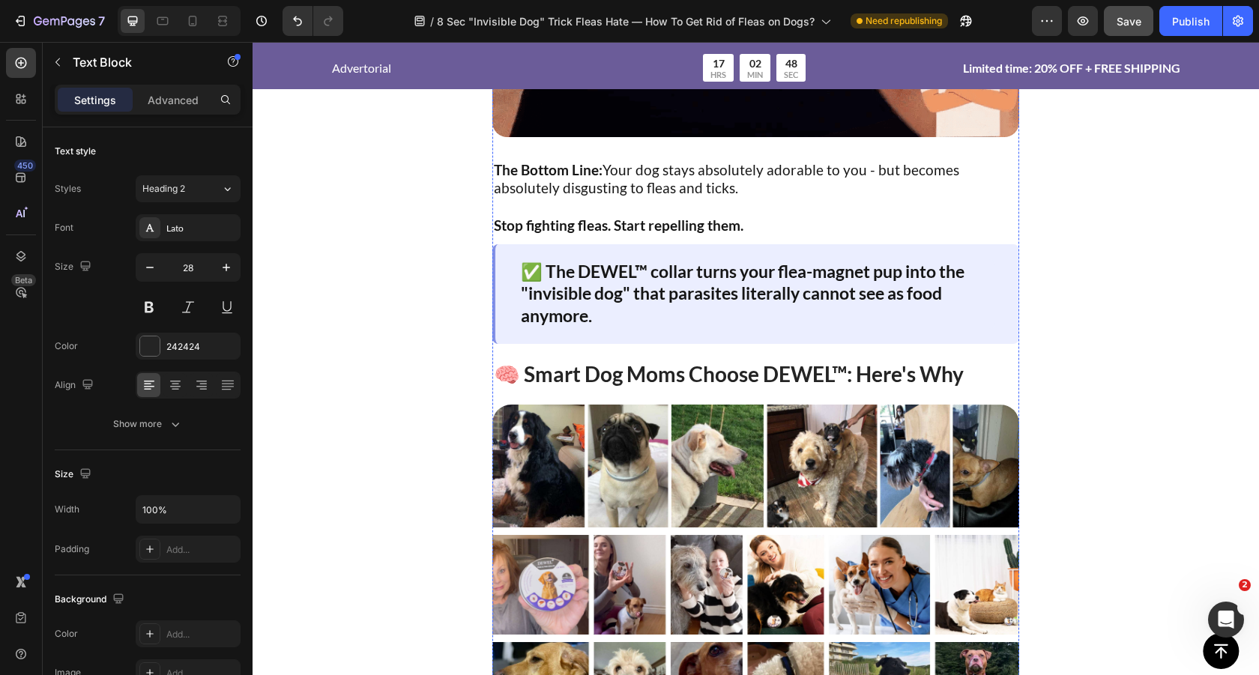
scroll to position [6067, 0]
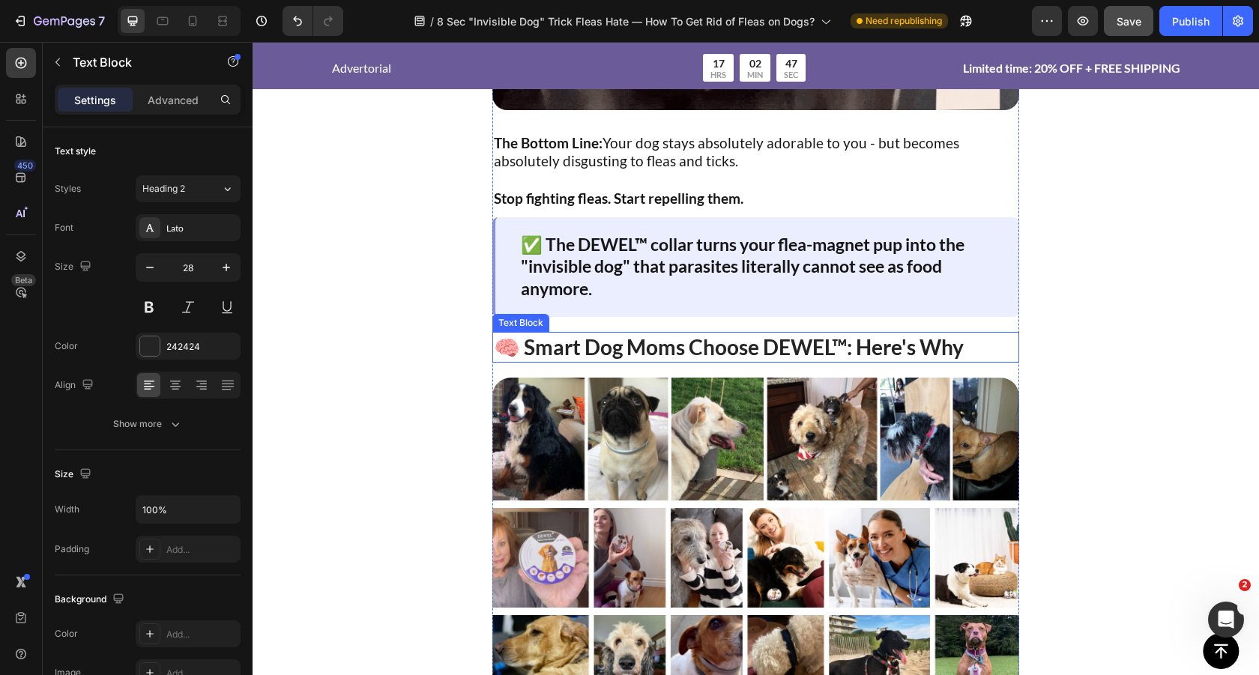
click at [667, 344] on strong "🧠 Smart Dog Moms Choose DEWEL™: Here's Why" at bounding box center [729, 346] width 470 height 25
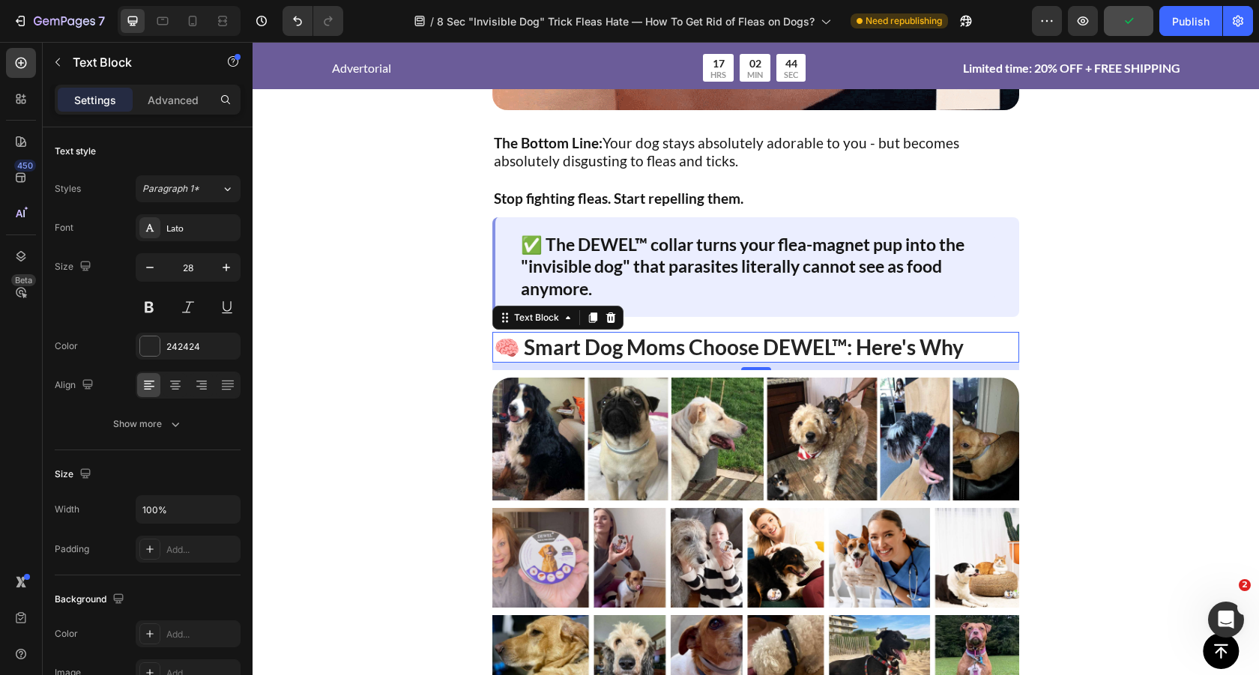
click at [589, 346] on strong "🧠 Smart Dog Moms Choose DEWEL™: Here's Why" at bounding box center [729, 346] width 470 height 25
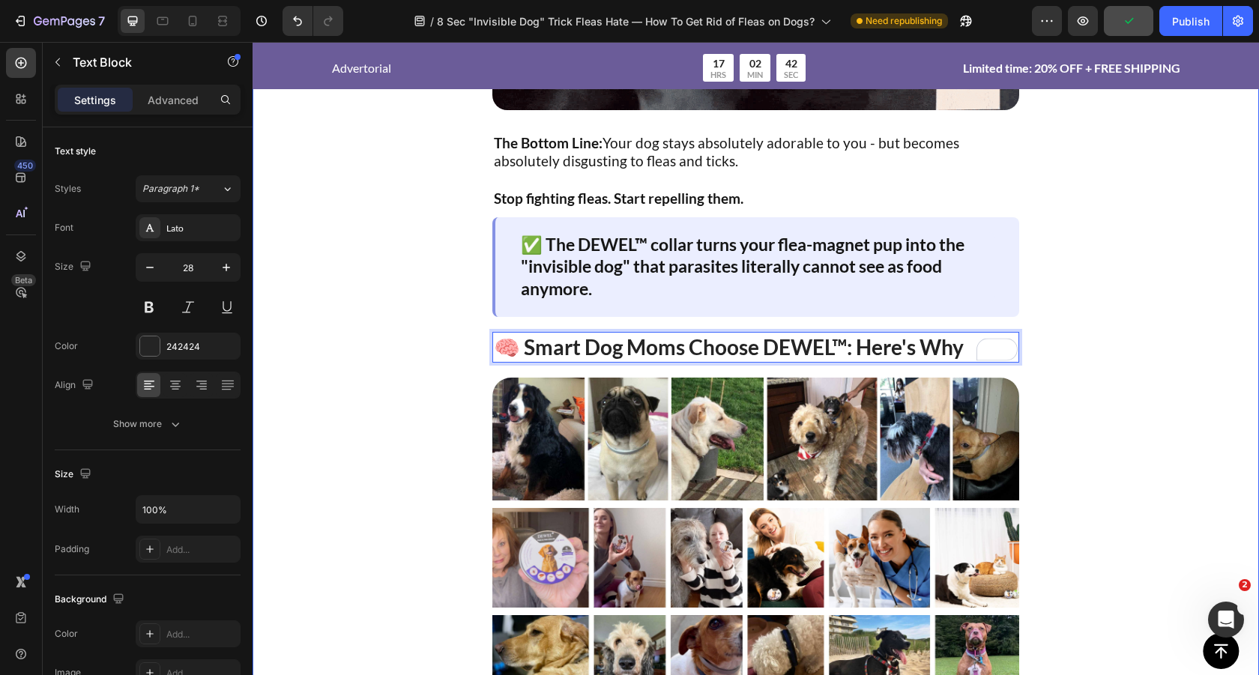
click at [407, 340] on div "🐶 6 Life-Changing Benefits of the DEWEL™ Collar 🤩 Text Block Image ✅ 8-Sec Setu…" at bounding box center [756, 11] width 1007 height 3447
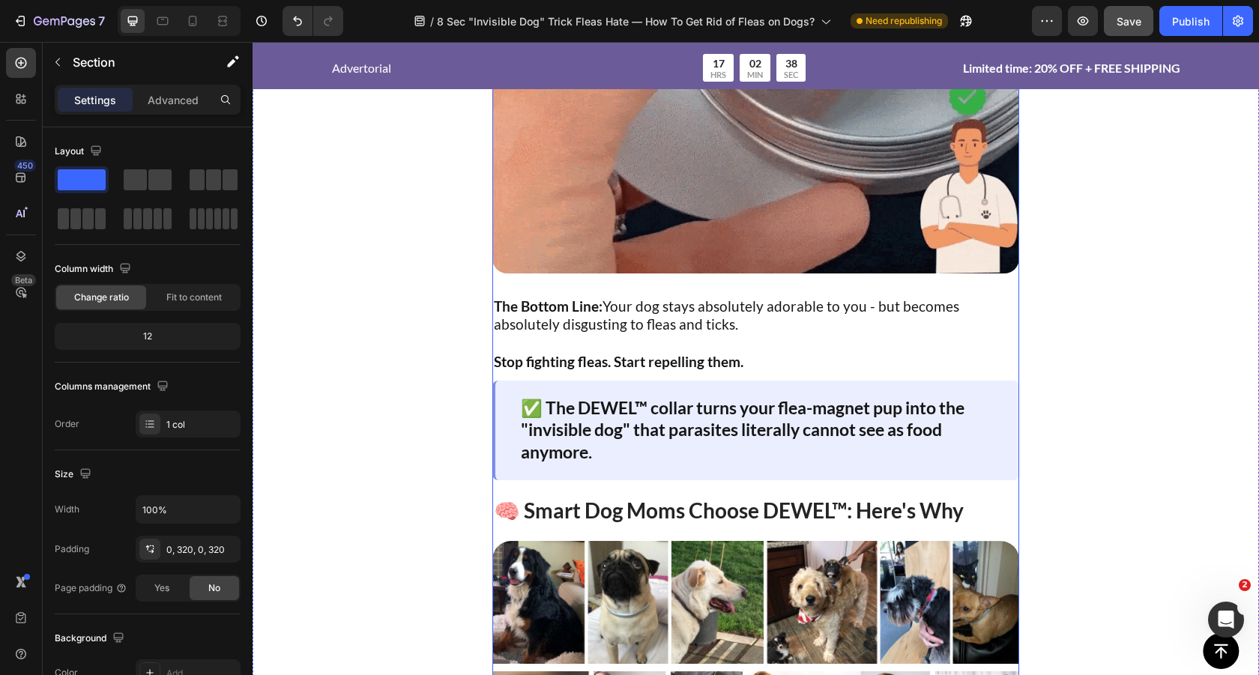
scroll to position [5912, 0]
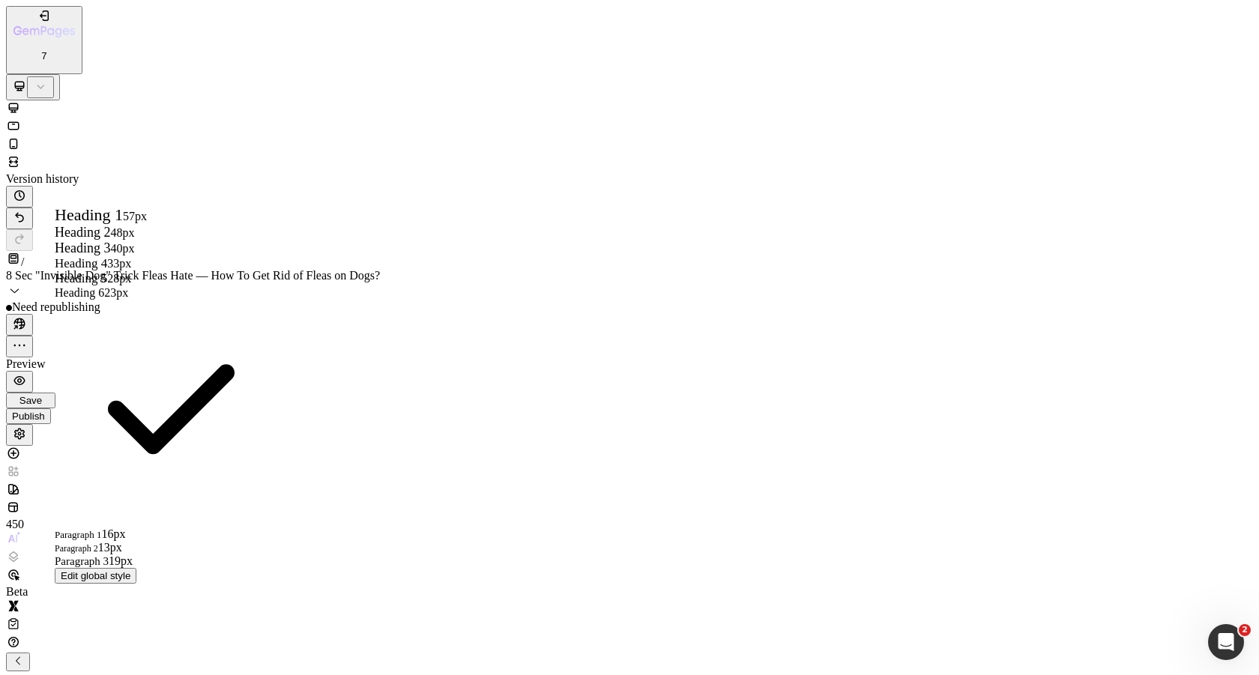
click at [185, 241] on div "Heading 2 48px" at bounding box center [167, 233] width 225 height 16
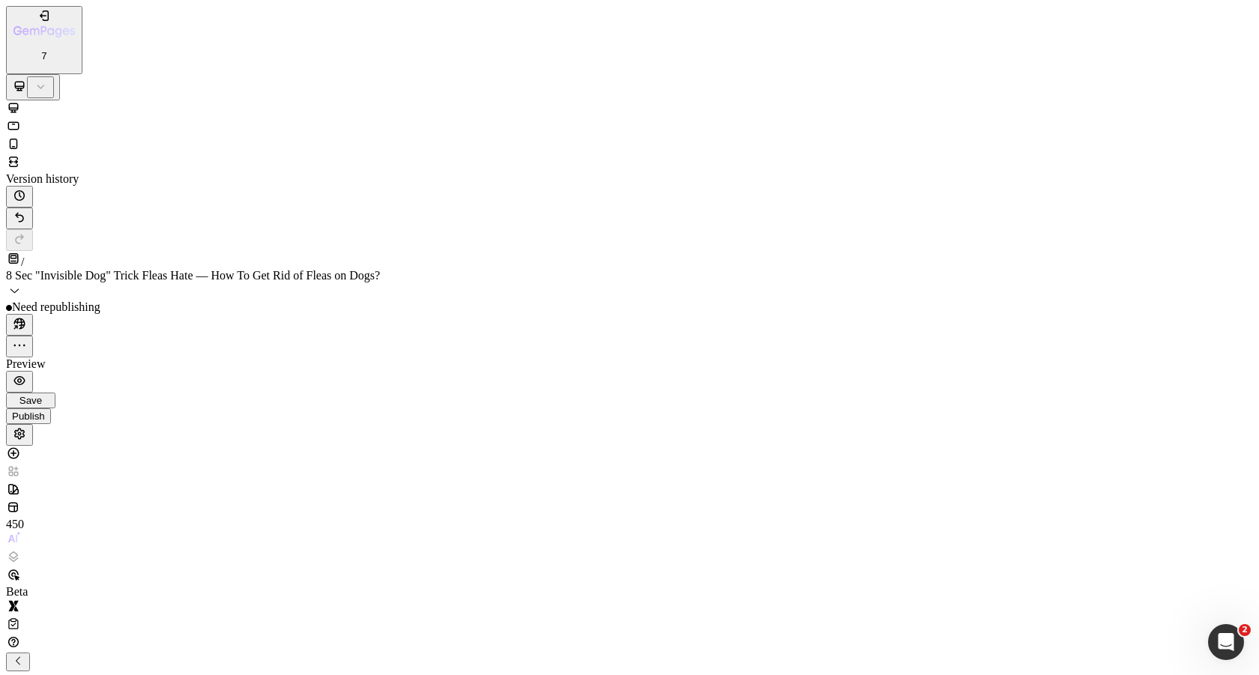
click at [21, 118] on icon at bounding box center [13, 125] width 15 height 15
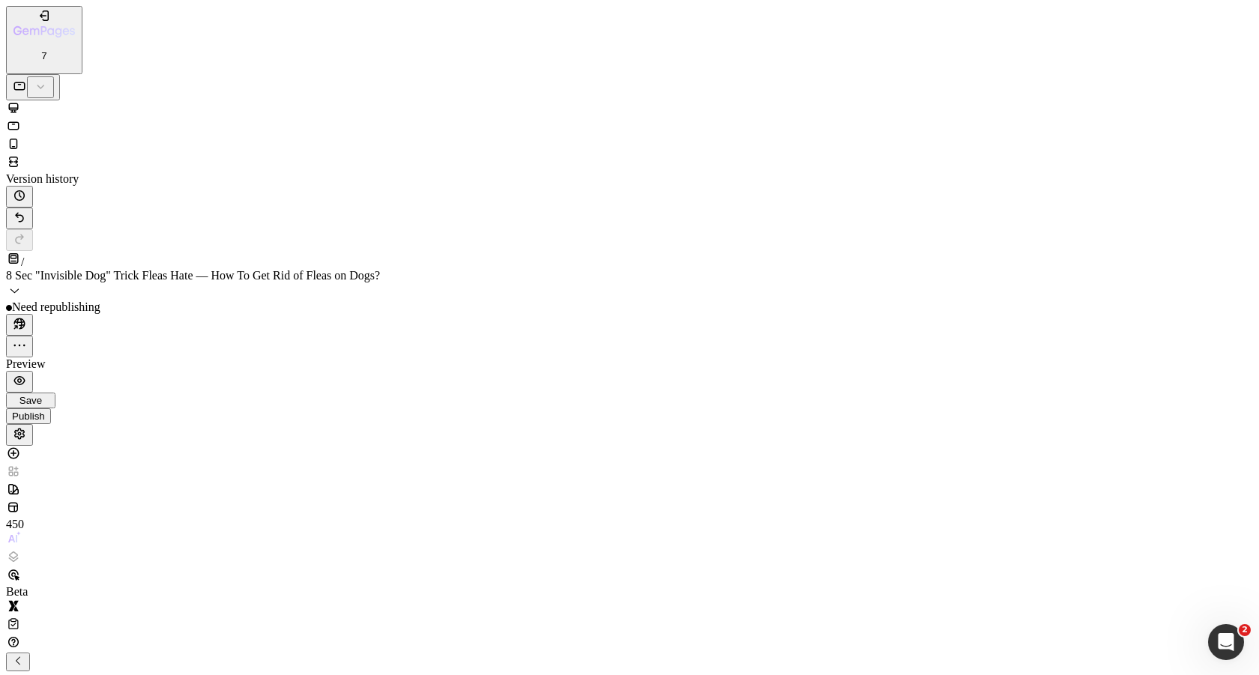
scroll to position [6595, 0]
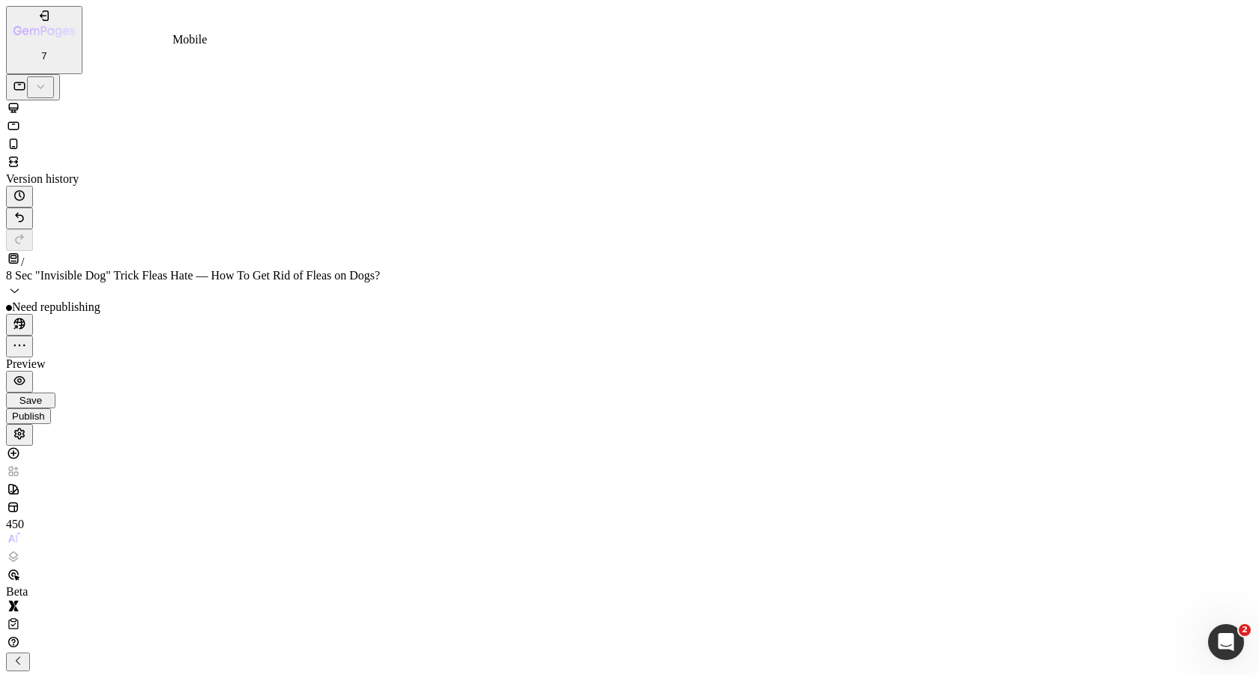
click at [21, 136] on icon at bounding box center [13, 143] width 15 height 15
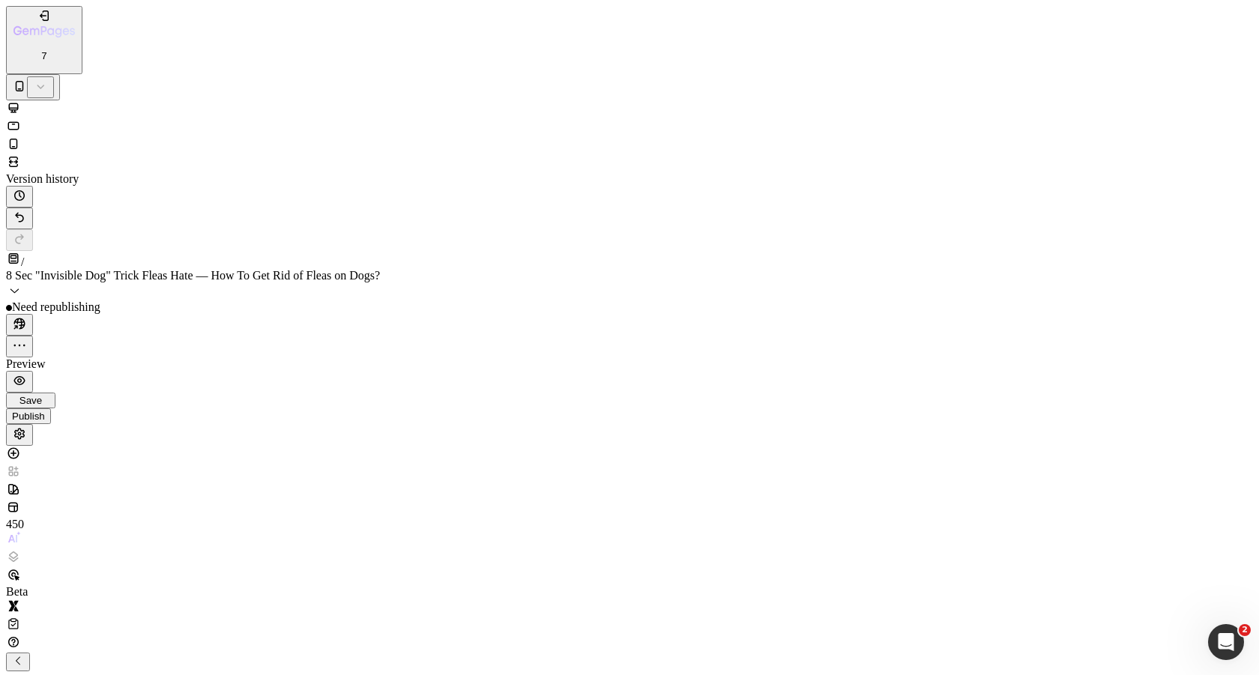
type input "23"
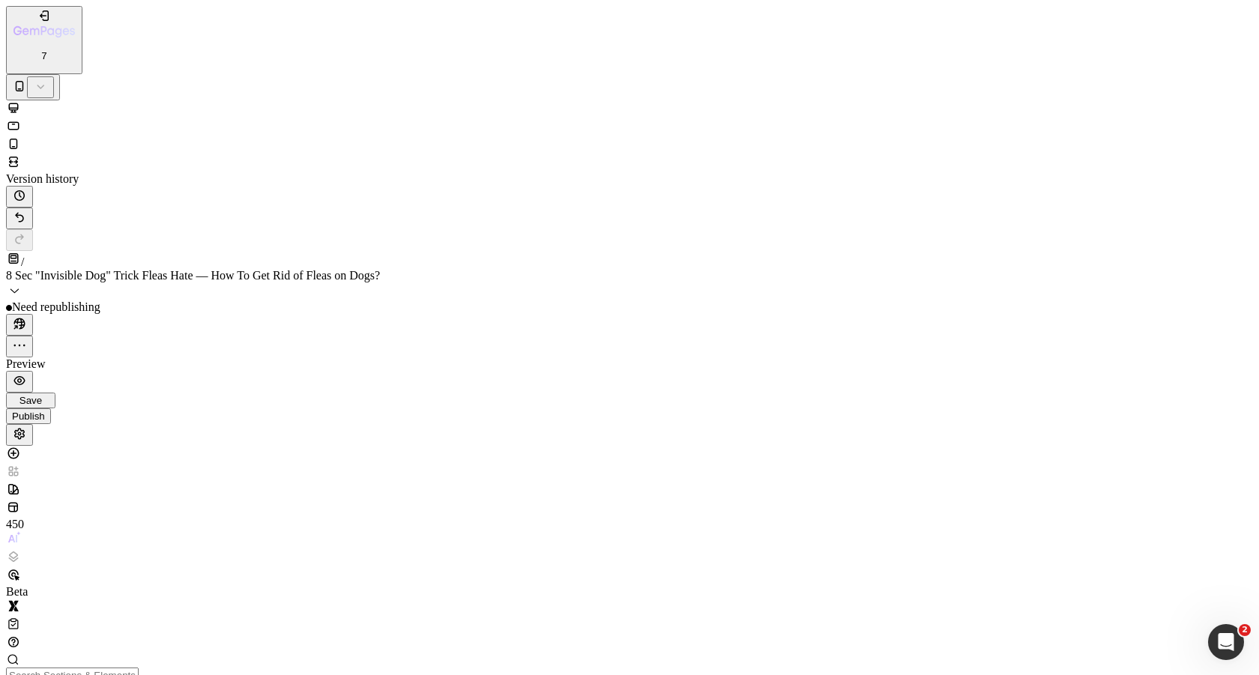
scroll to position [5509, 0]
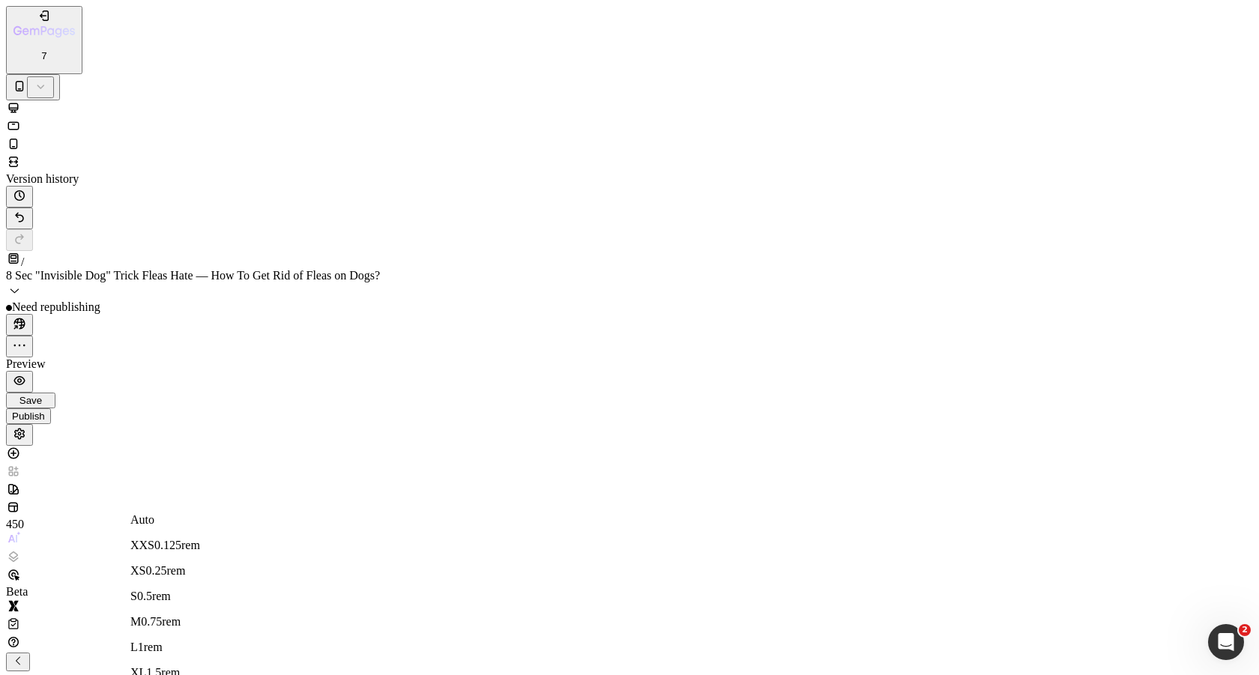
type input "57"
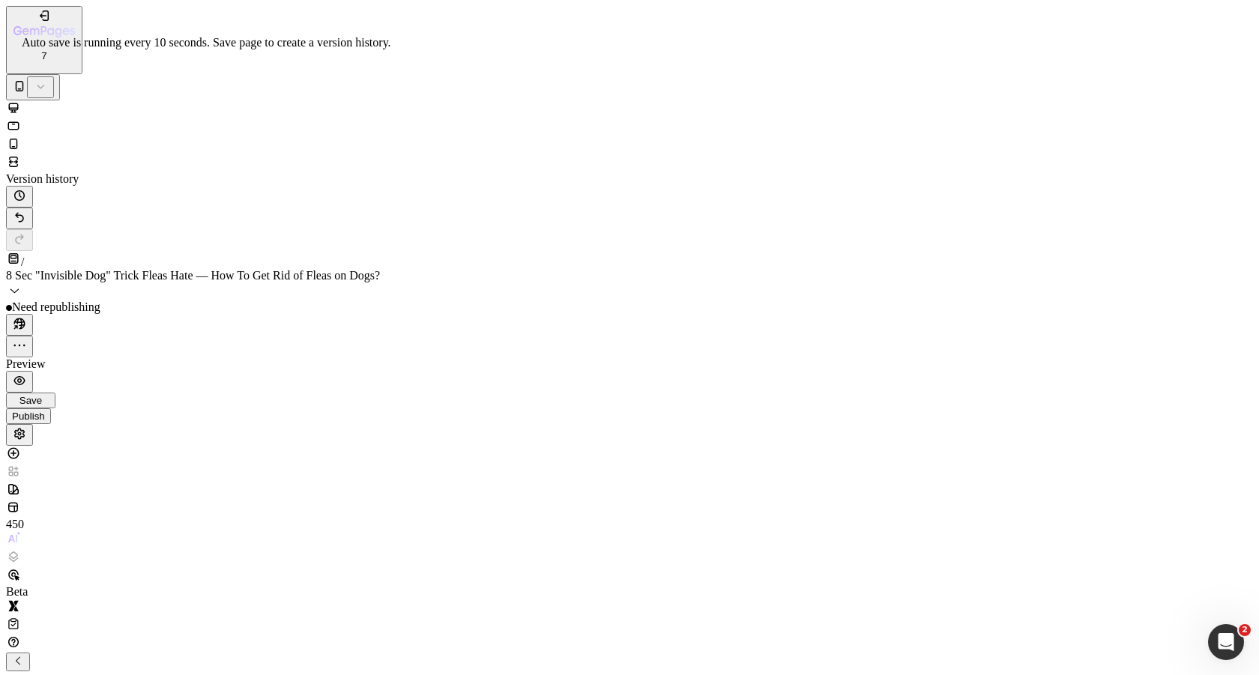
click at [42, 395] on span "Save" at bounding box center [30, 400] width 22 height 11
click at [45, 417] on div "Publish" at bounding box center [28, 422] width 33 height 11
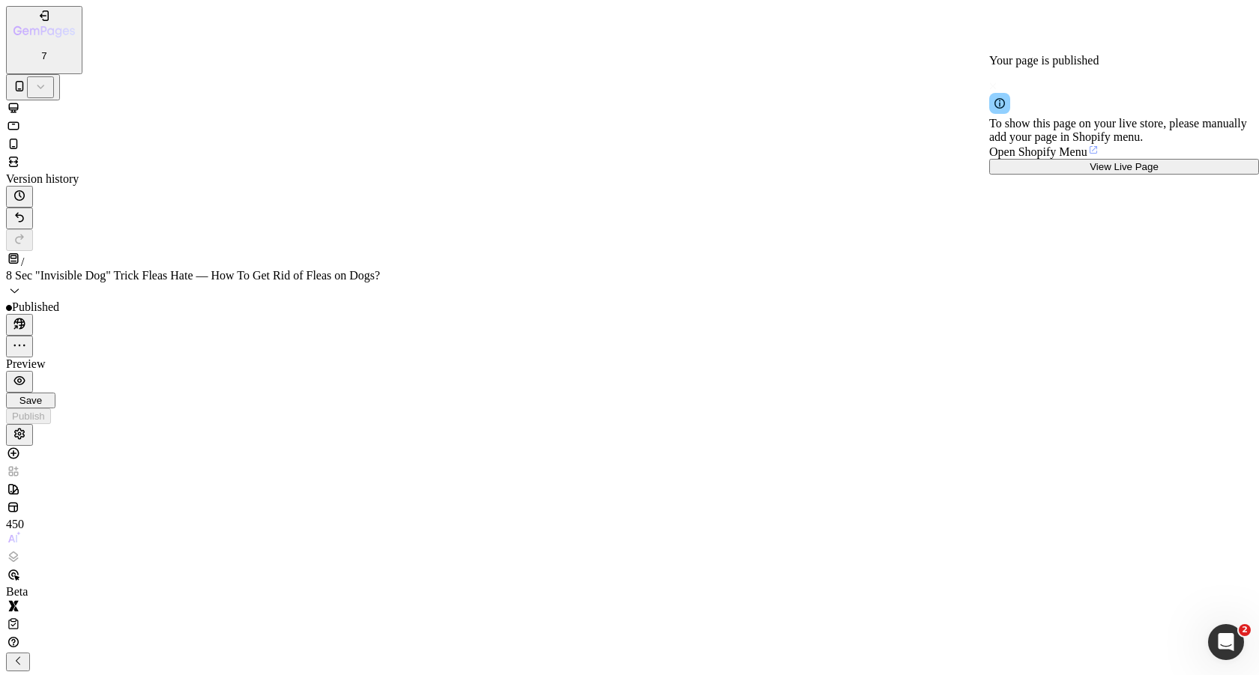
click at [1093, 172] on div "View Live Page" at bounding box center [1124, 166] width 258 height 11
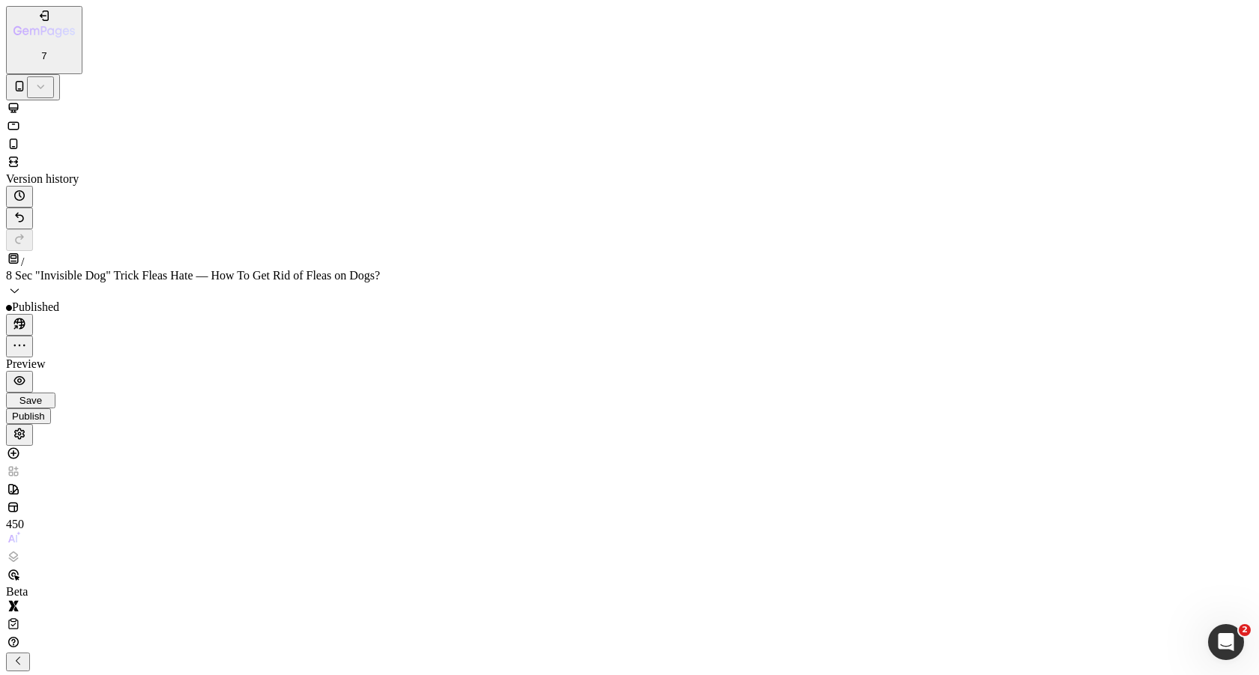
scroll to position [4062, 0]
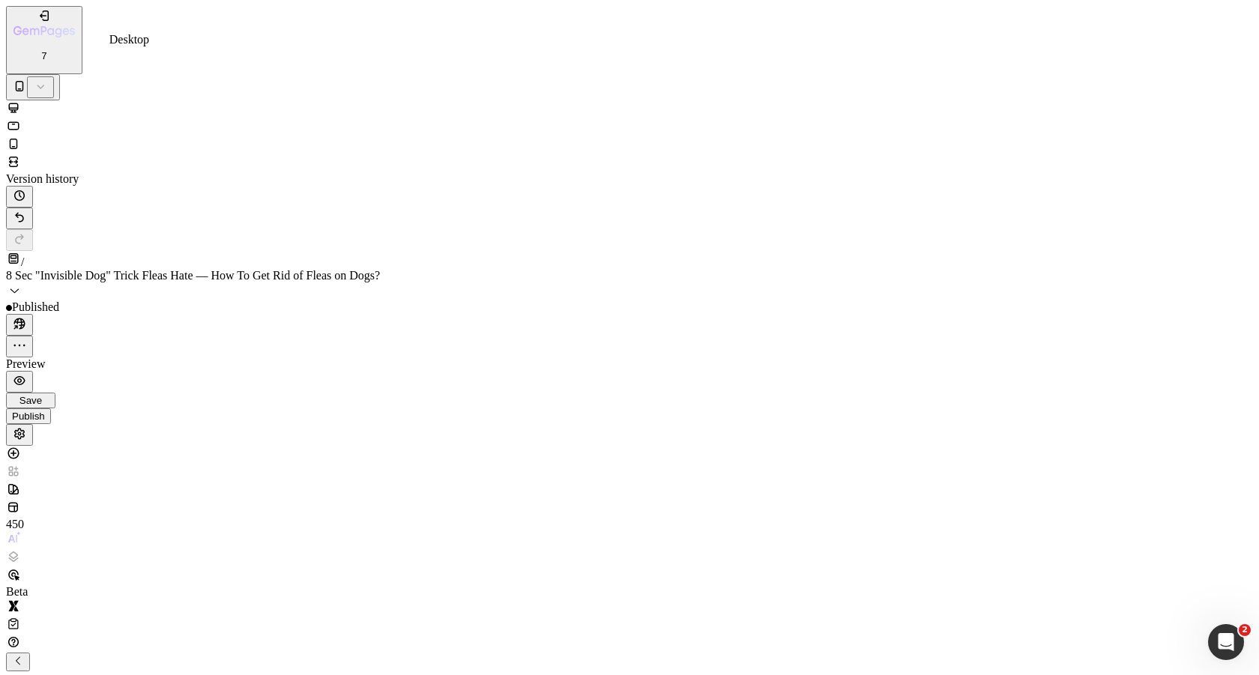
scroll to position [0, 0]
click at [21, 100] on icon at bounding box center [13, 107] width 15 height 15
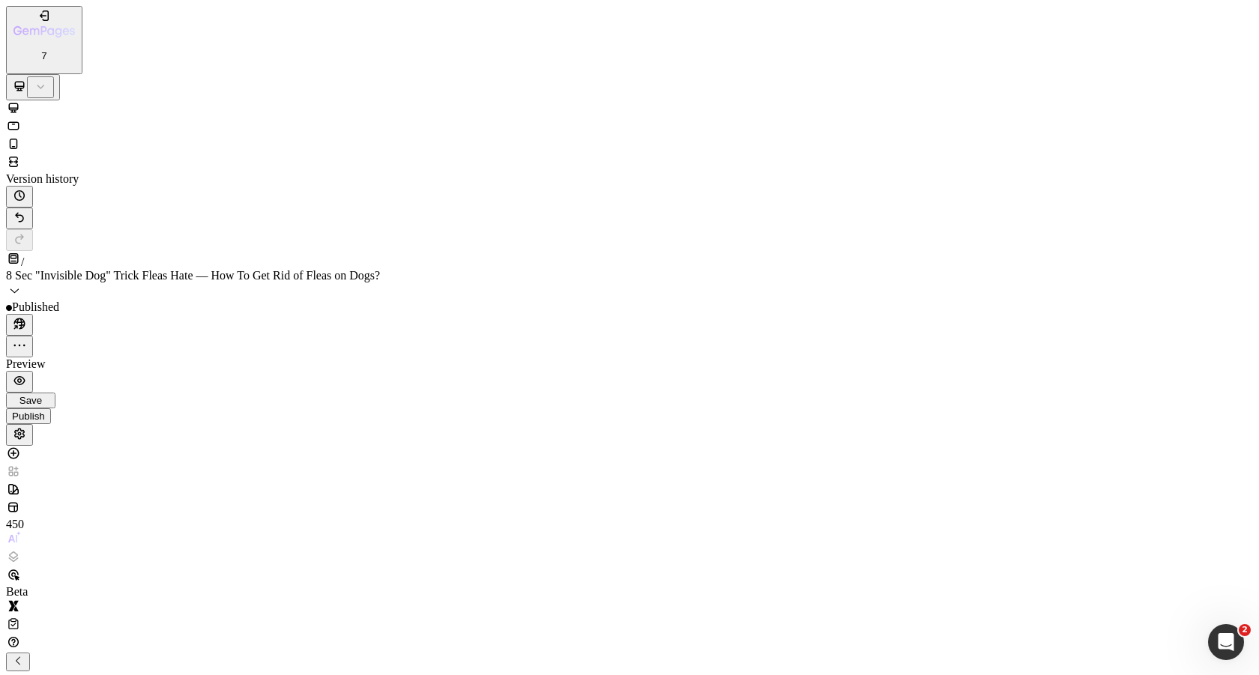
click at [21, 118] on icon at bounding box center [13, 125] width 15 height 15
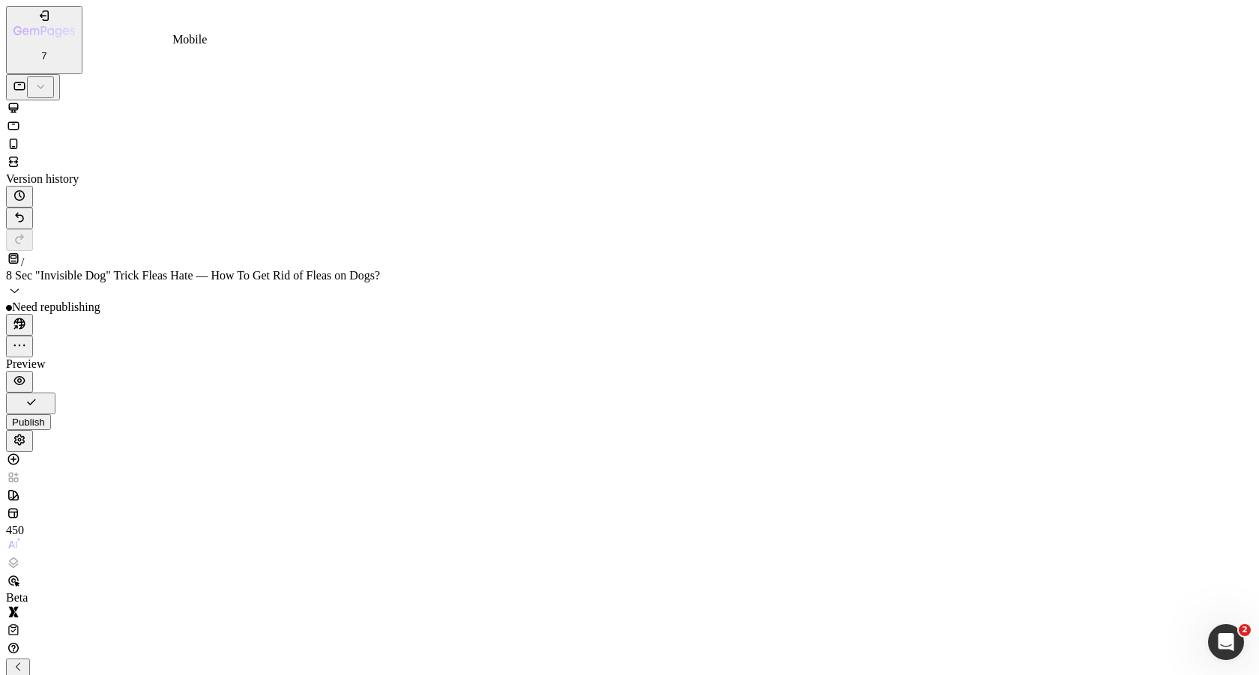
click at [183, 136] on div at bounding box center [629, 145] width 1247 height 18
click at [42, 395] on span "Save" at bounding box center [30, 400] width 22 height 11
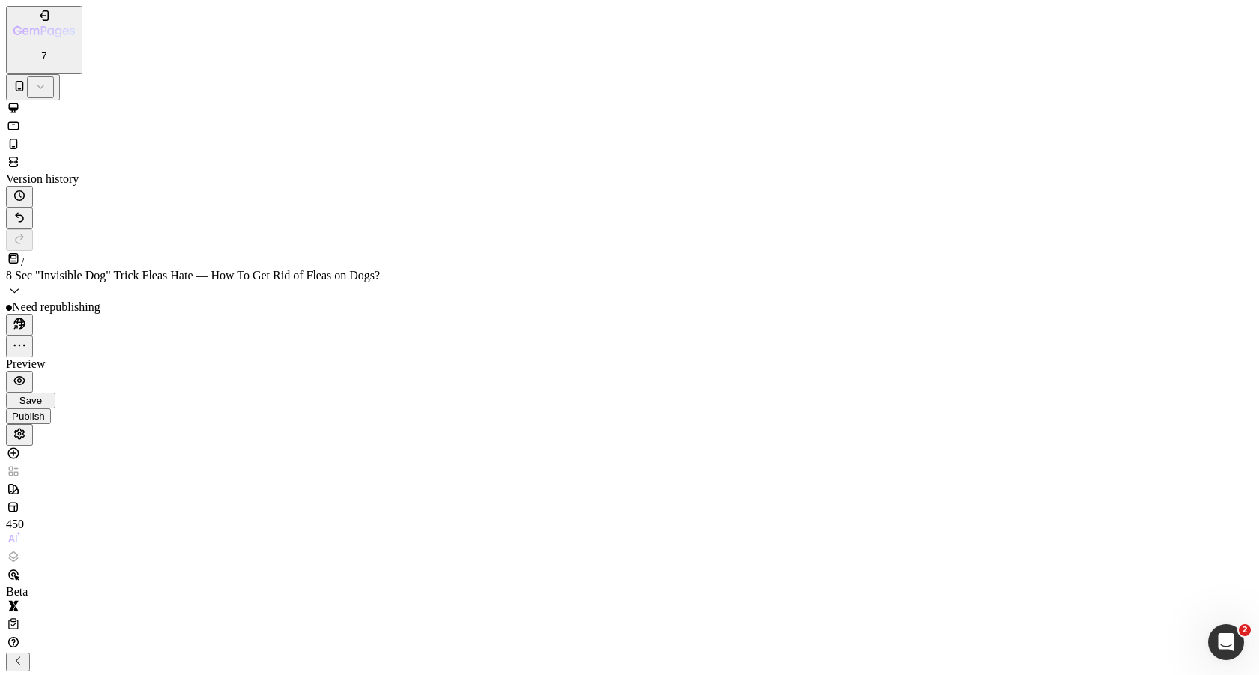
paste input "Before_After_Flea_Tick_Results_DEWEL_Flea_Tick_Collar_2048x2048.jp"
click at [19, 121] on icon at bounding box center [13, 125] width 11 height 8
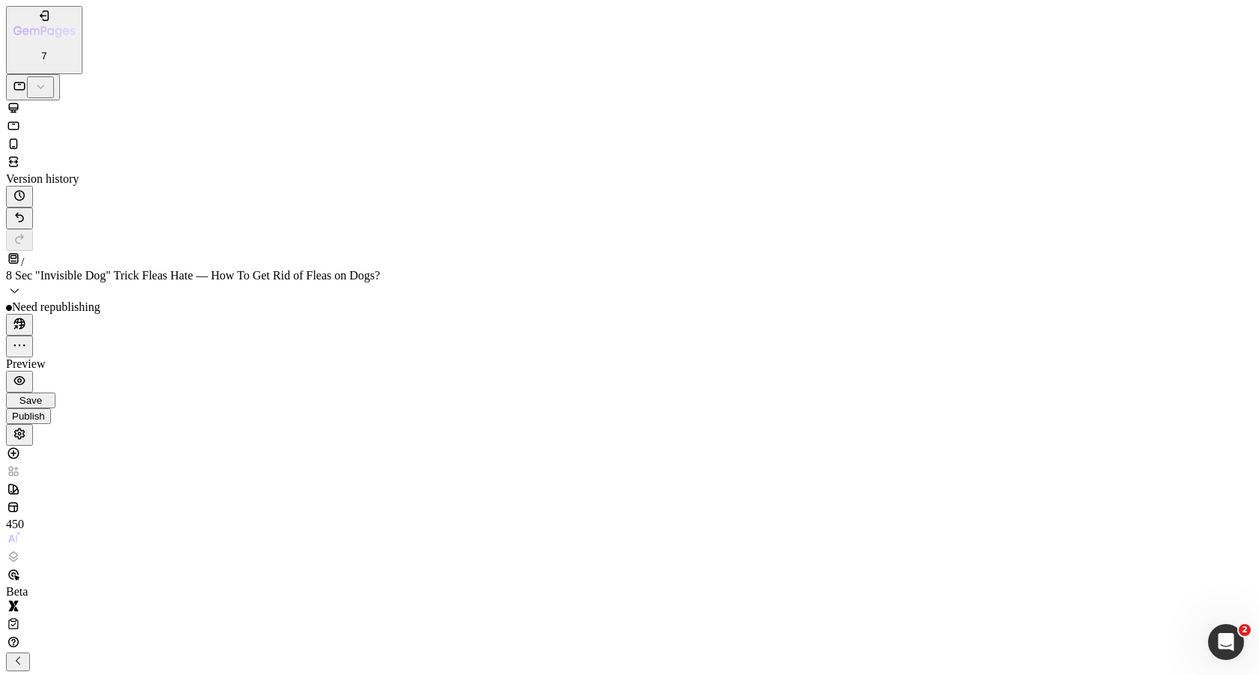
scroll to position [4286, 0]
paste input "Before_After_Flea_Tick_Results_DEWEL_Flea_Tick_Collar_2048x2048.jp"
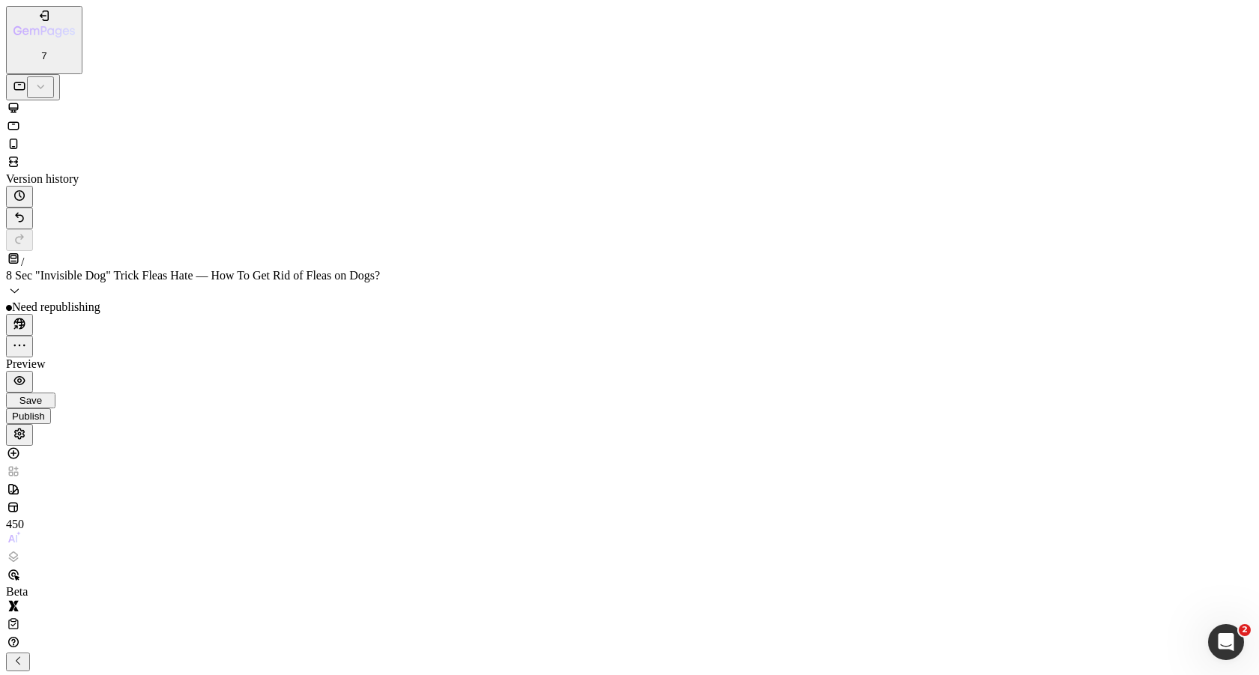
scroll to position [0, 411]
click at [21, 100] on icon at bounding box center [13, 107] width 15 height 15
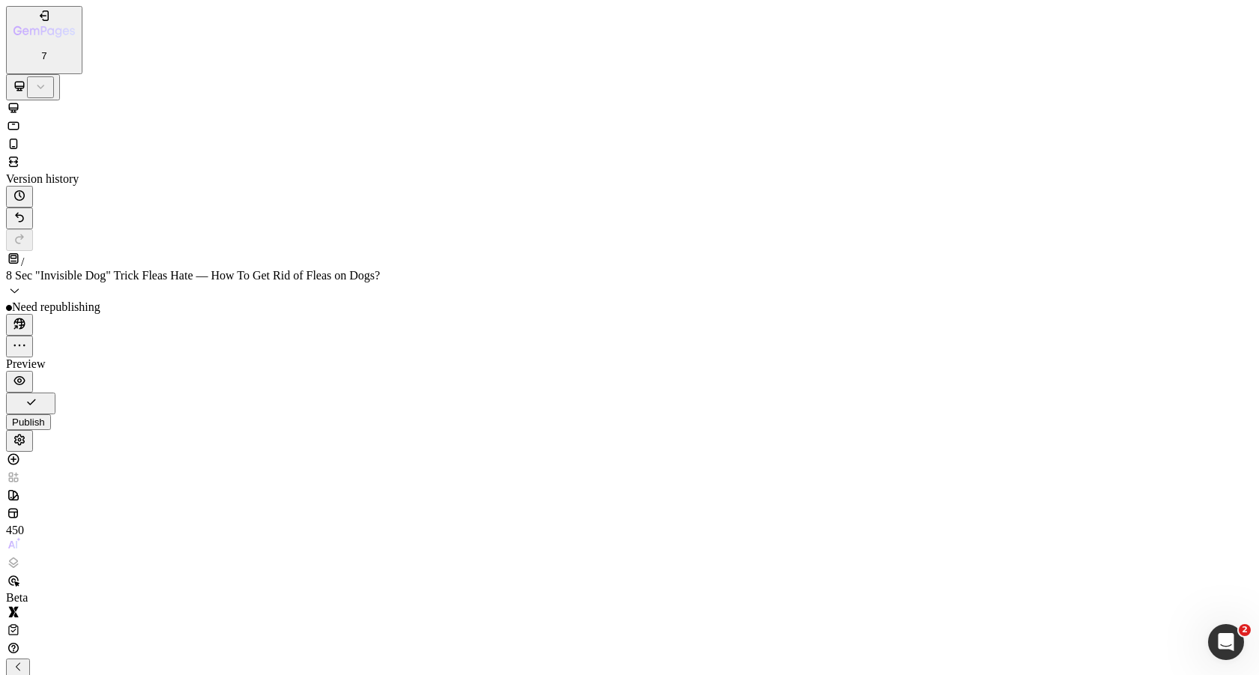
paste input "Before_After_Flea_Tick_Results_DEWEL_Flea_Tick_Collar_2048x2048.jp"
type input "https://dewelpro.com/cdn/shop/files/Before_After_Flea_Tick_Results_DEWEL_Flea_T…"
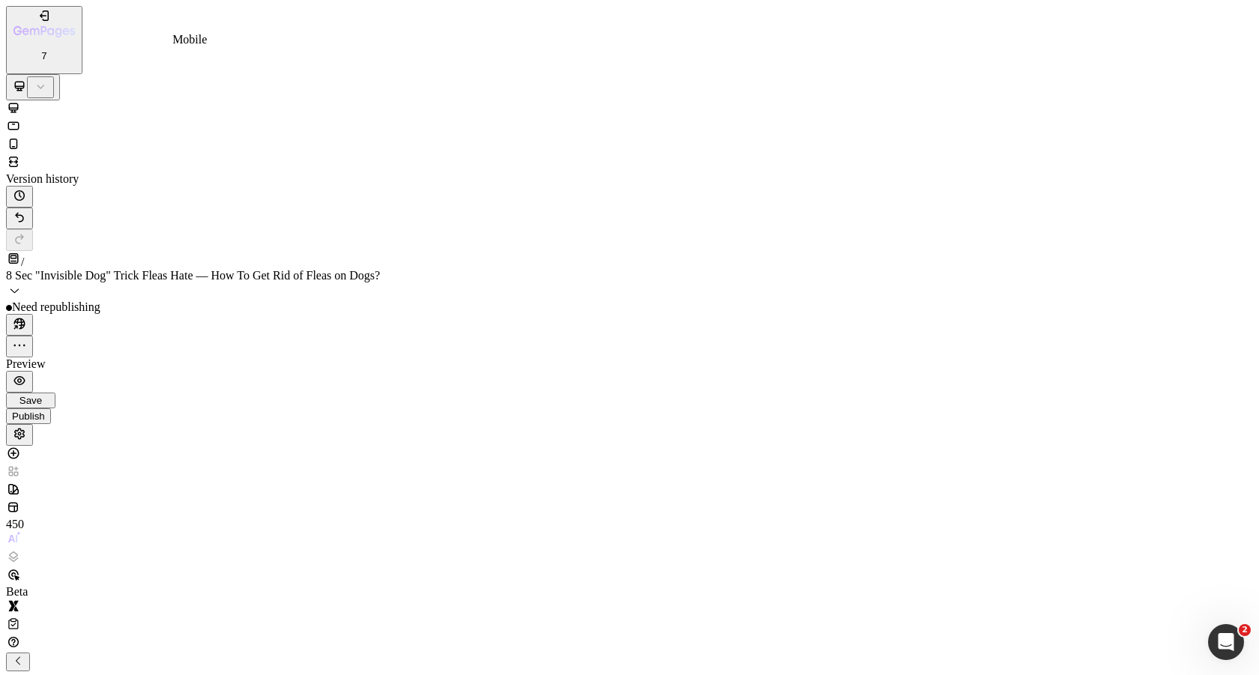
click at [21, 136] on icon at bounding box center [13, 143] width 15 height 15
click at [42, 395] on span "Save" at bounding box center [30, 400] width 22 height 11
click at [45, 417] on div "Publish" at bounding box center [28, 422] width 33 height 11
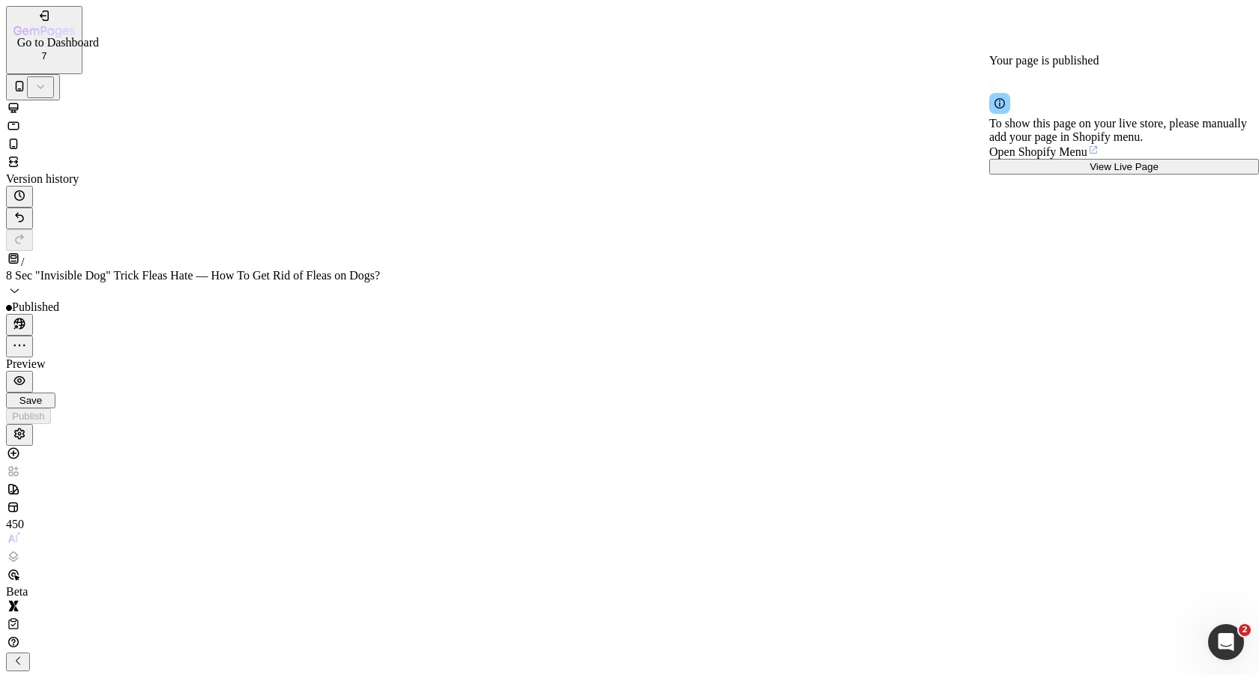
click at [43, 16] on icon "button" at bounding box center [46, 15] width 7 height 10
